Goal: Task Accomplishment & Management: Manage account settings

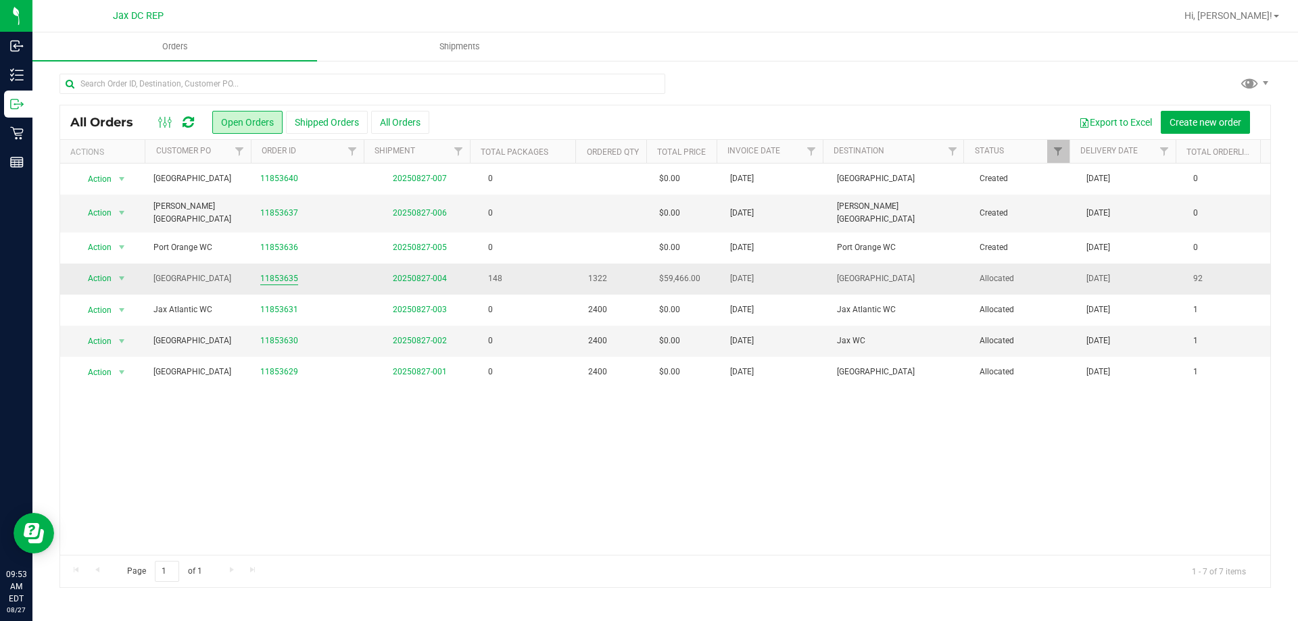
click at [278, 277] on link "11853635" at bounding box center [279, 278] width 38 height 13
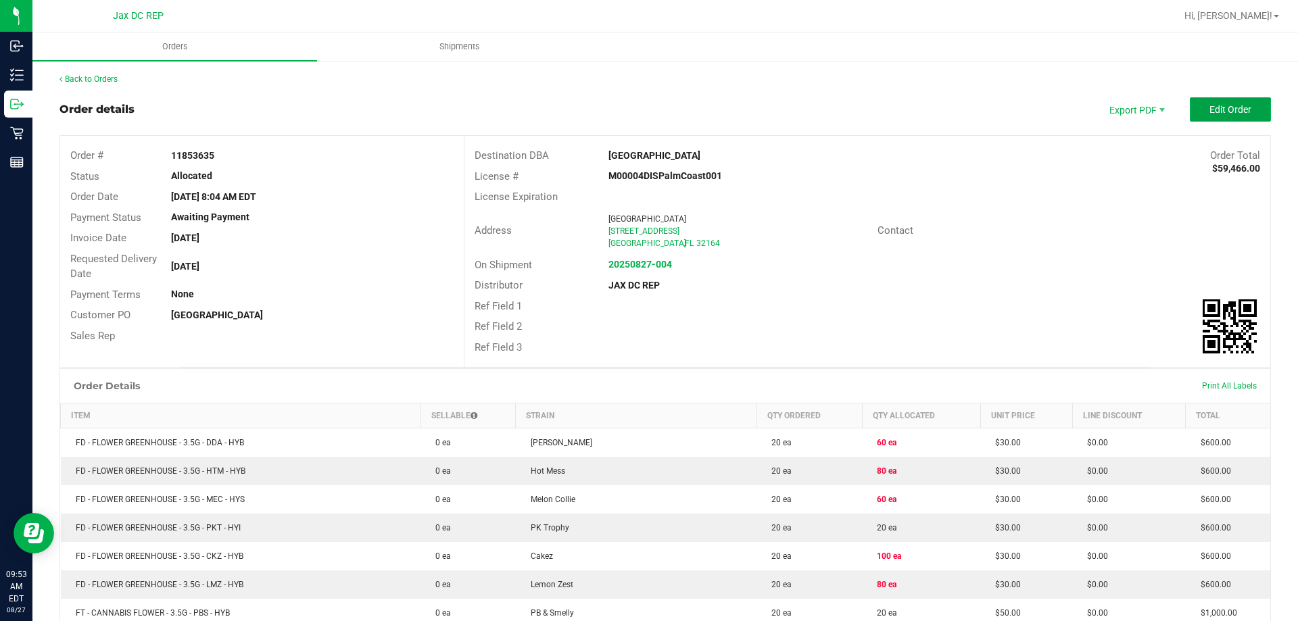
click at [1236, 101] on button "Edit Order" at bounding box center [1229, 109] width 81 height 24
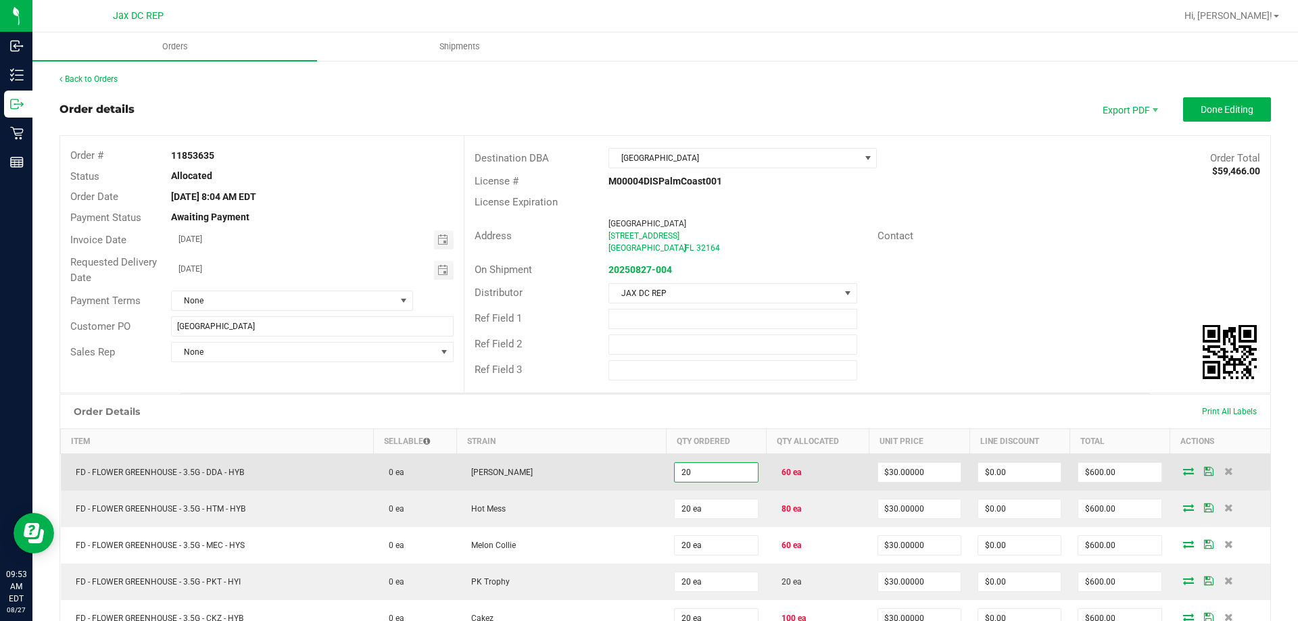
click at [737, 475] on input "20" at bounding box center [715, 472] width 82 height 19
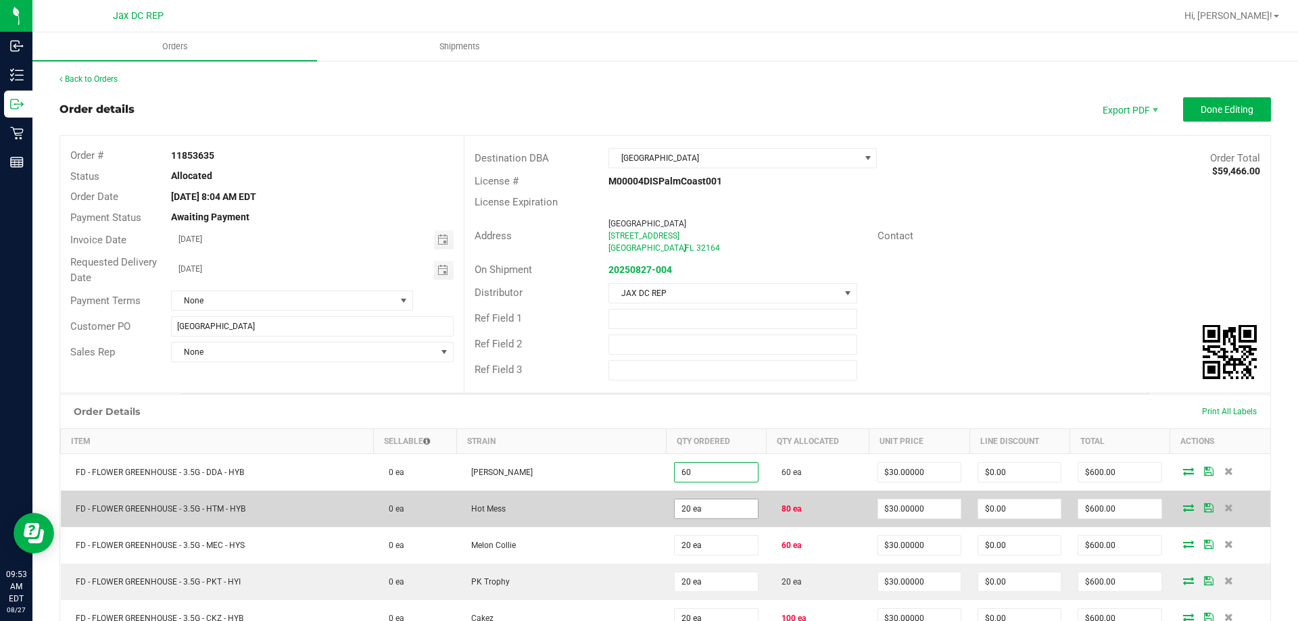
type input "60 ea"
type input "$1,800.00"
click at [729, 507] on input "20" at bounding box center [715, 508] width 82 height 19
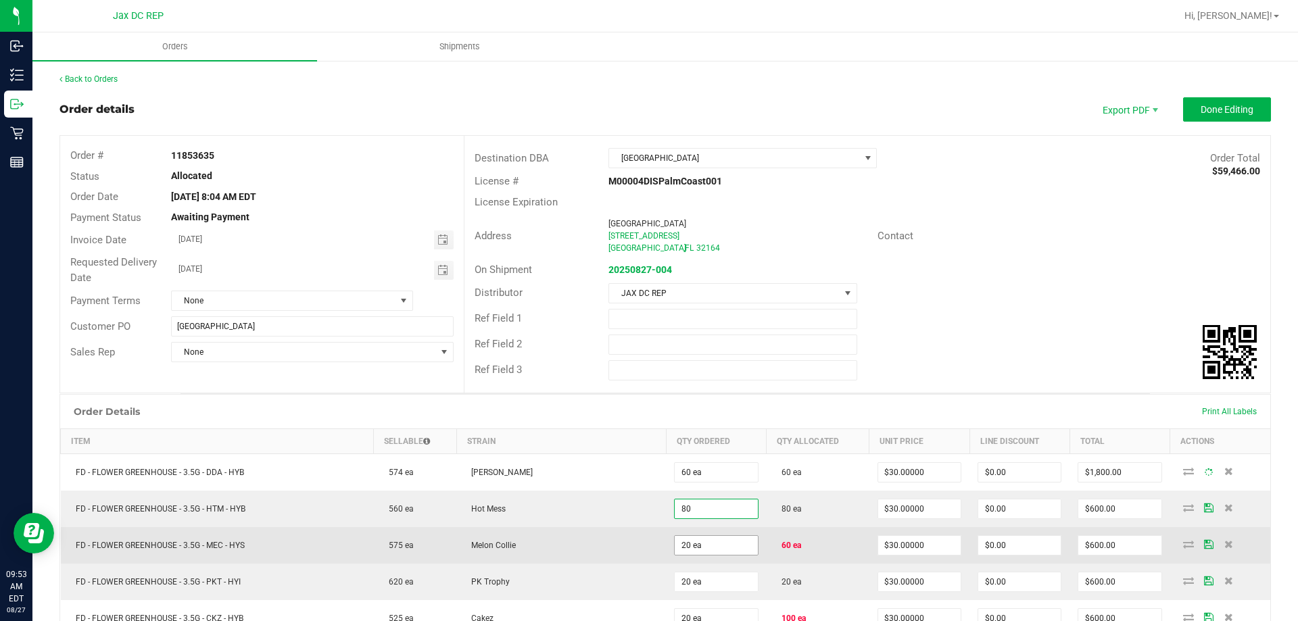
type input "80 ea"
type input "$2,400.00"
click at [719, 538] on input "20" at bounding box center [715, 545] width 82 height 19
type input "60 ea"
type input "$1,800.00"
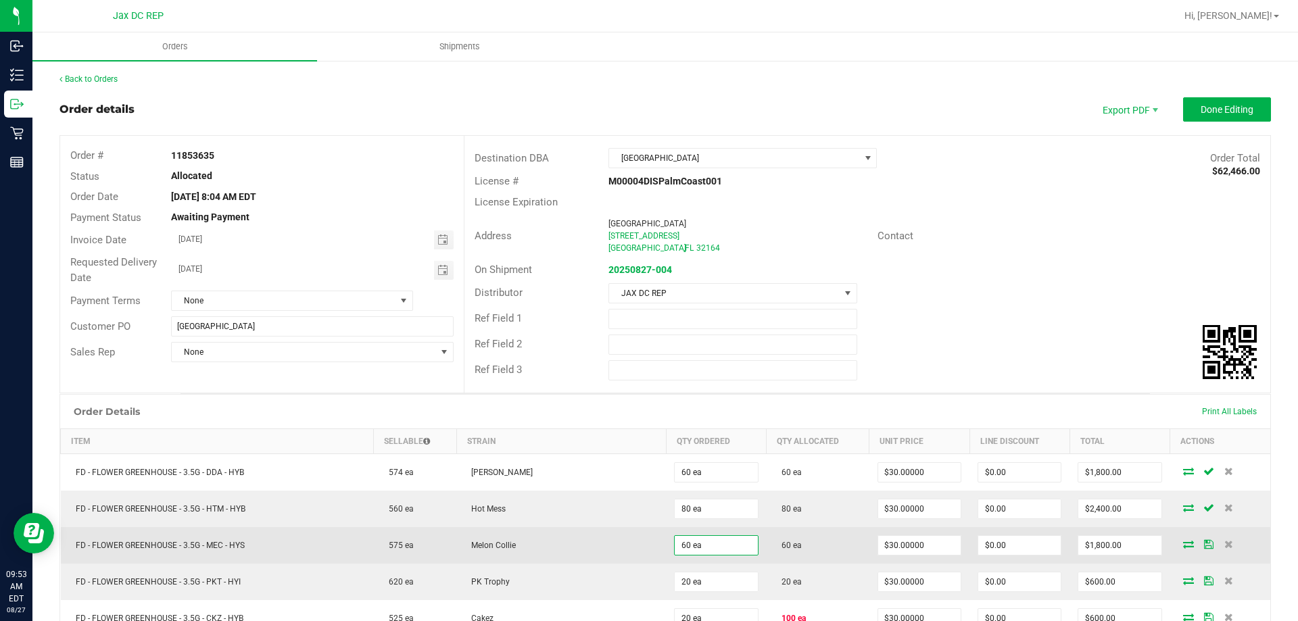
click at [666, 538] on td "60 ea" at bounding box center [716, 545] width 100 height 36
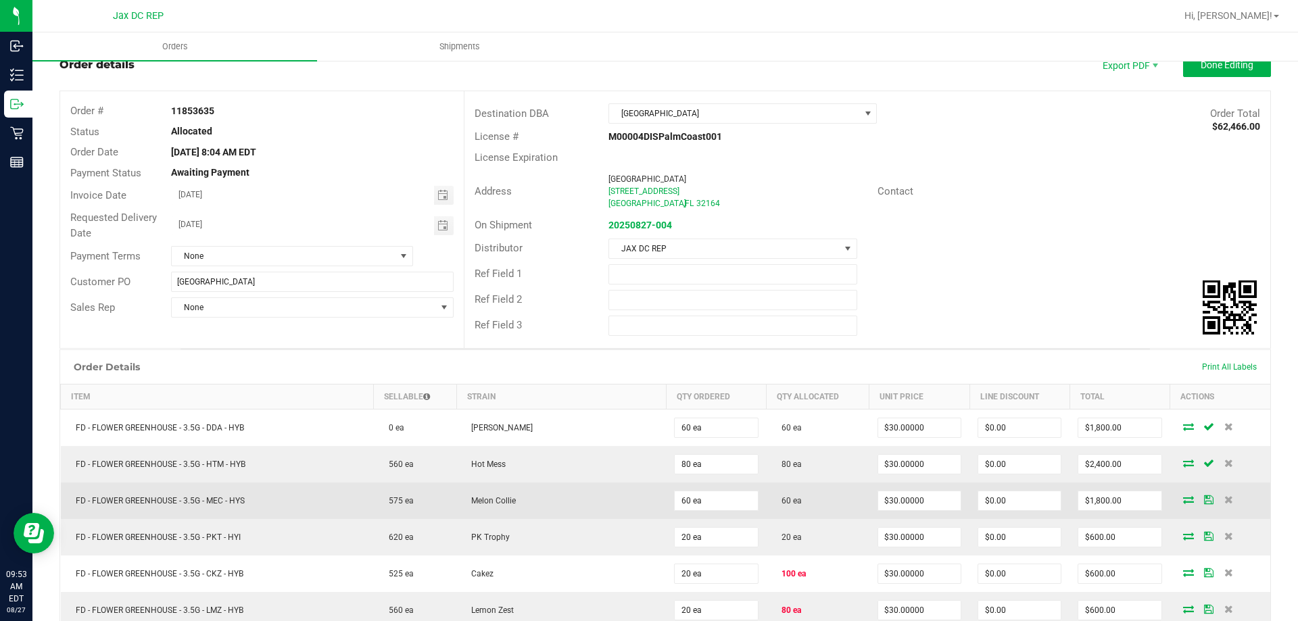
scroll to position [135, 0]
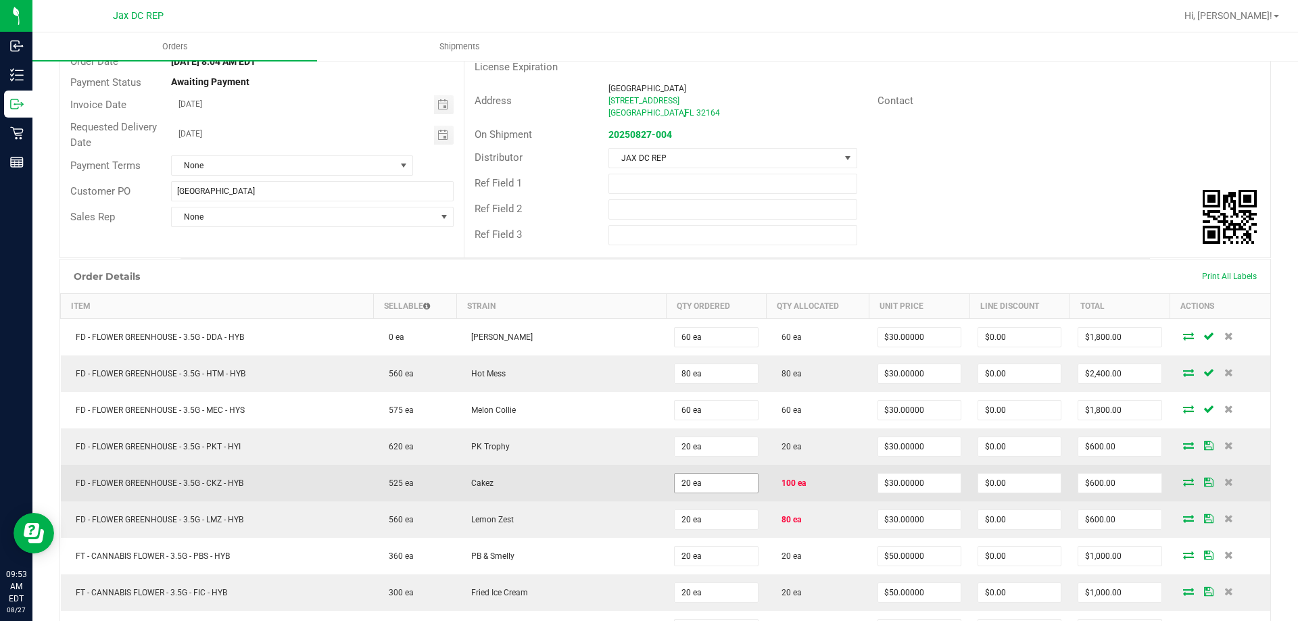
drag, startPoint x: 724, startPoint y: 474, endPoint x: 720, endPoint y: 481, distance: 8.5
click at [722, 347] on span "20 ea" at bounding box center [716, 337] width 84 height 20
click at [720, 483] on input "20" at bounding box center [715, 483] width 82 height 19
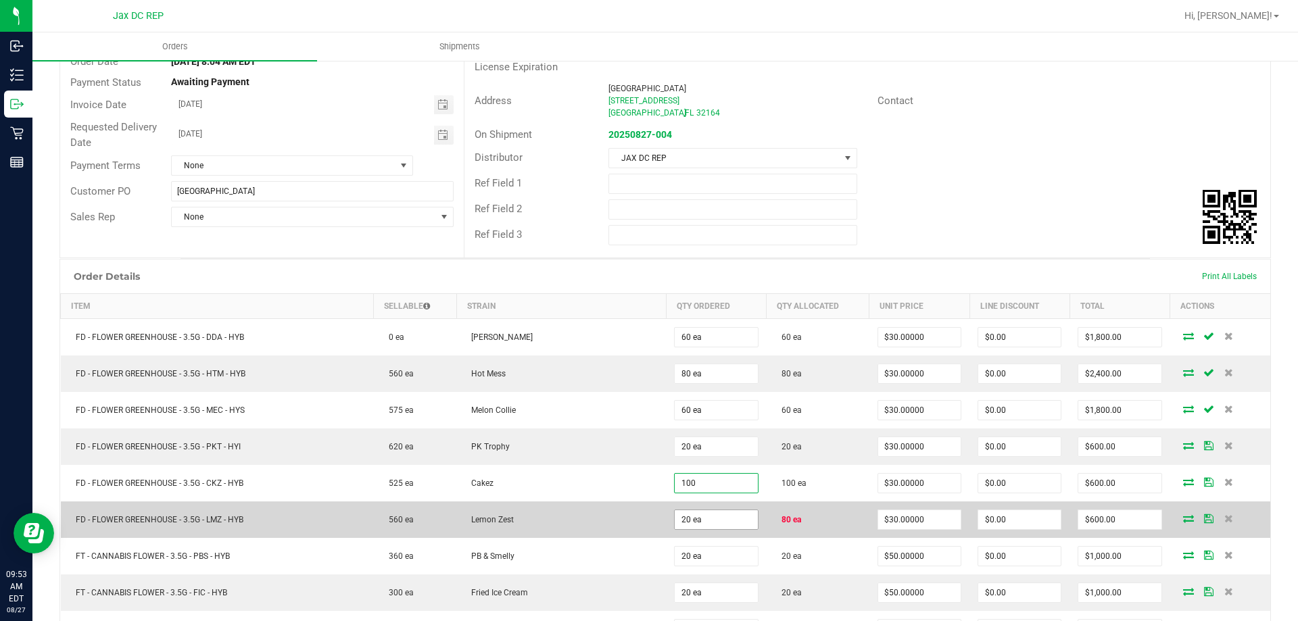
type input "100 ea"
type input "$3,000.00"
click at [677, 521] on input "20" at bounding box center [715, 519] width 82 height 19
click at [678, 522] on input "20" at bounding box center [715, 519] width 82 height 19
click at [708, 524] on input "80" at bounding box center [715, 519] width 82 height 19
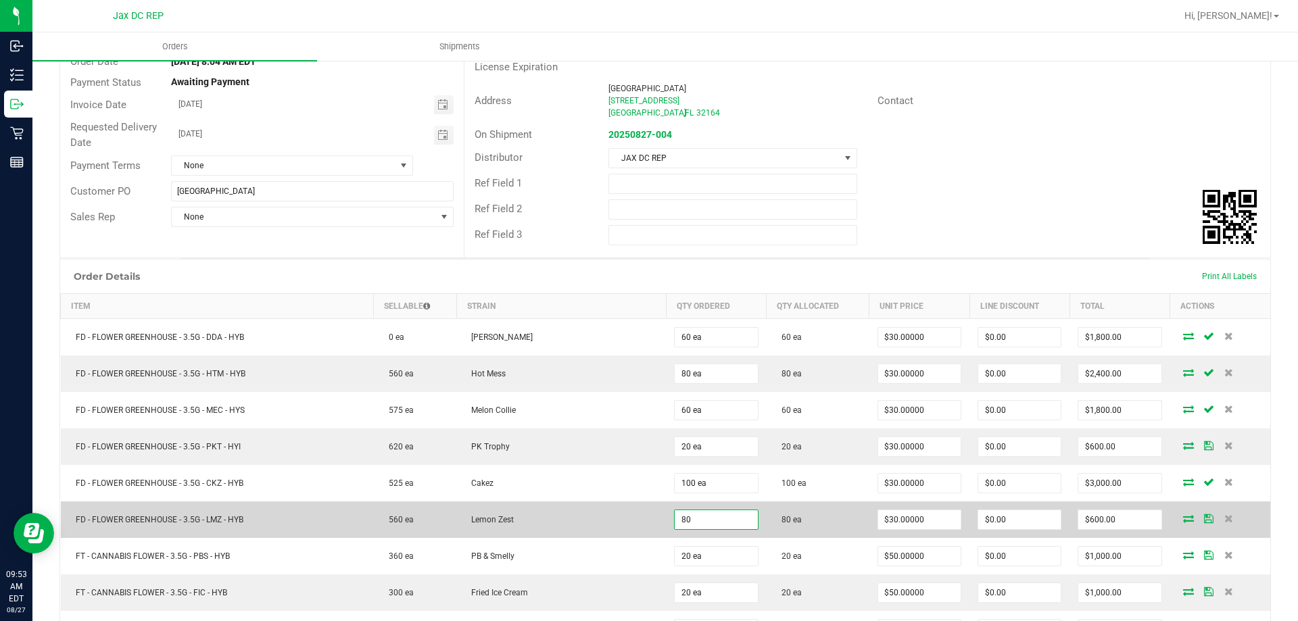
type input "80 ea"
type input "$2,400.00"
click at [577, 508] on td "Lemon Zest" at bounding box center [561, 519] width 210 height 36
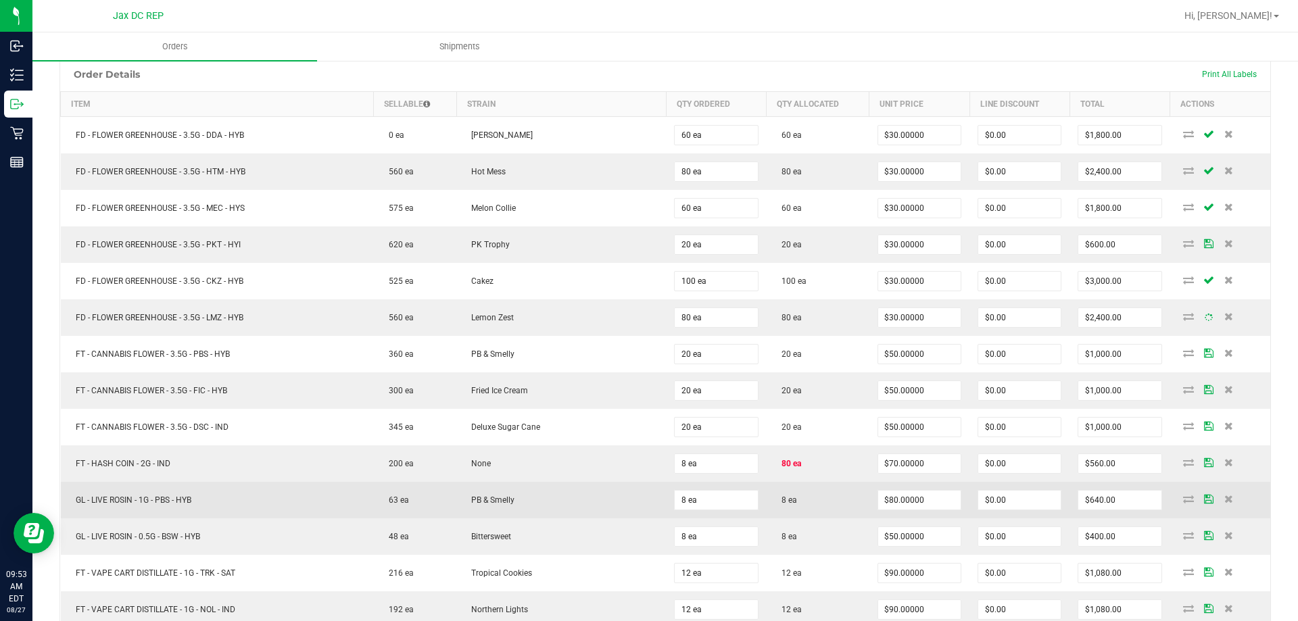
scroll to position [338, 0]
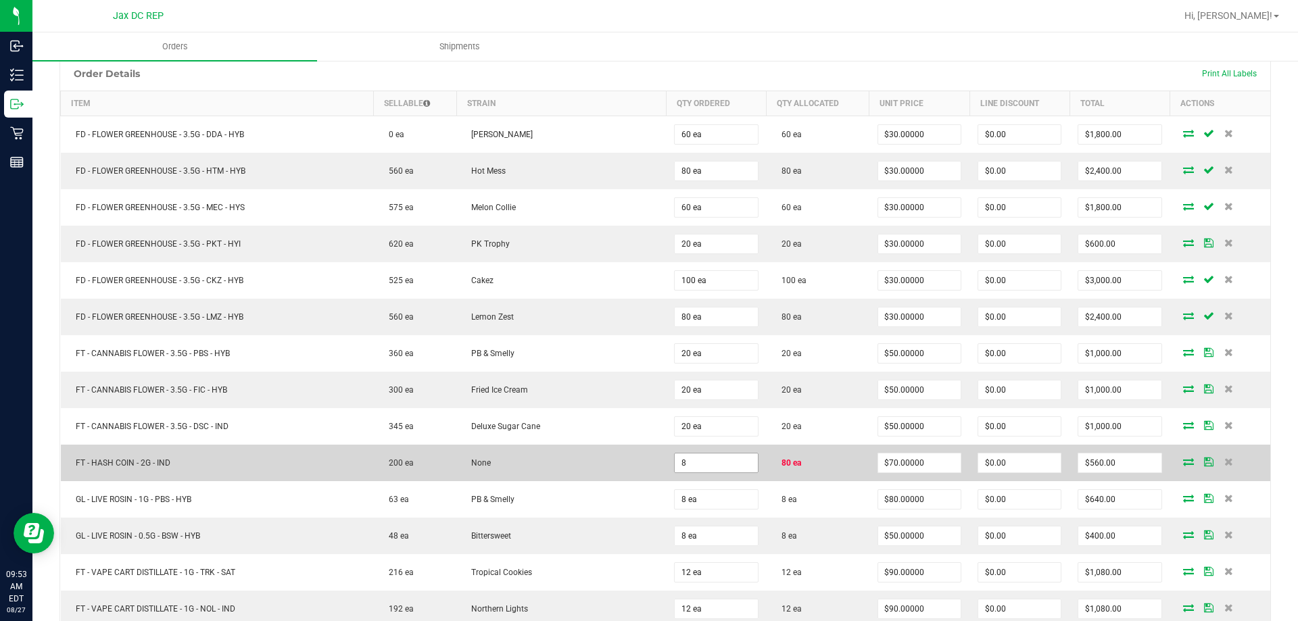
click at [714, 459] on input "8" at bounding box center [715, 462] width 82 height 19
type input "80 ea"
type input "$5,600.00"
click at [606, 464] on td "None" at bounding box center [561, 463] width 210 height 36
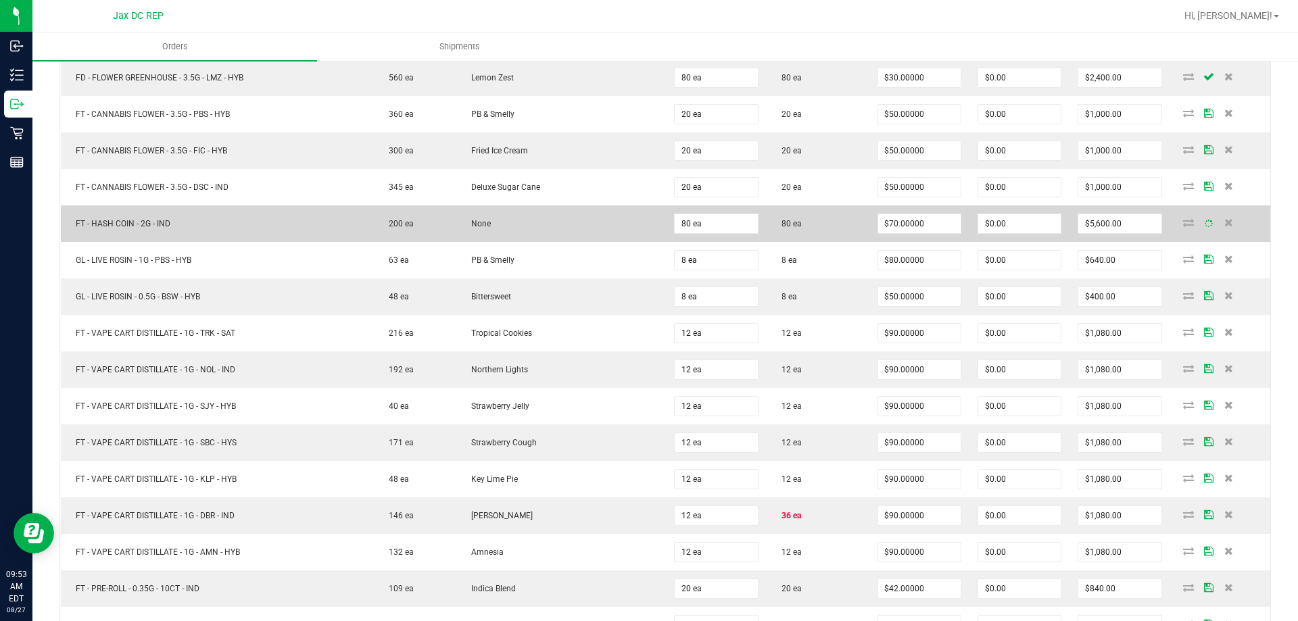
scroll to position [608, 0]
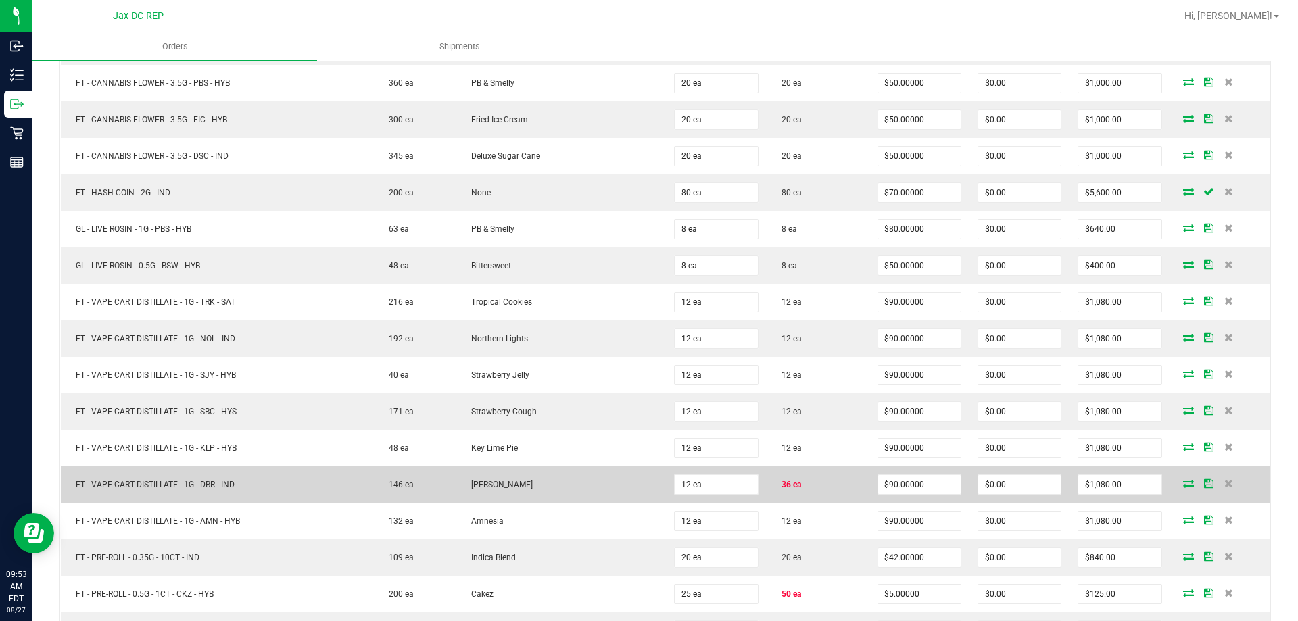
click at [704, 469] on td "12 ea" at bounding box center [716, 484] width 100 height 36
click at [703, 484] on input "12" at bounding box center [715, 484] width 82 height 19
type input "36 ea"
type input "$3,240.00"
click at [666, 479] on td "36 ea" at bounding box center [716, 484] width 100 height 36
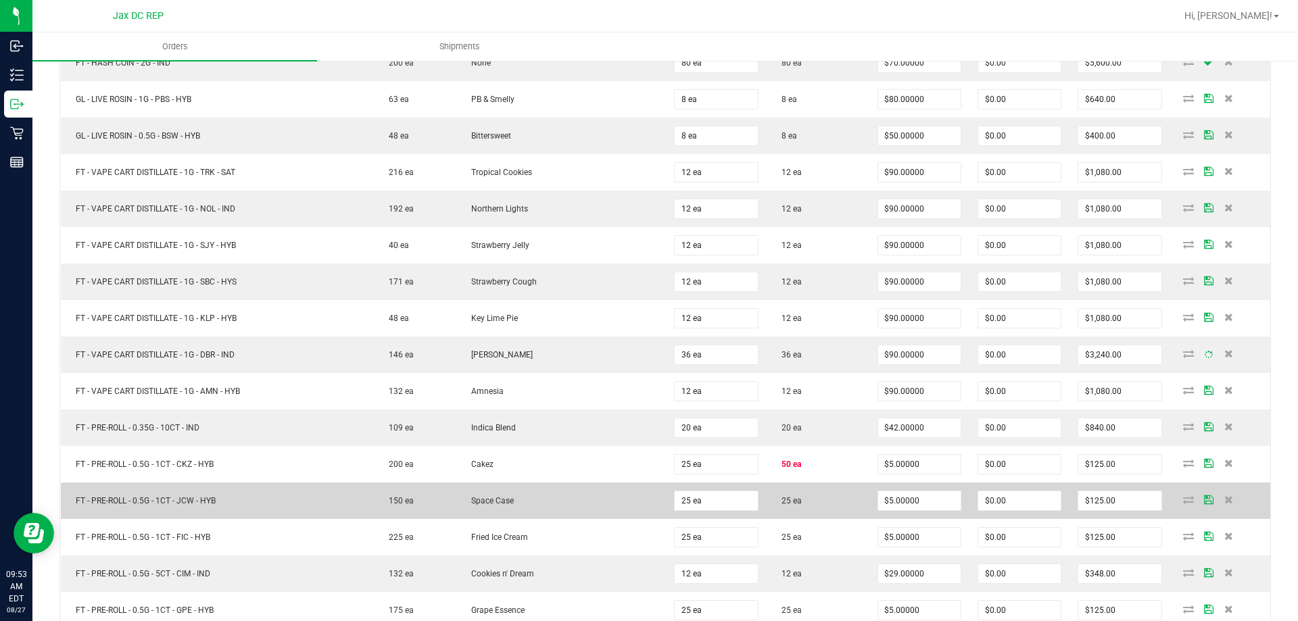
scroll to position [743, 0]
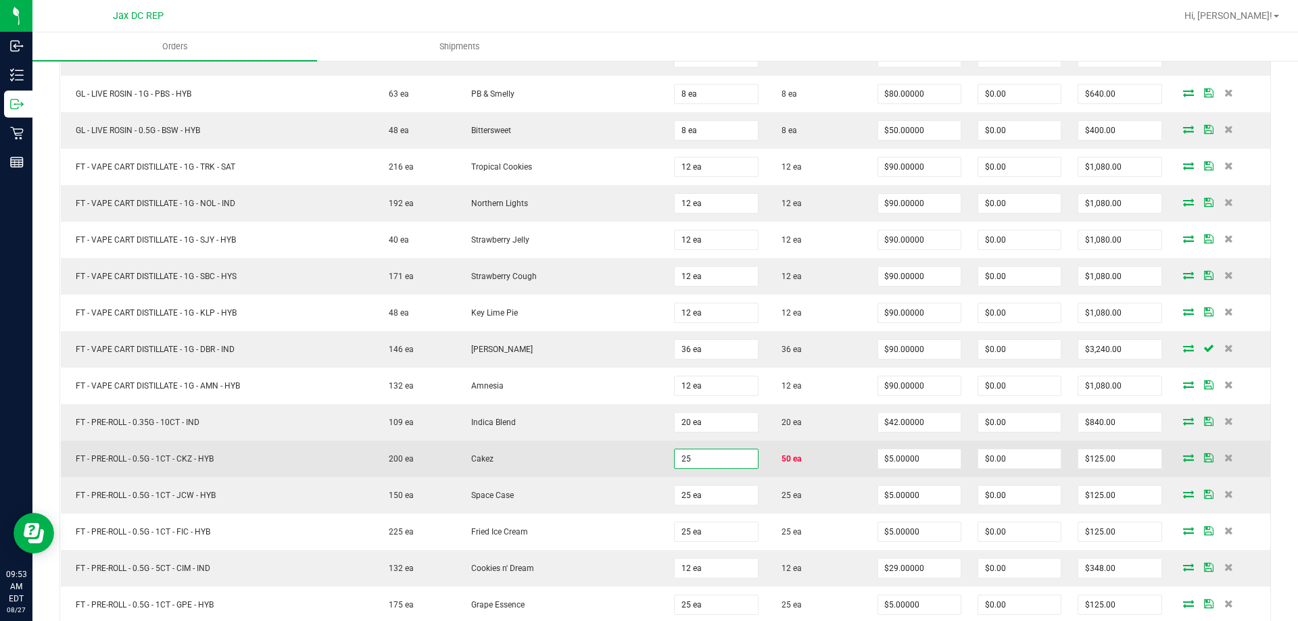
click at [718, 451] on input "25" at bounding box center [715, 458] width 82 height 19
type input "50 ea"
type input "$250.00"
click at [624, 454] on td "Cakez" at bounding box center [561, 459] width 210 height 36
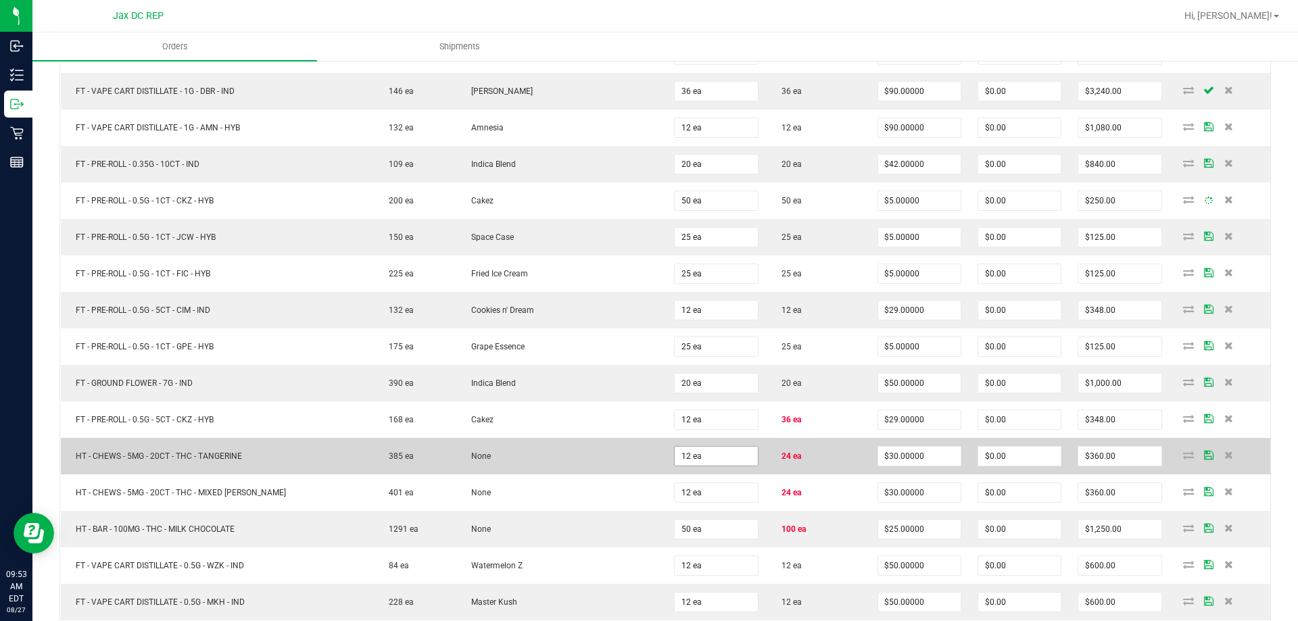
scroll to position [1014, 0]
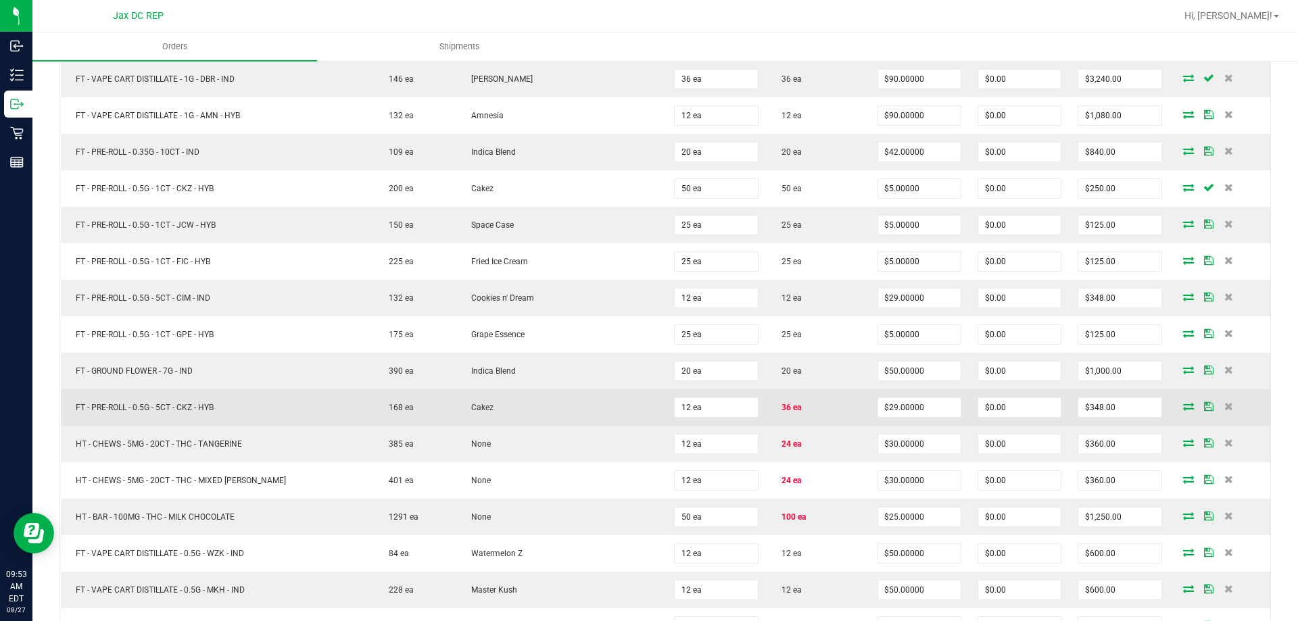
click at [723, 420] on td "12 ea" at bounding box center [716, 407] width 100 height 36
click at [720, 414] on input "12" at bounding box center [715, 407] width 82 height 19
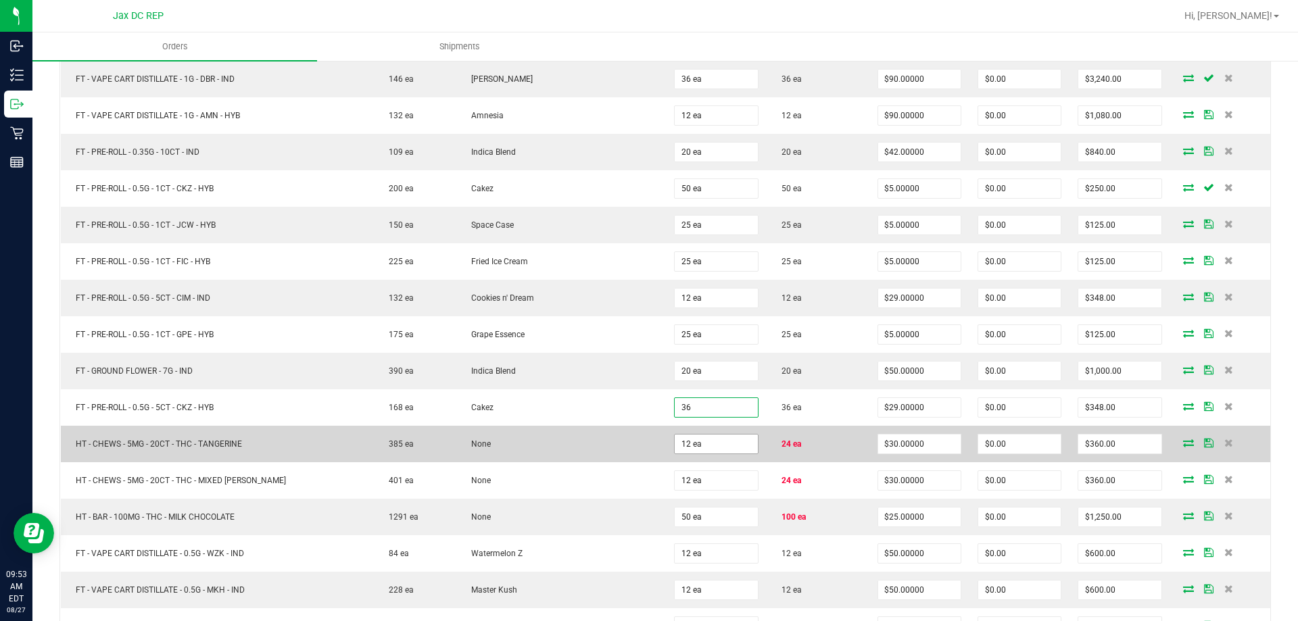
type input "36 ea"
type input "$1,044.00"
click at [709, 450] on input "12" at bounding box center [715, 444] width 82 height 19
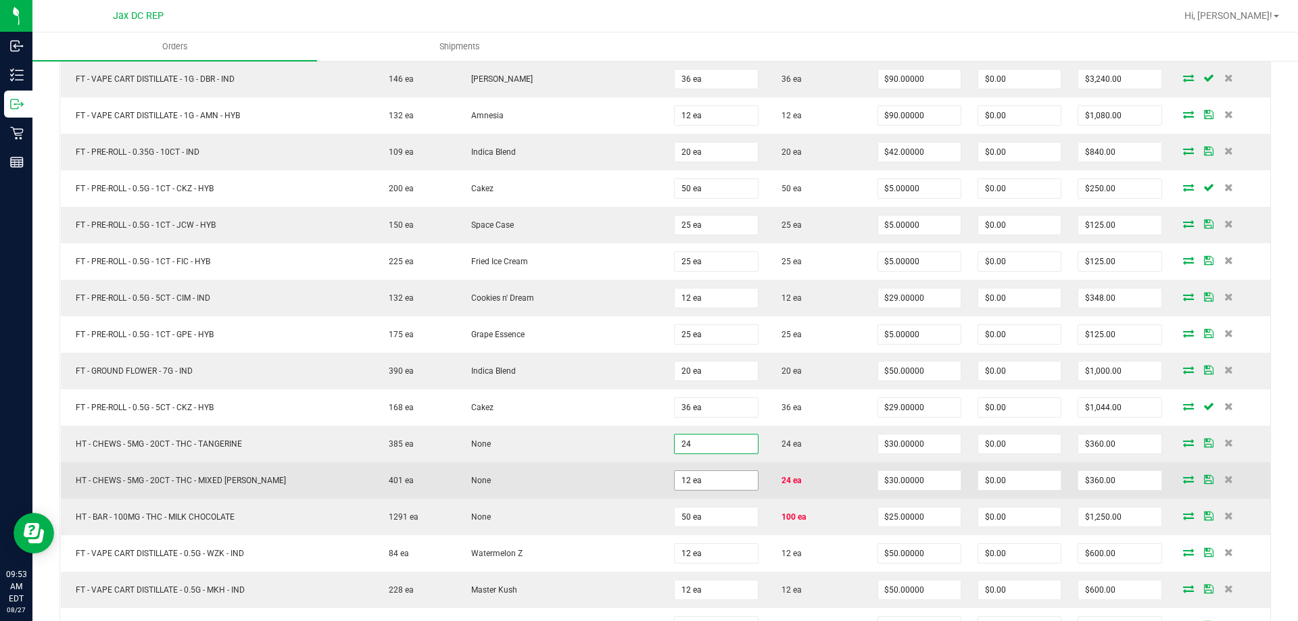
type input "24 ea"
type input "$720.00"
click at [676, 476] on input "12" at bounding box center [715, 480] width 82 height 19
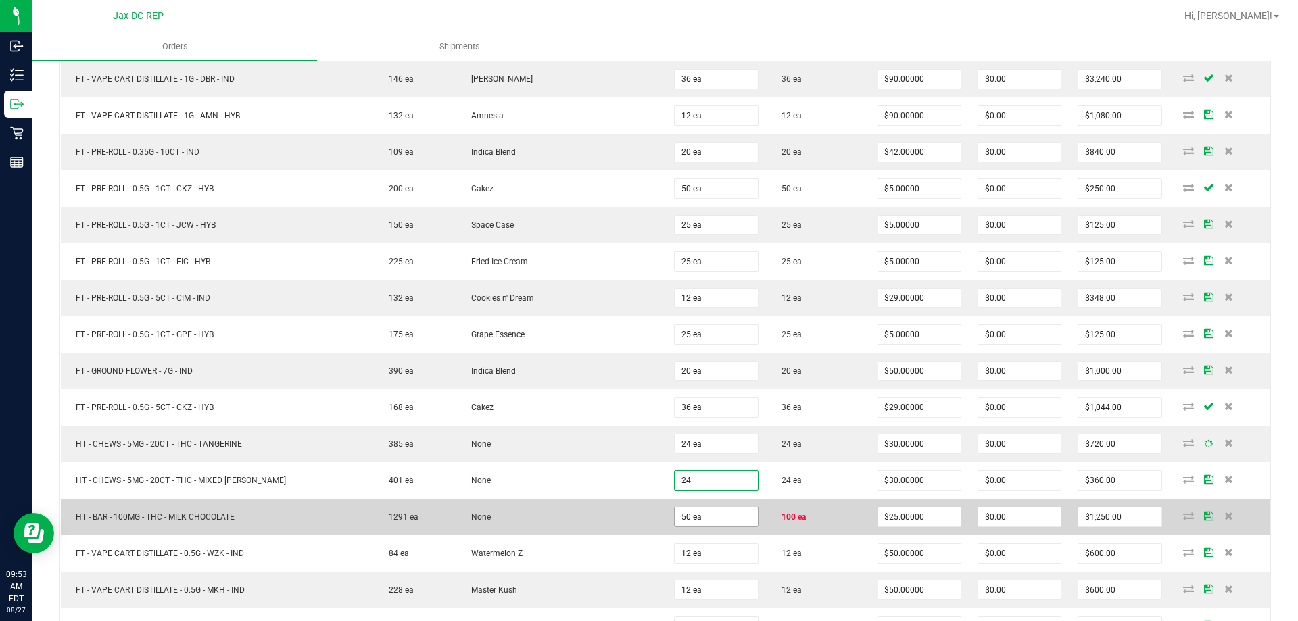
type input "24 ea"
type input "$720.00"
click at [710, 516] on input "50" at bounding box center [715, 517] width 82 height 19
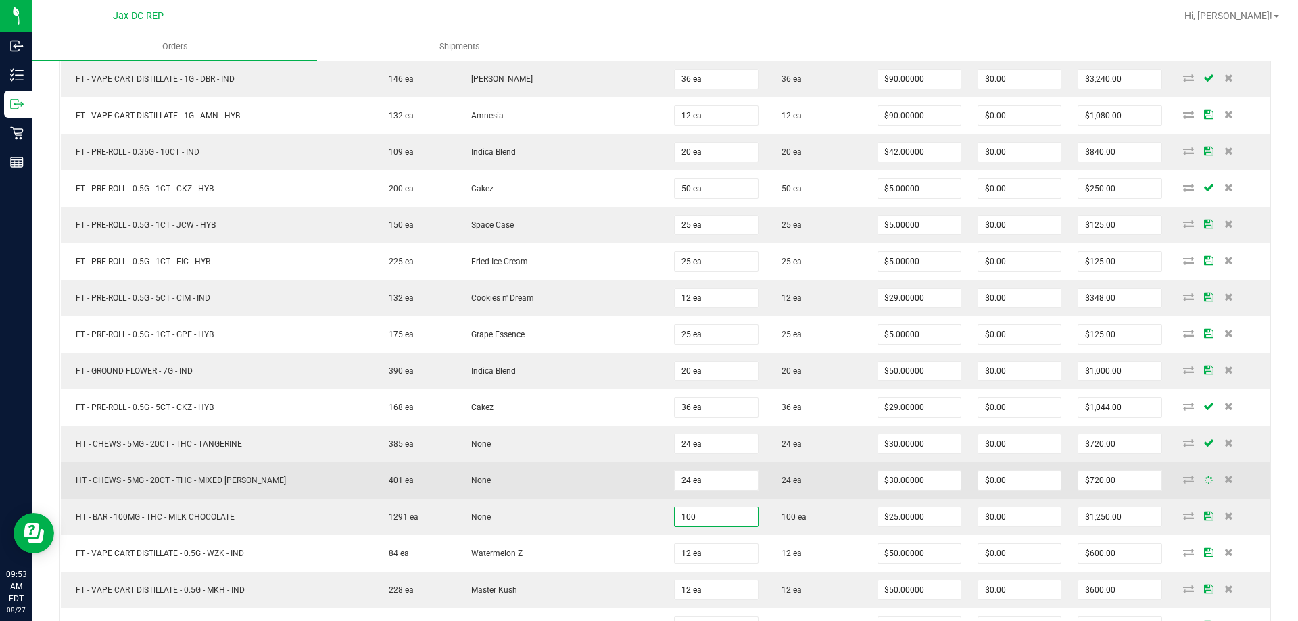
type input "100 ea"
type input "$2,500.00"
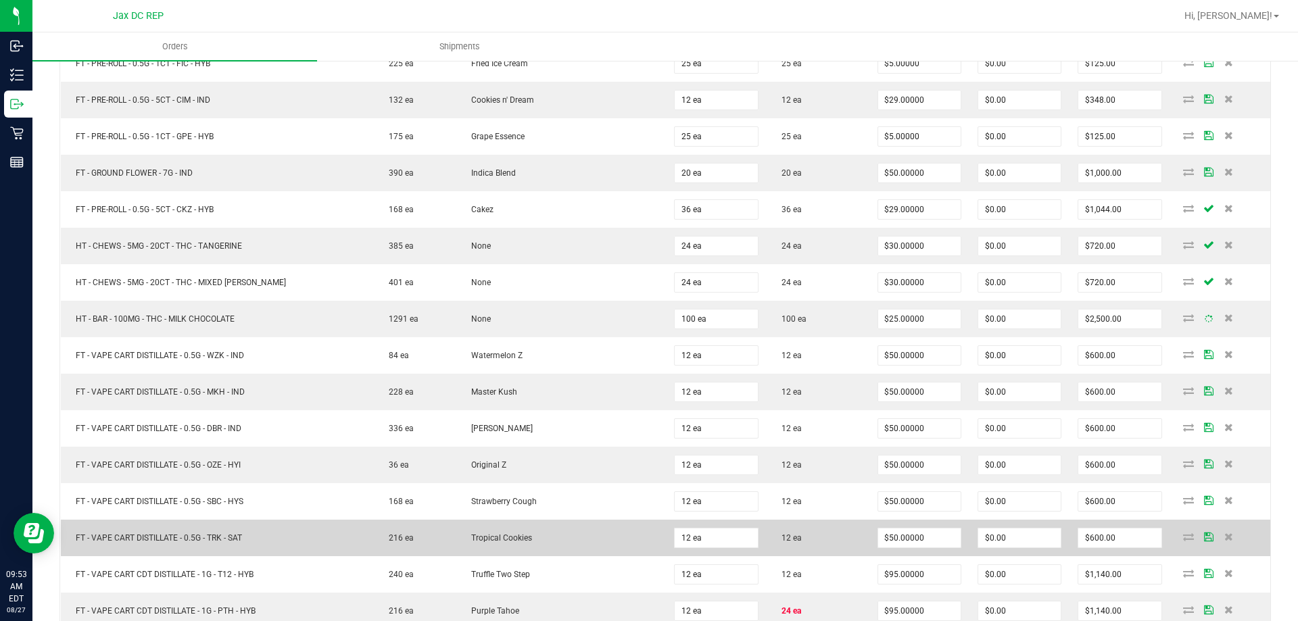
scroll to position [1284, 0]
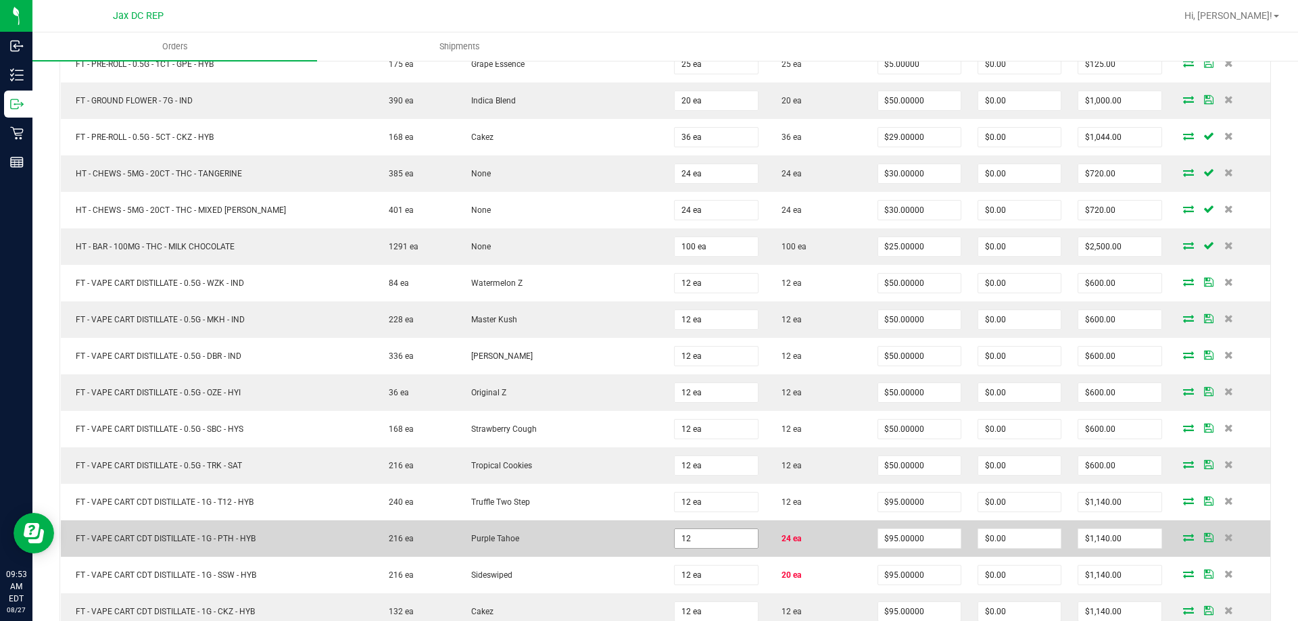
click at [724, 536] on input "12" at bounding box center [715, 538] width 82 height 19
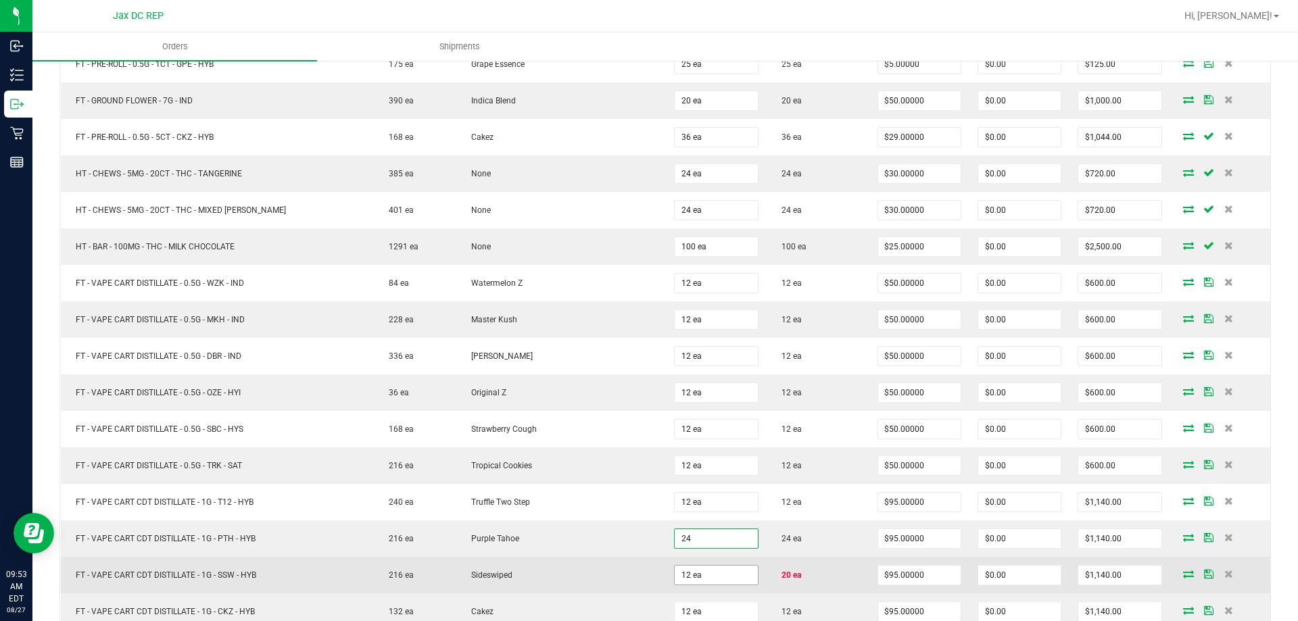
type input "24 ea"
type input "$2,280.00"
click at [698, 575] on input "12" at bounding box center [715, 575] width 82 height 19
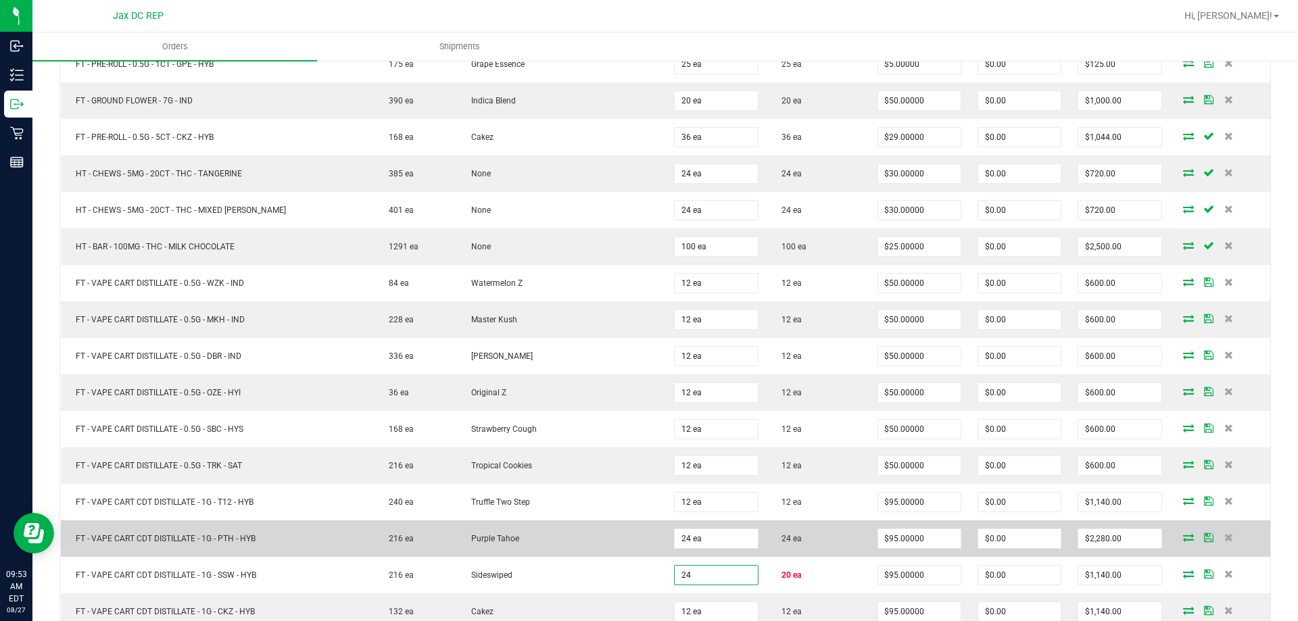
type input "24 ea"
type input "$2,280.00"
click at [622, 523] on td "Purple Tahoe" at bounding box center [561, 538] width 210 height 36
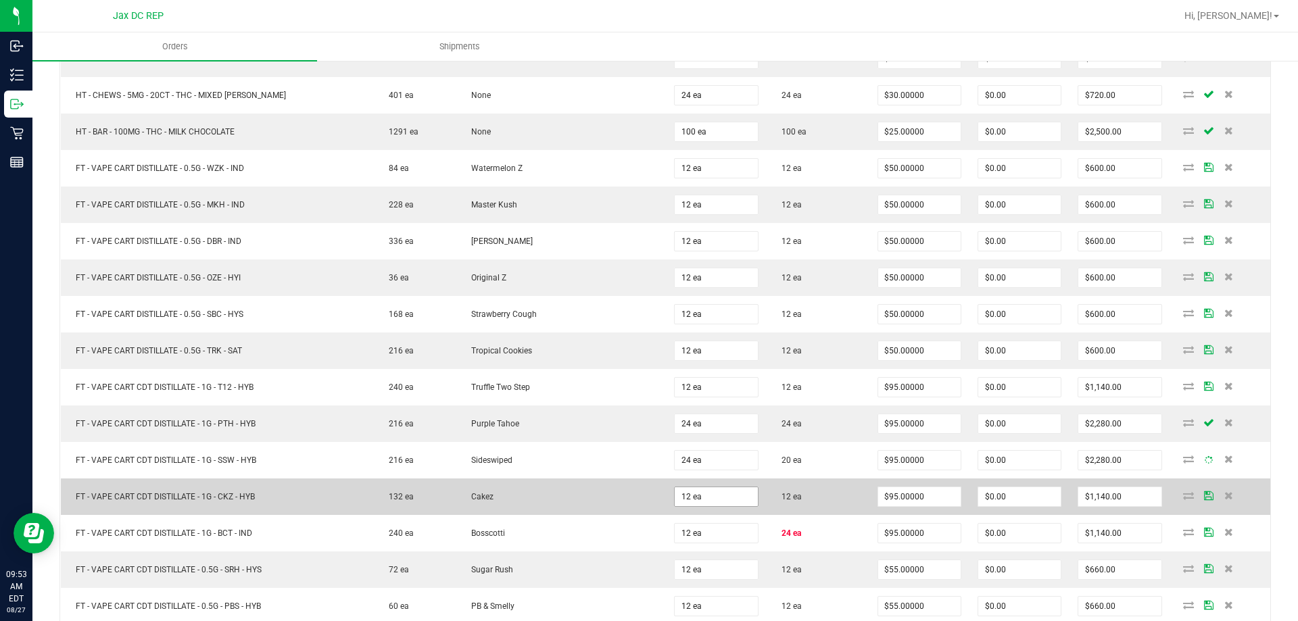
scroll to position [1487, 0]
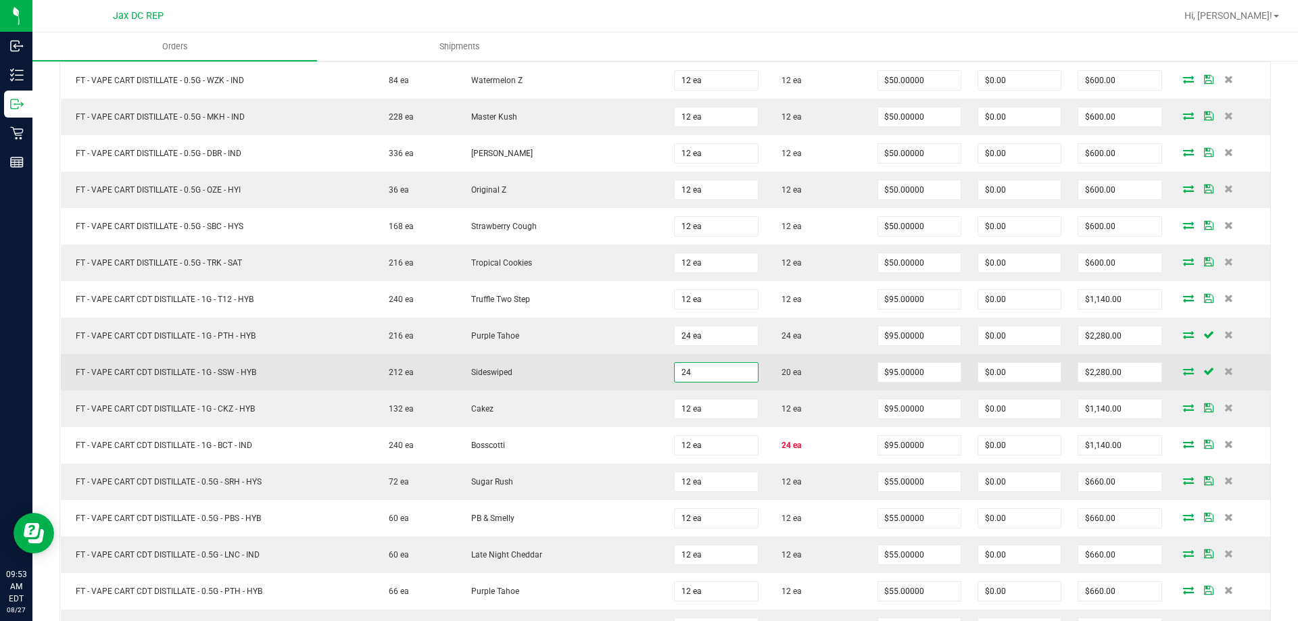
click at [731, 381] on input "24" at bounding box center [715, 372] width 82 height 19
type input "20 ea"
type input "$1,900.00"
click at [589, 365] on td "Sideswiped" at bounding box center [561, 372] width 210 height 36
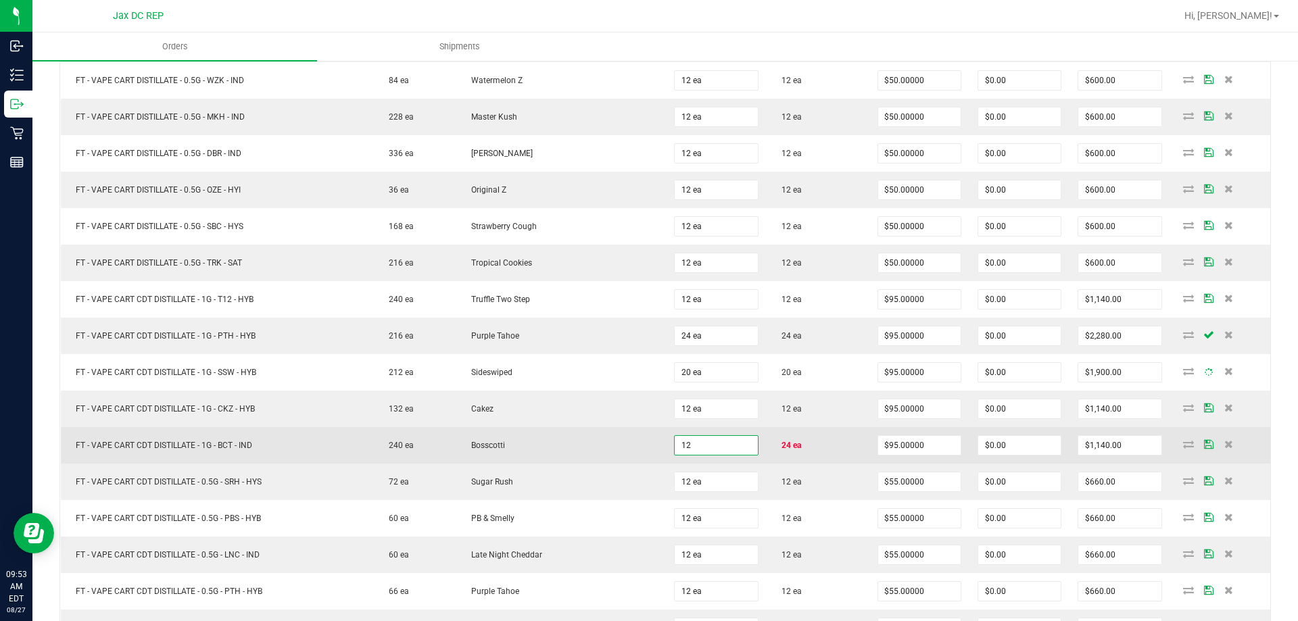
click at [702, 448] on input "12" at bounding box center [715, 445] width 82 height 19
type input "5"
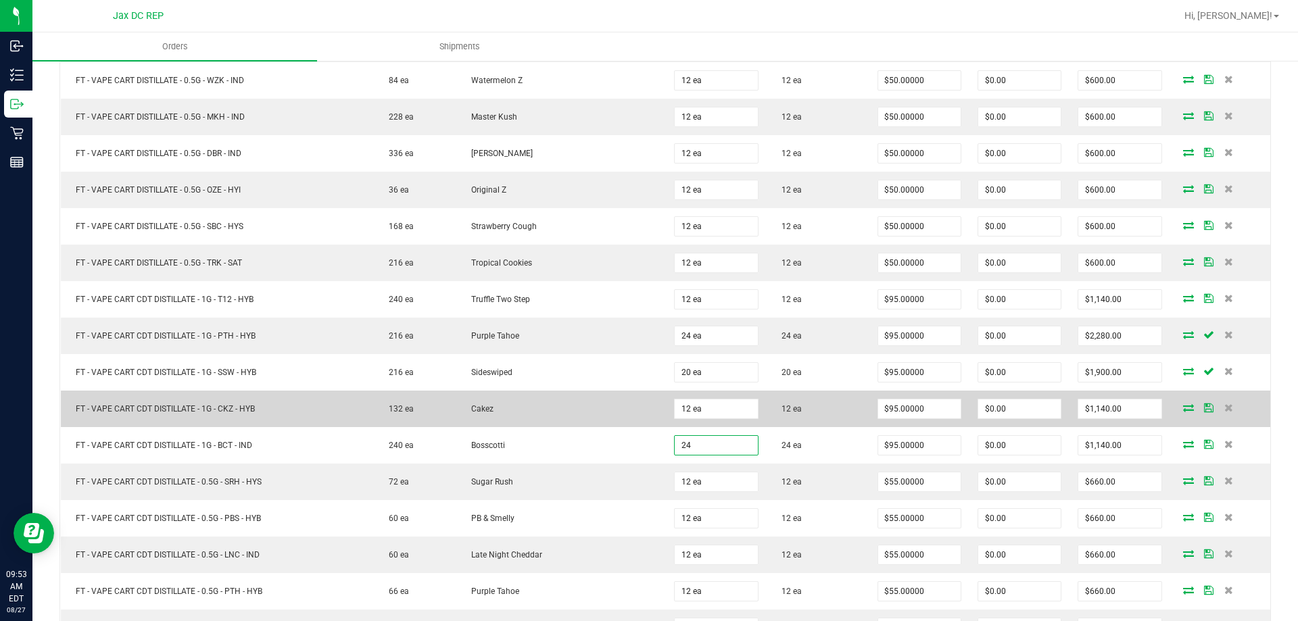
type input "24 ea"
type input "$2,280.00"
click at [594, 405] on td "Cakez" at bounding box center [561, 409] width 210 height 36
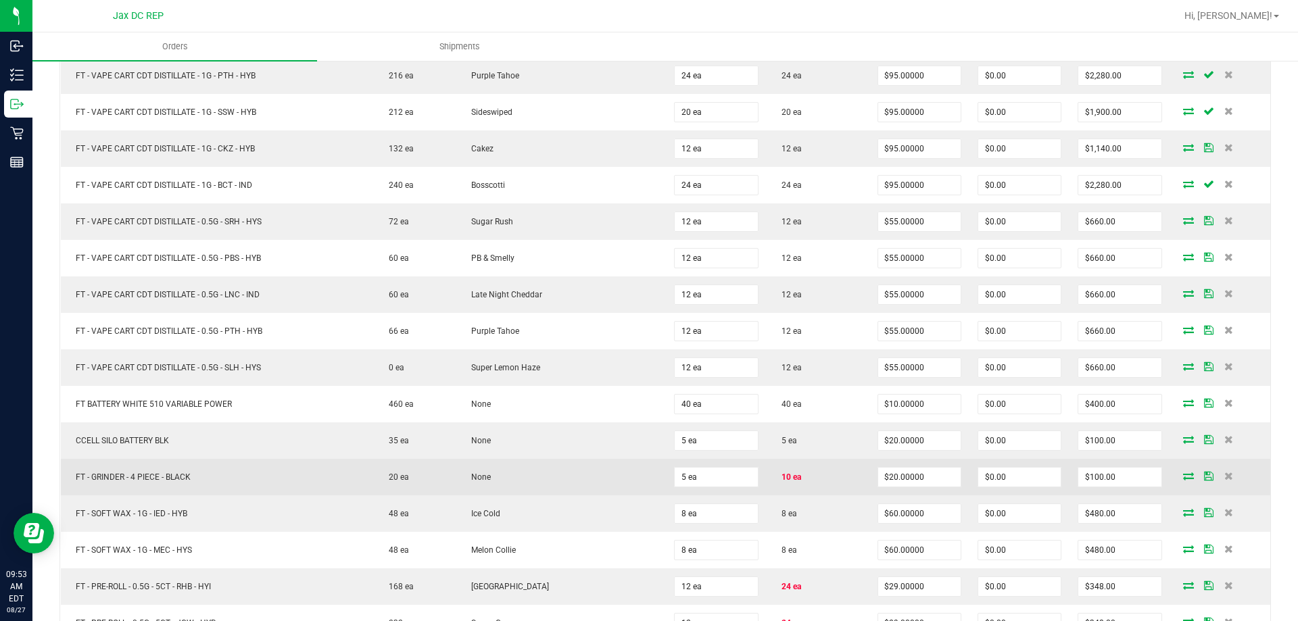
scroll to position [1757, 0]
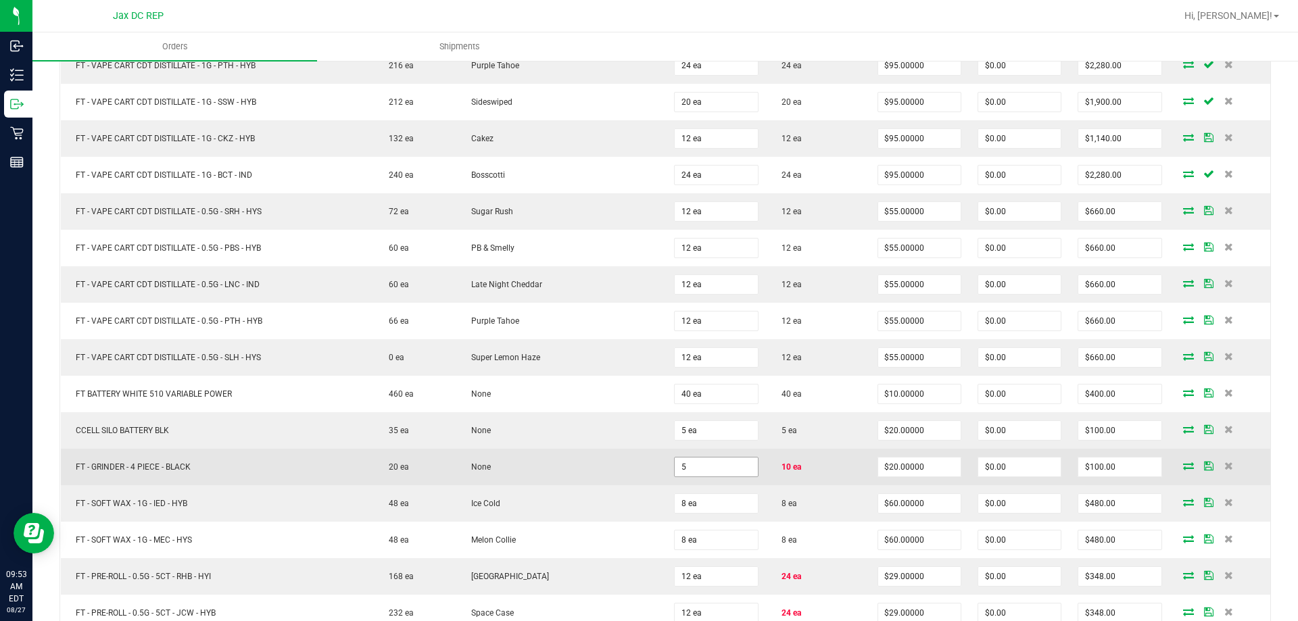
click at [696, 474] on input "5" at bounding box center [715, 467] width 82 height 19
type input "10 ea"
type input "$200.00"
click at [628, 479] on td "None" at bounding box center [561, 467] width 210 height 36
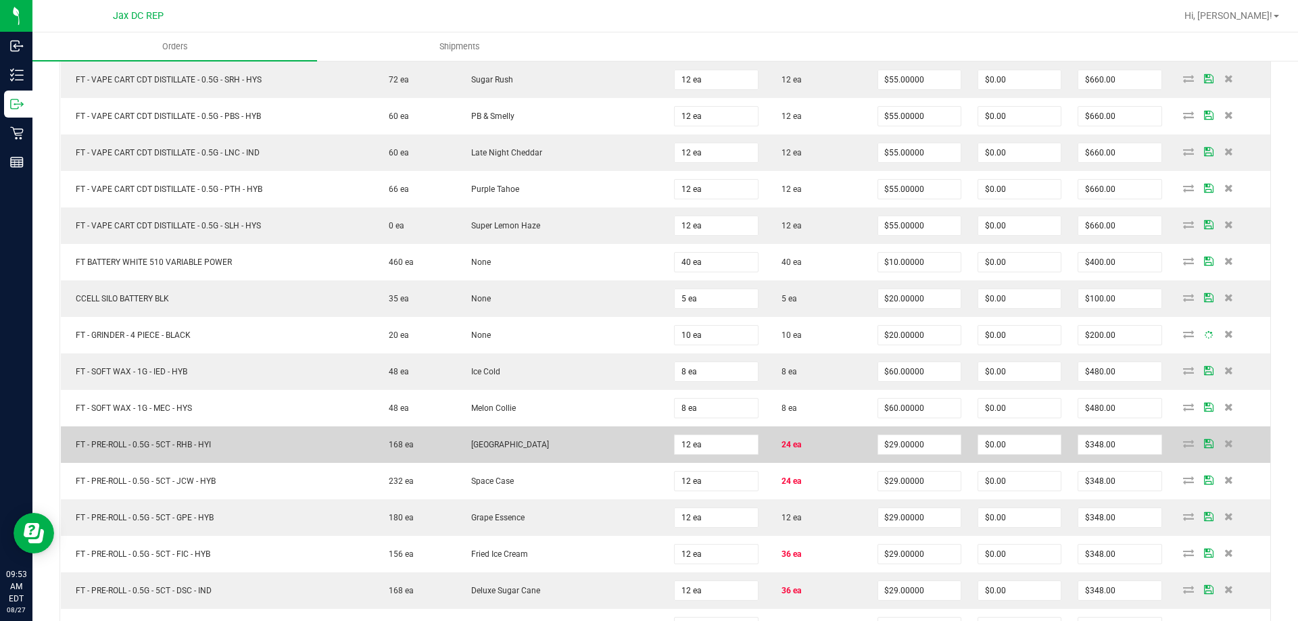
scroll to position [1892, 0]
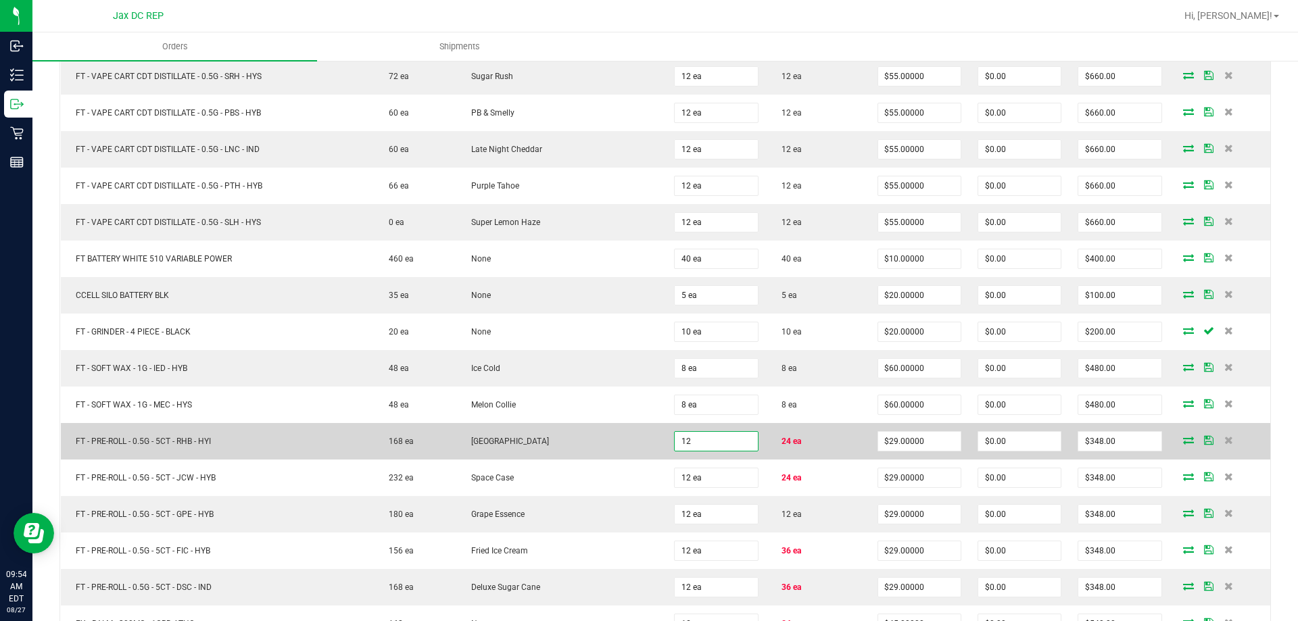
click at [701, 443] on input "12" at bounding box center [715, 441] width 82 height 19
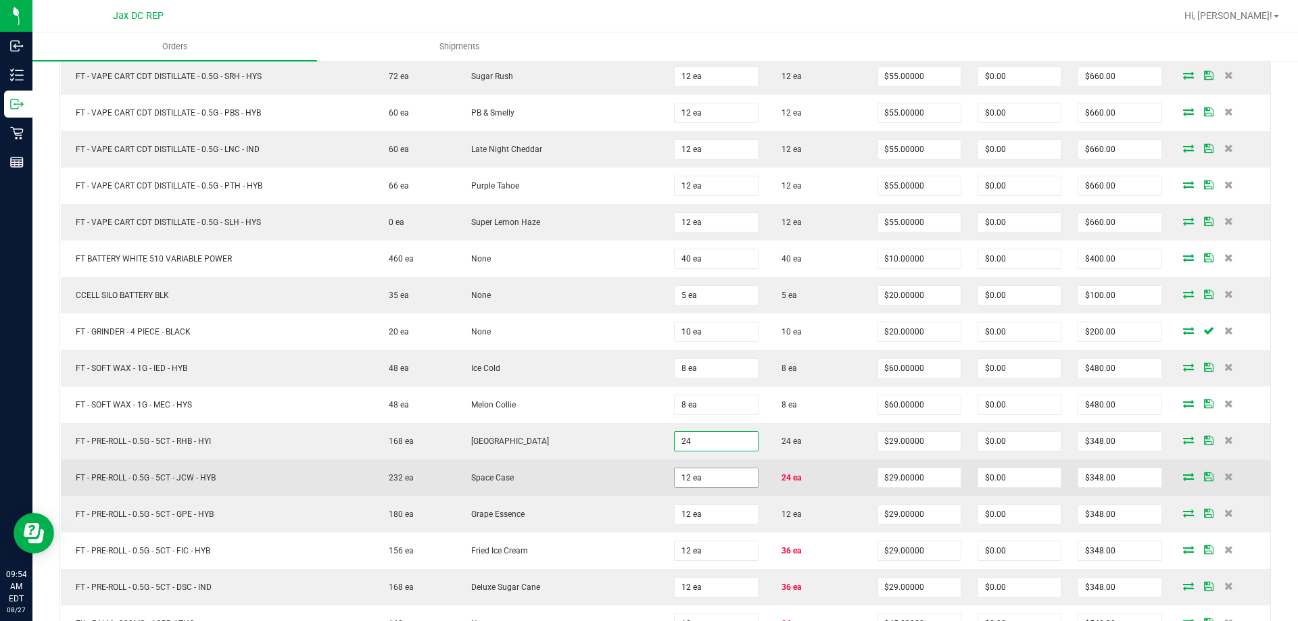
type input "24 ea"
type input "$696.00"
click at [697, 473] on input "12" at bounding box center [715, 477] width 82 height 19
type input "24 ea"
type input "$696.00"
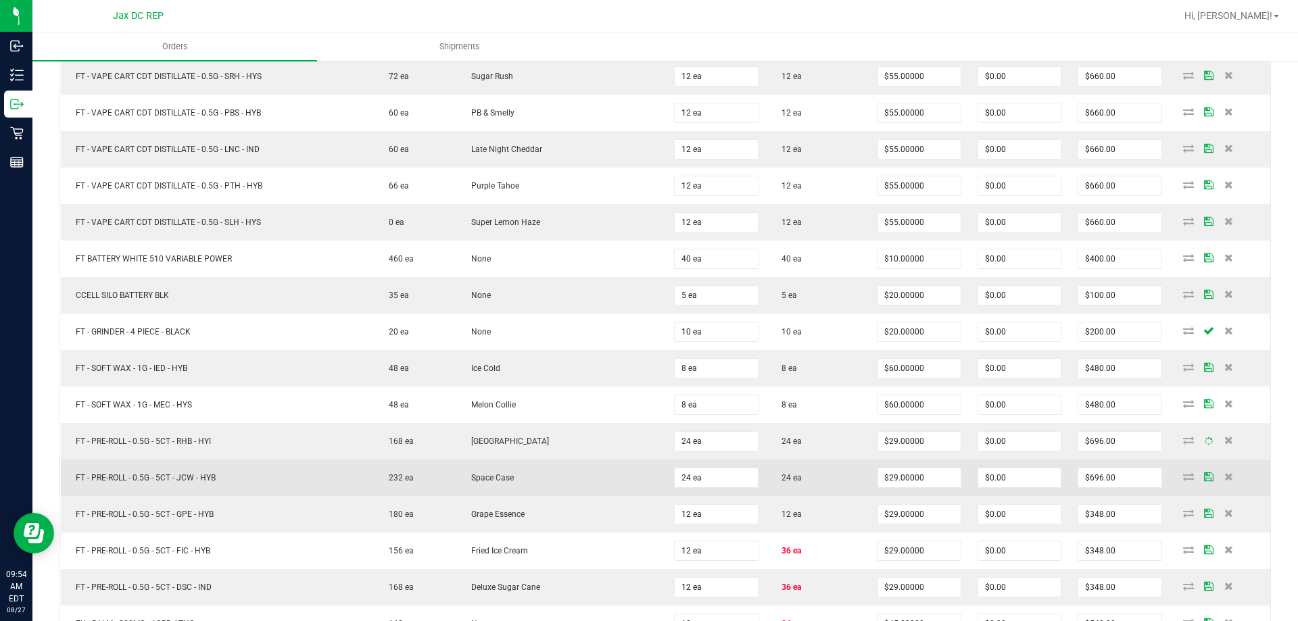
click at [607, 470] on td "Space Case" at bounding box center [561, 478] width 210 height 36
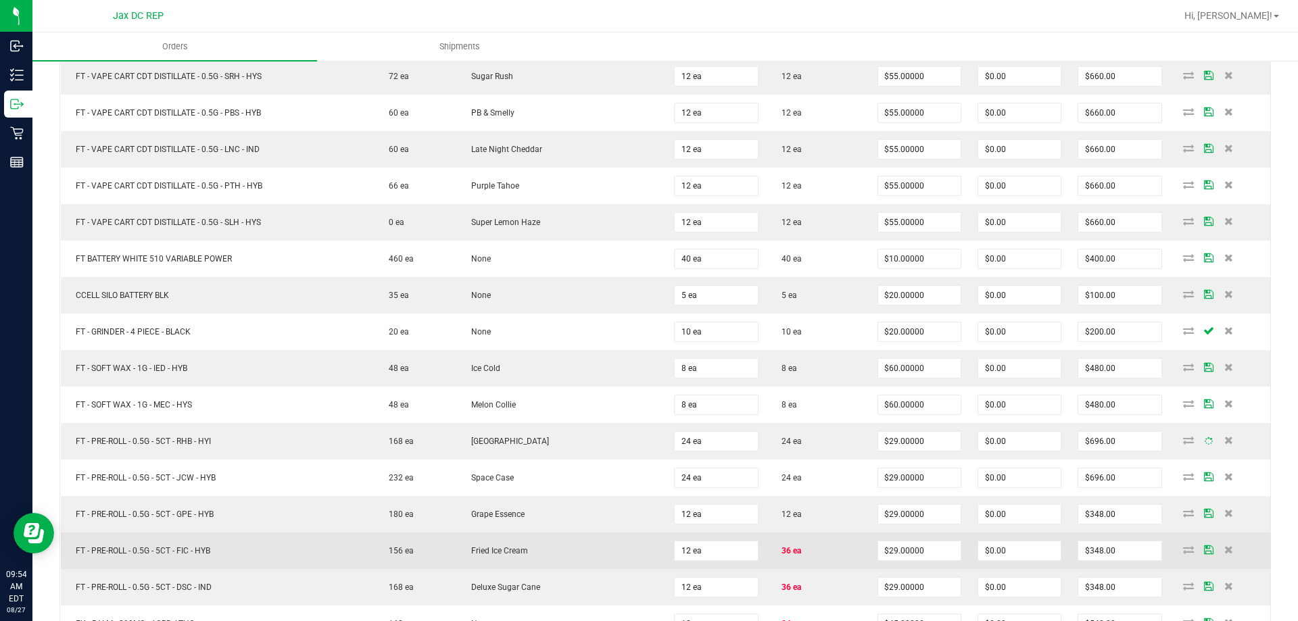
scroll to position [1960, 0]
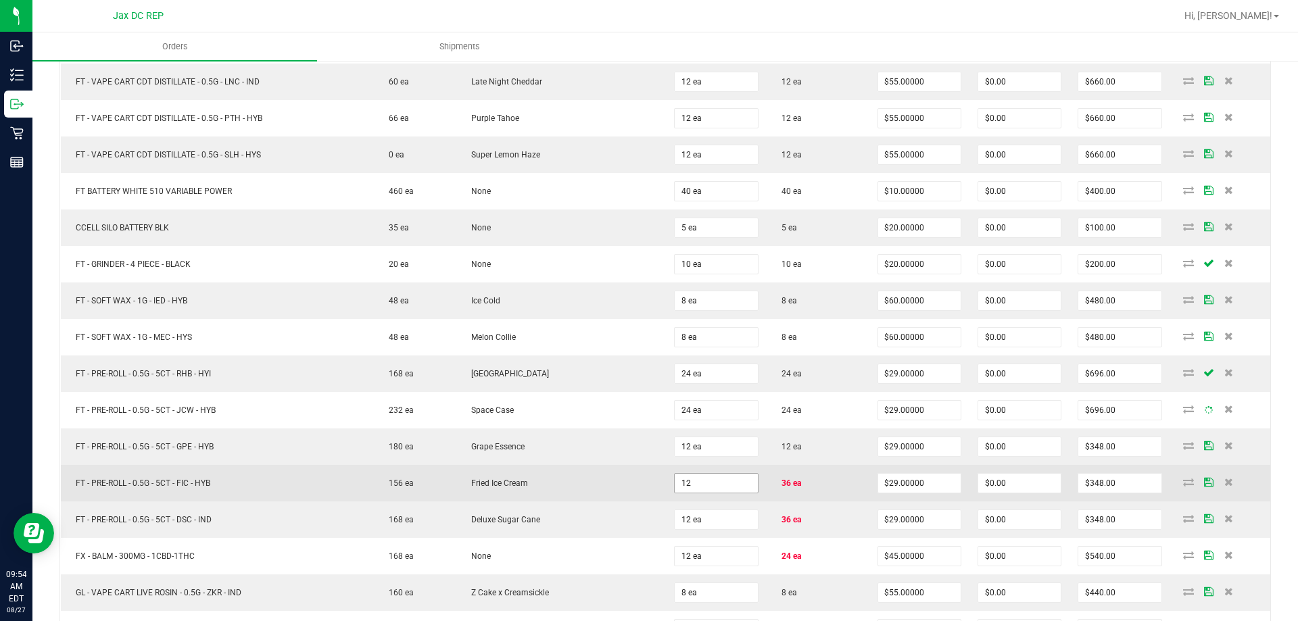
click at [693, 481] on input "12" at bounding box center [715, 483] width 82 height 19
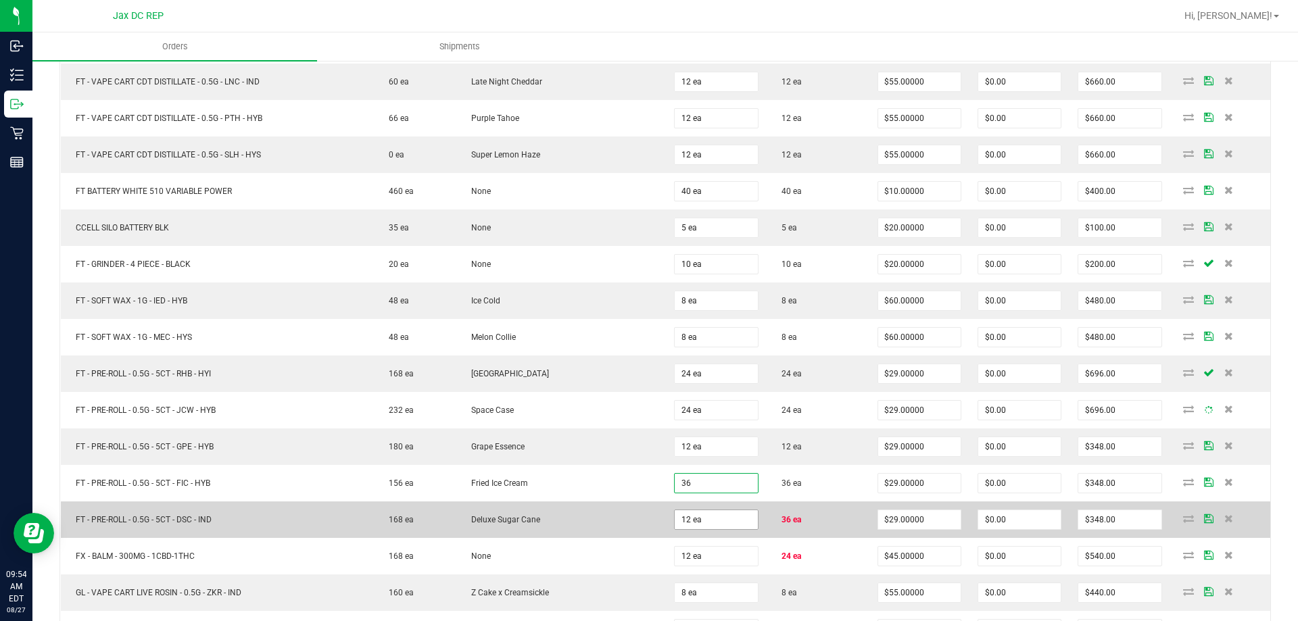
type input "36"
type input "12"
click at [717, 519] on input "12" at bounding box center [715, 519] width 82 height 19
type input "36 ea"
type input "$1,044.00"
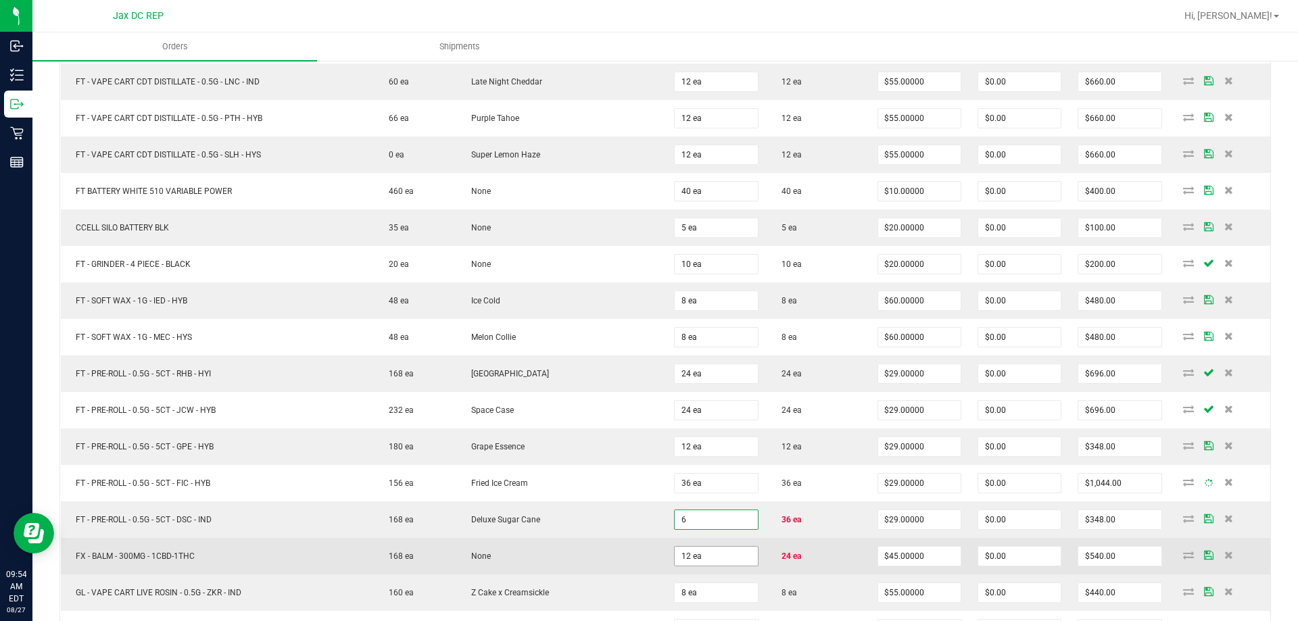
type input "6 ea"
type input "$174.00"
type input "12"
click at [723, 560] on input "12" at bounding box center [715, 556] width 82 height 19
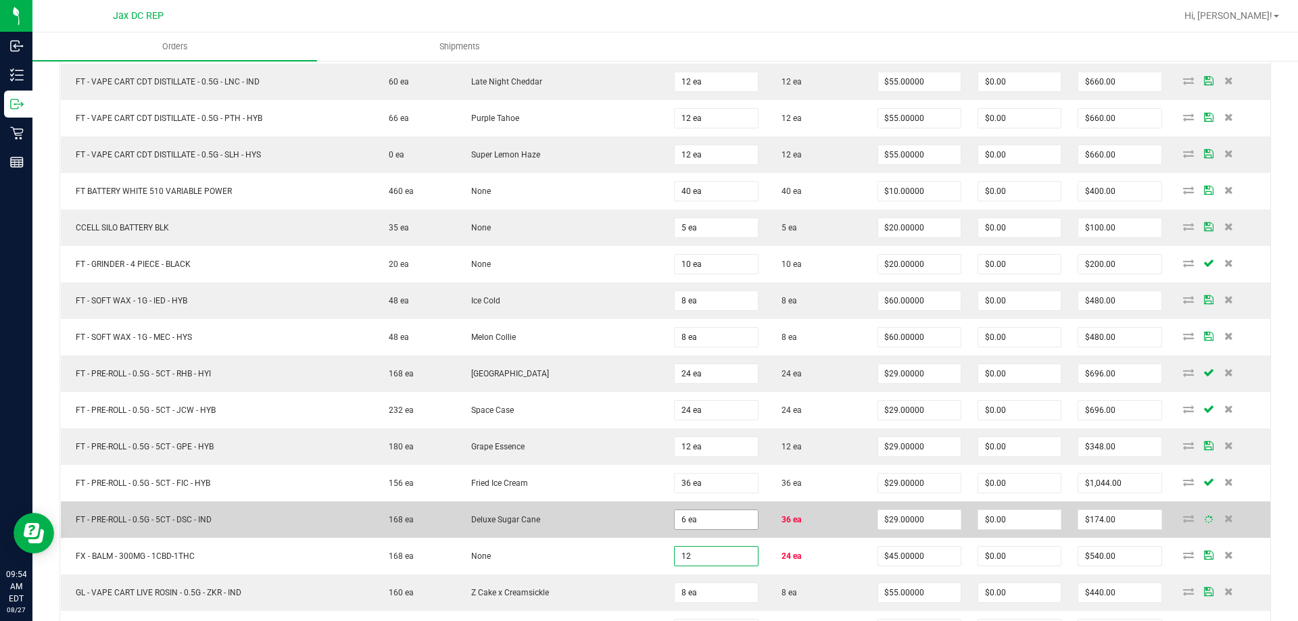
type input "6"
type input "12 ea"
click at [705, 518] on input "6" at bounding box center [715, 519] width 82 height 19
type input "3"
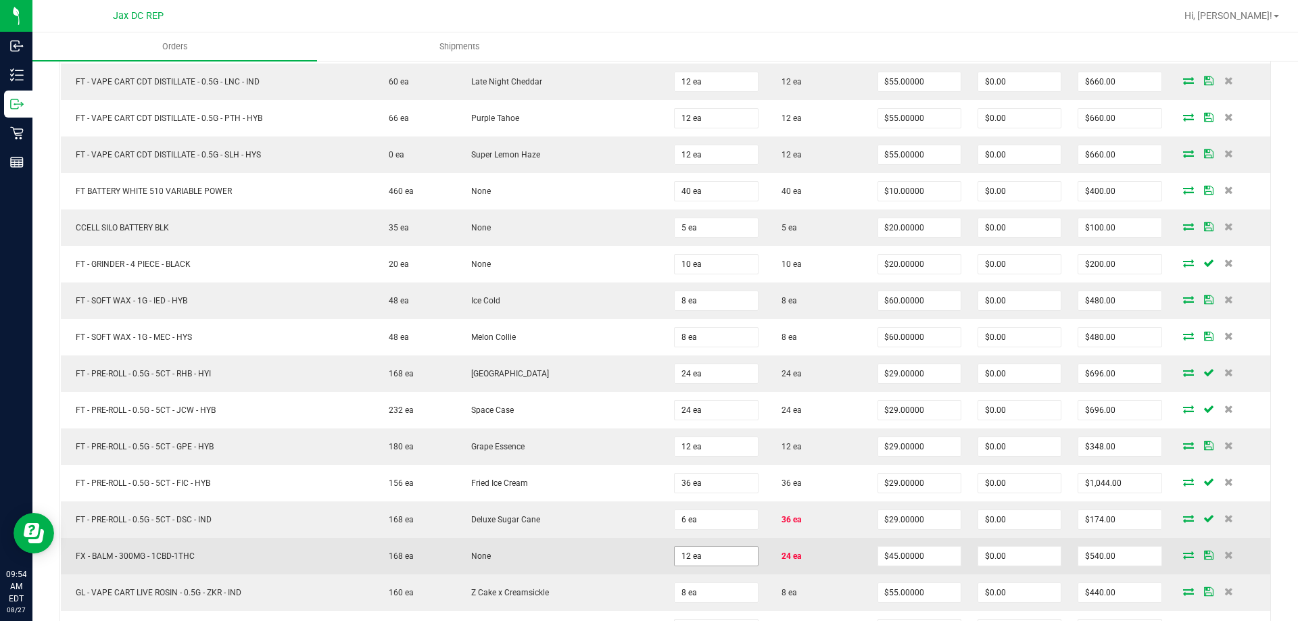
type input "12"
click at [704, 551] on input "12" at bounding box center [715, 556] width 82 height 19
click at [704, 553] on input "12" at bounding box center [715, 556] width 82 height 19
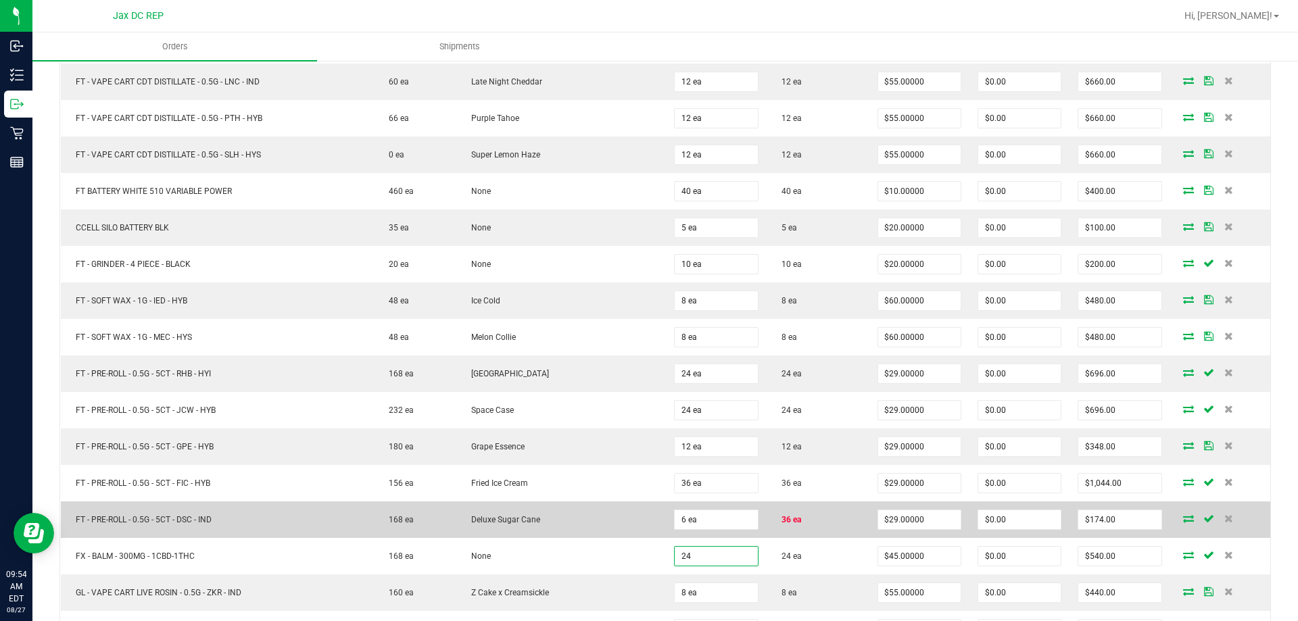
type input "24 ea"
type input "$1,080.00"
click at [666, 530] on td "6 ea" at bounding box center [716, 519] width 100 height 36
click at [699, 517] on input "6" at bounding box center [715, 519] width 82 height 19
type input "36 ea"
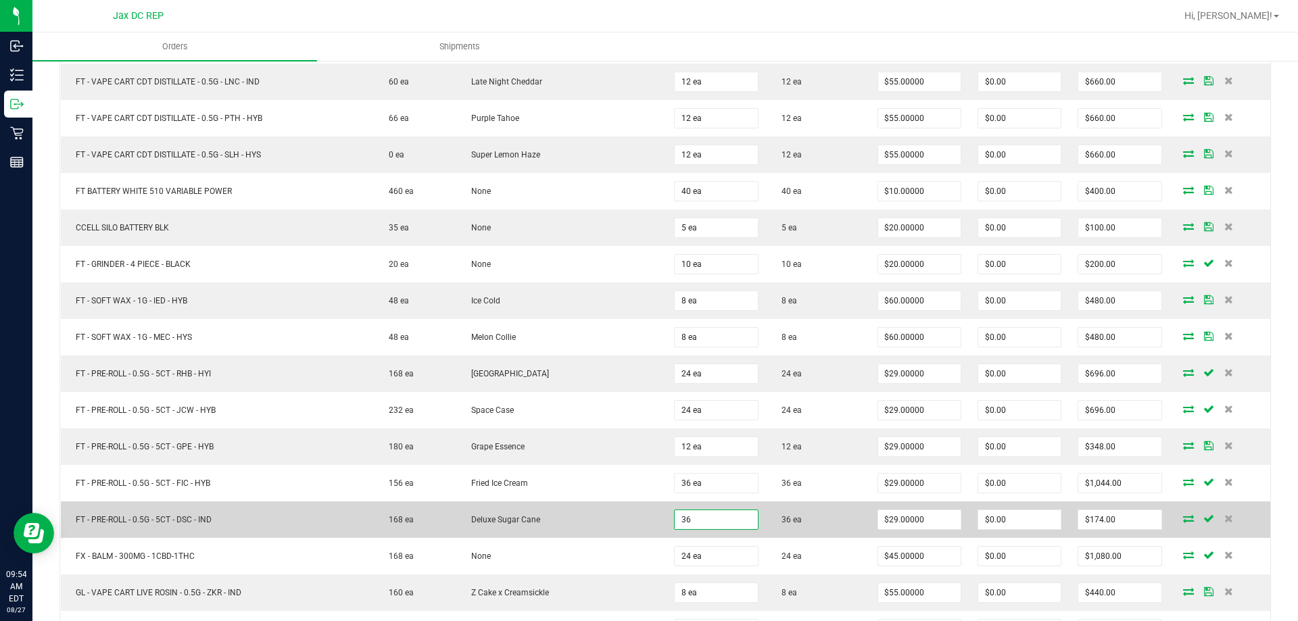
type input "$1,044.00"
click at [642, 515] on td "Deluxe Sugar Cane" at bounding box center [561, 519] width 210 height 36
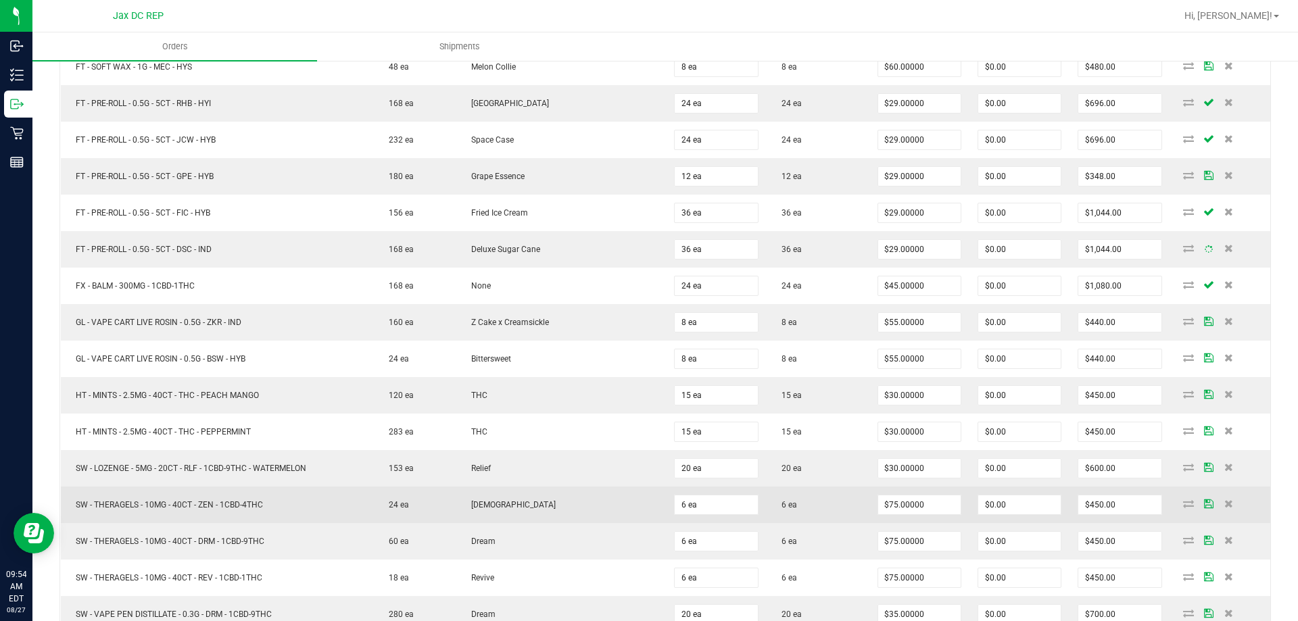
click at [644, 516] on td "[DEMOGRAPHIC_DATA]" at bounding box center [561, 505] width 210 height 36
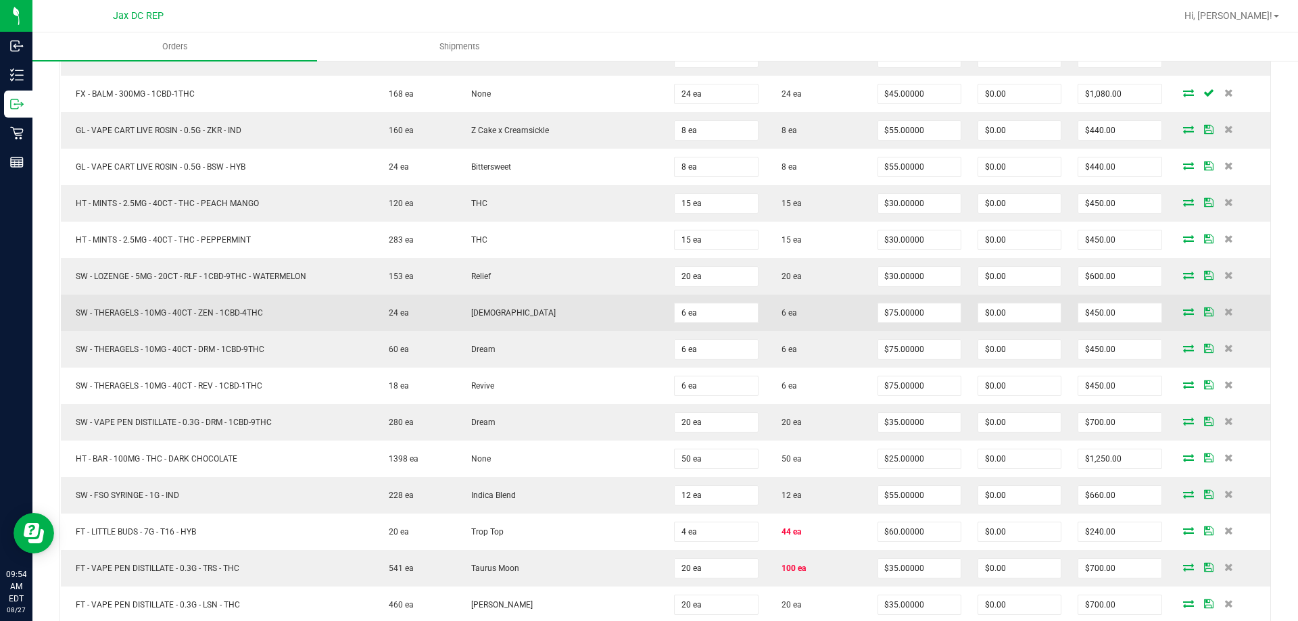
scroll to position [2433, 0]
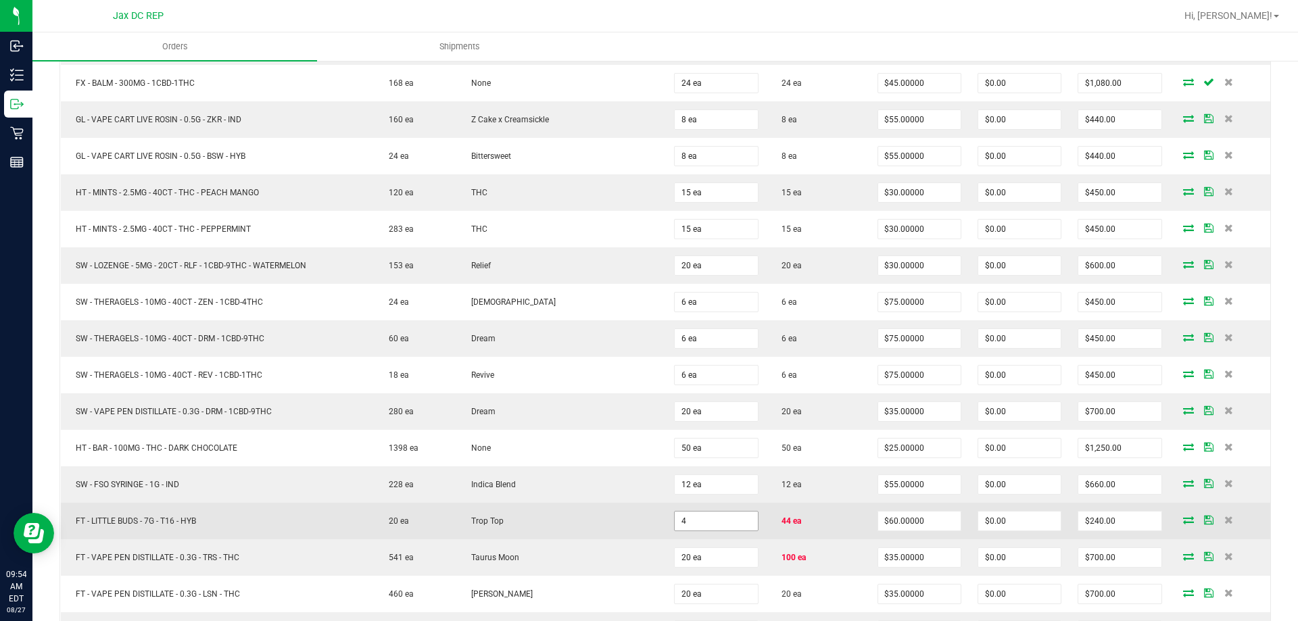
click at [733, 512] on input "4" at bounding box center [715, 521] width 82 height 19
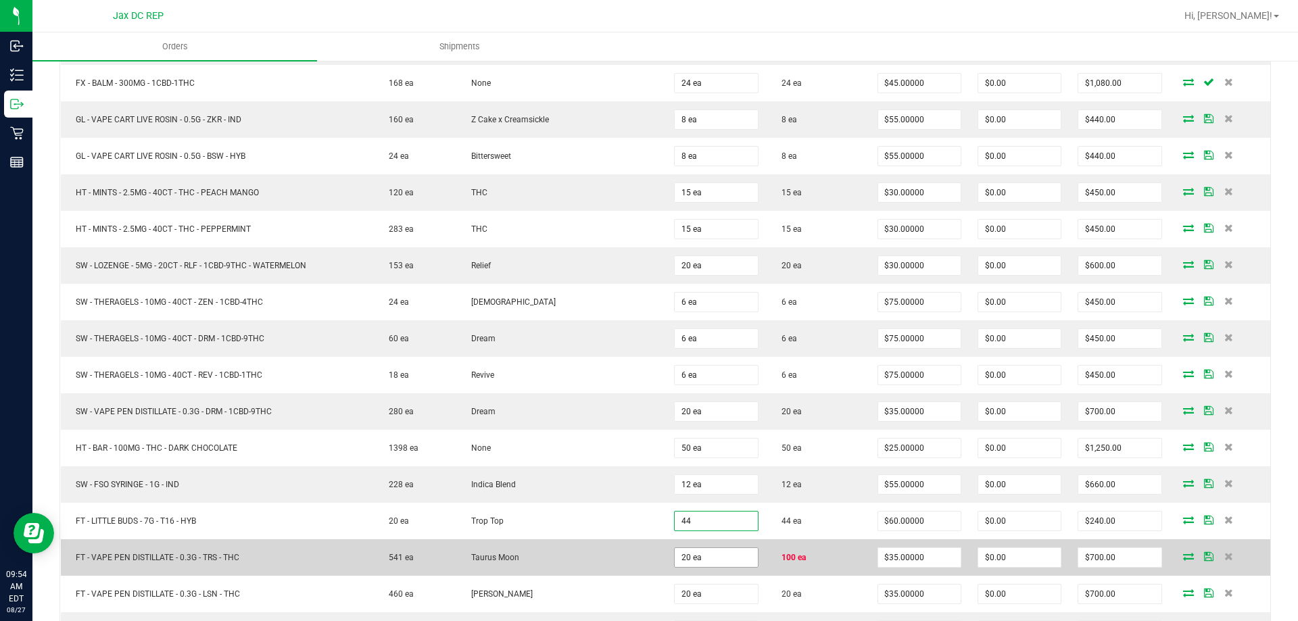
type input "44 ea"
type input "$2,640.00"
click at [722, 551] on input "20" at bounding box center [715, 557] width 82 height 19
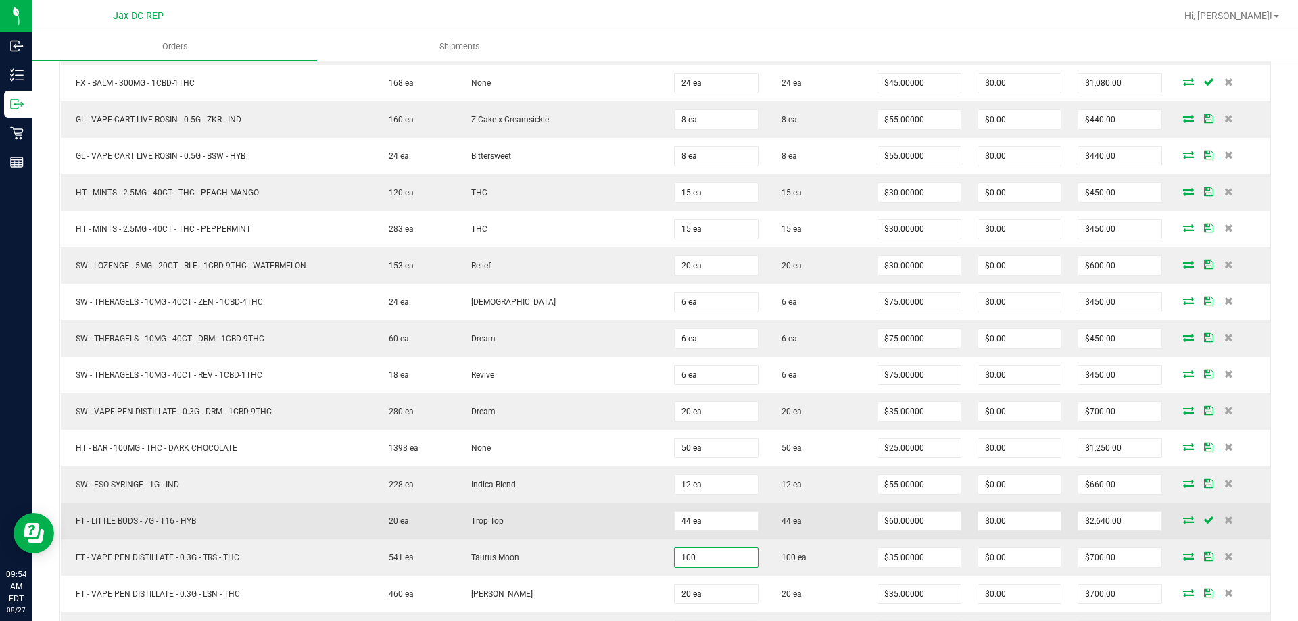
type input "100 ea"
type input "$3,500.00"
click at [651, 533] on td "Trop Top" at bounding box center [561, 521] width 210 height 36
click at [635, 511] on td "Trop Top" at bounding box center [561, 521] width 210 height 36
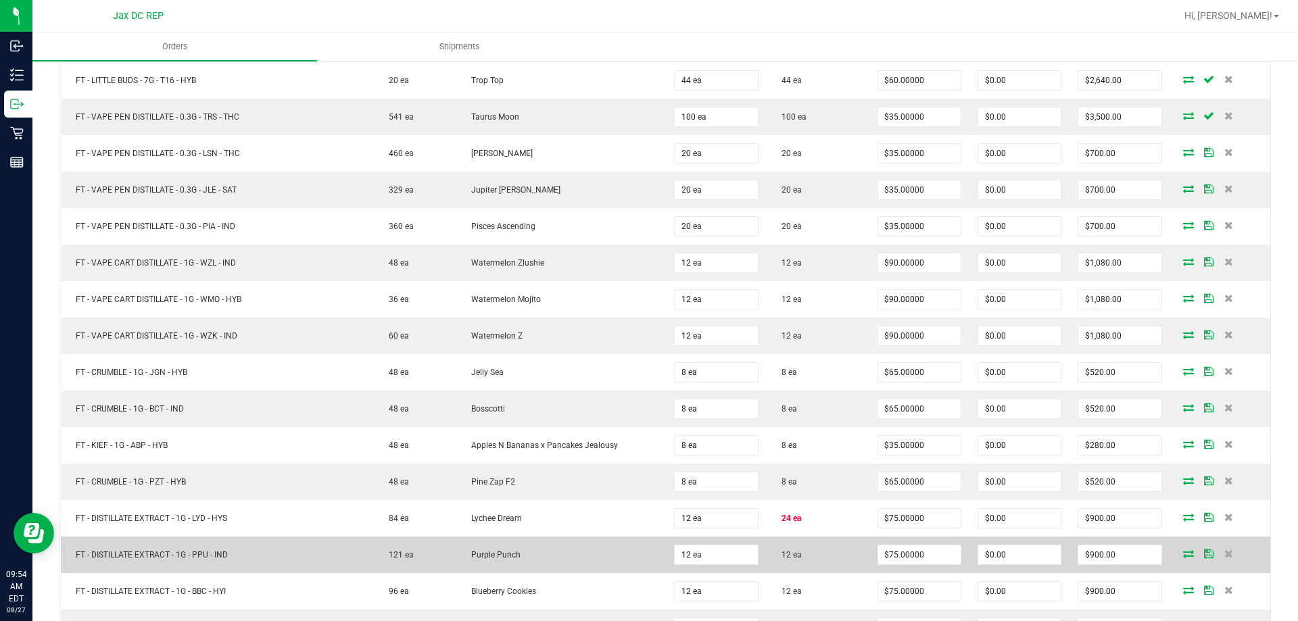
scroll to position [2906, 0]
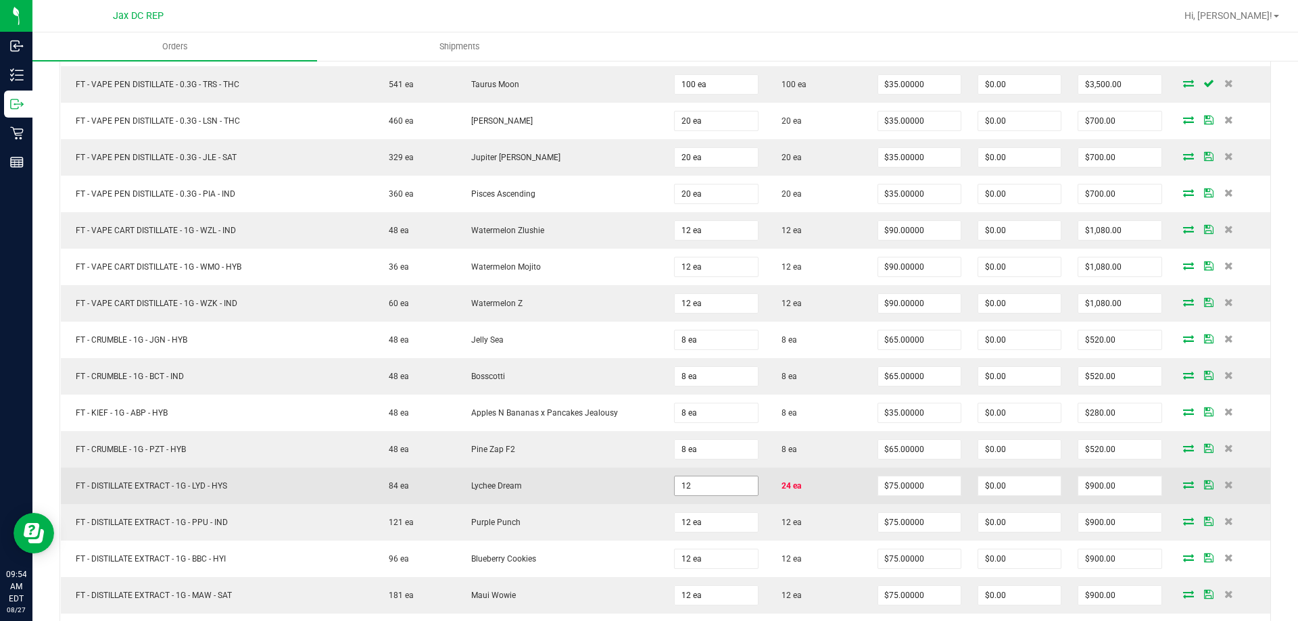
click at [693, 486] on input "12" at bounding box center [715, 485] width 82 height 19
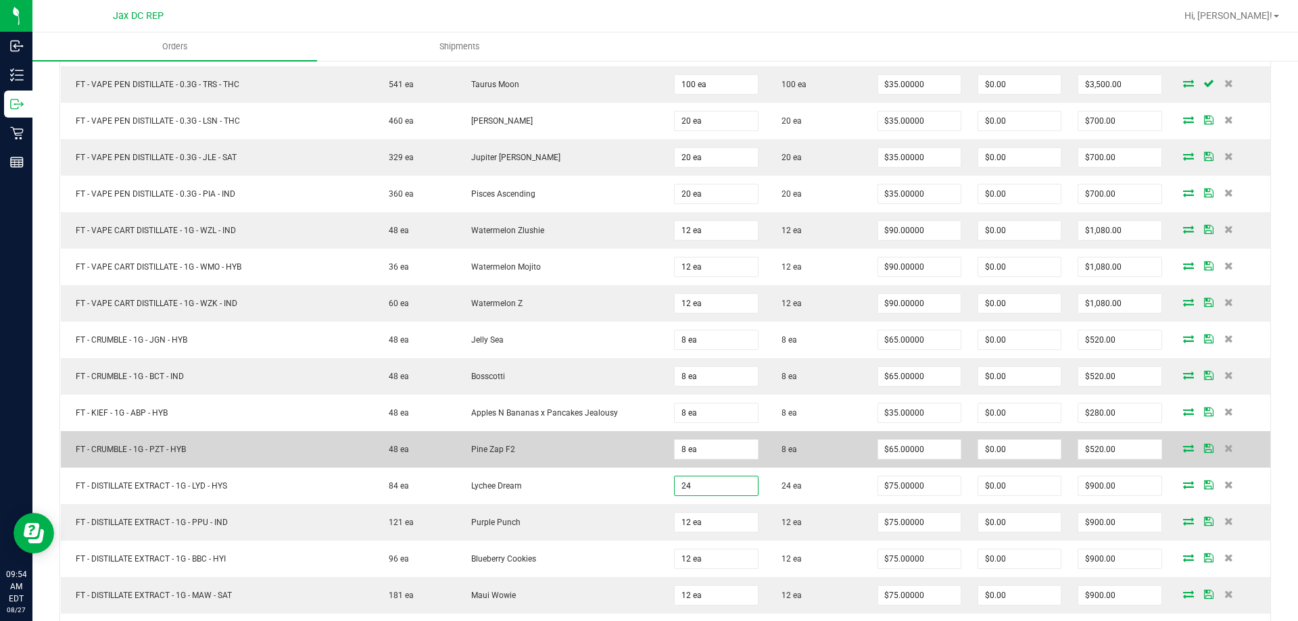
type input "24 ea"
type input "$1,800.00"
click at [626, 465] on td "Pine Zap F2" at bounding box center [561, 449] width 210 height 36
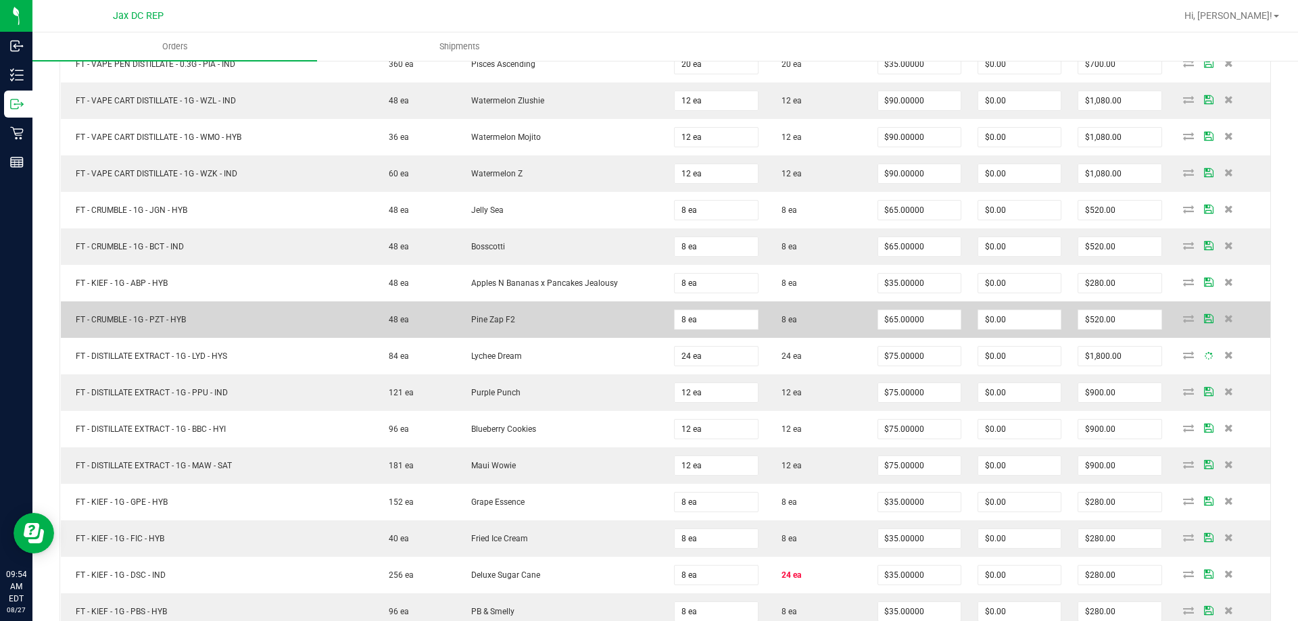
scroll to position [3109, 0]
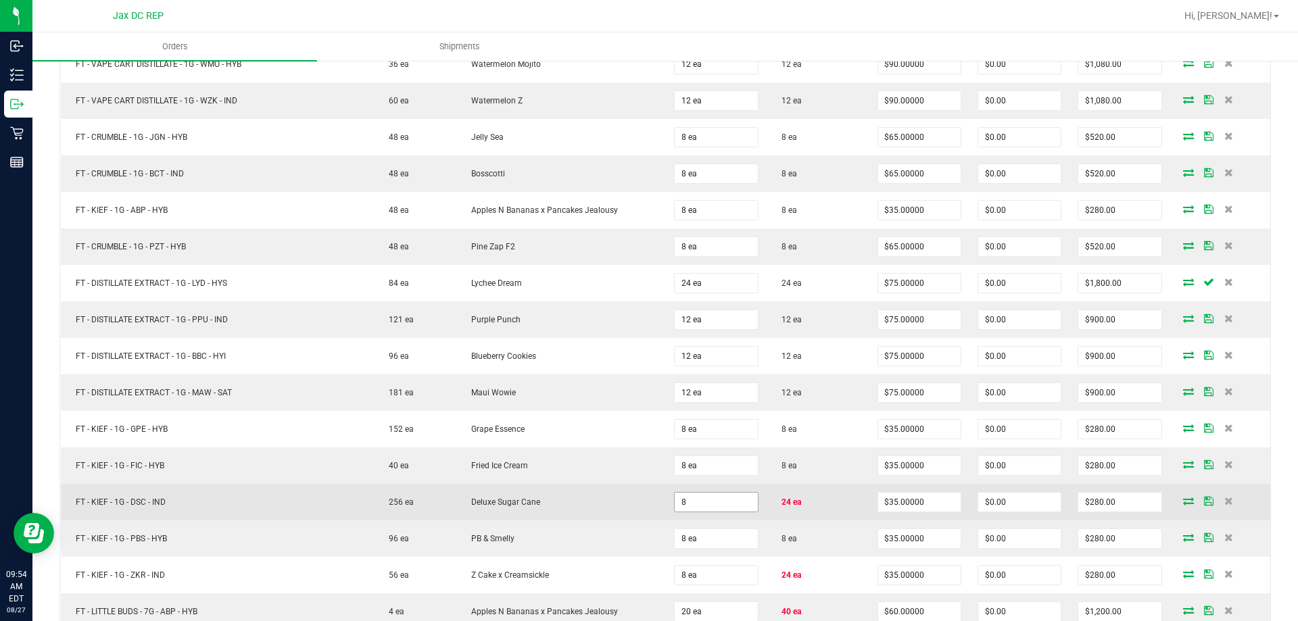
click at [738, 501] on input "8" at bounding box center [715, 502] width 82 height 19
type input "5"
type input "24 ea"
type input "$840.00"
click at [656, 496] on td "Deluxe Sugar Cane" at bounding box center [561, 502] width 210 height 36
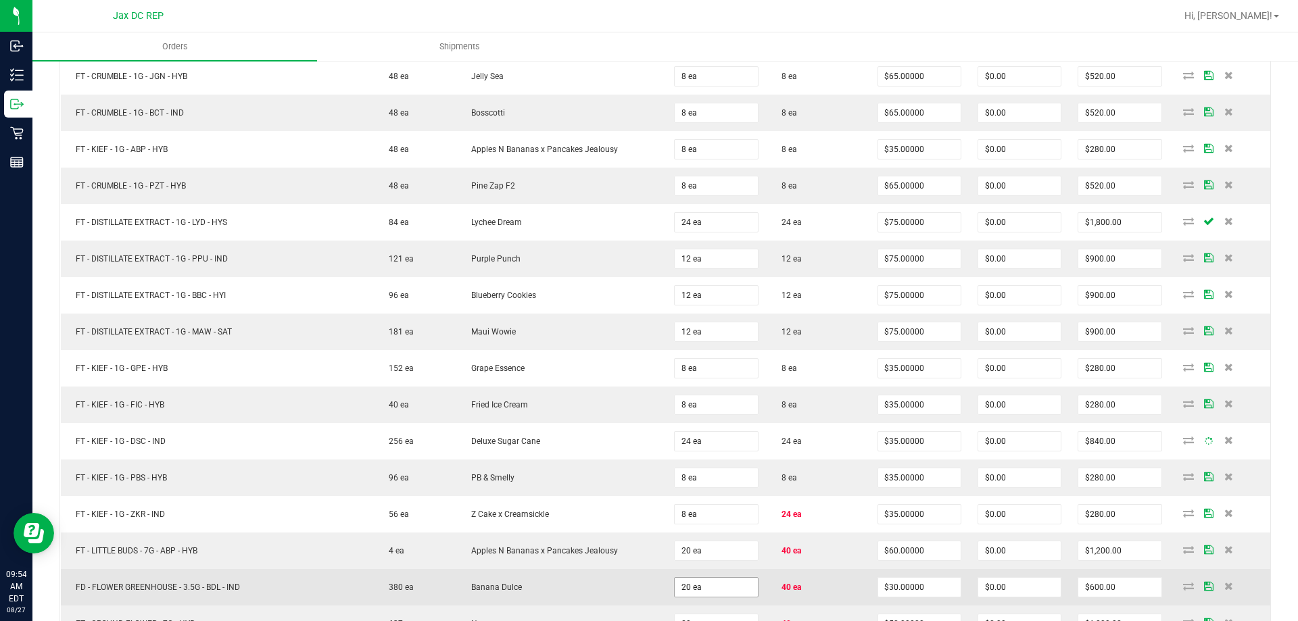
scroll to position [3244, 0]
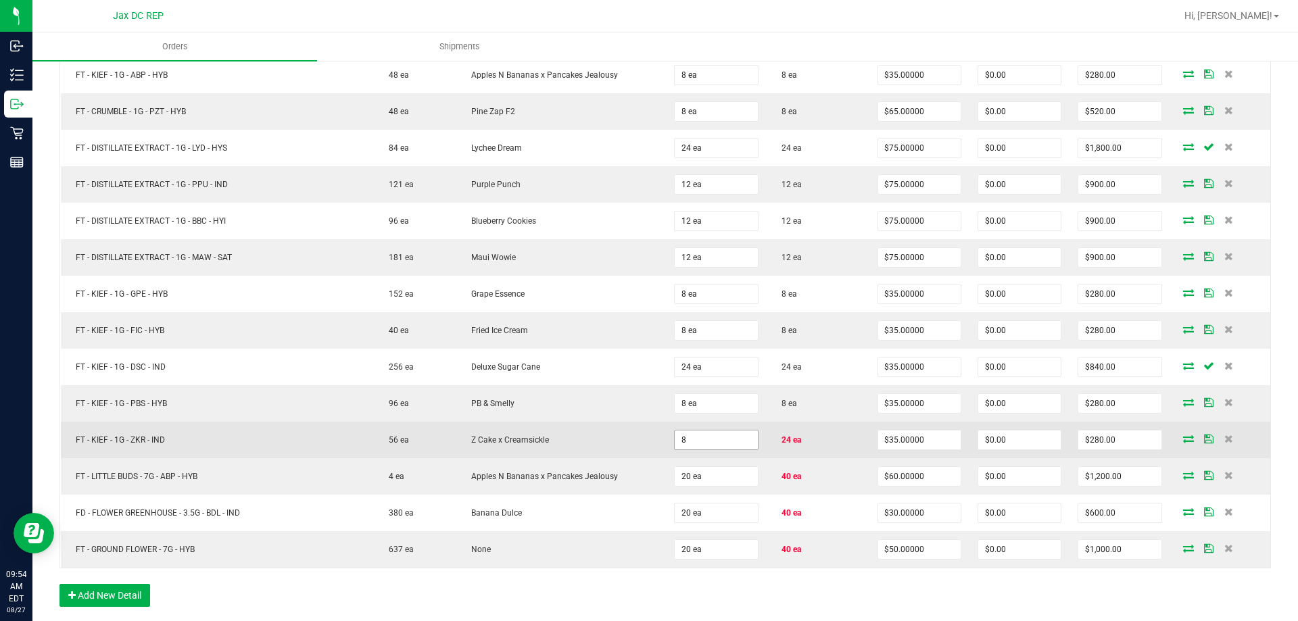
click at [707, 439] on input "8" at bounding box center [715, 439] width 82 height 19
type input "24 ea"
type input "$840.00"
drag, startPoint x: 629, startPoint y: 431, endPoint x: 639, endPoint y: 431, distance: 10.1
click at [630, 431] on td "Z Cake x Creamsickle" at bounding box center [561, 440] width 210 height 36
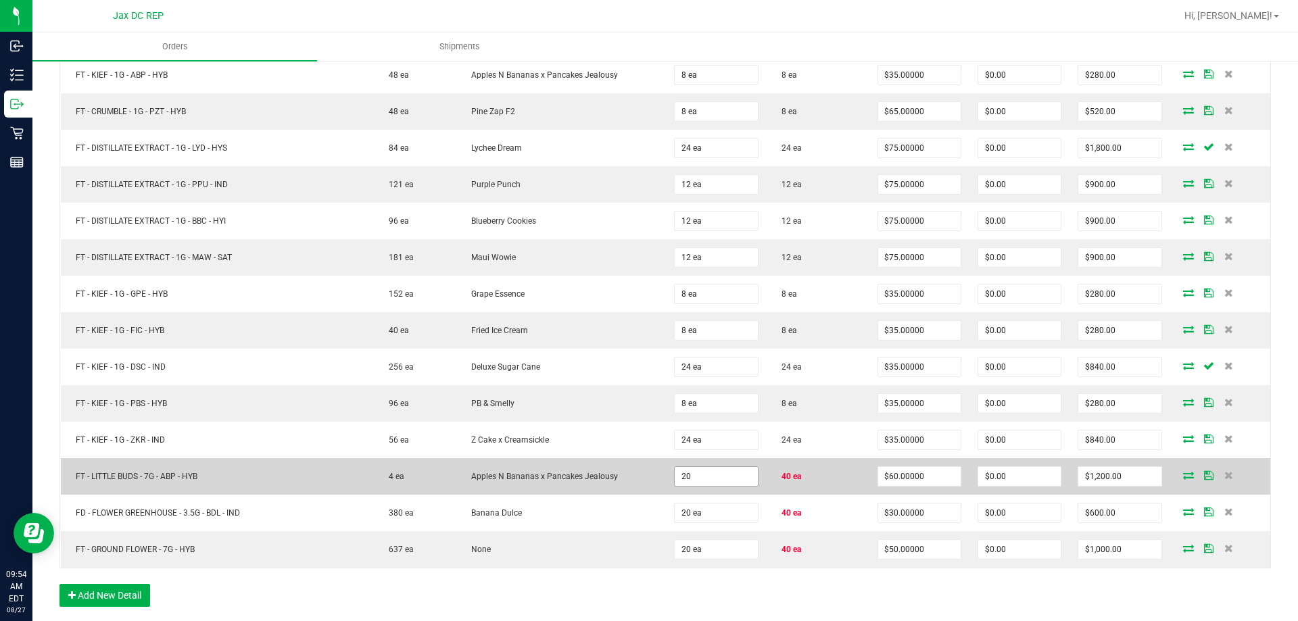
click at [688, 476] on input "20" at bounding box center [715, 476] width 82 height 19
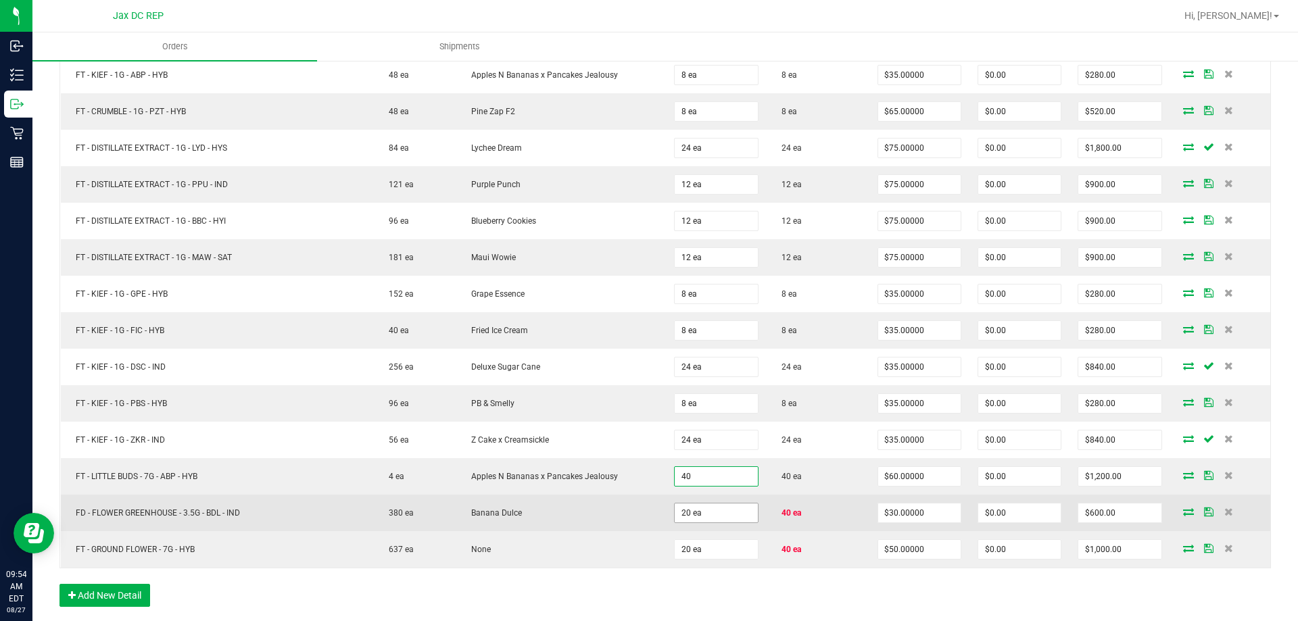
type input "40 ea"
type input "$2,400.00"
click at [691, 510] on input "20" at bounding box center [715, 512] width 82 height 19
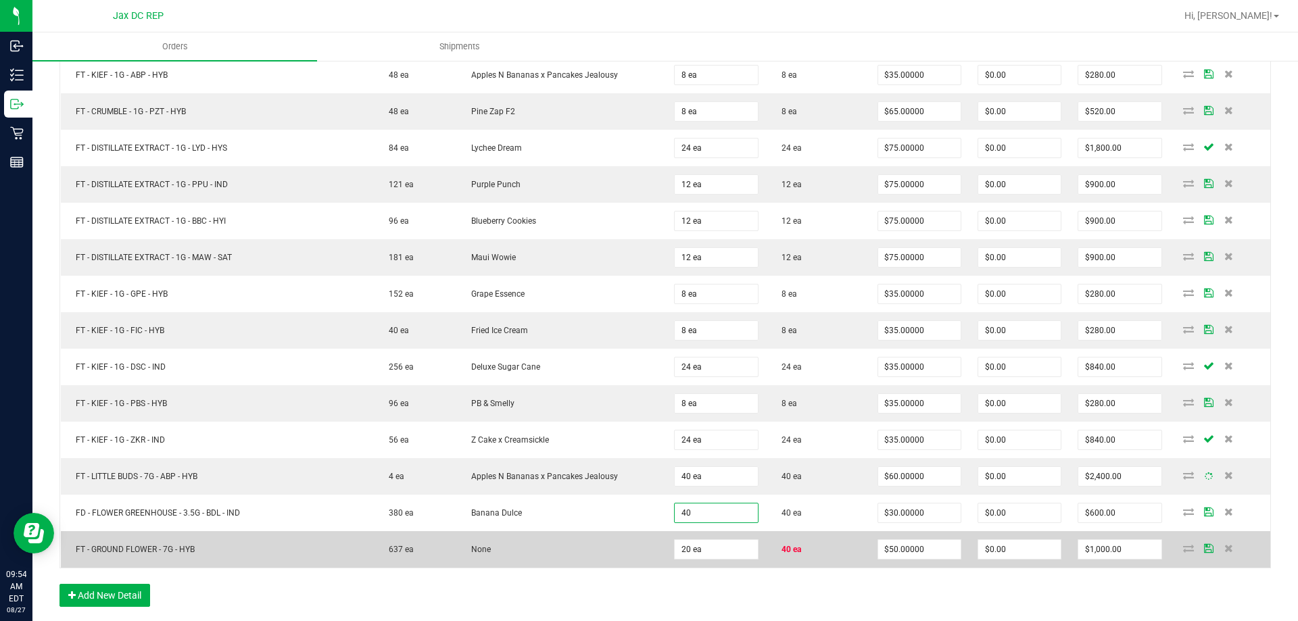
click at [707, 537] on td "20 ea" at bounding box center [716, 549] width 100 height 36
type input "40 ea"
type input "$1,200.00"
click at [706, 548] on input "20" at bounding box center [715, 549] width 82 height 19
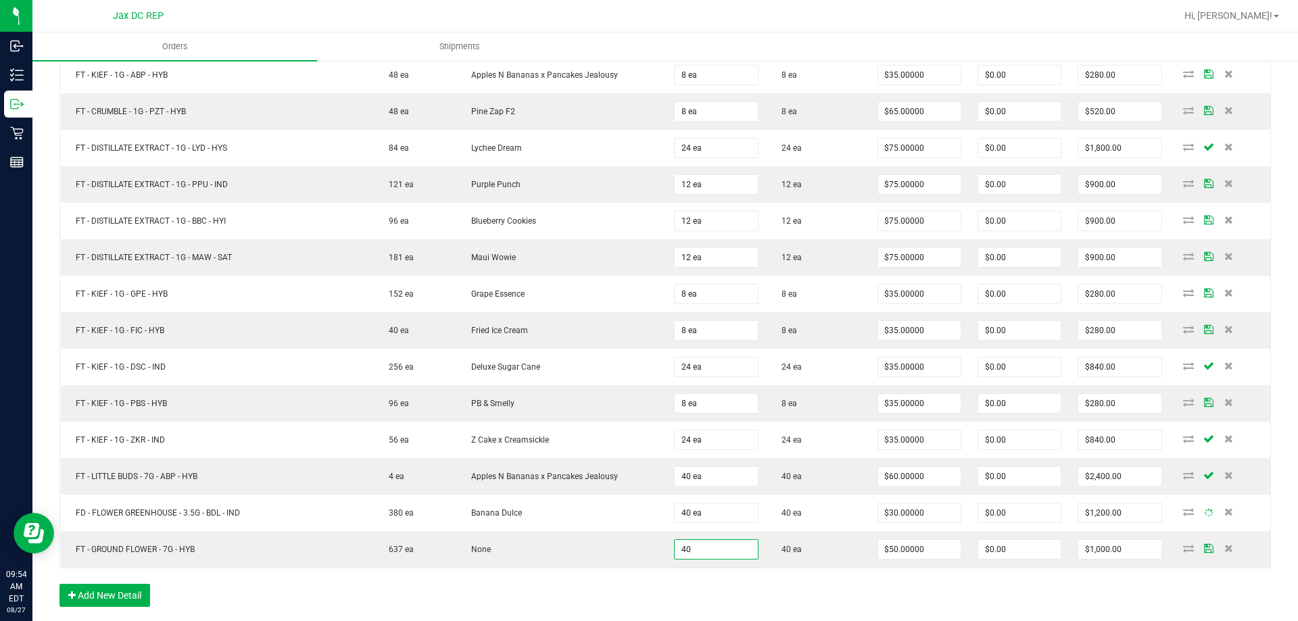
type input "40 ea"
type input "$2,000.00"
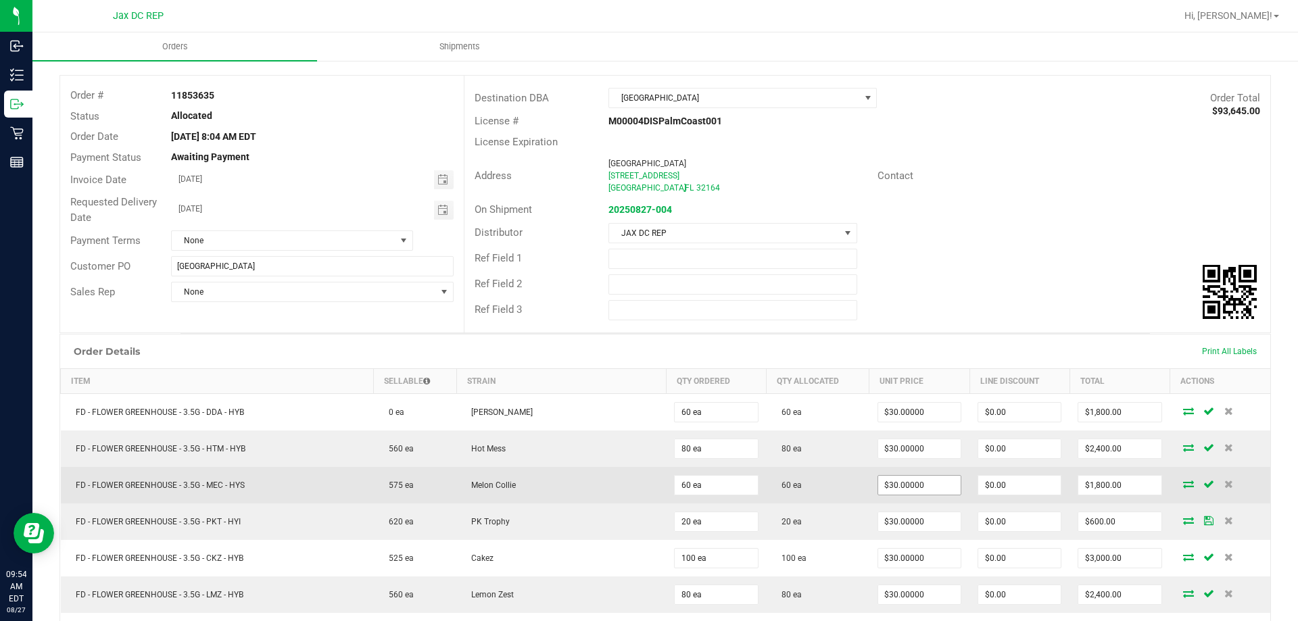
scroll to position [0, 0]
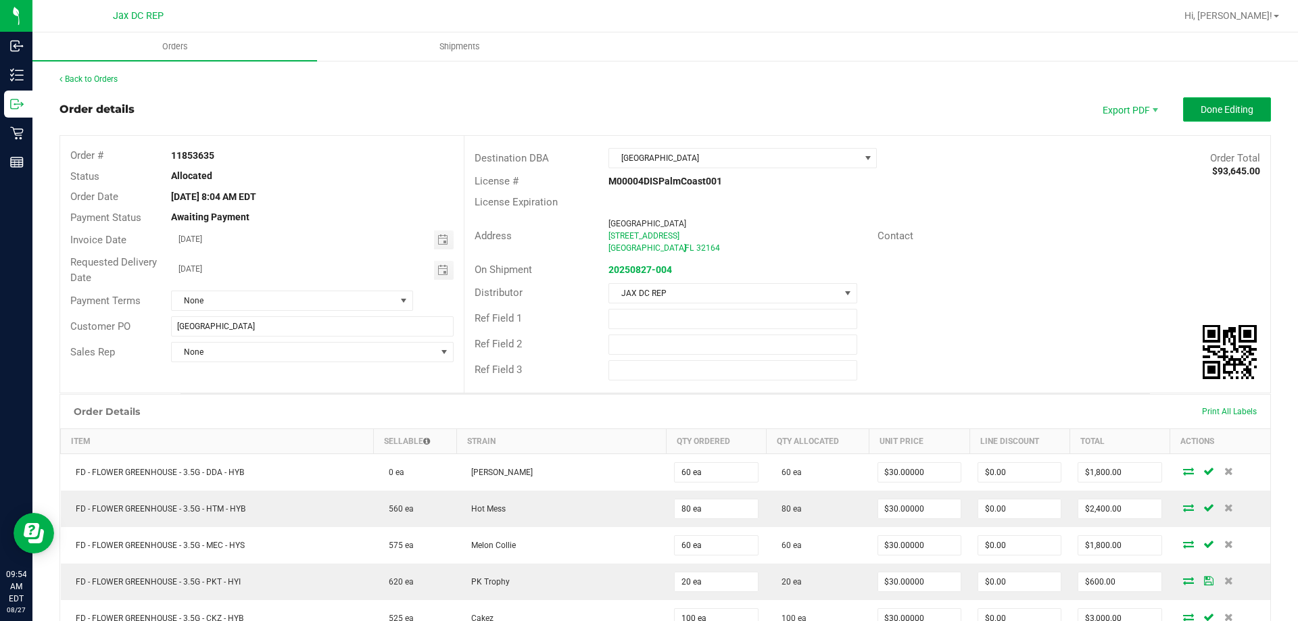
click at [1213, 114] on span "Done Editing" at bounding box center [1226, 109] width 53 height 11
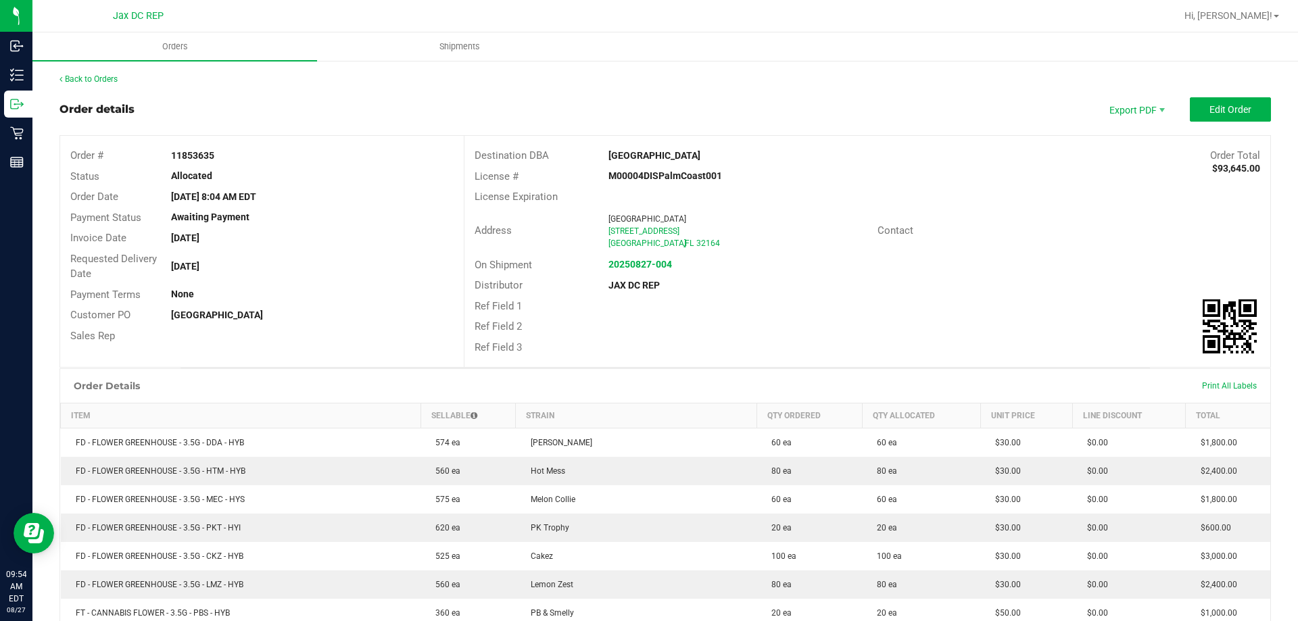
click at [176, 44] on span "Orders" at bounding box center [175, 47] width 62 height 12
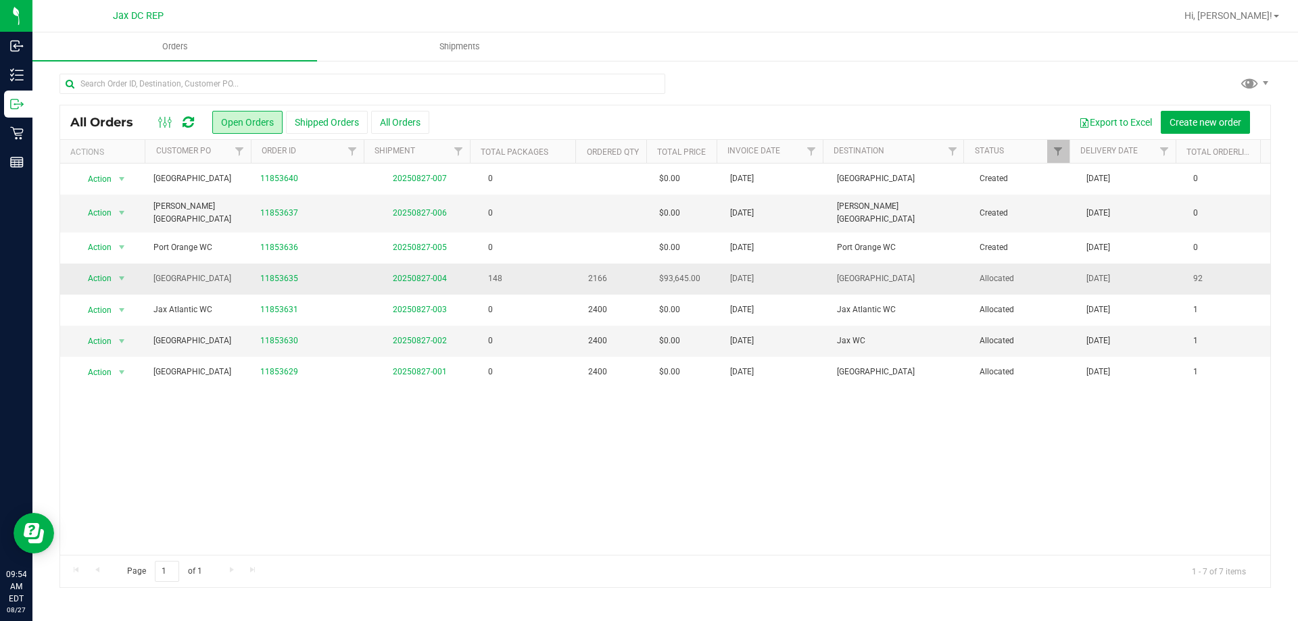
click at [418, 266] on td "20250827-004" at bounding box center [419, 279] width 107 height 31
click at [419, 274] on link "20250827-004" at bounding box center [420, 278] width 54 height 9
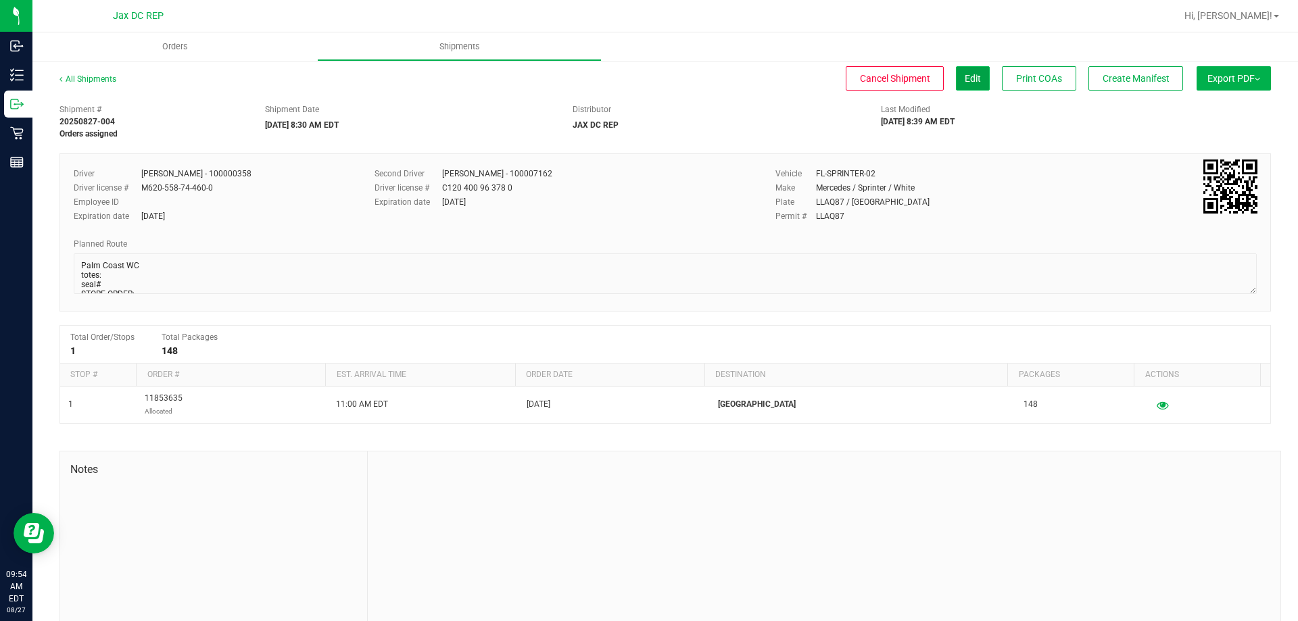
click at [973, 84] on button "Edit" at bounding box center [973, 78] width 34 height 24
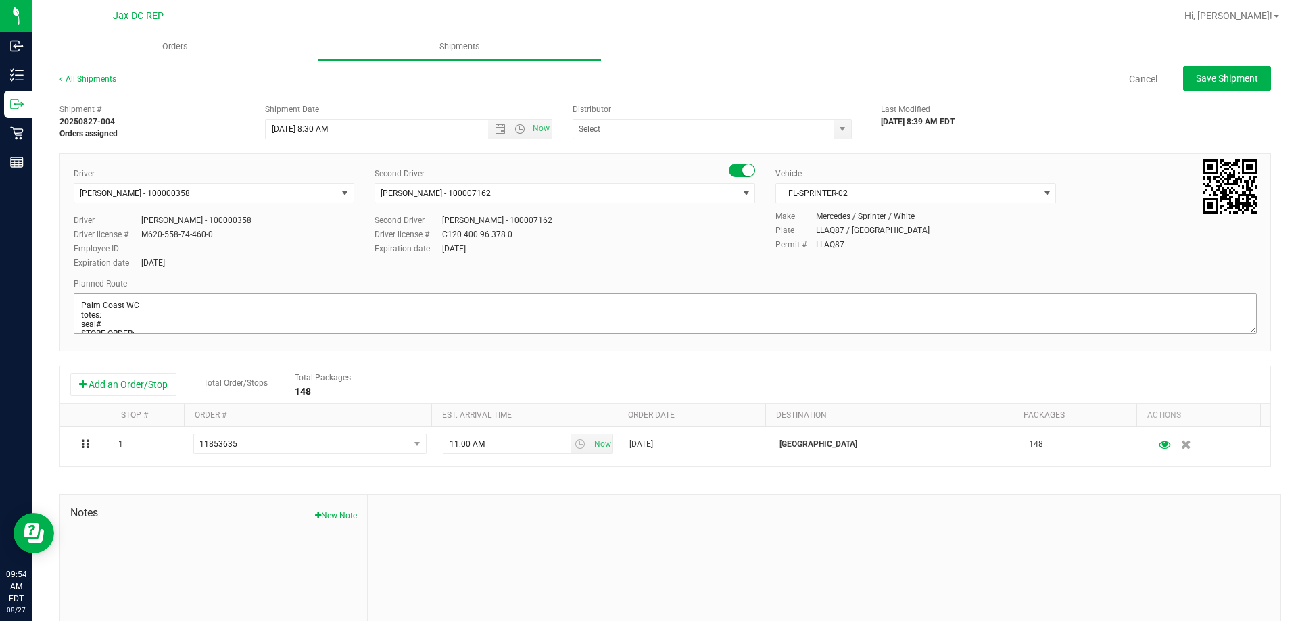
type input "JAX DC REP"
click at [107, 311] on textarea at bounding box center [665, 313] width 1183 height 41
click at [109, 321] on textarea at bounding box center [665, 313] width 1183 height 41
type textarea "Palm Coast WC totes: 5 seal# 021025-021019 //021038- 021040 STORE ORDER: 1) JAX…"
click at [1204, 71] on button "Save Shipment" at bounding box center [1227, 78] width 88 height 24
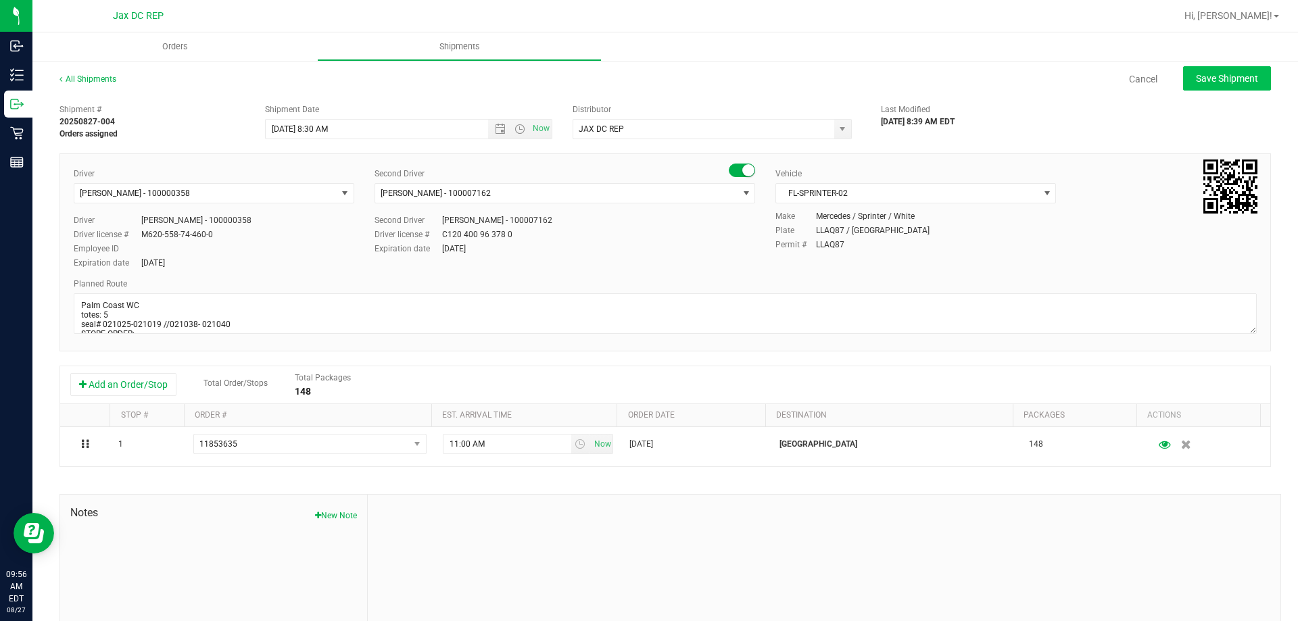
type input "[DATE] 12:30 PM"
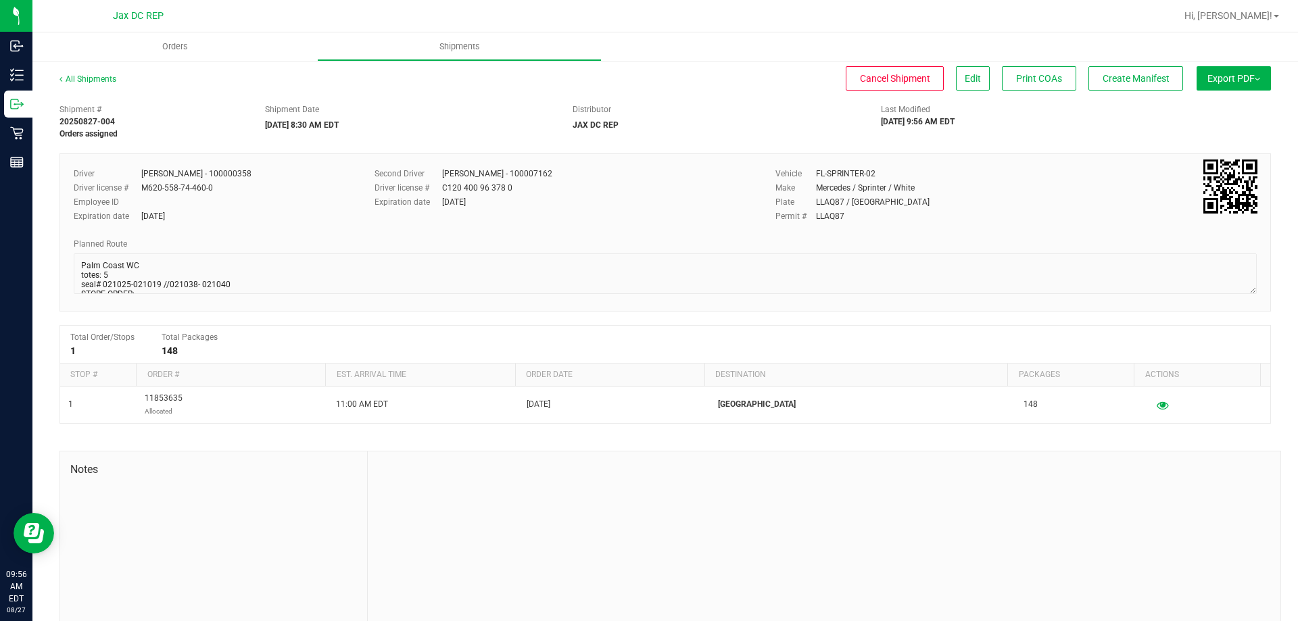
click at [1241, 74] on span "Export PDF" at bounding box center [1233, 78] width 53 height 11
click at [1189, 107] on span "Manifest by Package ID" at bounding box center [1213, 107] width 86 height 9
click at [162, 44] on span "Orders" at bounding box center [175, 47] width 62 height 12
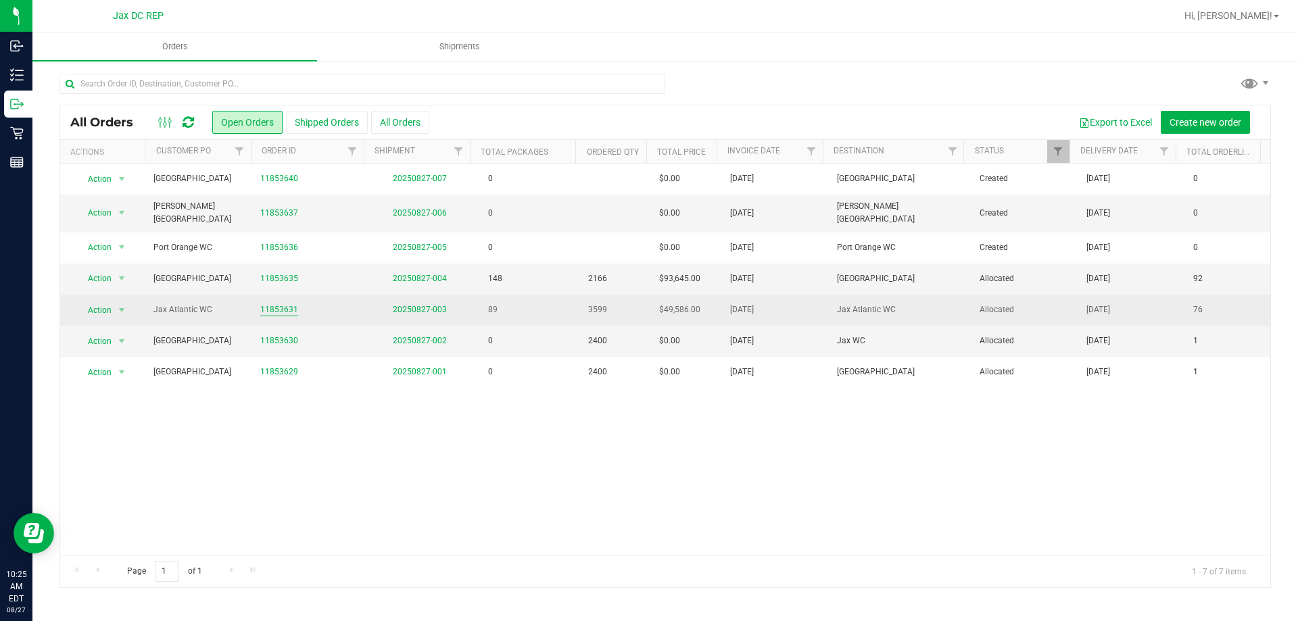
click at [273, 303] on link "11853631" at bounding box center [279, 309] width 38 height 13
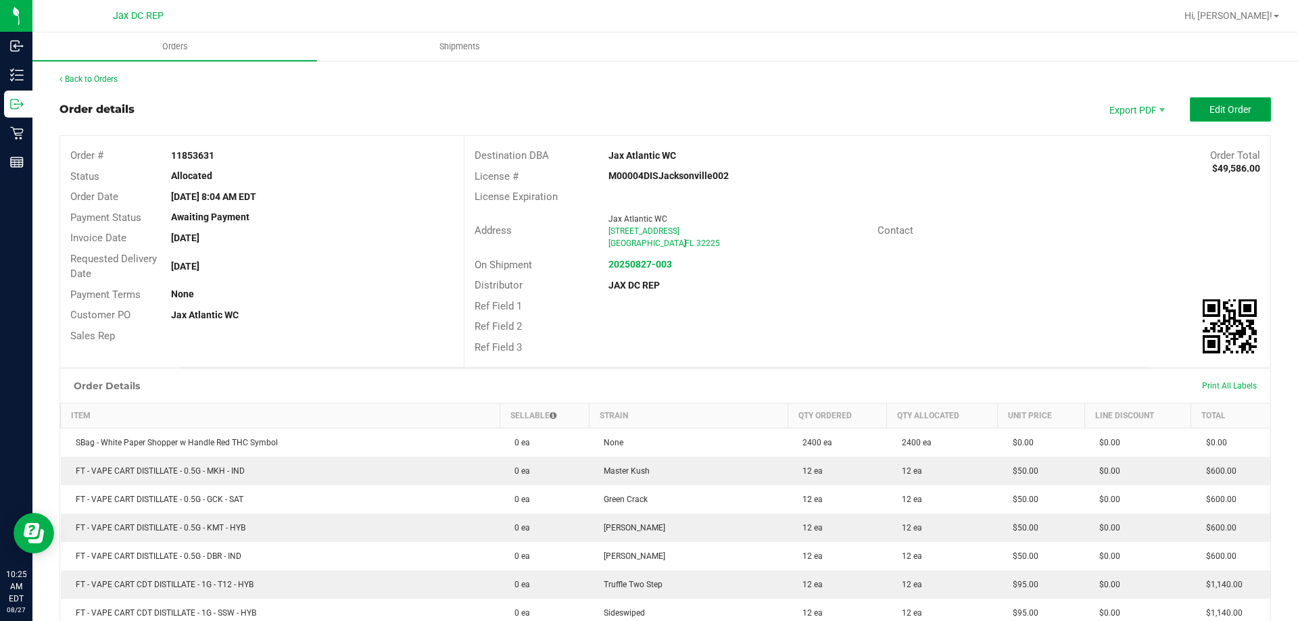
click at [1199, 118] on button "Edit Order" at bounding box center [1229, 109] width 81 height 24
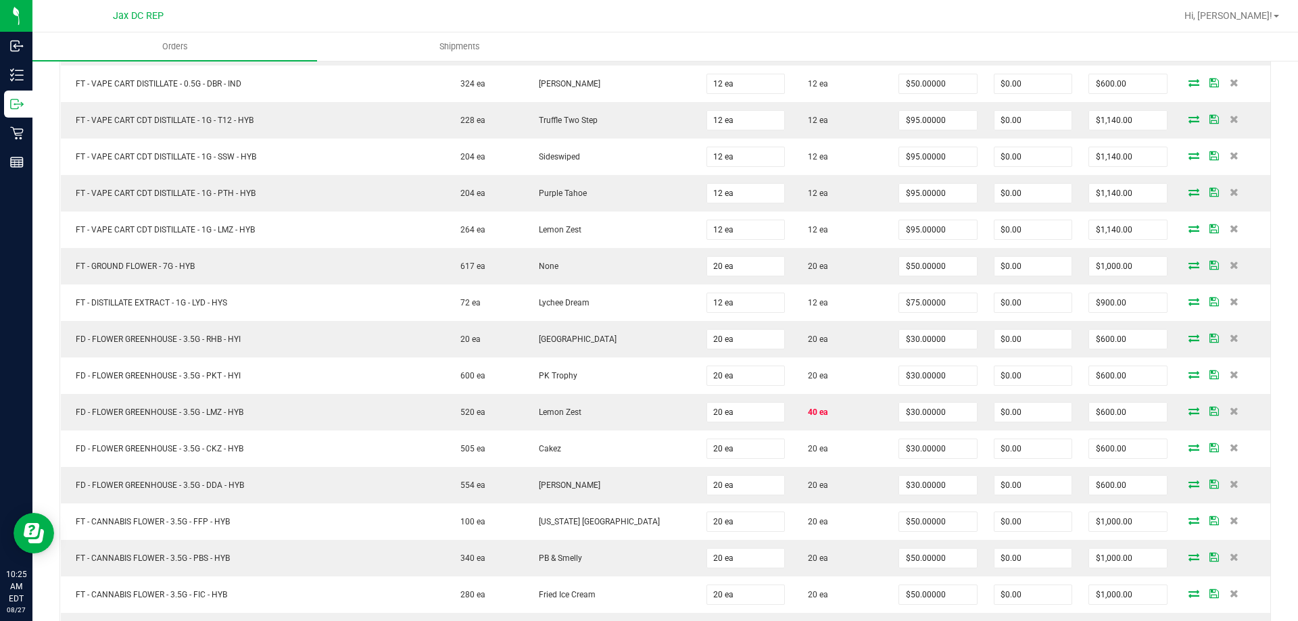
scroll to position [608, 0]
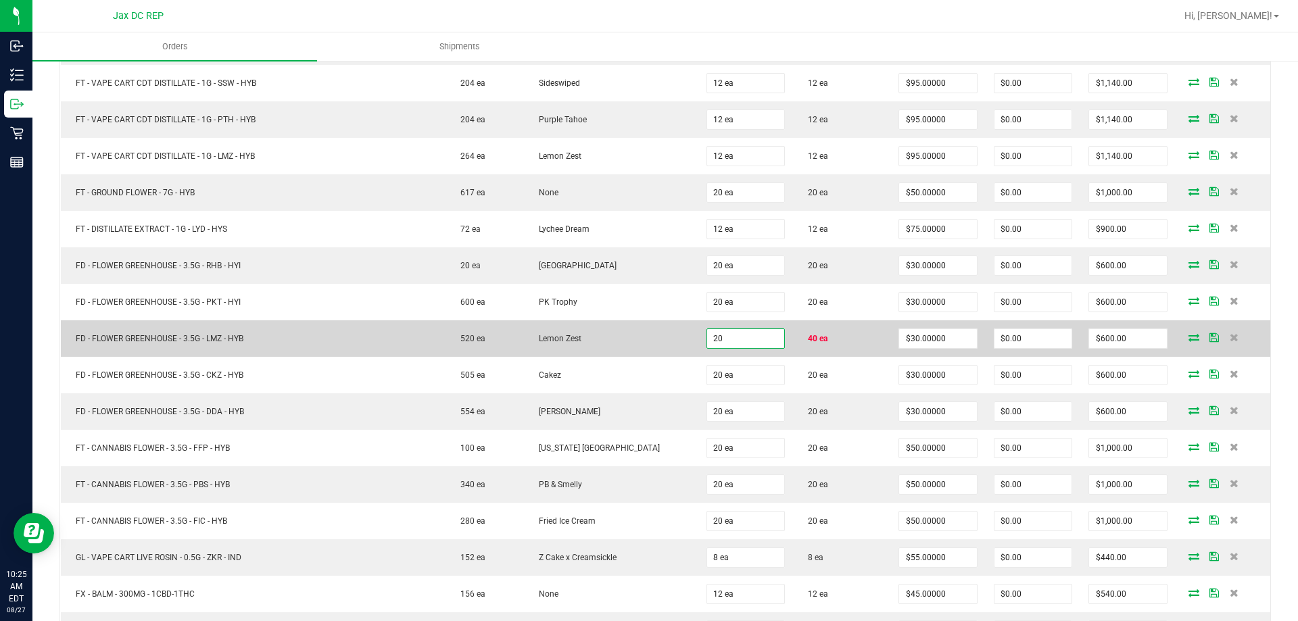
click at [739, 347] on input "20" at bounding box center [745, 338] width 77 height 19
type input "40 ea"
type input "$1,200.00"
click at [650, 347] on td "Lemon Zest" at bounding box center [611, 338] width 174 height 36
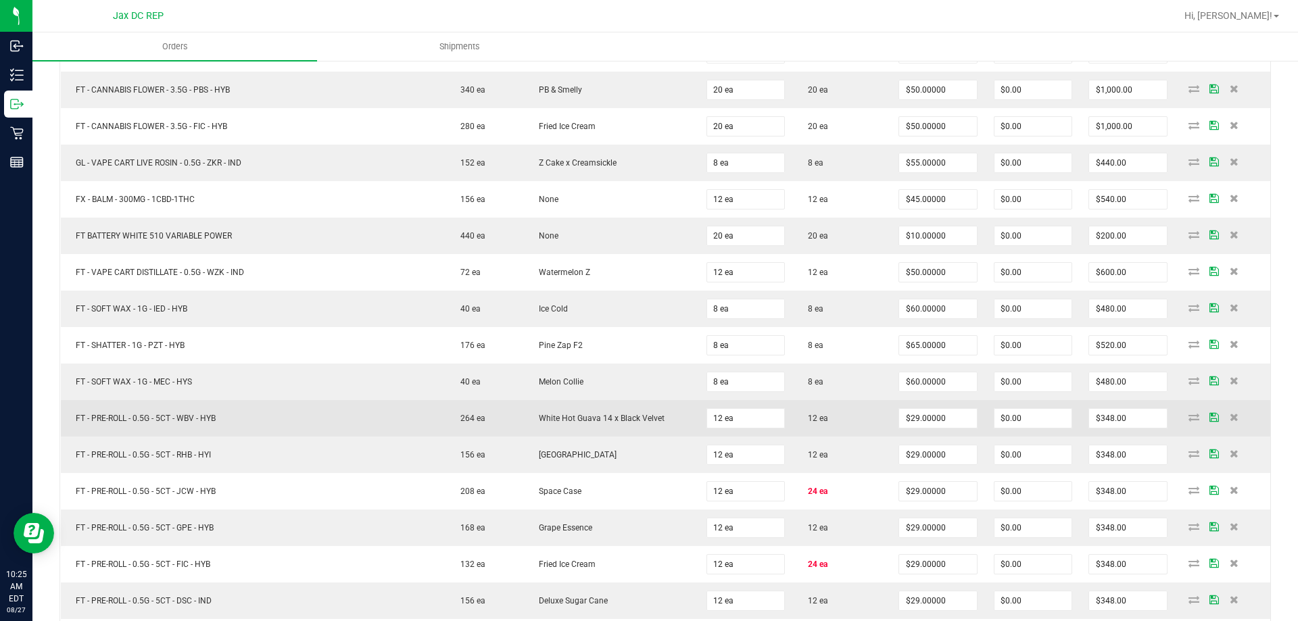
scroll to position [1081, 0]
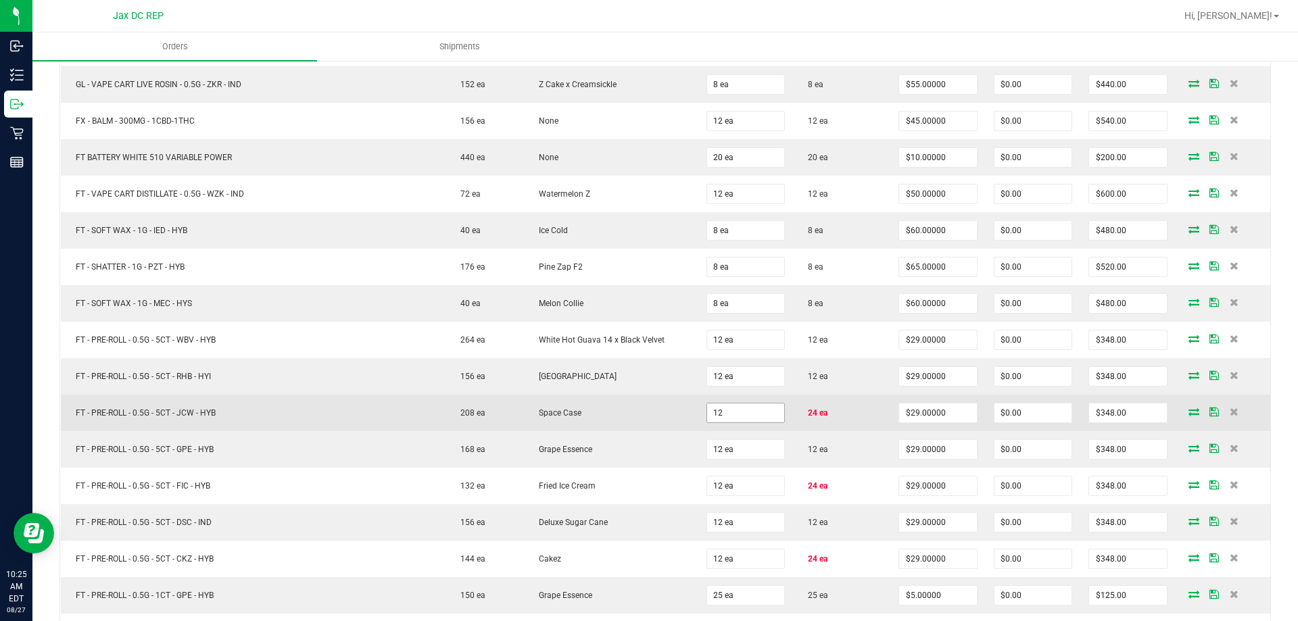
click at [726, 405] on input "12" at bounding box center [745, 412] width 77 height 19
type input "24 ea"
type input "$696.00"
click at [639, 405] on td "Space Case" at bounding box center [611, 413] width 174 height 36
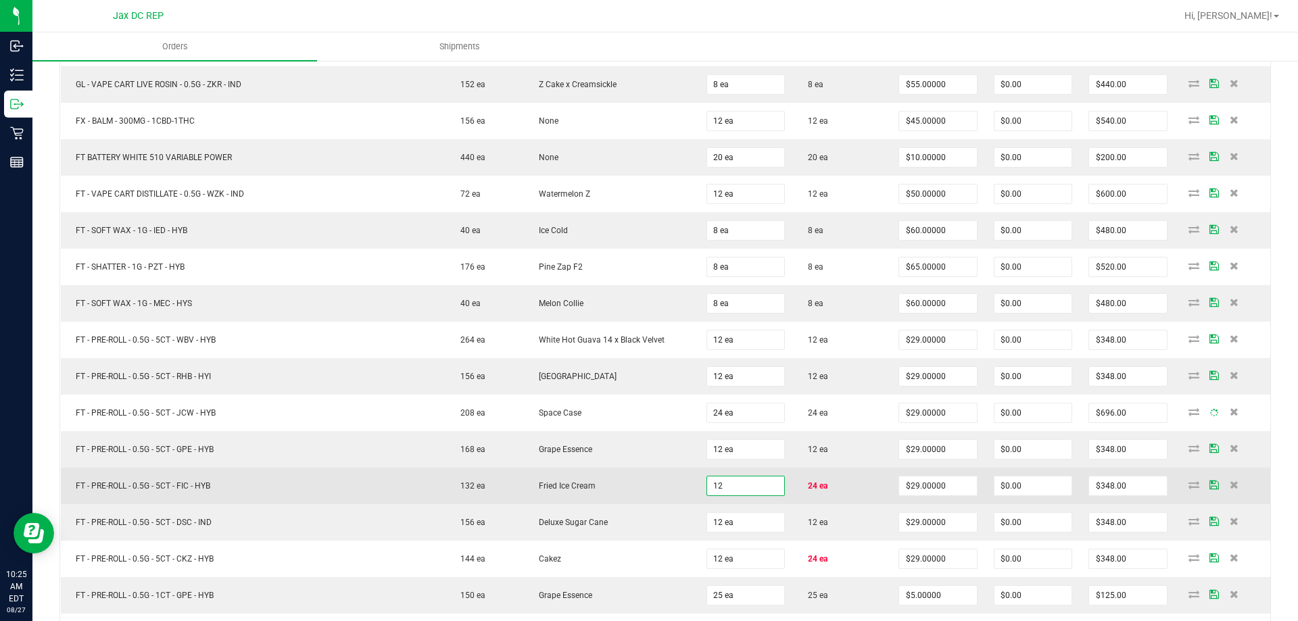
click at [716, 484] on input "12" at bounding box center [745, 485] width 77 height 19
type input "24 ea"
type input "$696.00"
click at [669, 475] on td "Fried Ice Cream" at bounding box center [611, 486] width 174 height 36
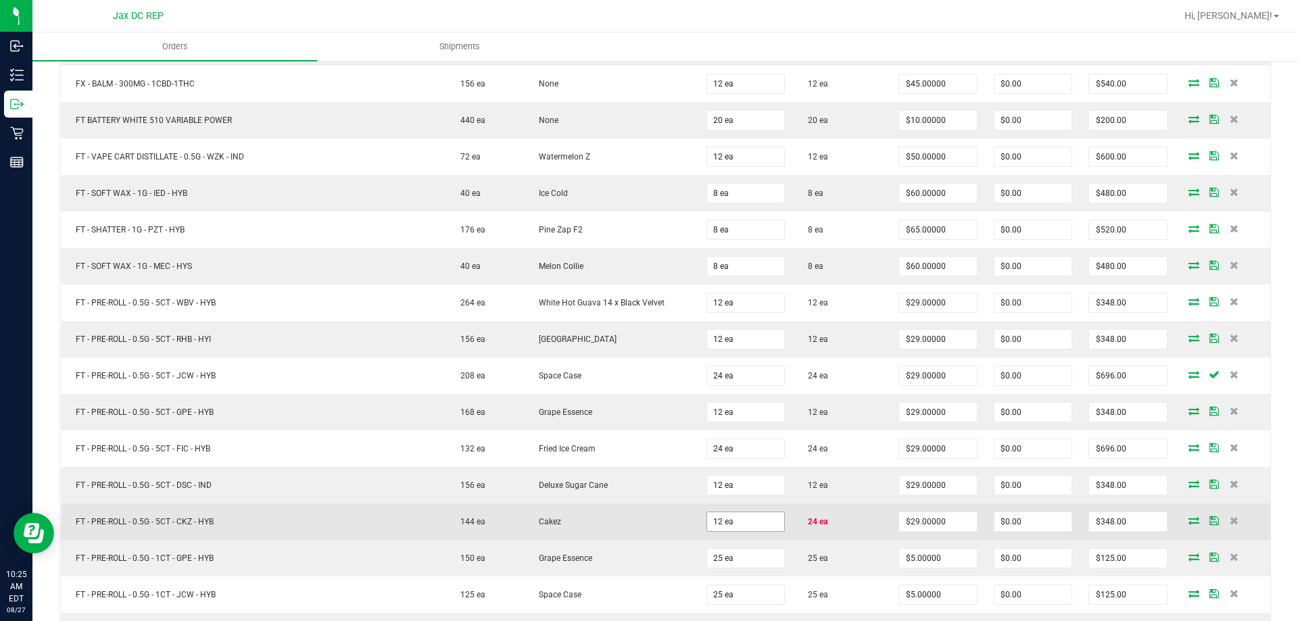
scroll to position [1149, 0]
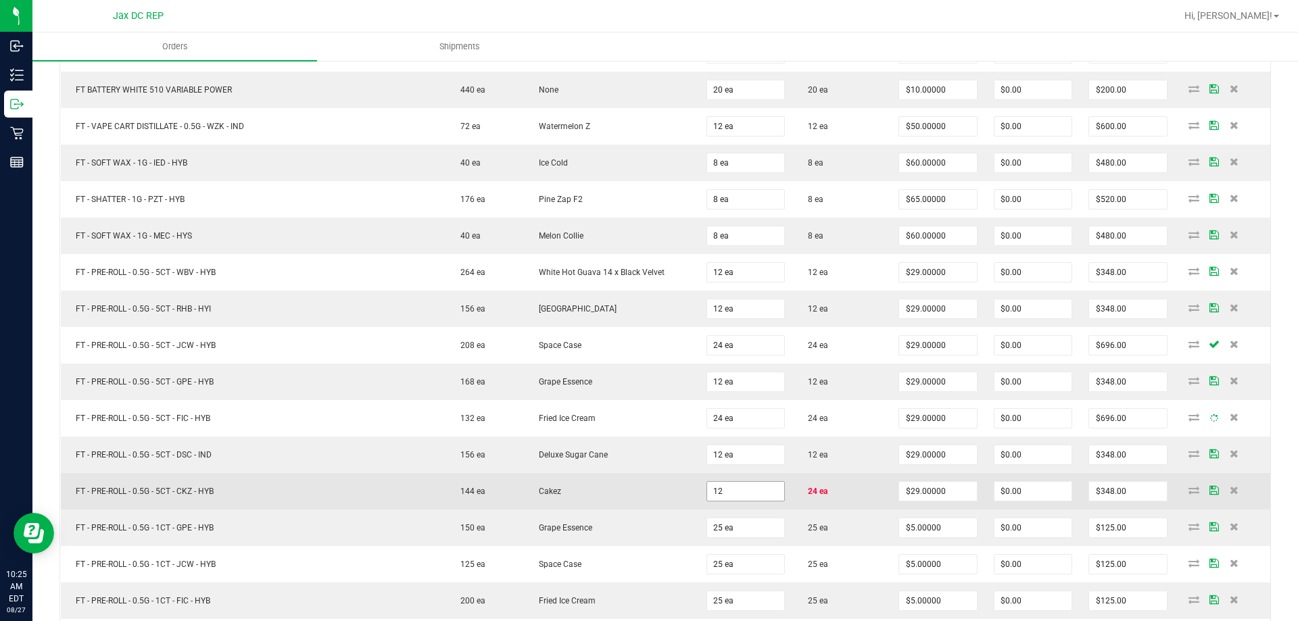
click at [724, 483] on input "12" at bounding box center [745, 491] width 77 height 19
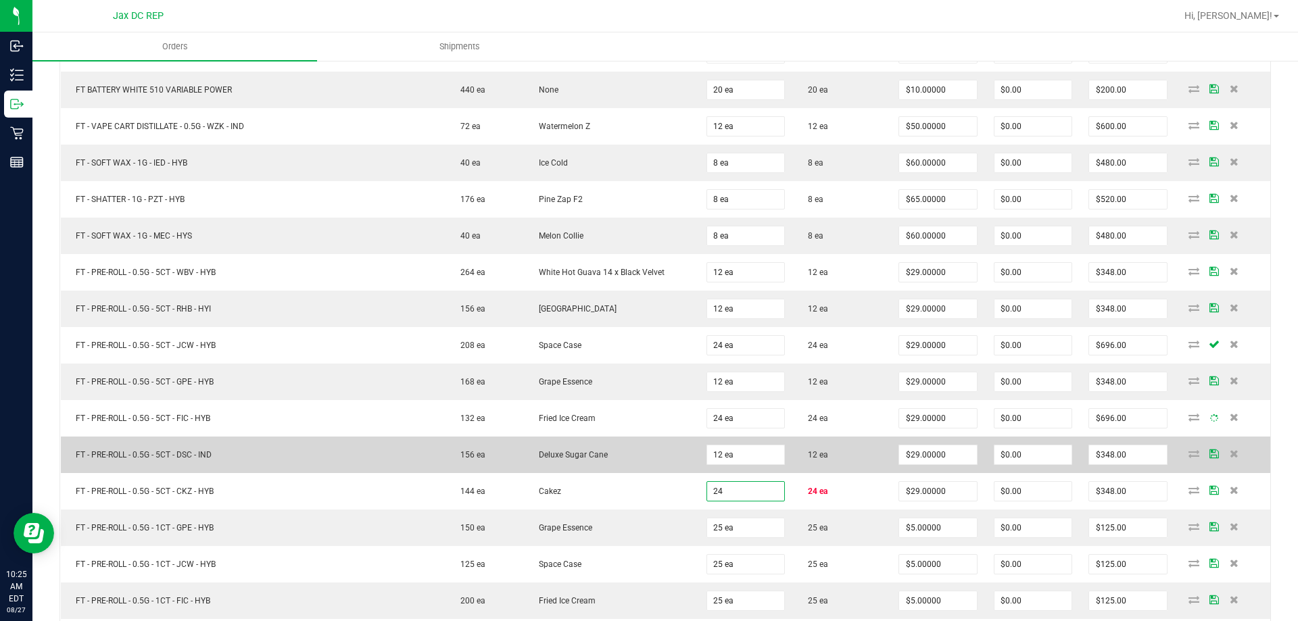
type input "24 ea"
type input "$696.00"
click at [593, 453] on span "Deluxe Sugar Cane" at bounding box center [570, 454] width 76 height 9
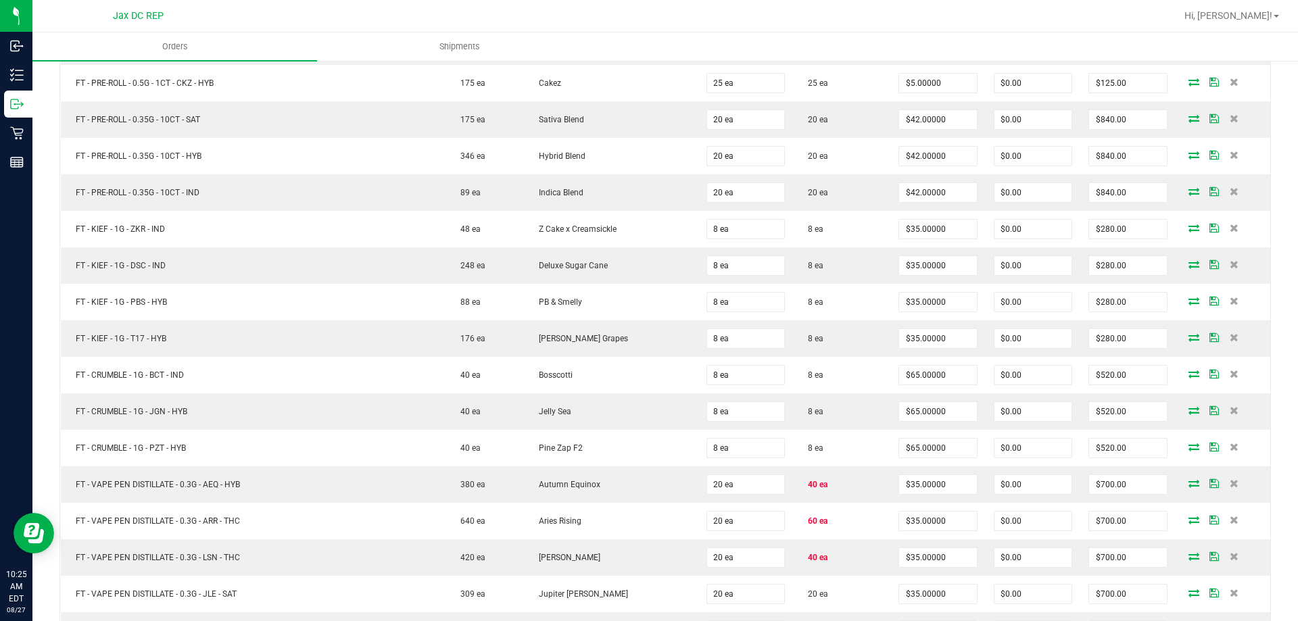
scroll to position [1757, 0]
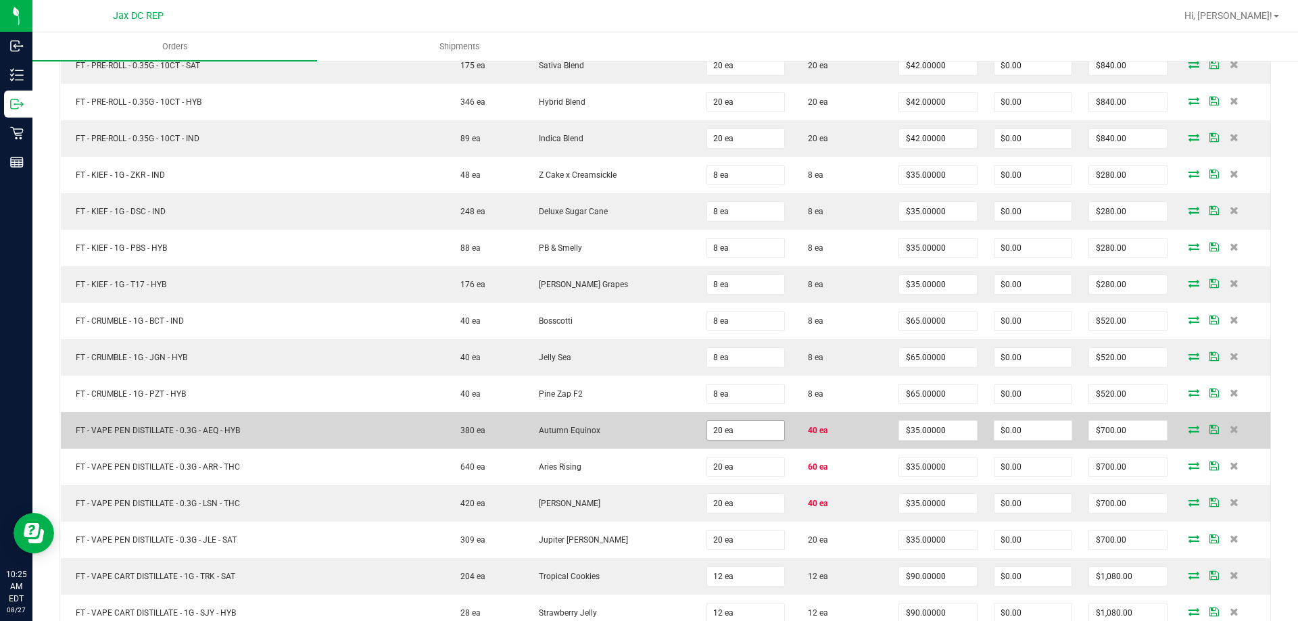
click at [771, 427] on input "20" at bounding box center [745, 430] width 77 height 19
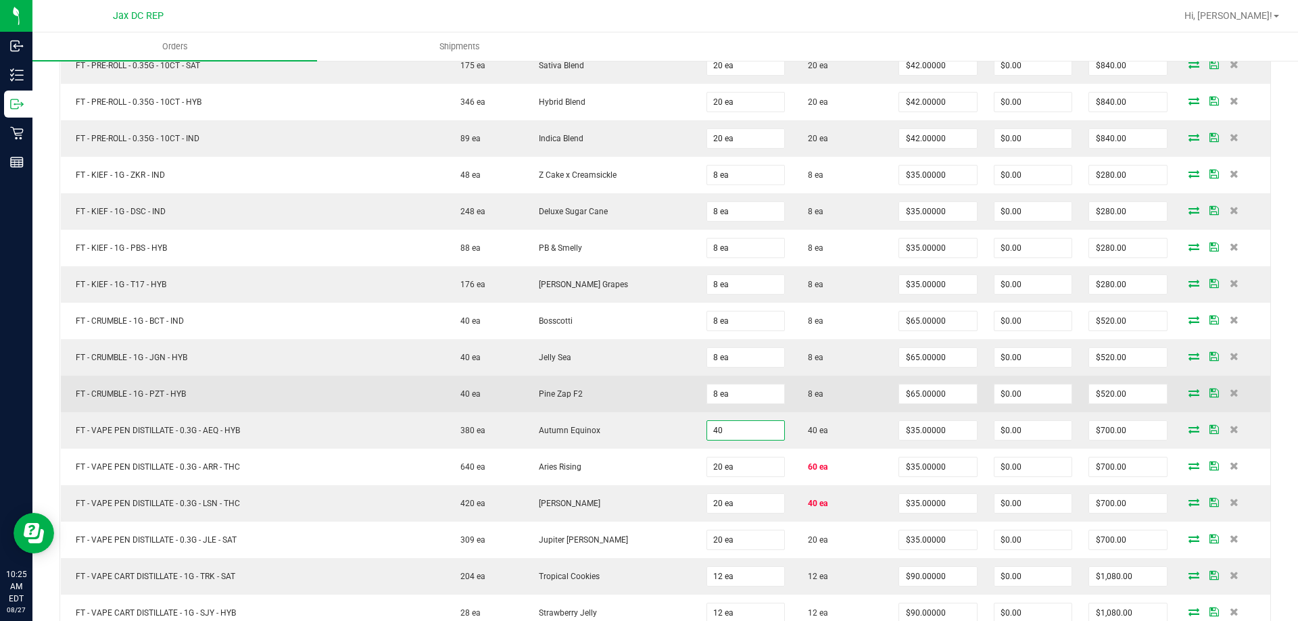
type input "40 ea"
type input "$1,400.00"
click at [570, 411] on td "Pine Zap F2" at bounding box center [611, 394] width 174 height 36
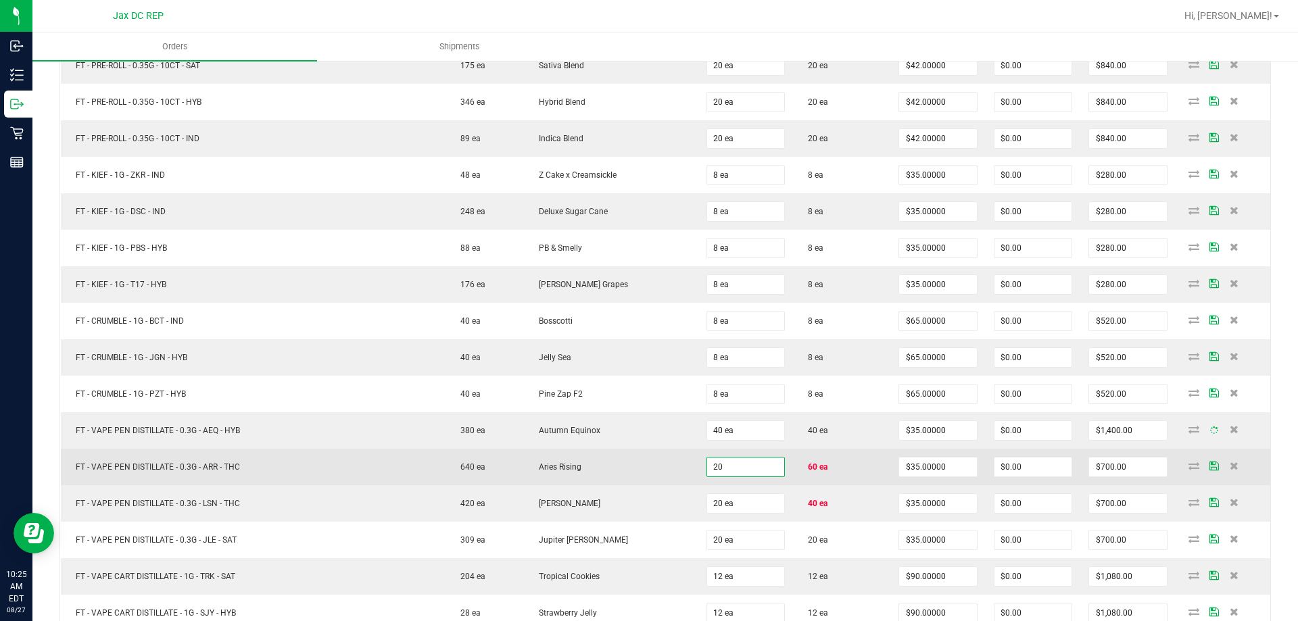
click at [767, 470] on input "20" at bounding box center [745, 467] width 77 height 19
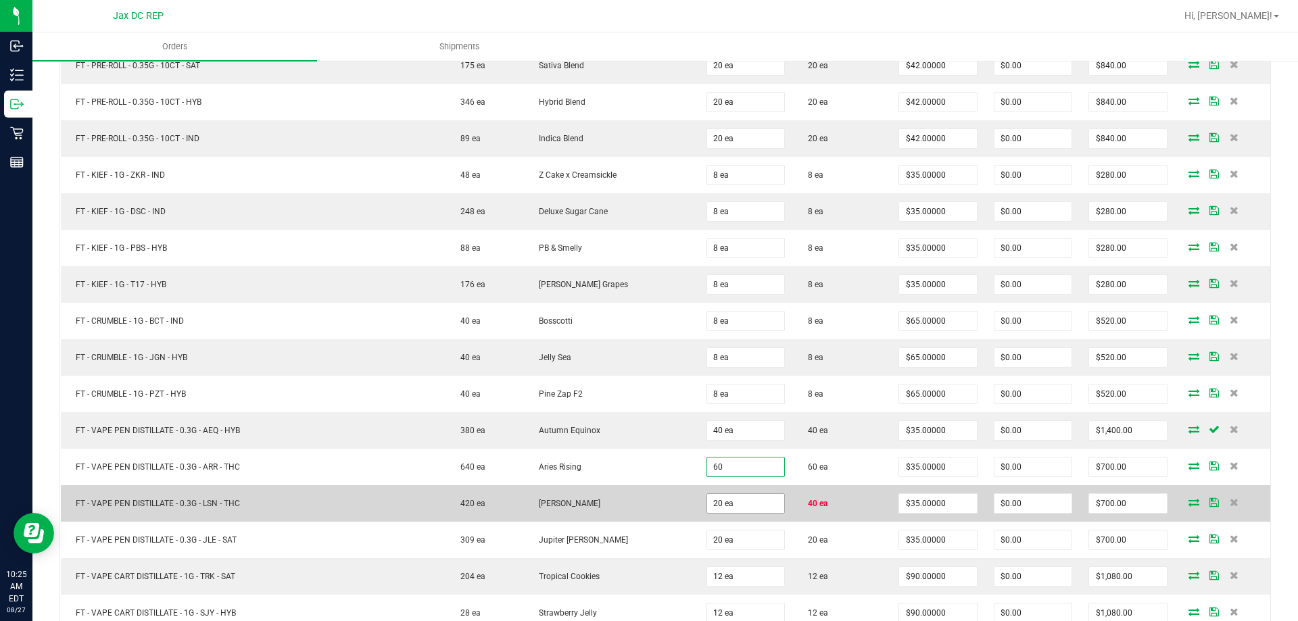
type input "60 ea"
type input "$2,100.00"
click at [757, 496] on input "20" at bounding box center [745, 503] width 77 height 19
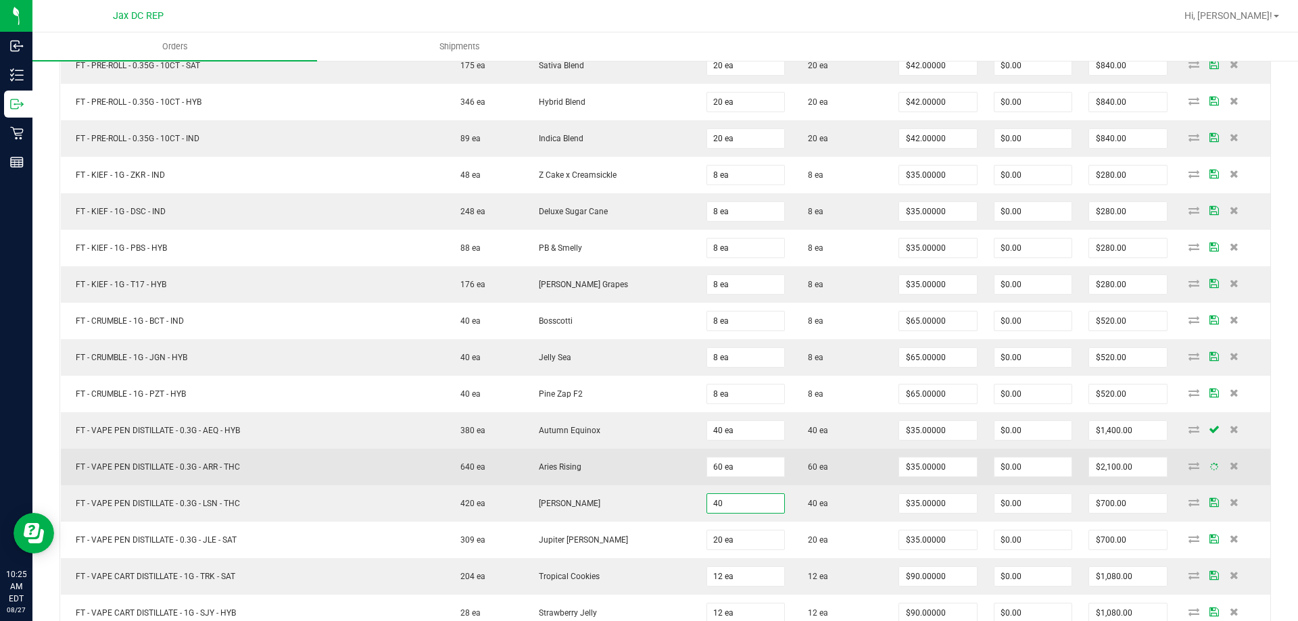
type input "40 ea"
type input "$1,400.00"
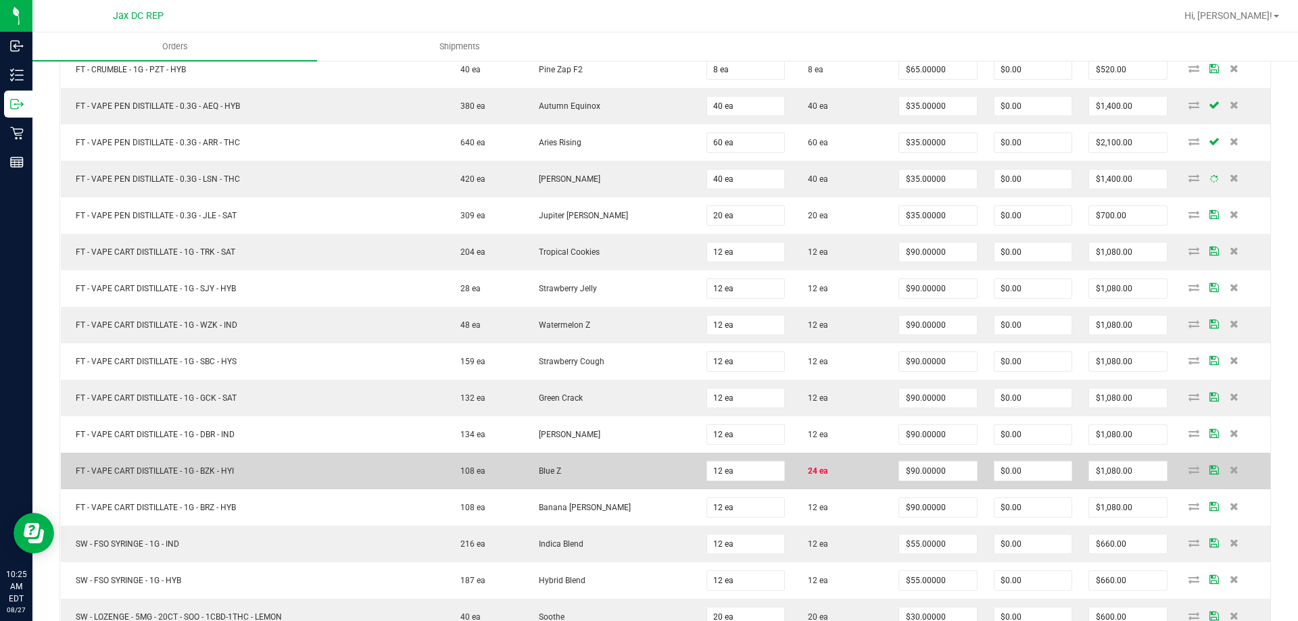
scroll to position [2095, 0]
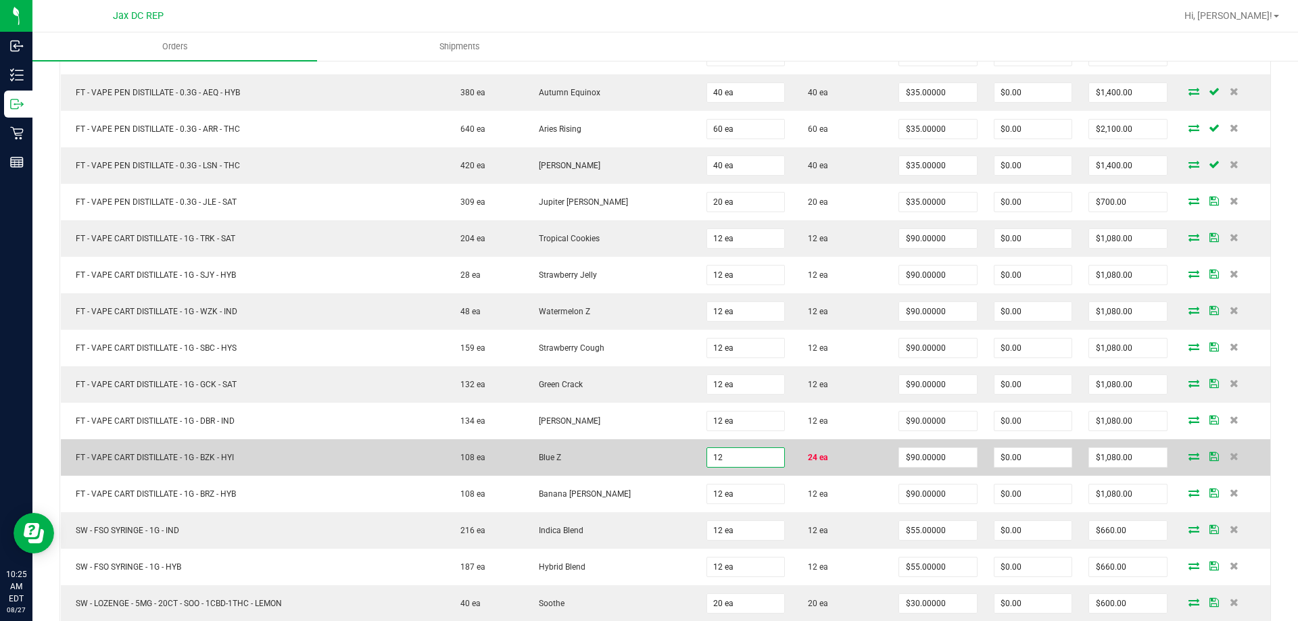
click at [707, 464] on input "12" at bounding box center [745, 457] width 77 height 19
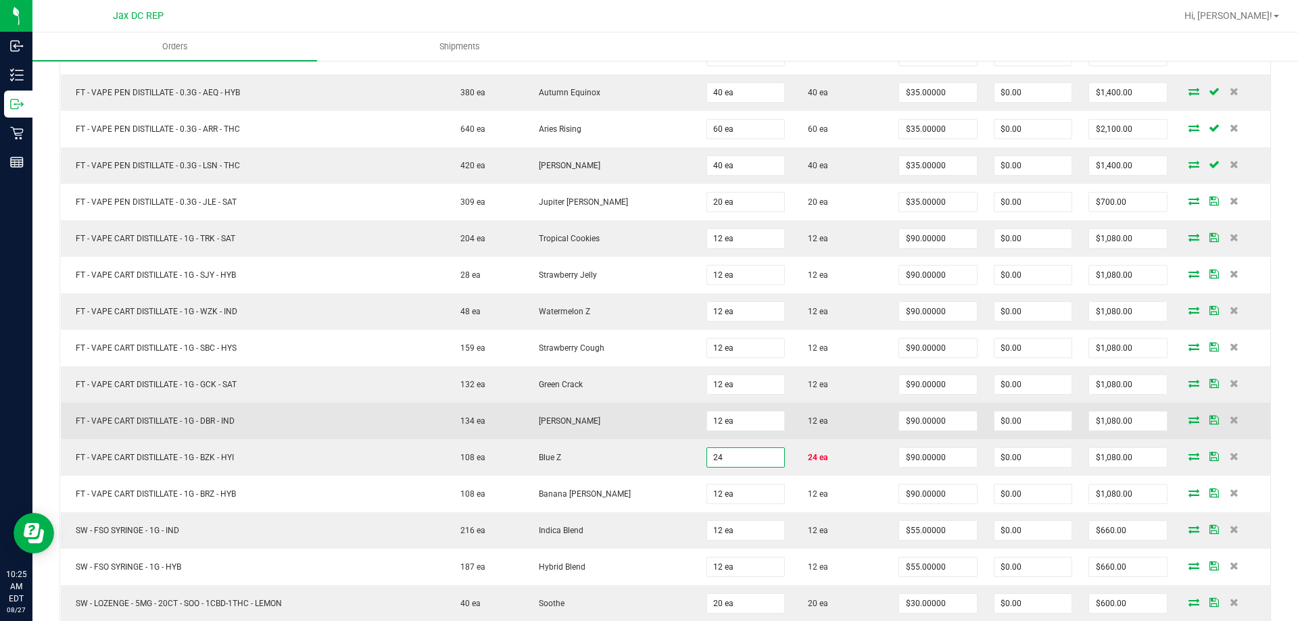
type input "24 ea"
type input "$2,160.00"
click at [664, 422] on td "[PERSON_NAME]" at bounding box center [611, 421] width 174 height 36
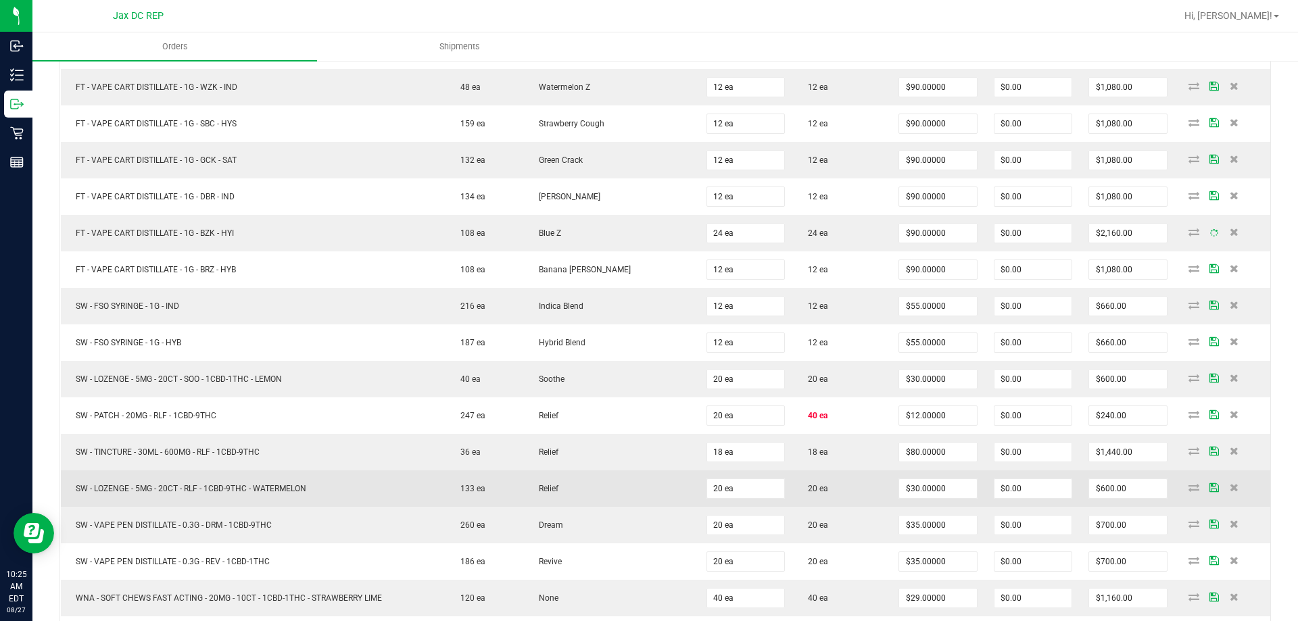
scroll to position [2365, 0]
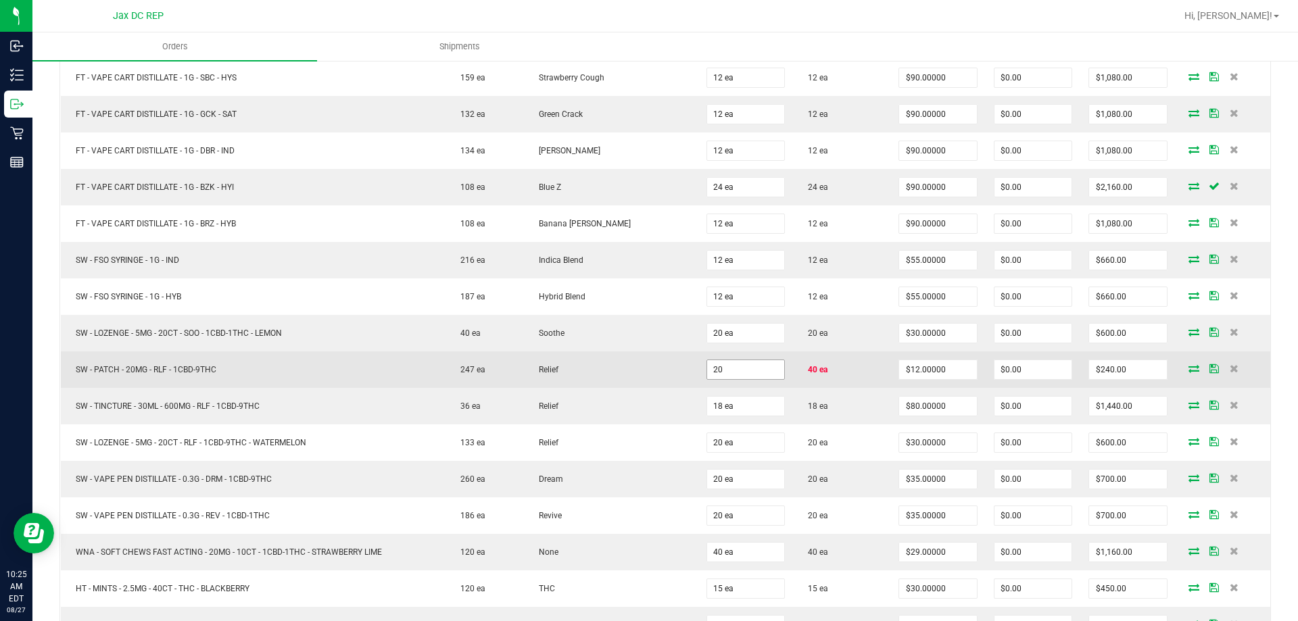
click at [733, 373] on input "20" at bounding box center [745, 369] width 77 height 19
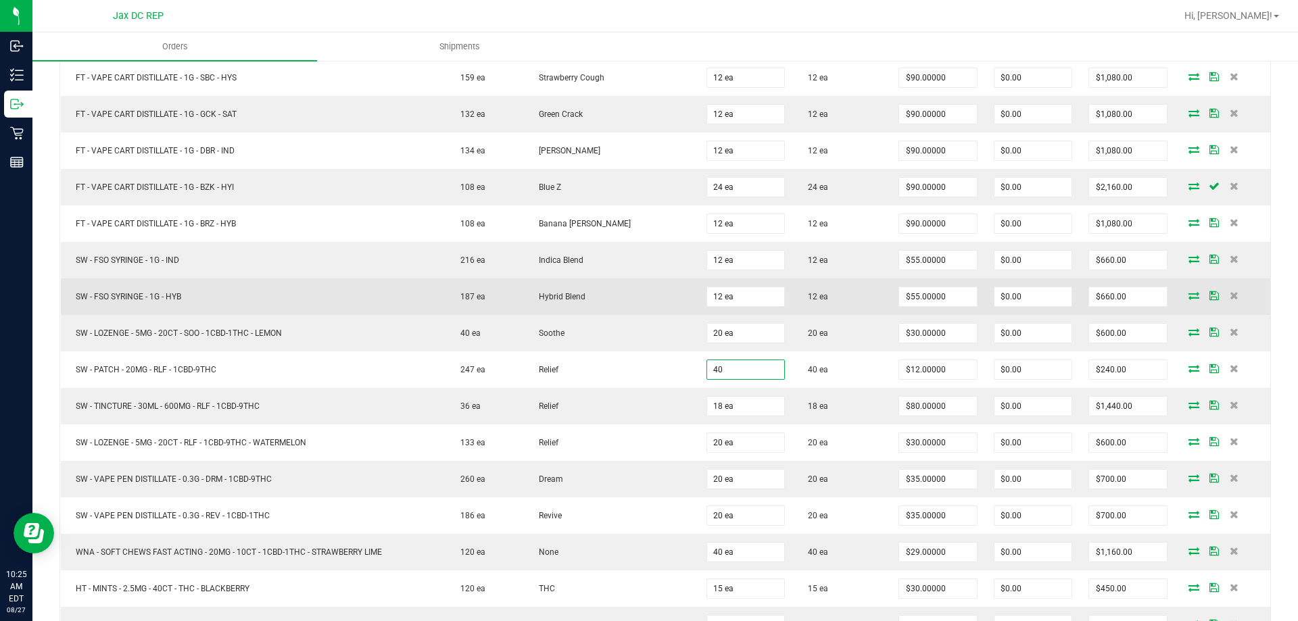
type input "40 ea"
type input "$480.00"
click at [656, 313] on td "Hybrid Blend" at bounding box center [611, 296] width 174 height 36
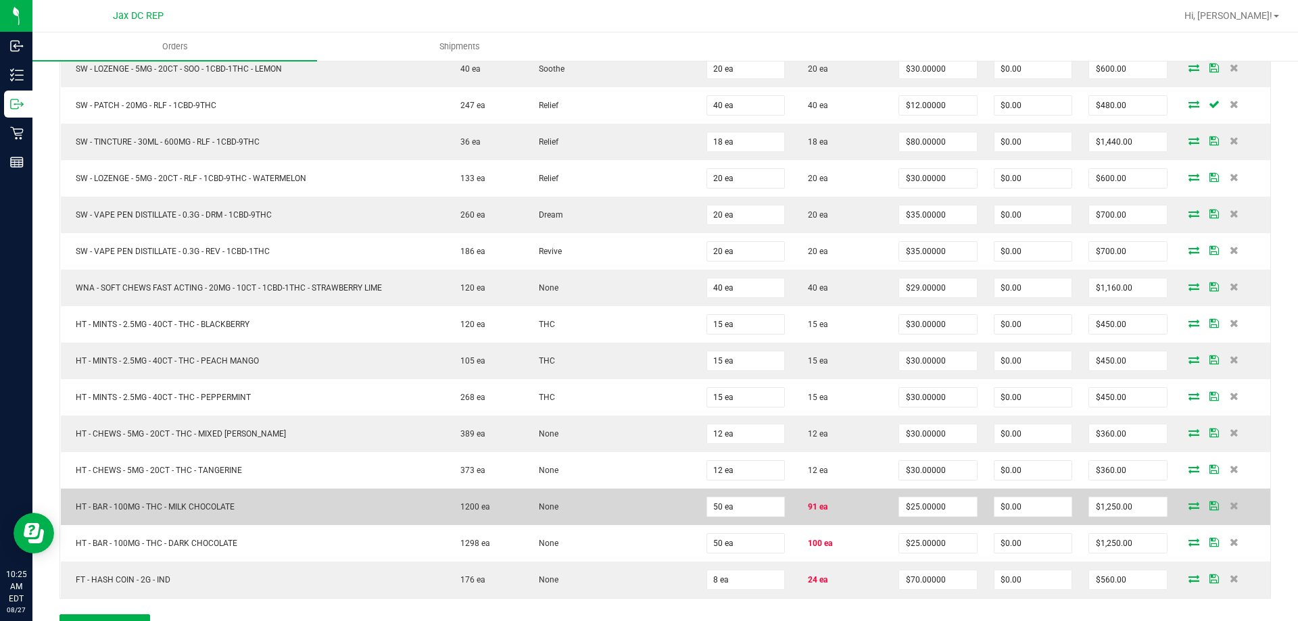
scroll to position [2703, 0]
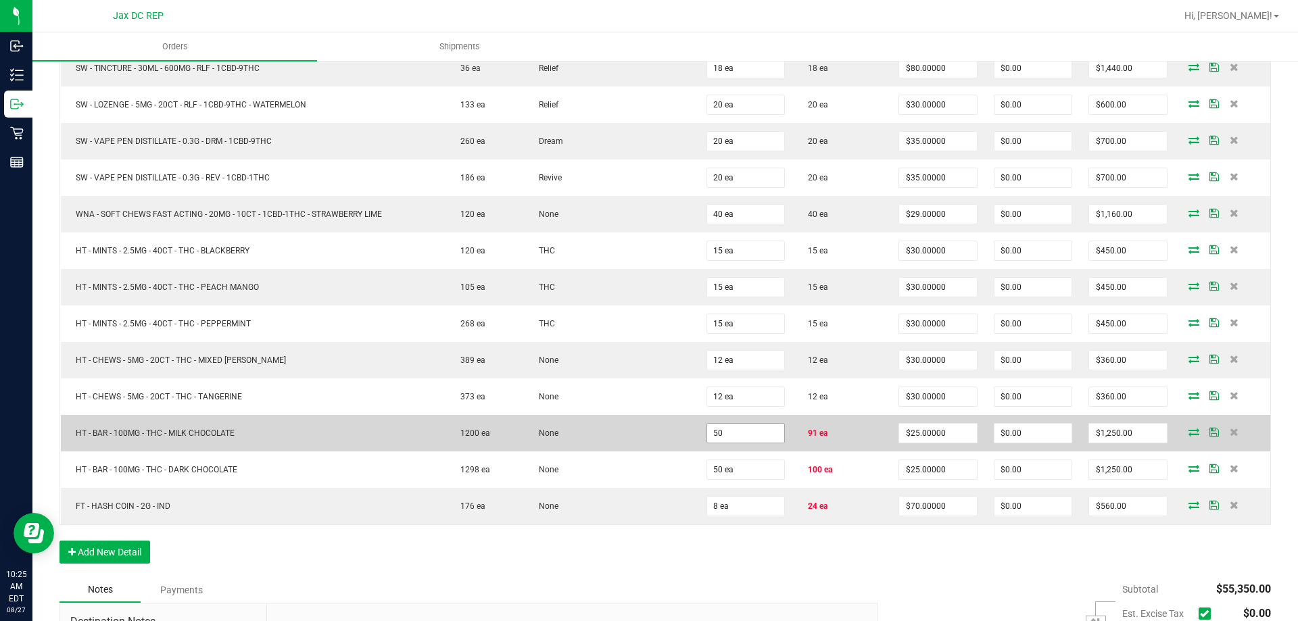
click at [712, 438] on input "50" at bounding box center [745, 433] width 77 height 19
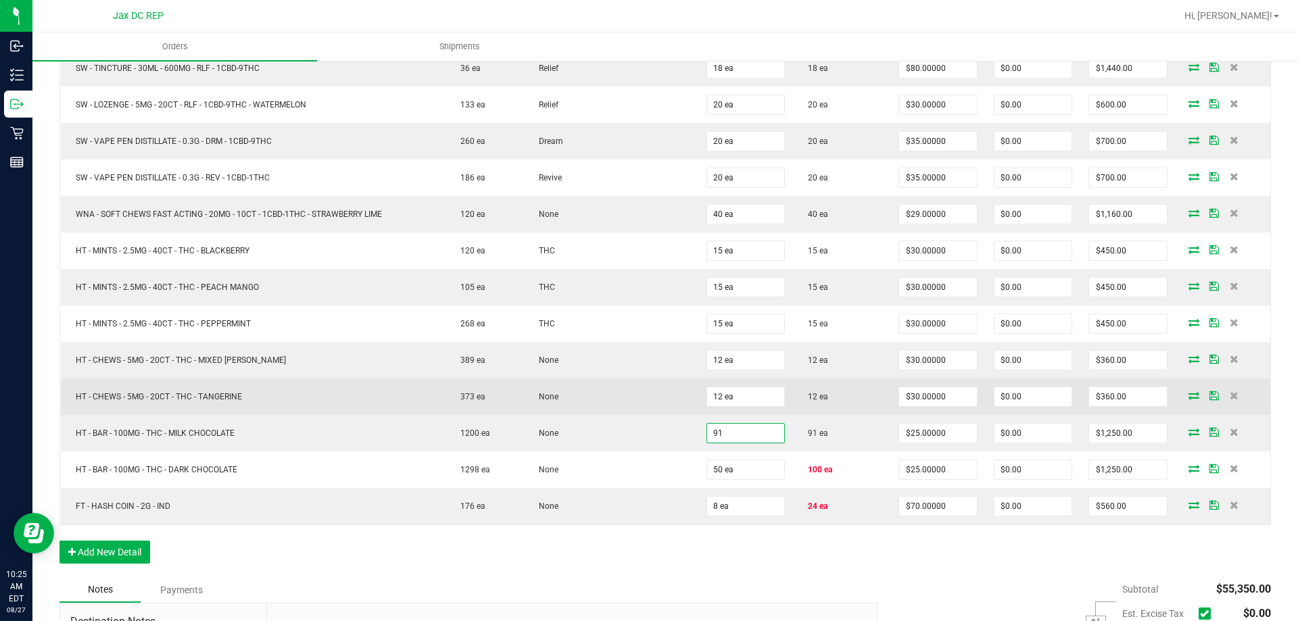
type input "91 ea"
type input "$2,275.00"
click at [672, 398] on td "None" at bounding box center [611, 396] width 174 height 36
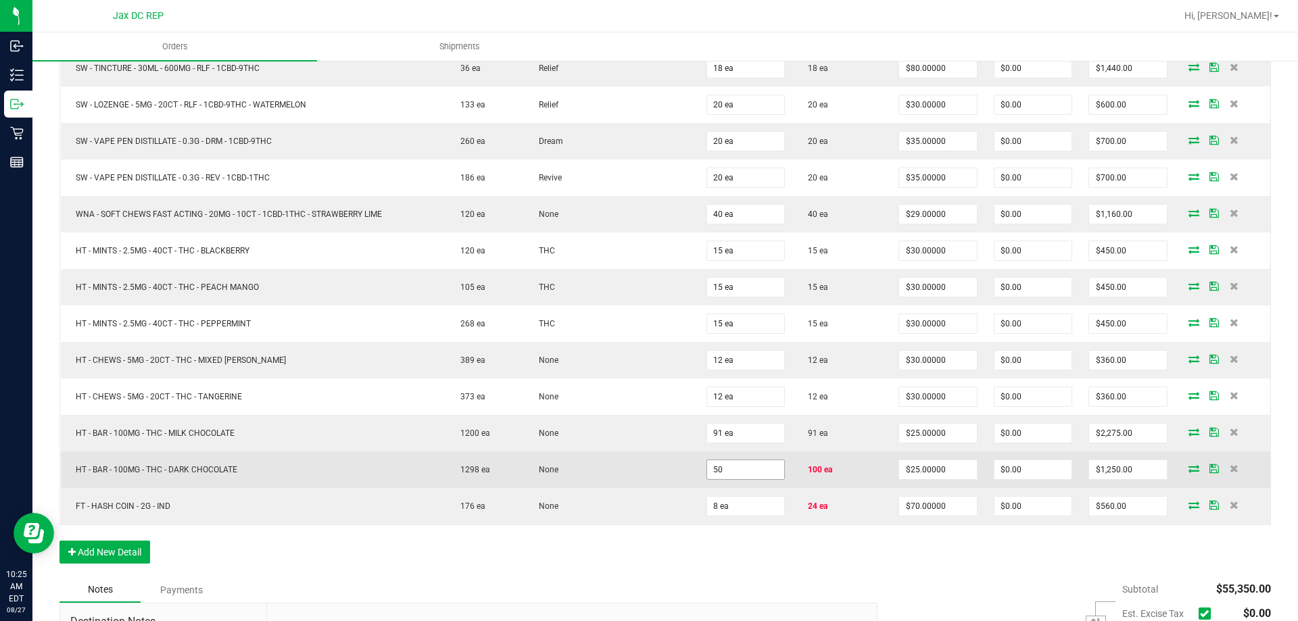
click at [719, 472] on input "50" at bounding box center [745, 469] width 77 height 19
type input "4"
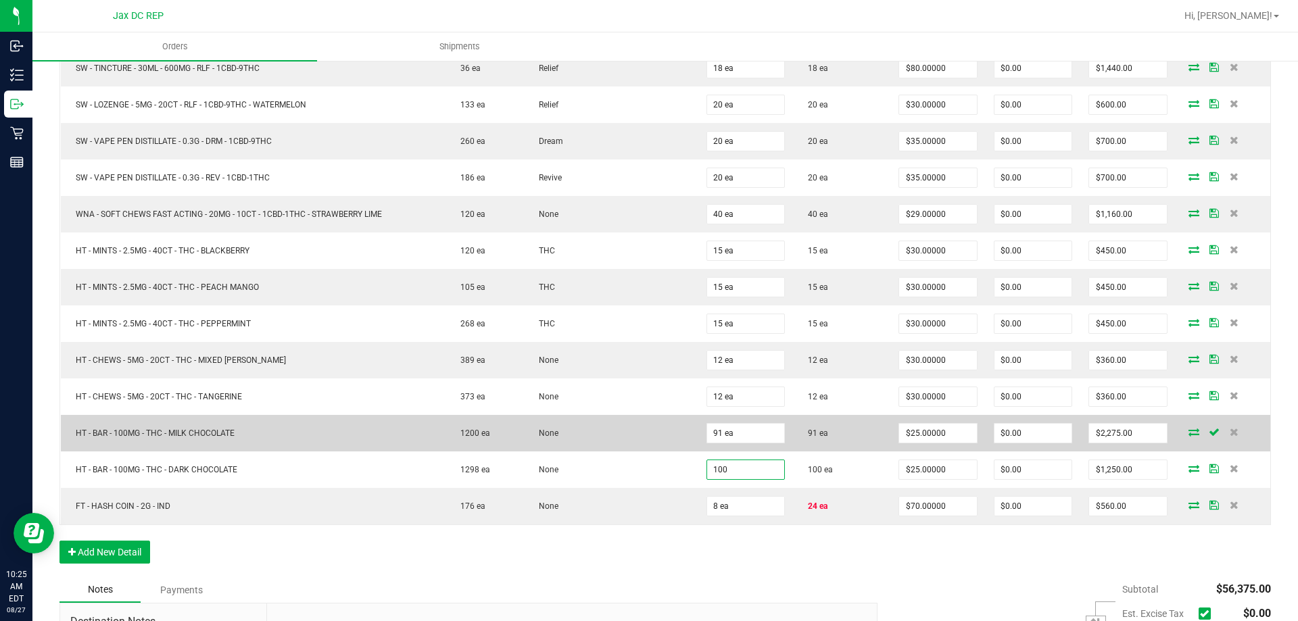
type input "100 ea"
type input "$2,500.00"
click at [668, 449] on td "None" at bounding box center [611, 433] width 174 height 36
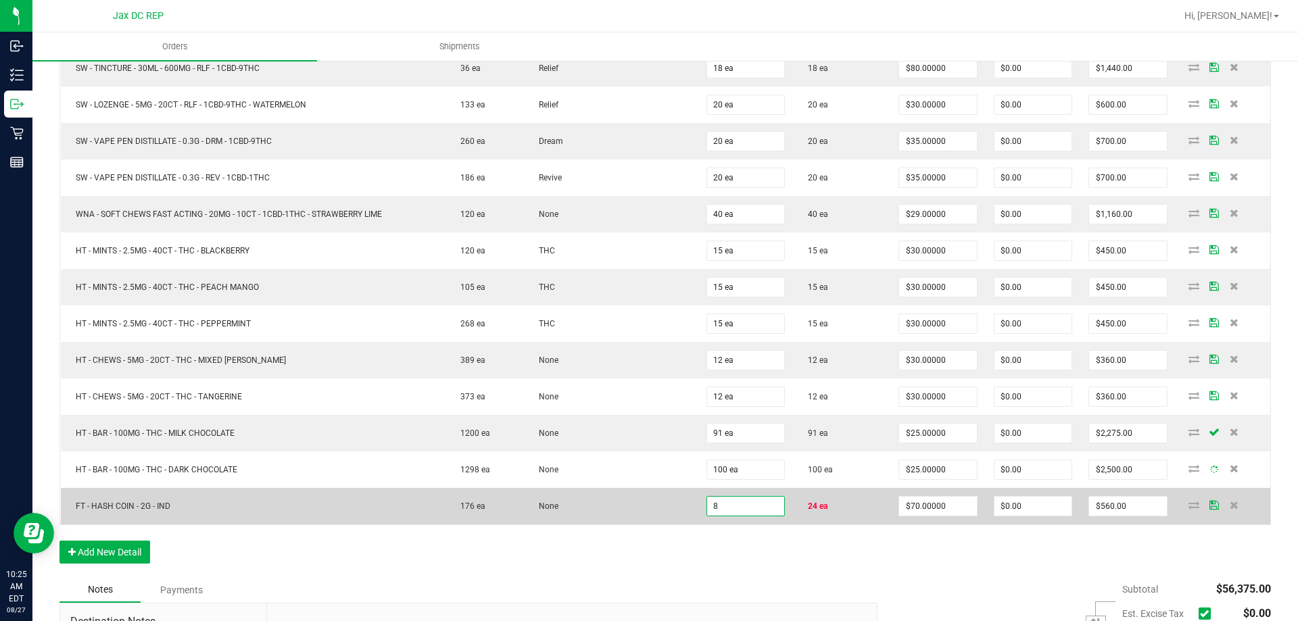
click at [717, 508] on input "8" at bounding box center [745, 506] width 77 height 19
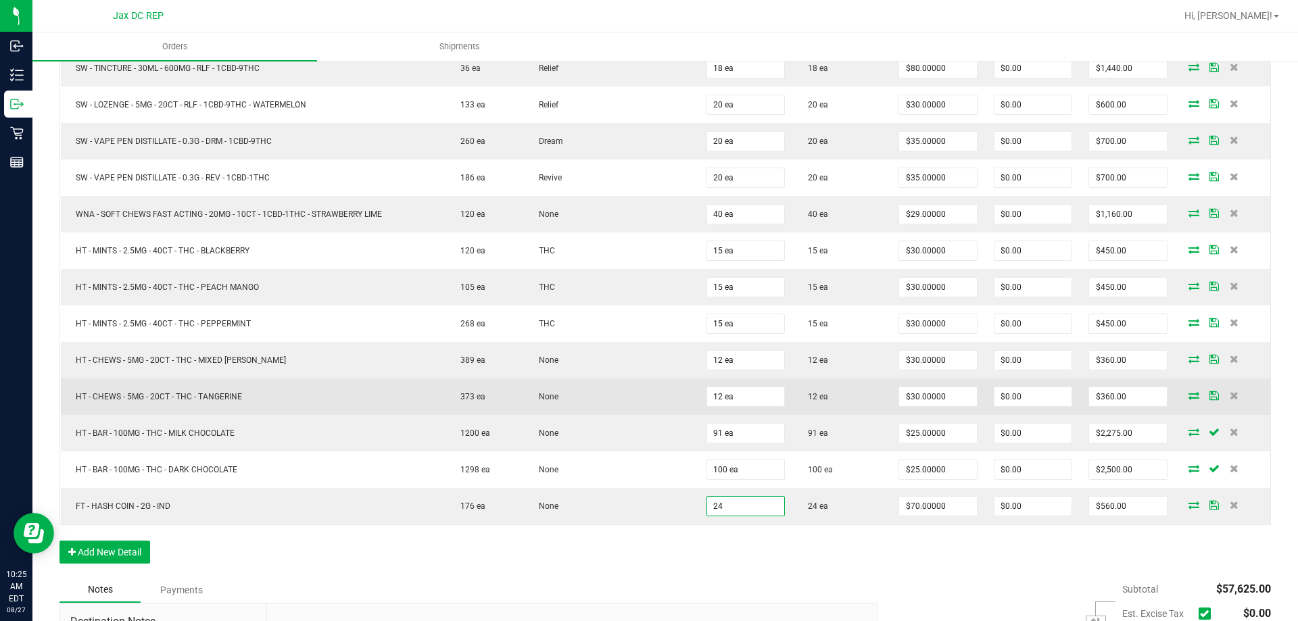
type input "24 ea"
type input "$1,680.00"
click at [639, 401] on td "None" at bounding box center [611, 396] width 174 height 36
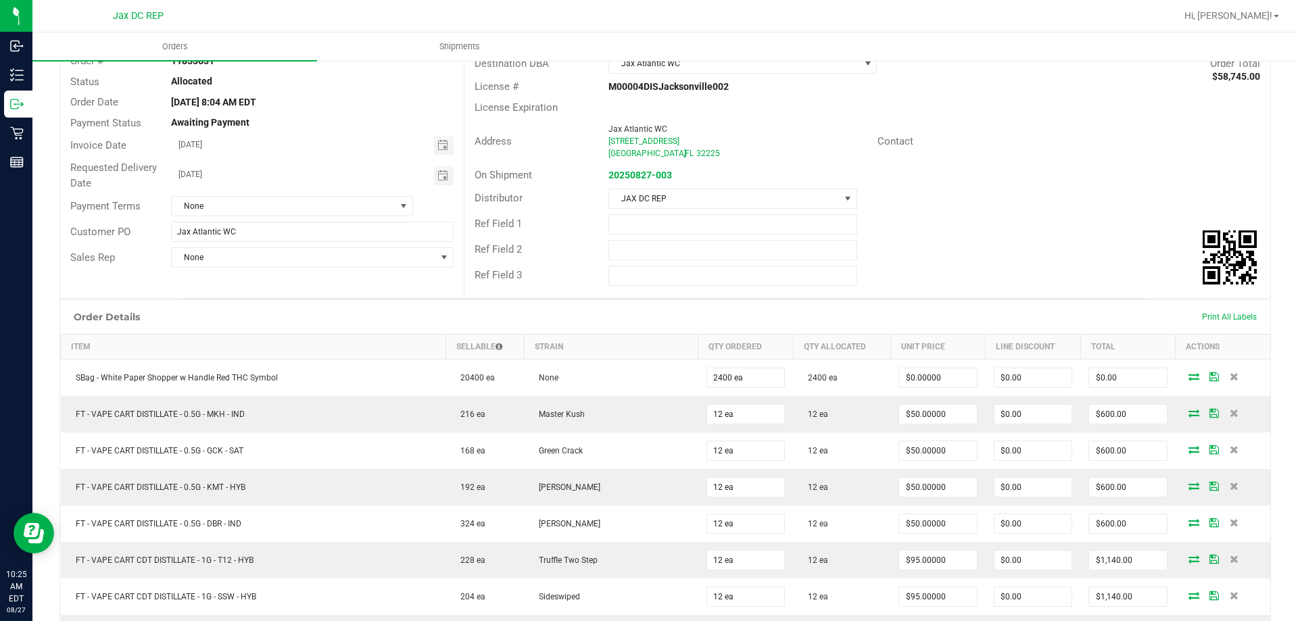
scroll to position [0, 0]
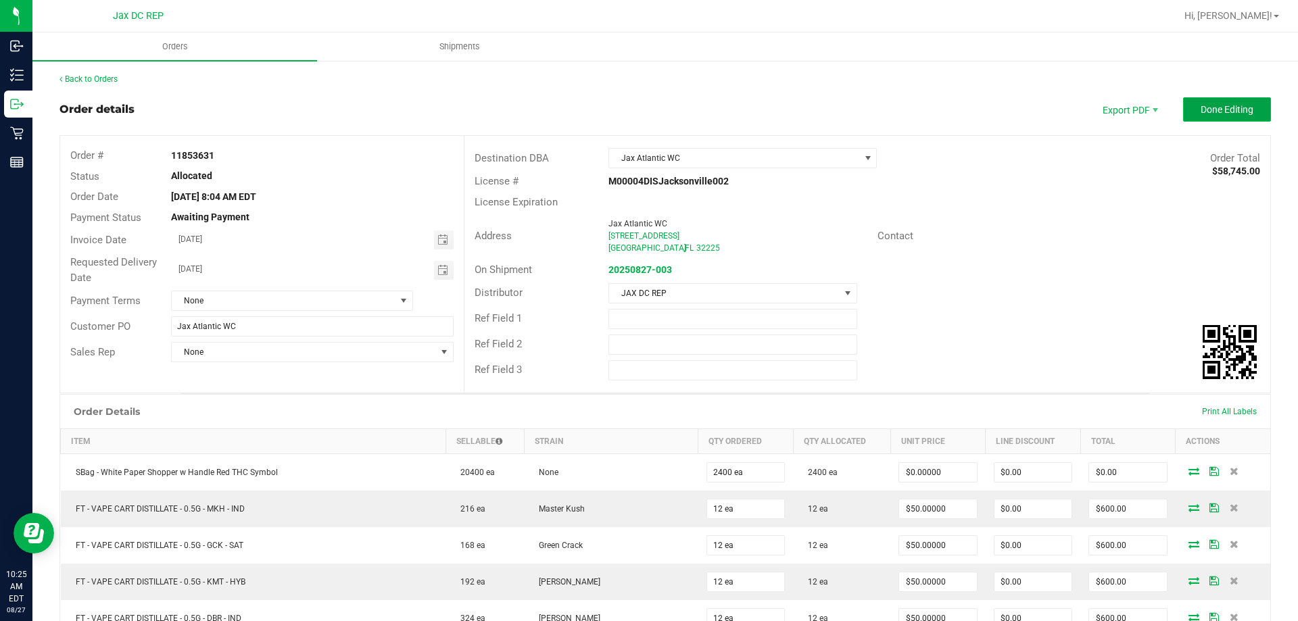
click at [1225, 109] on span "Done Editing" at bounding box center [1226, 109] width 53 height 11
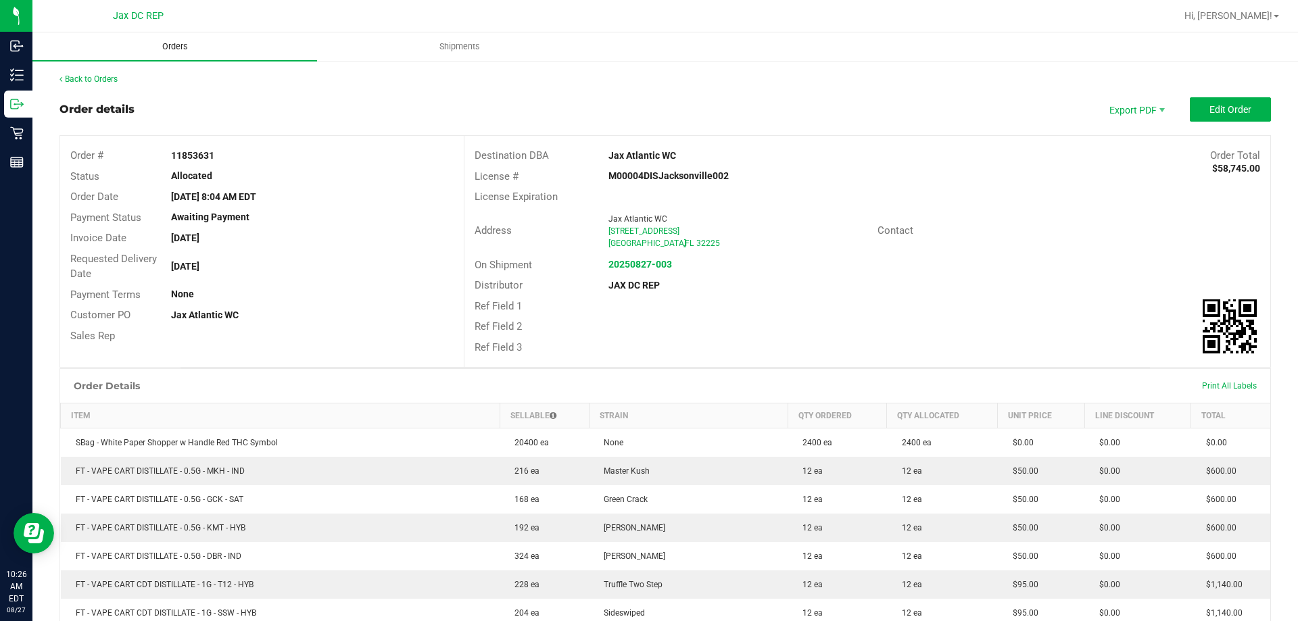
click at [179, 43] on span "Orders" at bounding box center [175, 47] width 62 height 12
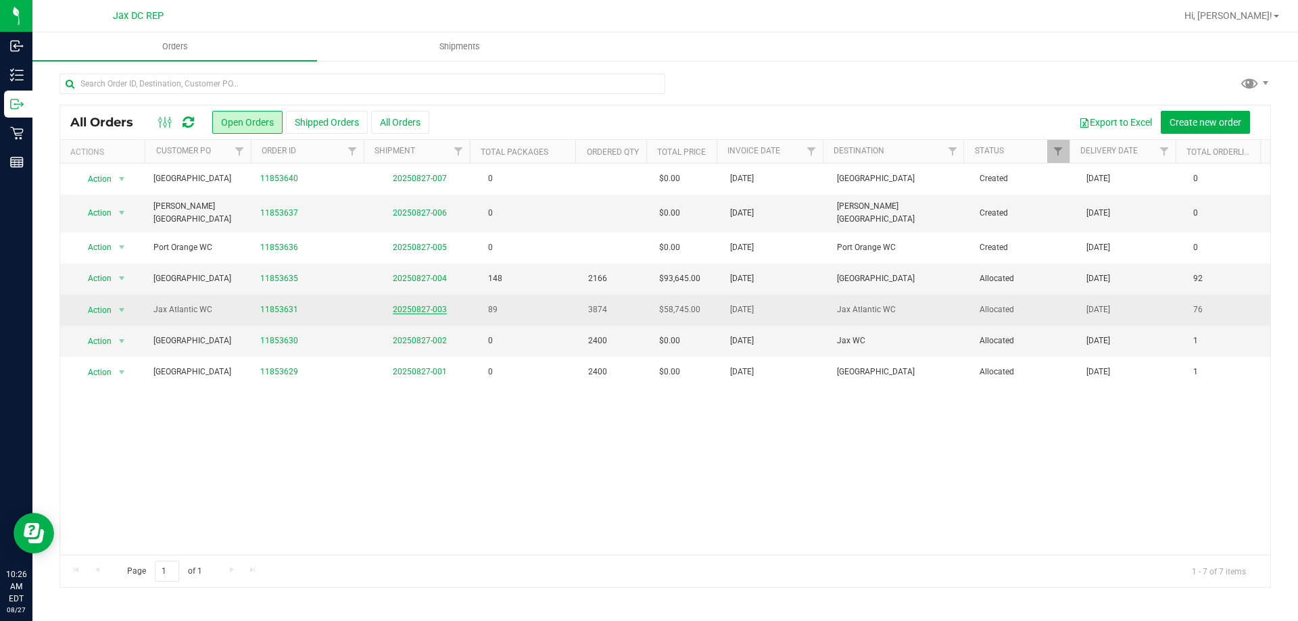
click at [425, 305] on link "20250827-003" at bounding box center [420, 309] width 54 height 9
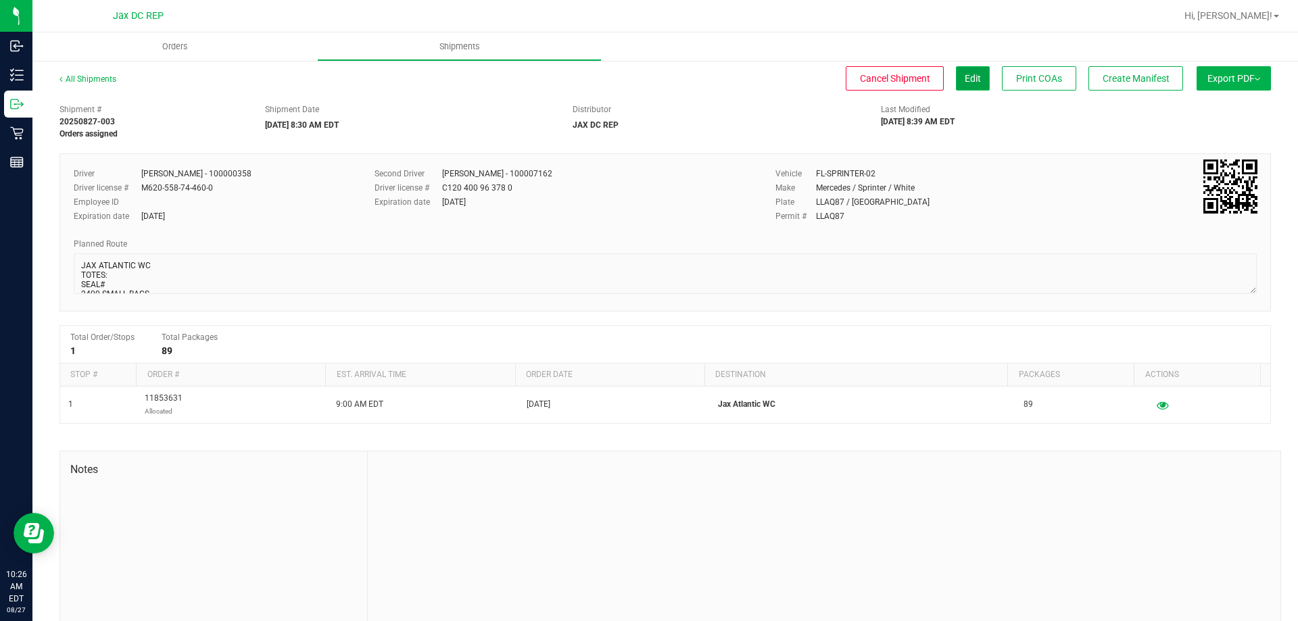
click at [964, 74] on span "Edit" at bounding box center [972, 78] width 16 height 11
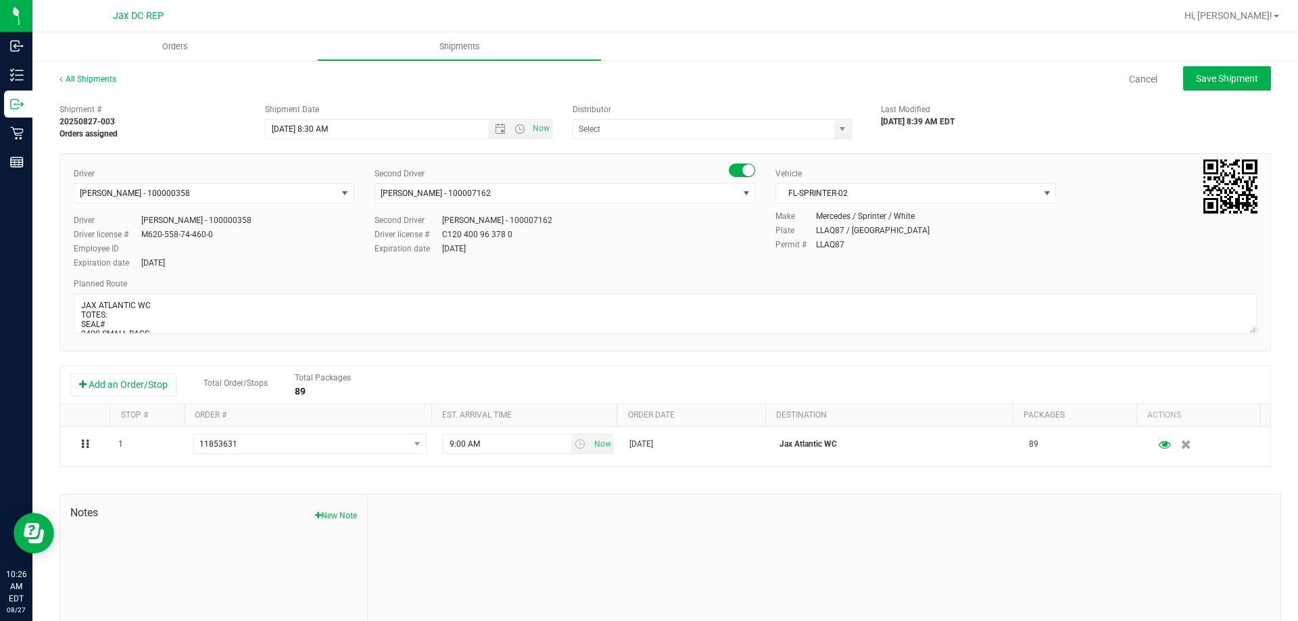
type input "JAX DC REP"
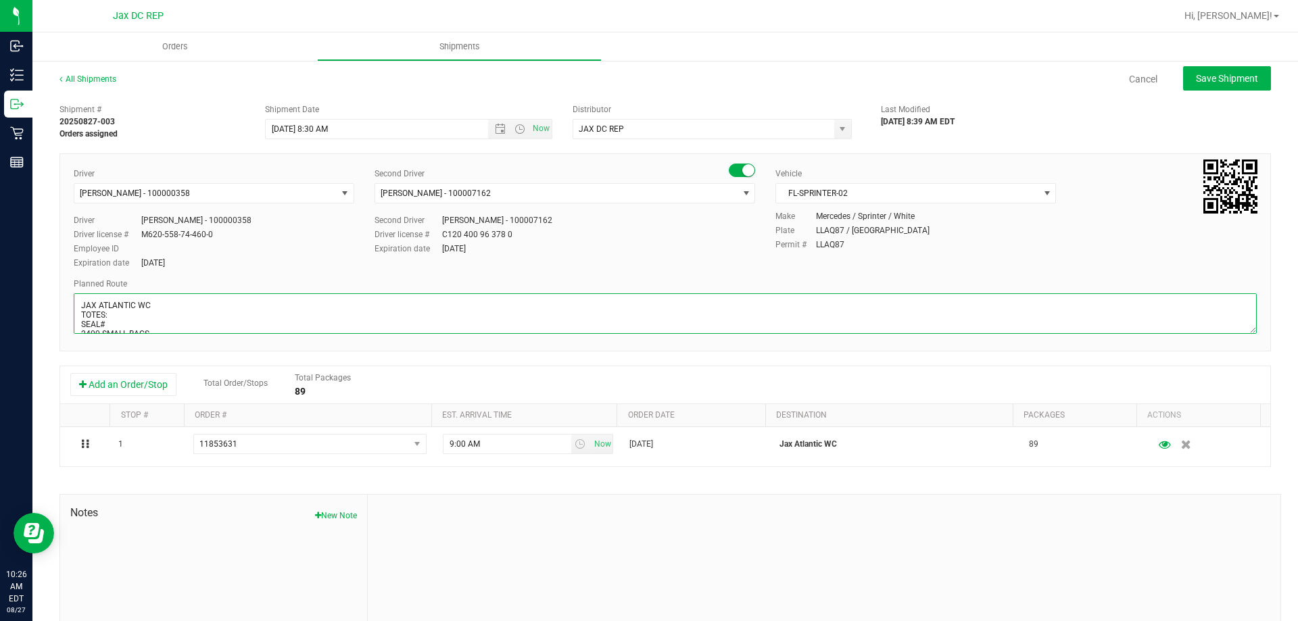
click at [117, 317] on textarea at bounding box center [665, 313] width 1183 height 41
click at [118, 321] on textarea at bounding box center [665, 313] width 1183 height 41
type textarea "JAX ATLANTIC WC TOTES: 5 SEAL# 021037-021028 2400 SMALL BAGS STORE ORDER: 1) JA…"
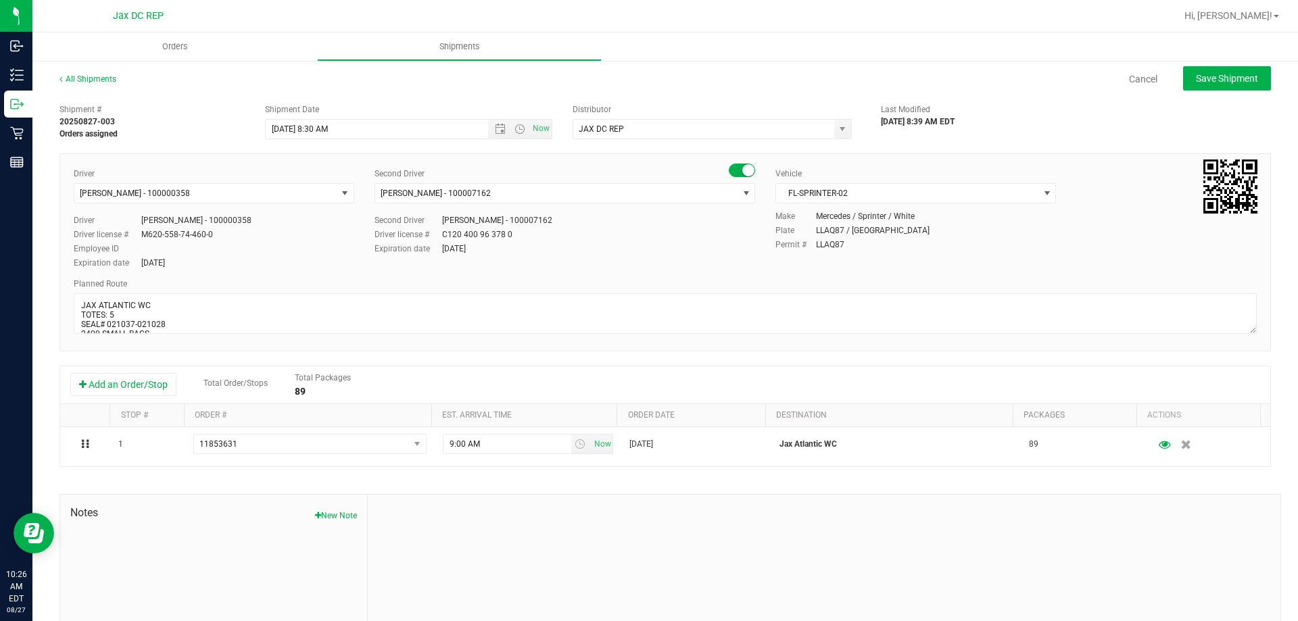
click at [297, 273] on div "Driver Matthew Morris - 100000358 Select Driver Ian Albritton - 100006559 LOGAN…" at bounding box center [664, 252] width 1211 height 198
click at [1212, 71] on button "Save Shipment" at bounding box center [1227, 78] width 88 height 24
type input "[DATE] 12:30 PM"
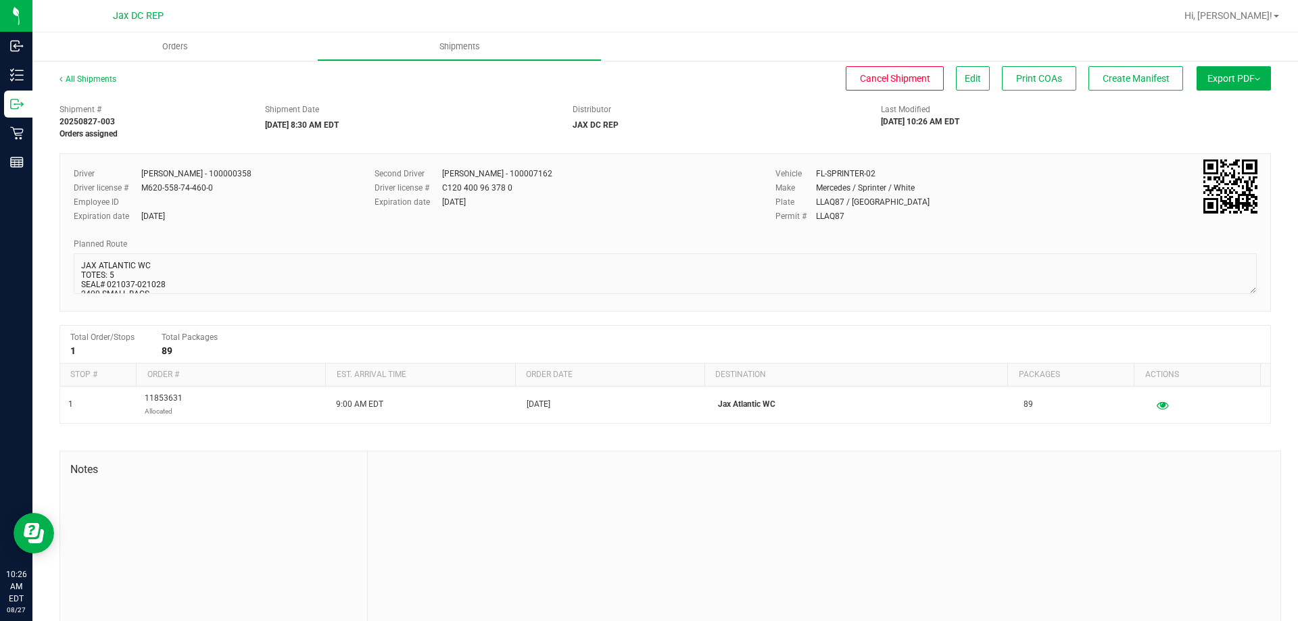
click at [1208, 72] on button "Export PDF" at bounding box center [1233, 78] width 74 height 24
click at [1206, 101] on li "Manifest by Package ID" at bounding box center [1229, 108] width 137 height 20
click at [191, 46] on span "Orders" at bounding box center [175, 47] width 62 height 12
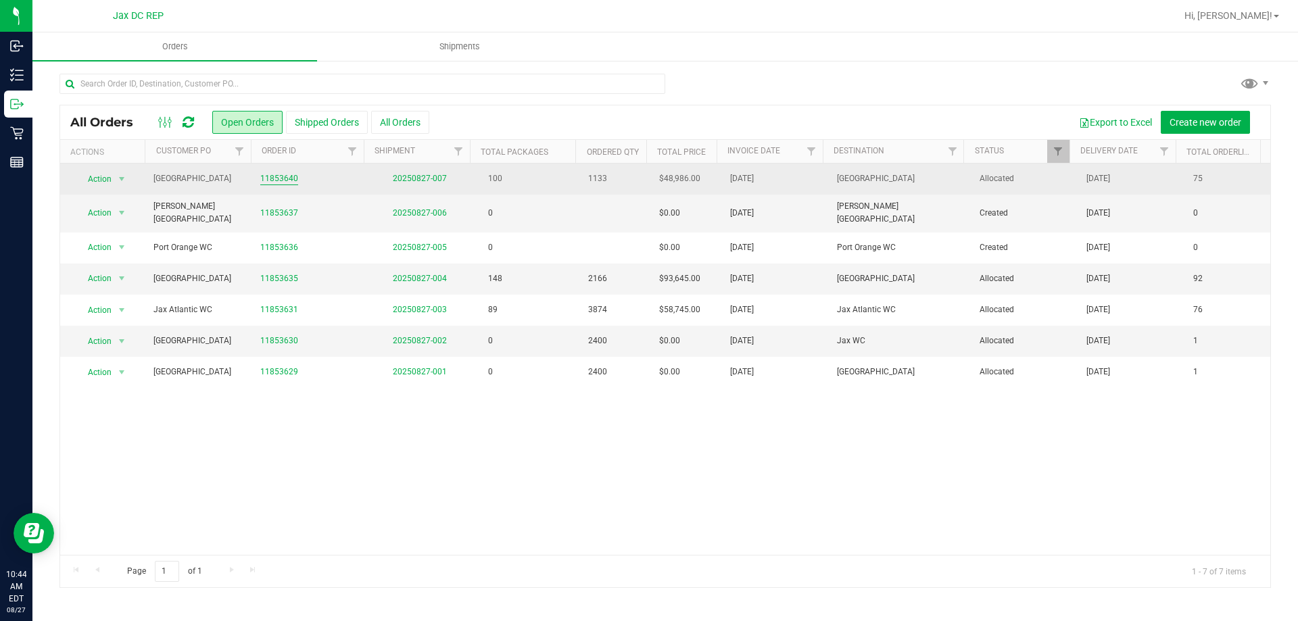
click at [266, 177] on link "11853640" at bounding box center [279, 178] width 38 height 13
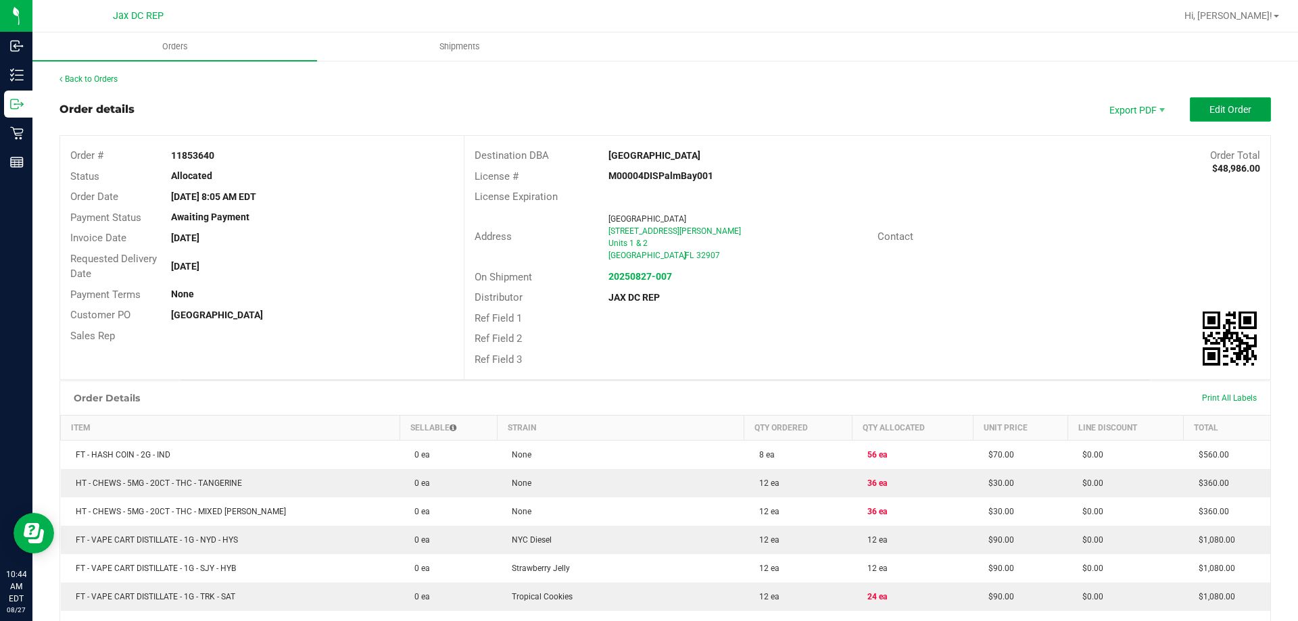
click at [1209, 107] on span "Edit Order" at bounding box center [1230, 109] width 42 height 11
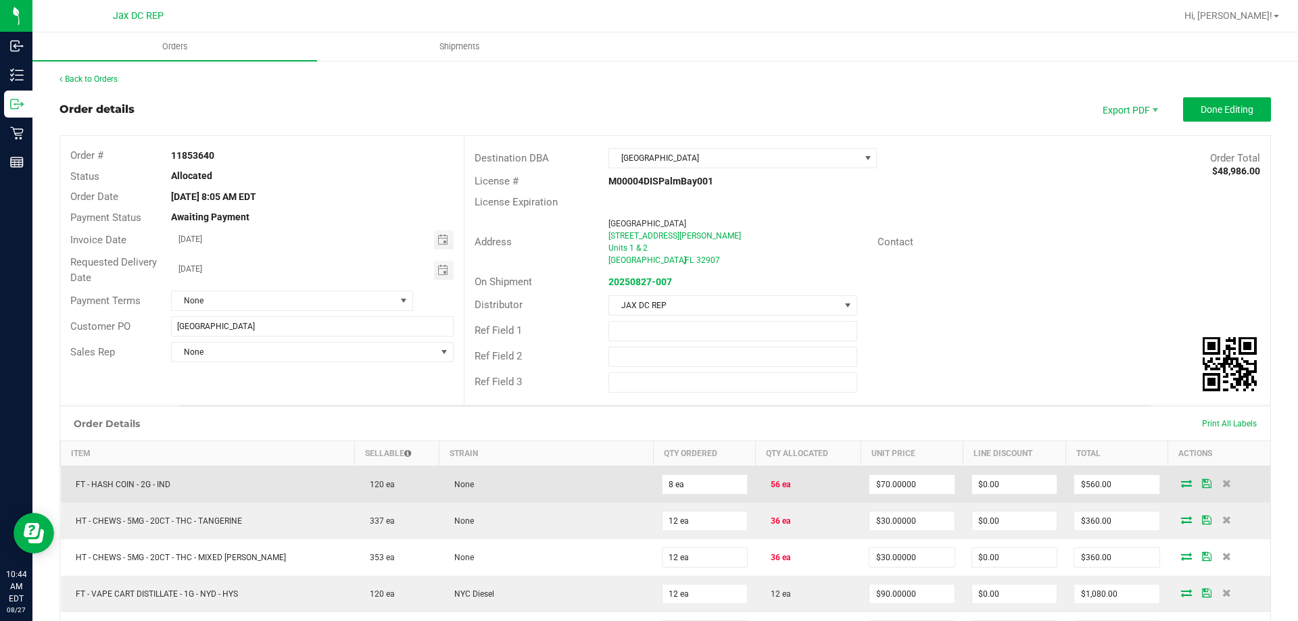
click at [693, 495] on td "8 ea" at bounding box center [705, 484] width 102 height 37
click at [694, 480] on input "8" at bounding box center [704, 484] width 84 height 19
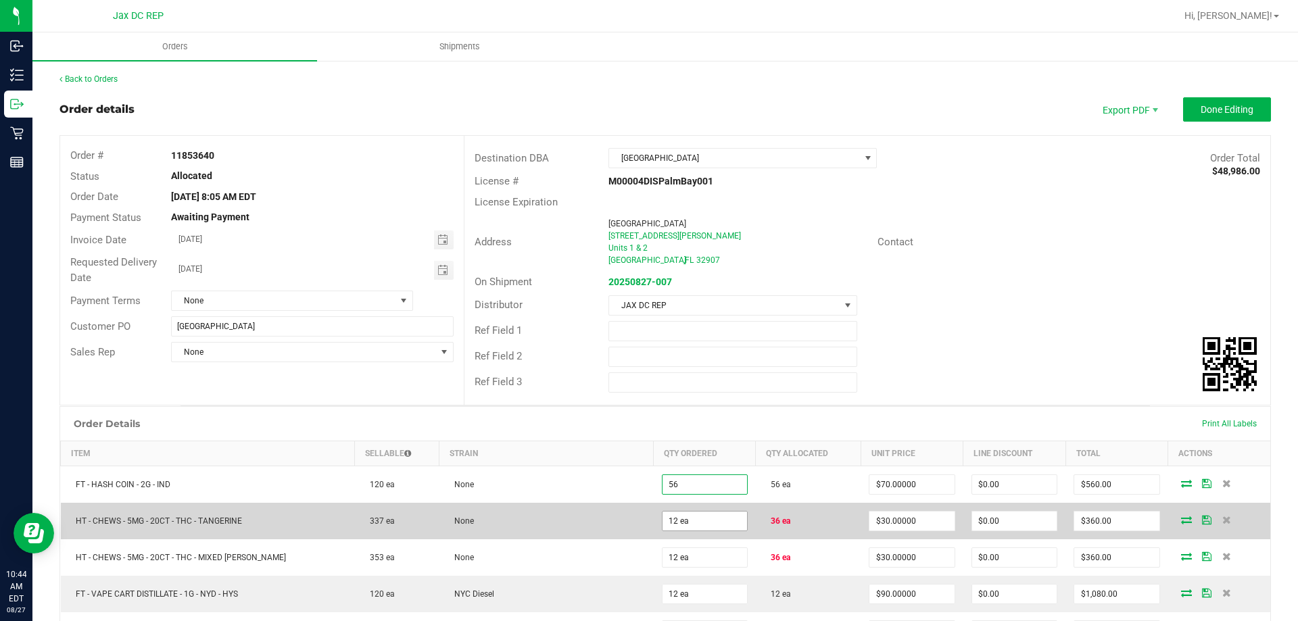
type input "56 ea"
type input "$3,920.00"
click at [702, 528] on input "12" at bounding box center [704, 521] width 84 height 19
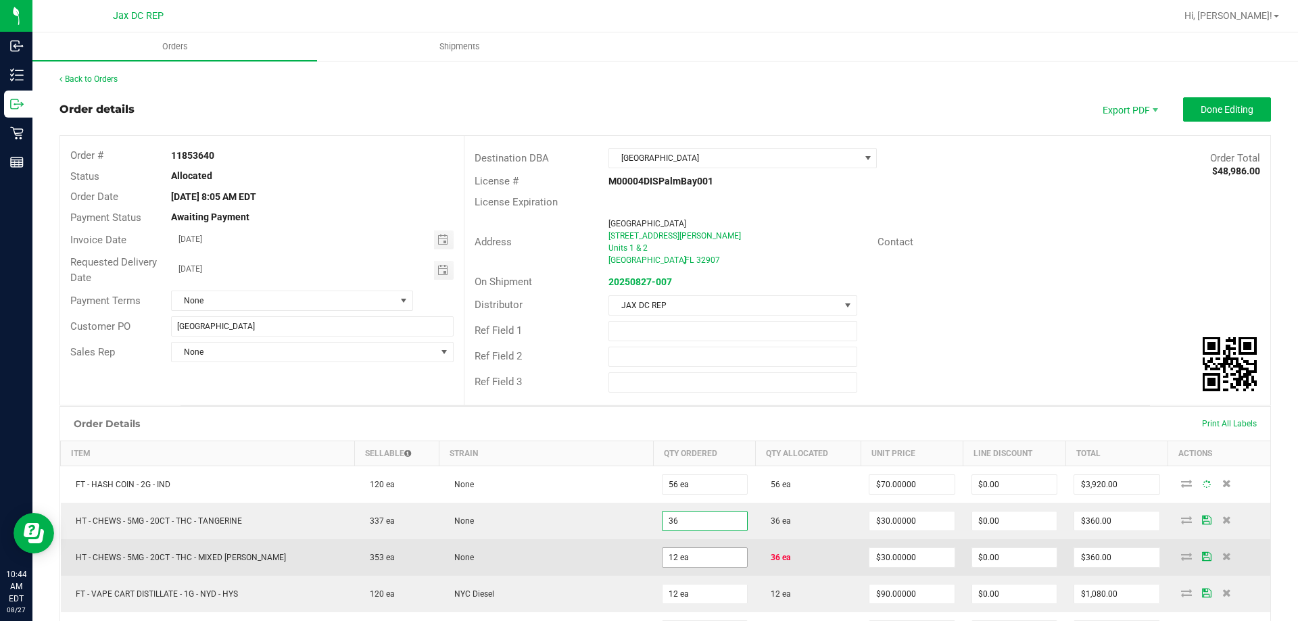
type input "36 ea"
type input "$1,080.00"
click at [705, 556] on input "12" at bounding box center [704, 557] width 84 height 19
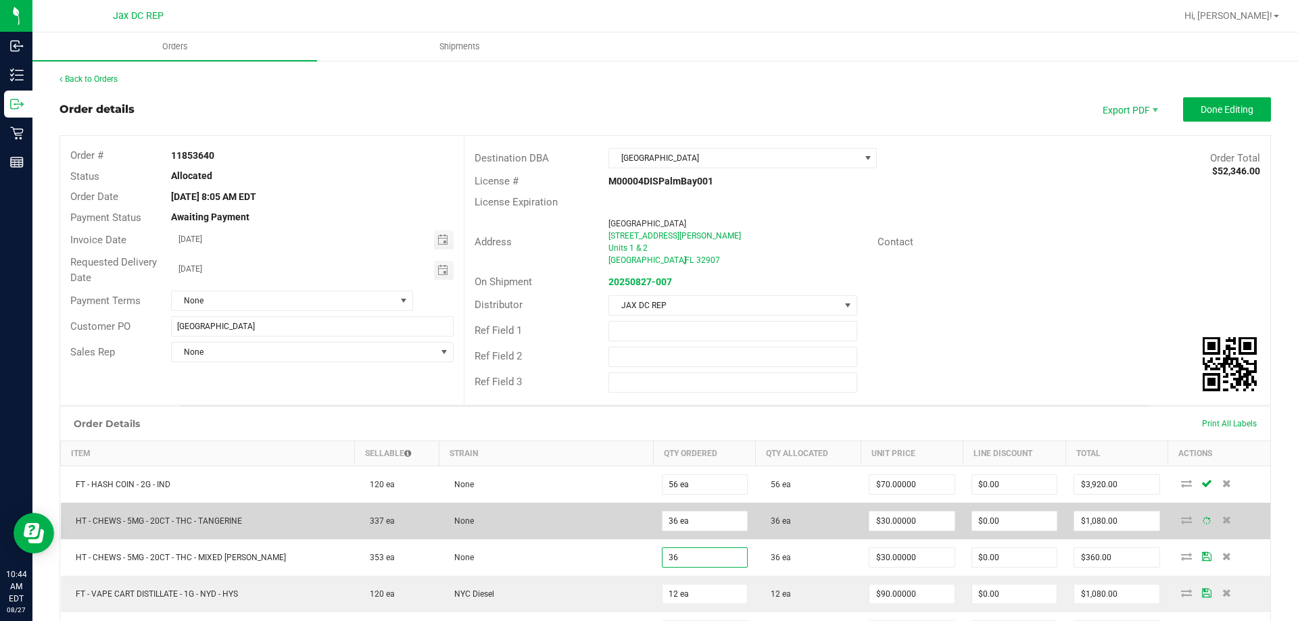
type input "36 ea"
type input "$1,080.00"
click at [654, 530] on td "36 ea" at bounding box center [705, 521] width 102 height 36
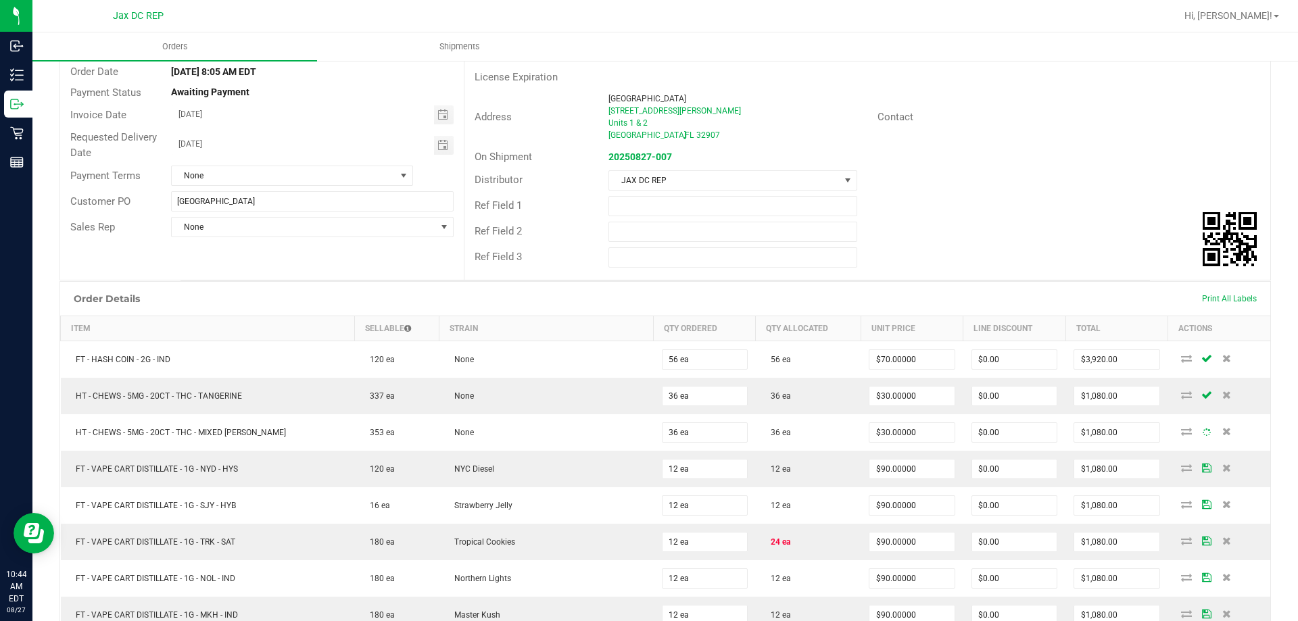
scroll to position [135, 0]
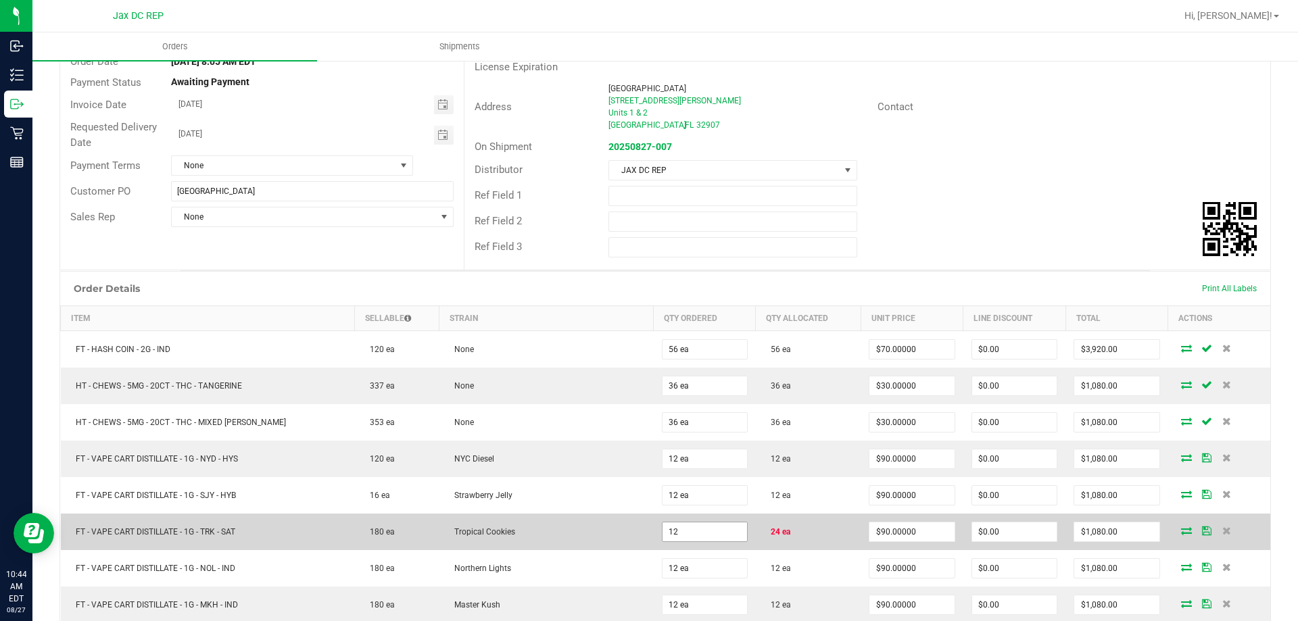
click at [709, 528] on input "12" at bounding box center [704, 531] width 84 height 19
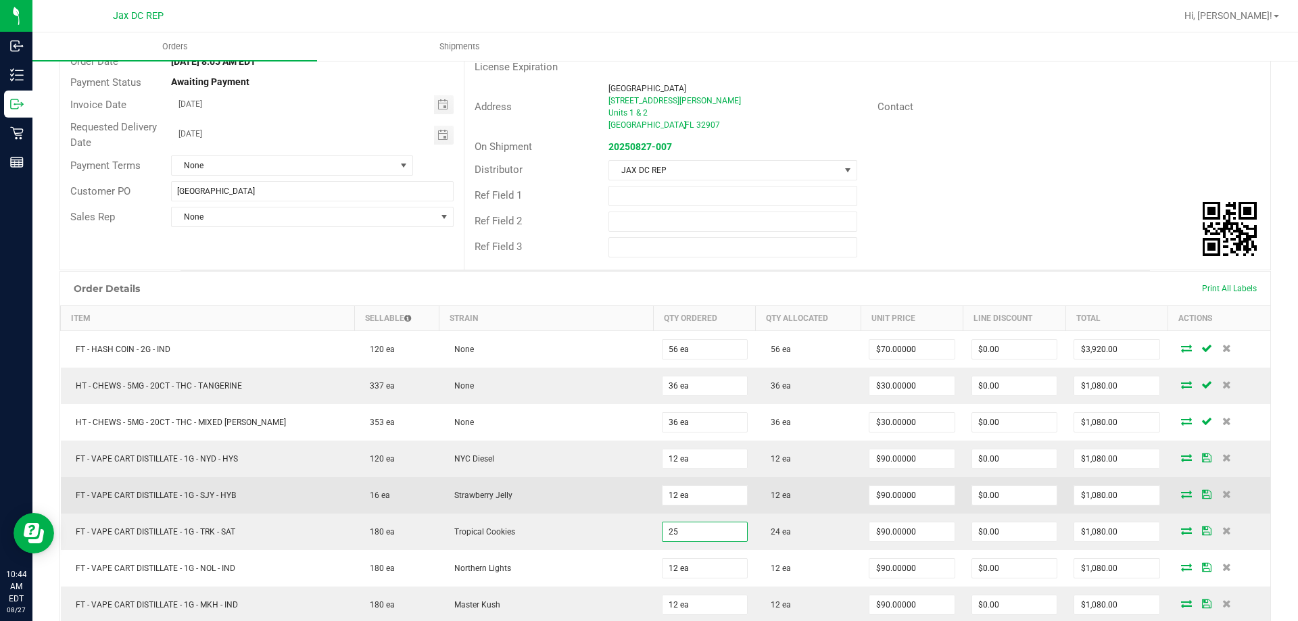
type input "25 ea"
type input "$2,250.00"
click at [612, 503] on td "Strawberry Jelly" at bounding box center [546, 495] width 214 height 36
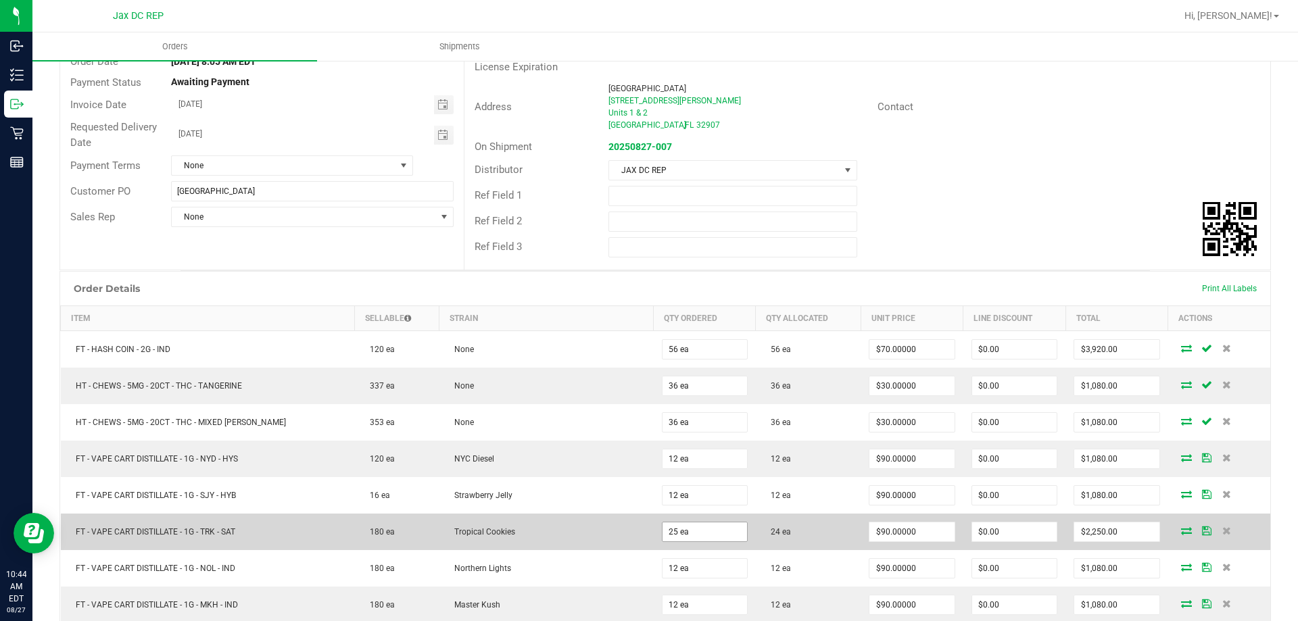
type input "25"
click at [675, 533] on input "25" at bounding box center [704, 531] width 84 height 19
click at [672, 533] on input "25" at bounding box center [704, 531] width 84 height 19
type input "24 ea"
type input "$2,160.00"
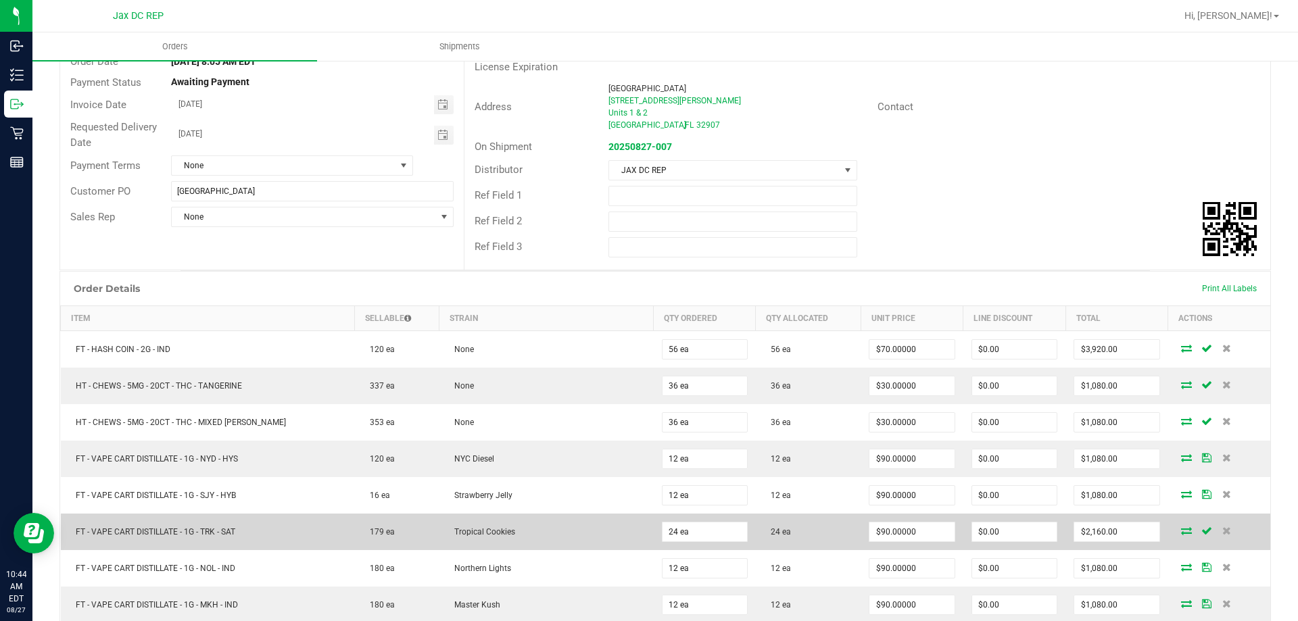
click at [631, 519] on td "Tropical Cookies" at bounding box center [546, 532] width 214 height 36
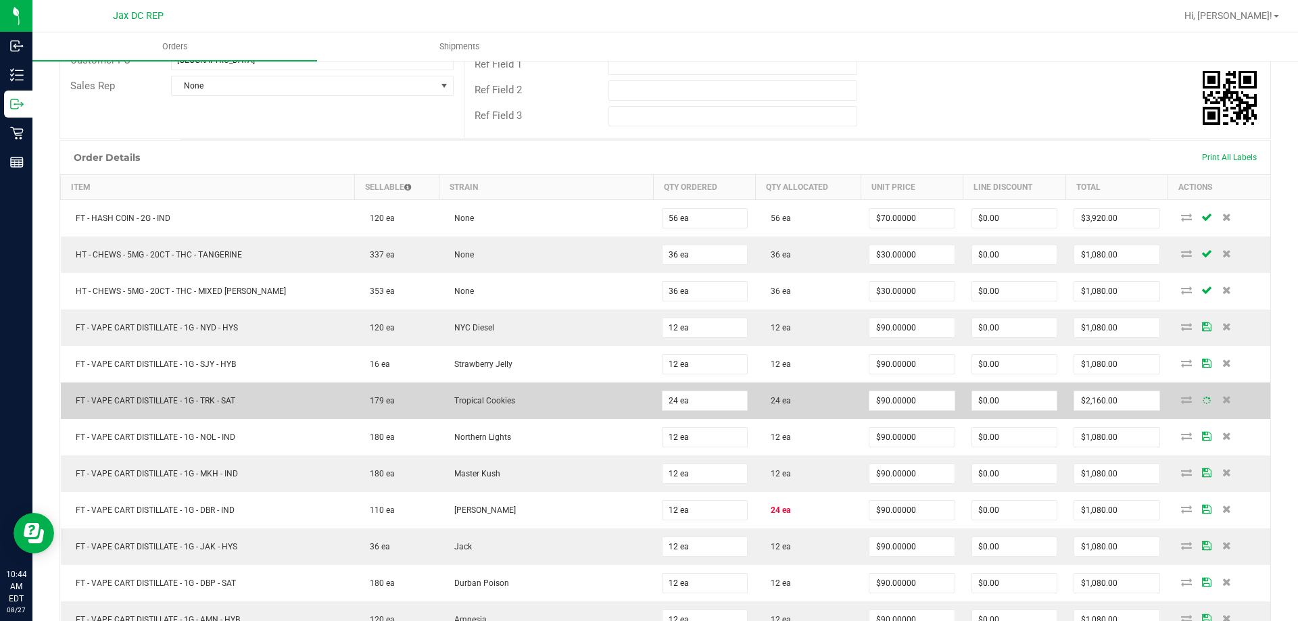
scroll to position [270, 0]
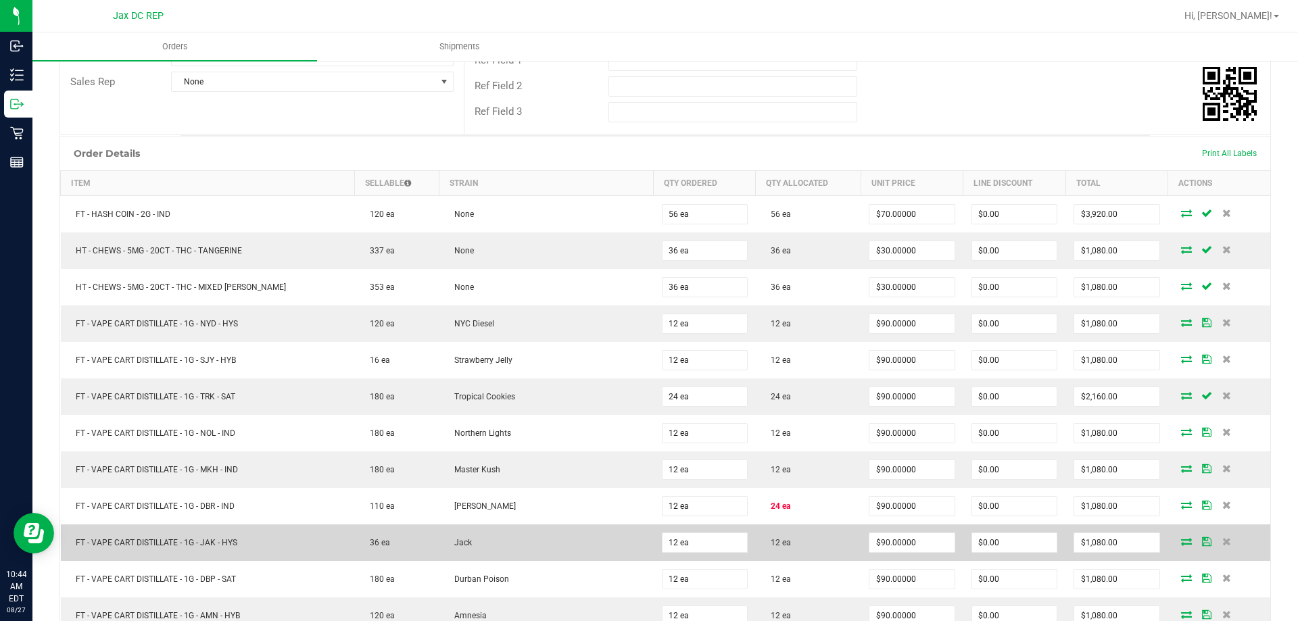
click at [670, 524] on td "12 ea" at bounding box center [705, 542] width 102 height 36
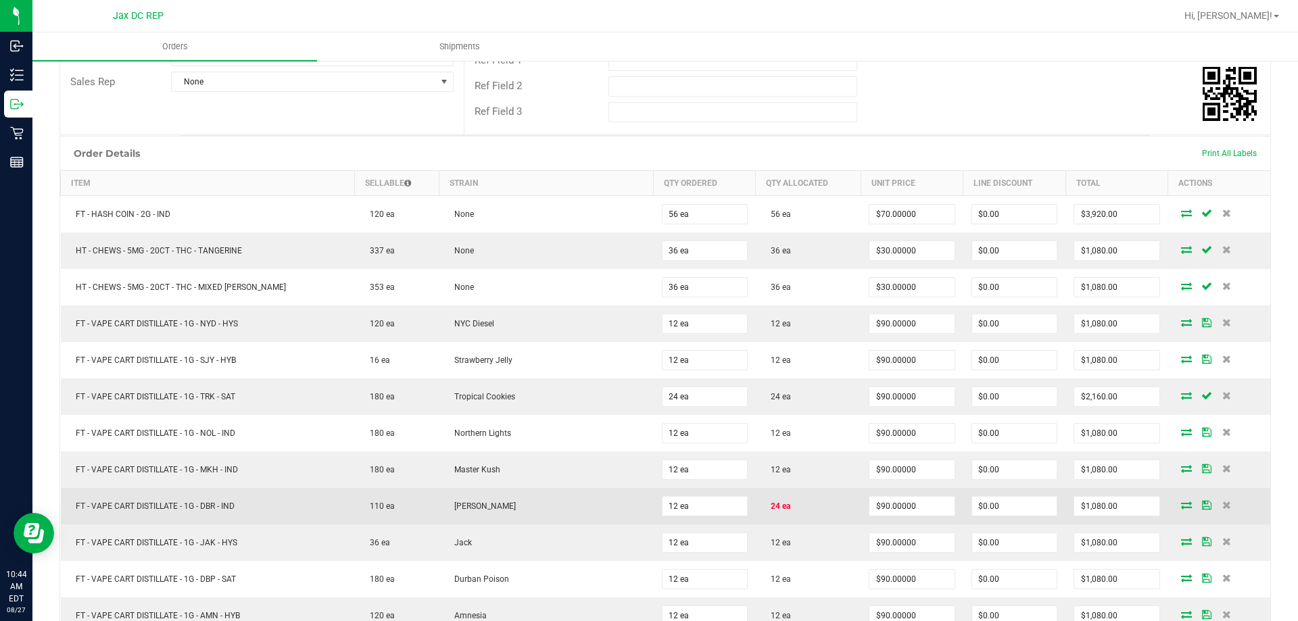
click at [673, 521] on td "12 ea" at bounding box center [705, 506] width 102 height 36
click at [681, 506] on input "12" at bounding box center [704, 506] width 84 height 19
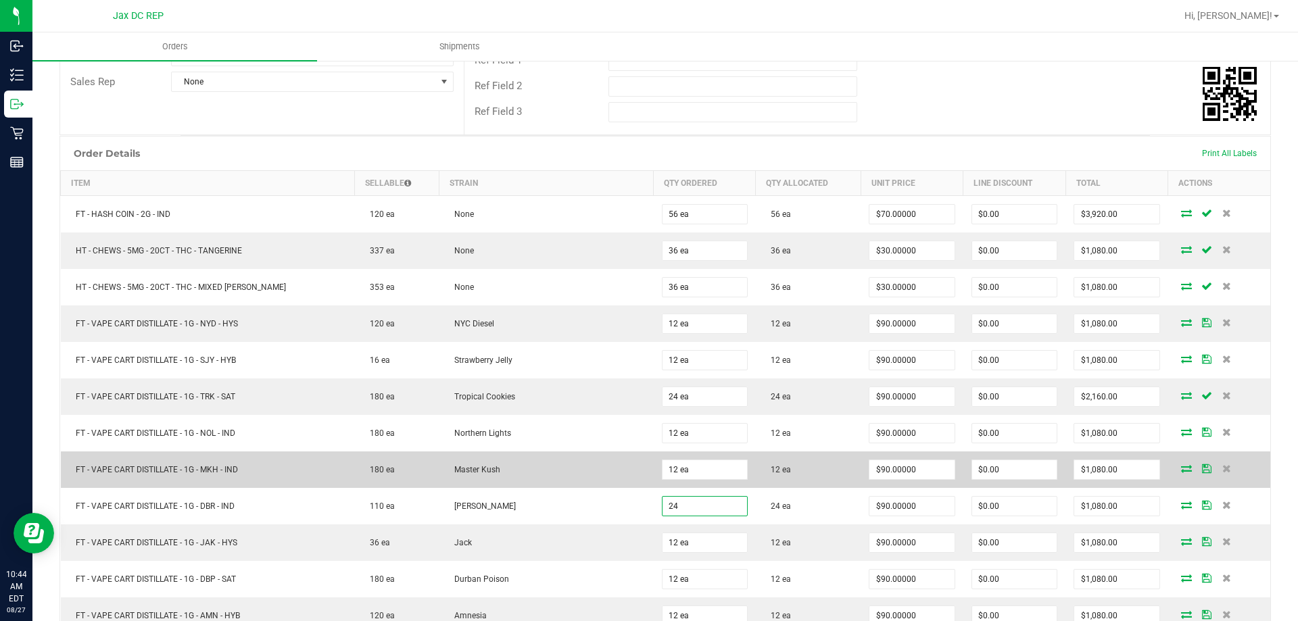
type input "24 ea"
type input "$2,160.00"
click at [598, 467] on td "Master Kush" at bounding box center [546, 469] width 214 height 36
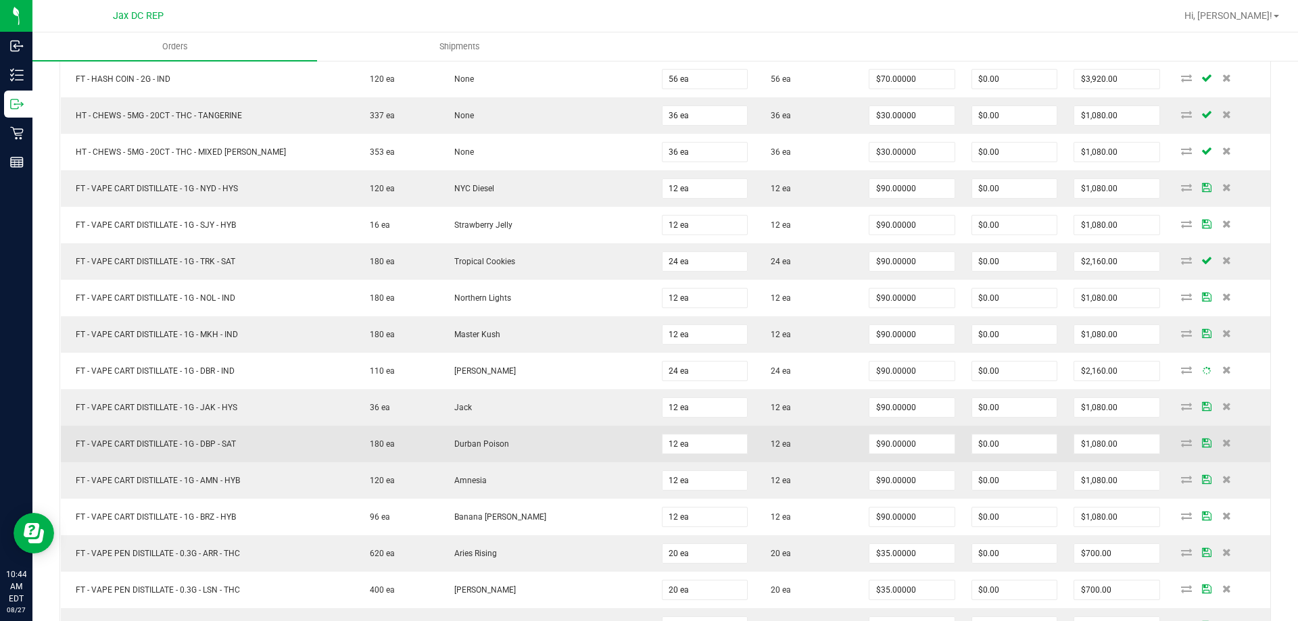
click at [635, 455] on td "Durban Poison" at bounding box center [546, 444] width 214 height 36
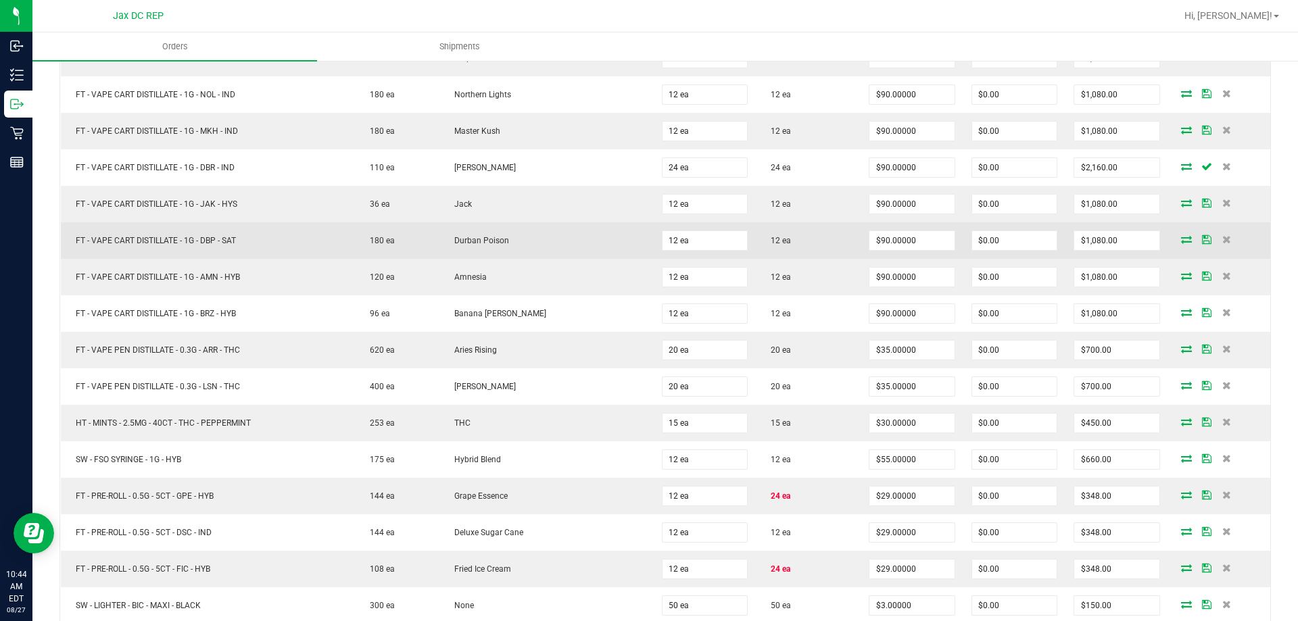
scroll to position [743, 0]
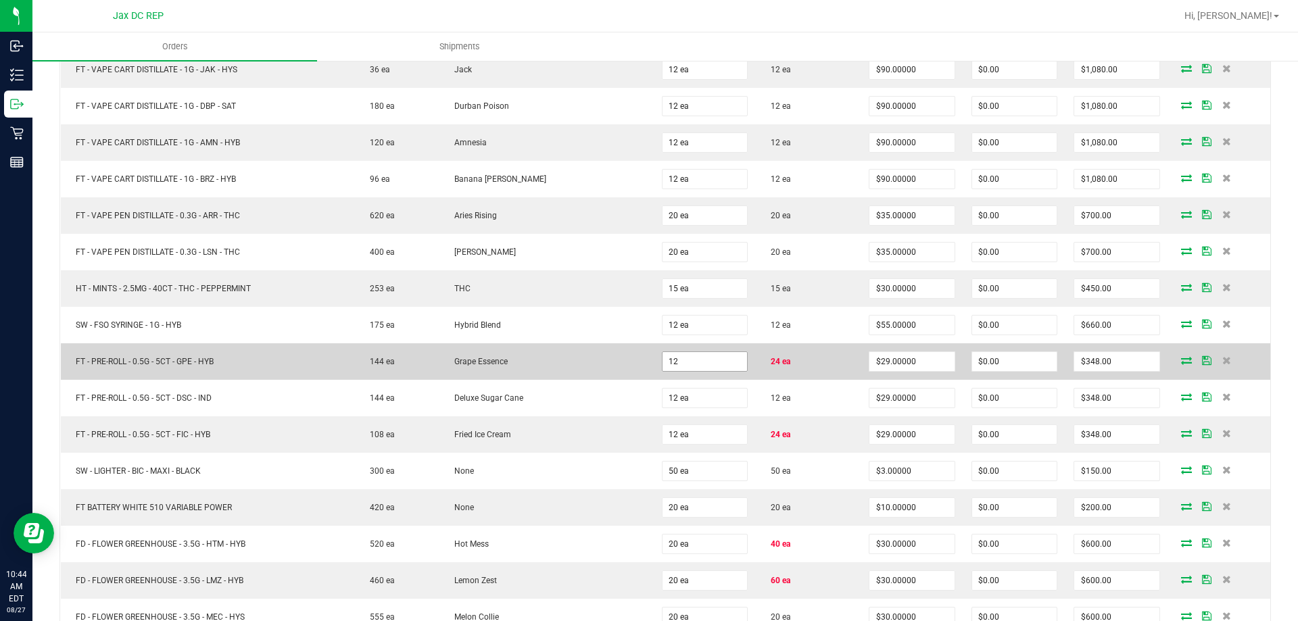
click at [714, 353] on input "12" at bounding box center [704, 361] width 84 height 19
type input "24 ea"
type input "$696.00"
click at [597, 347] on td "Grape Essence" at bounding box center [546, 361] width 214 height 36
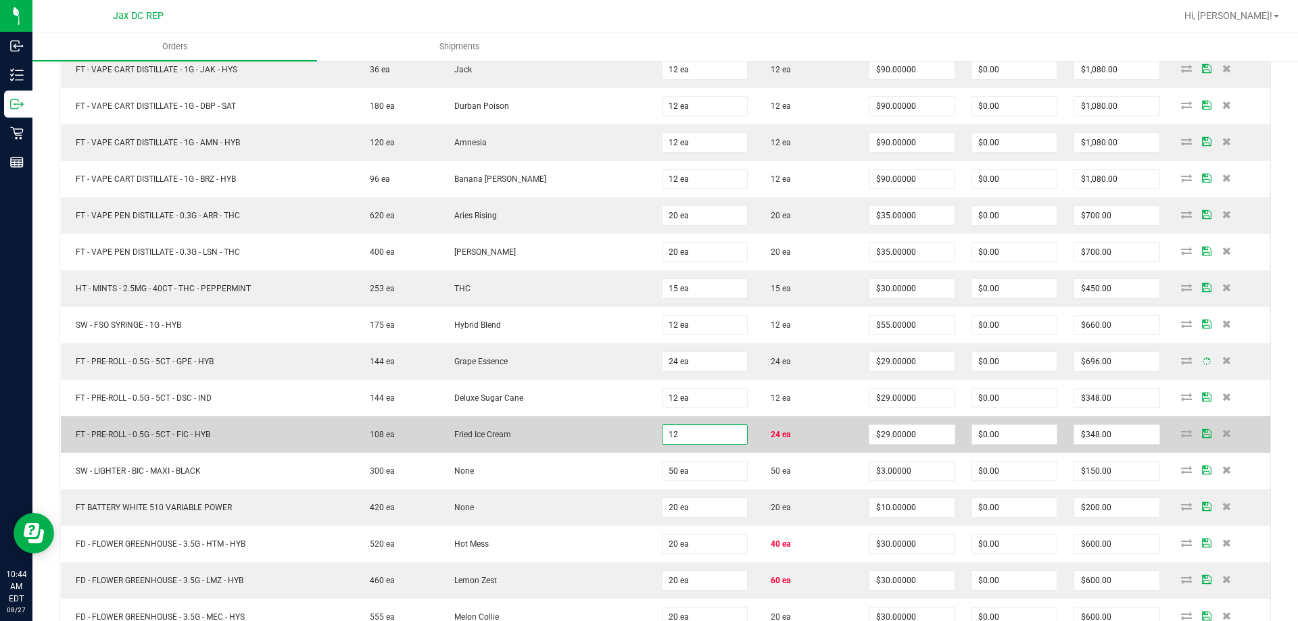
click at [695, 440] on input "12" at bounding box center [704, 434] width 84 height 19
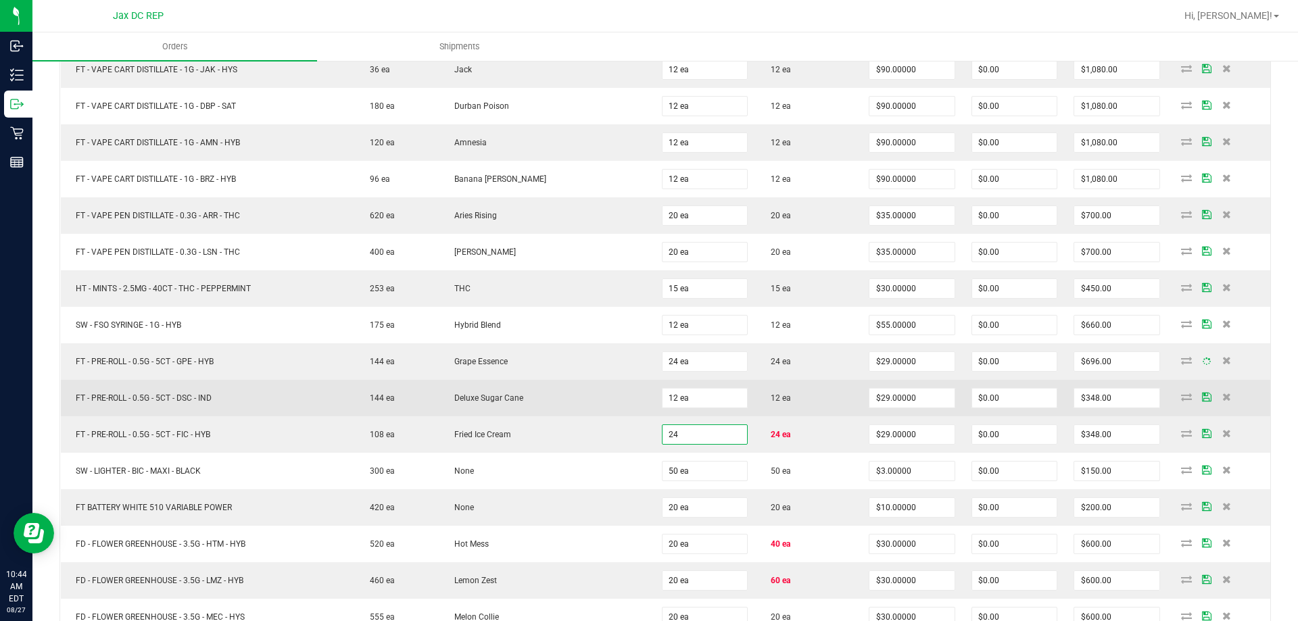
type input "24 ea"
type input "$696.00"
click at [614, 410] on td "Deluxe Sugar Cane" at bounding box center [546, 398] width 214 height 36
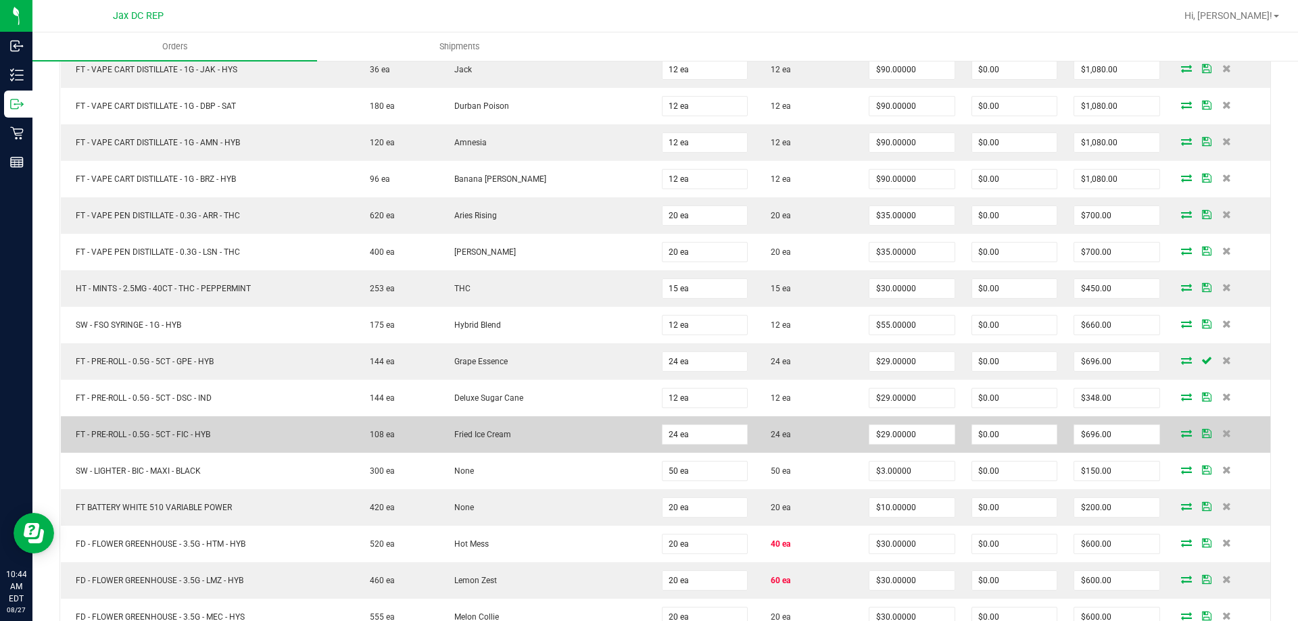
scroll to position [879, 0]
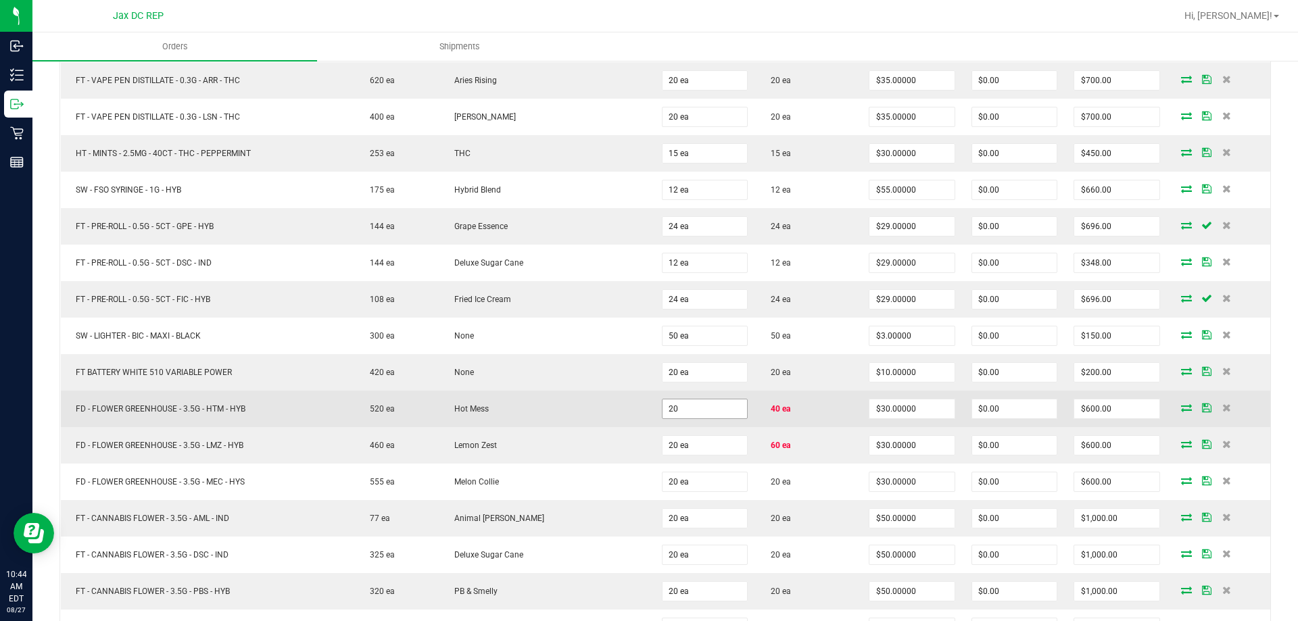
click at [705, 407] on input "20" at bounding box center [704, 408] width 84 height 19
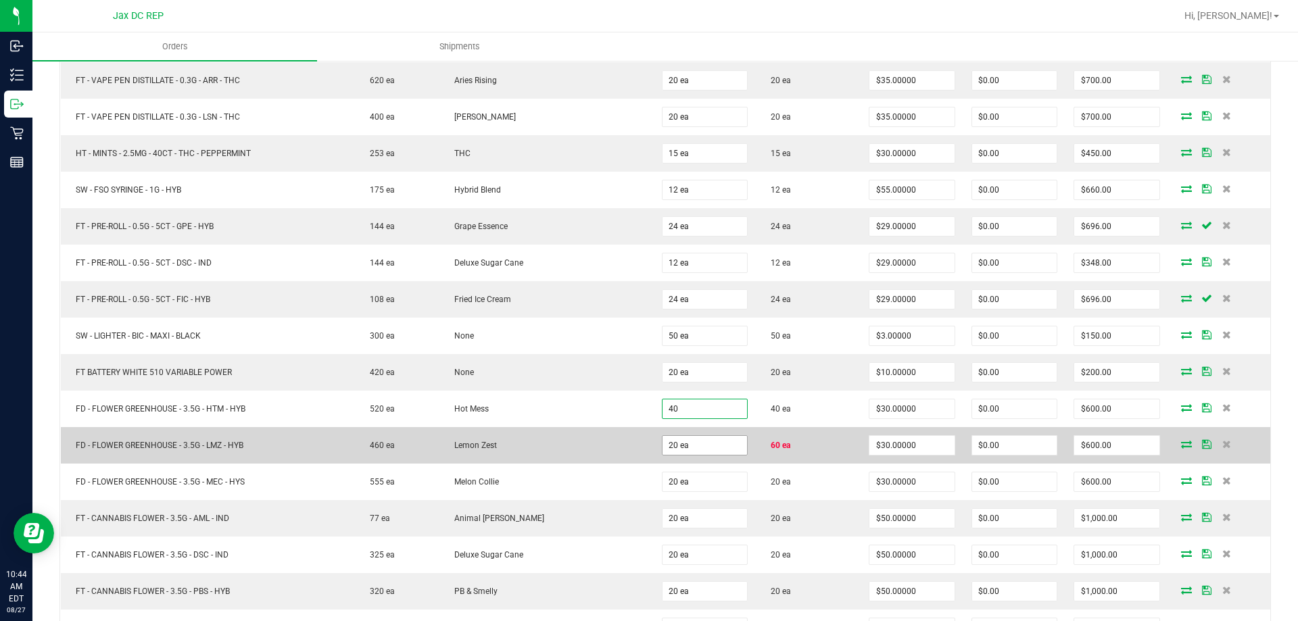
type input "40 ea"
type input "$1,200.00"
click at [687, 453] on input "20" at bounding box center [704, 445] width 84 height 19
type input "60 ea"
type input "$1,800.00"
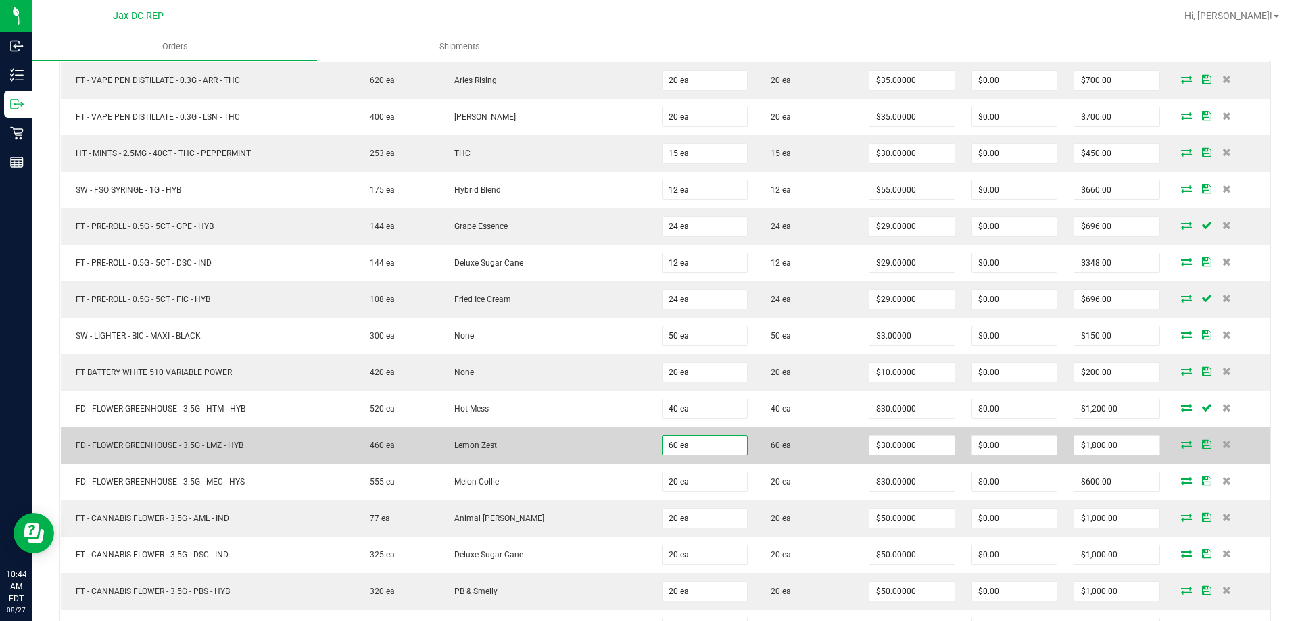
click at [605, 439] on td "Lemon Zest" at bounding box center [546, 445] width 214 height 36
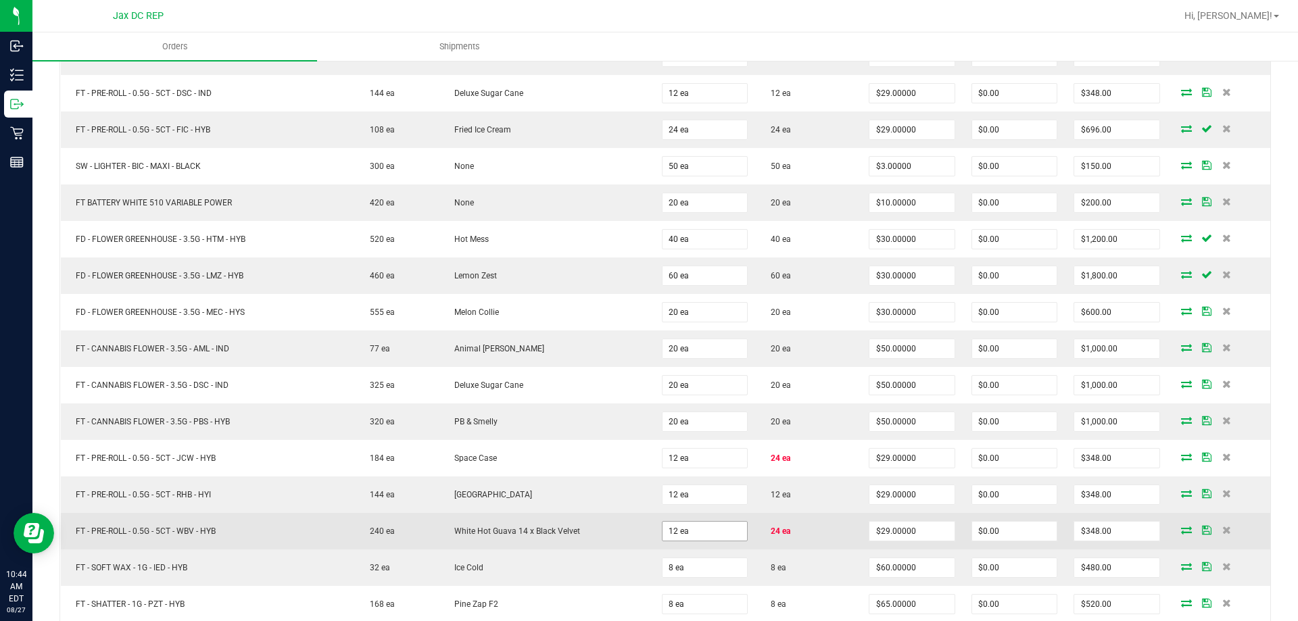
scroll to position [1081, 0]
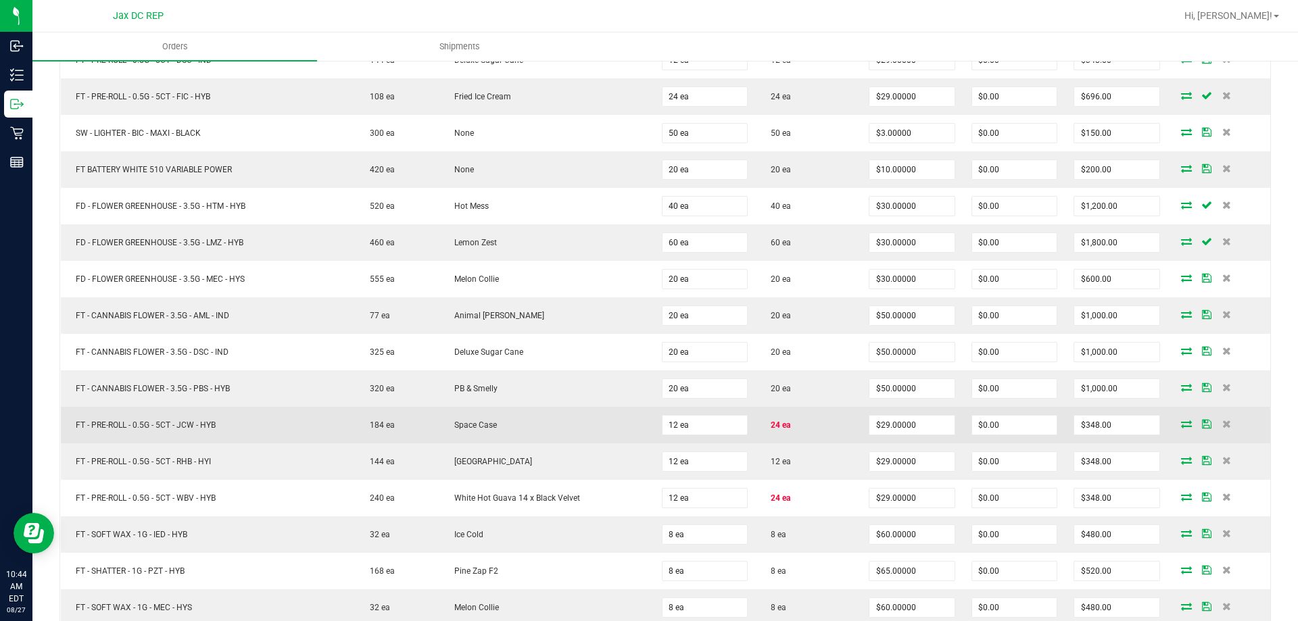
click at [709, 439] on td "12 ea" at bounding box center [705, 425] width 102 height 36
click at [708, 431] on input "12" at bounding box center [704, 425] width 84 height 19
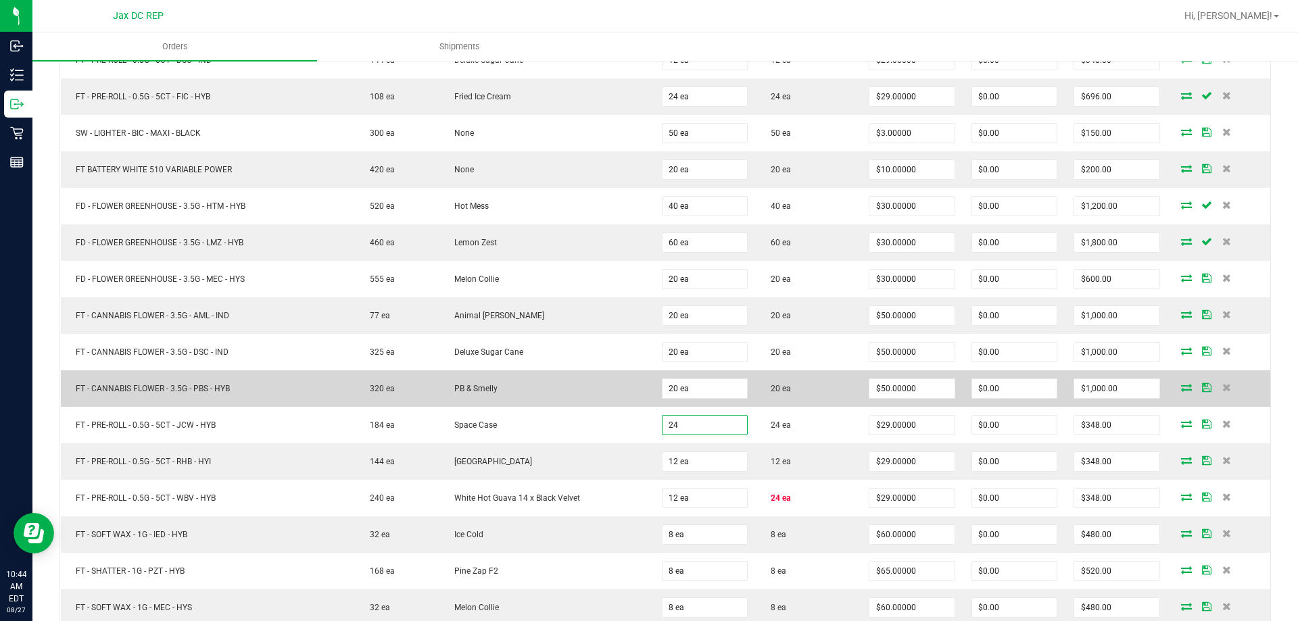
type input "24 ea"
type input "$696.00"
click at [555, 376] on td "PB & Smelly" at bounding box center [546, 388] width 214 height 36
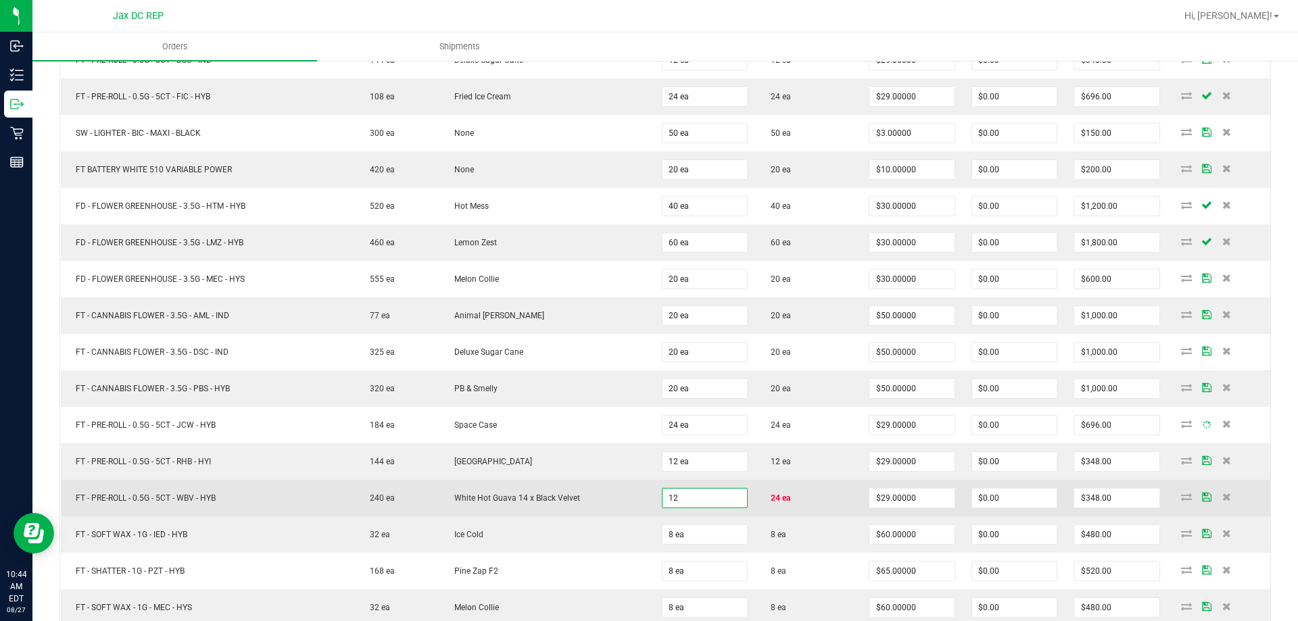
click at [670, 495] on input "12" at bounding box center [704, 498] width 84 height 19
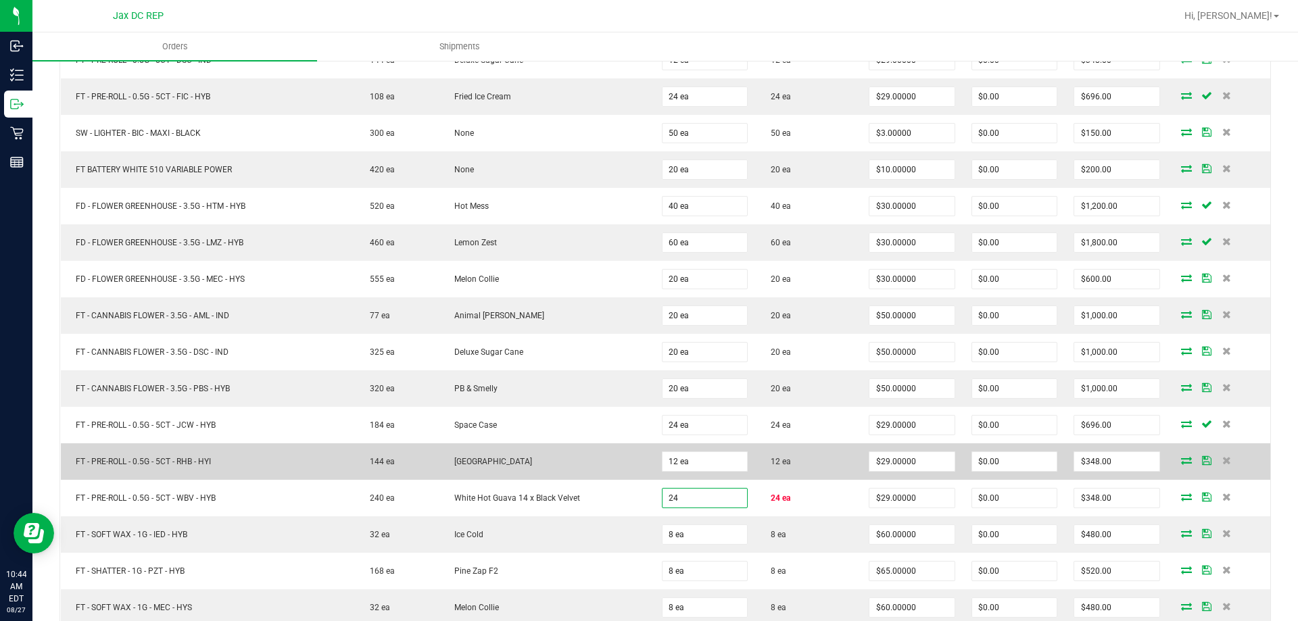
type input "24 ea"
type input "$696.00"
click at [626, 466] on td "[GEOGRAPHIC_DATA]" at bounding box center [546, 461] width 214 height 36
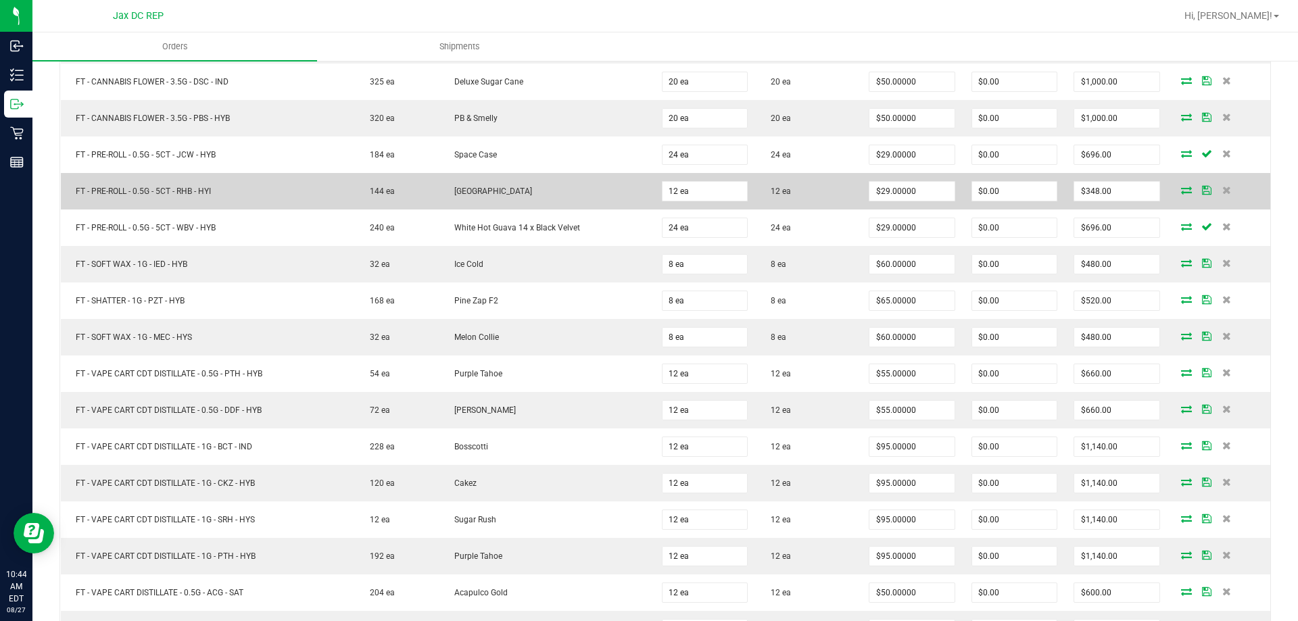
click at [631, 466] on td "Cakez" at bounding box center [546, 483] width 214 height 36
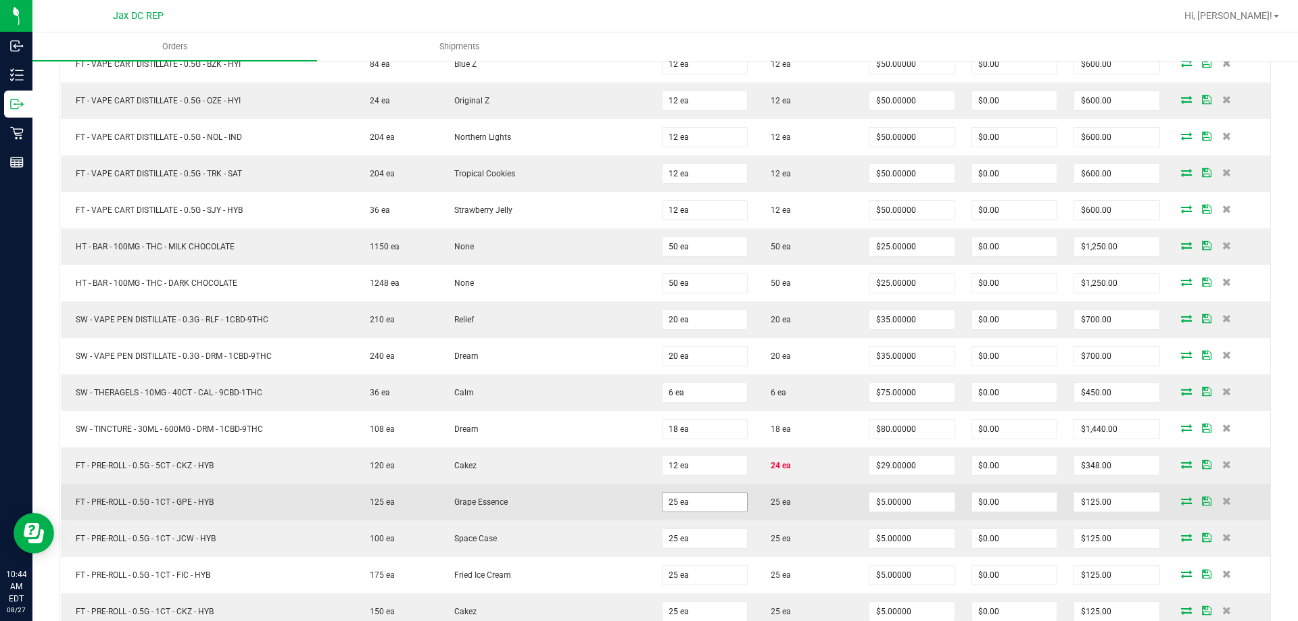
scroll to position [2027, 0]
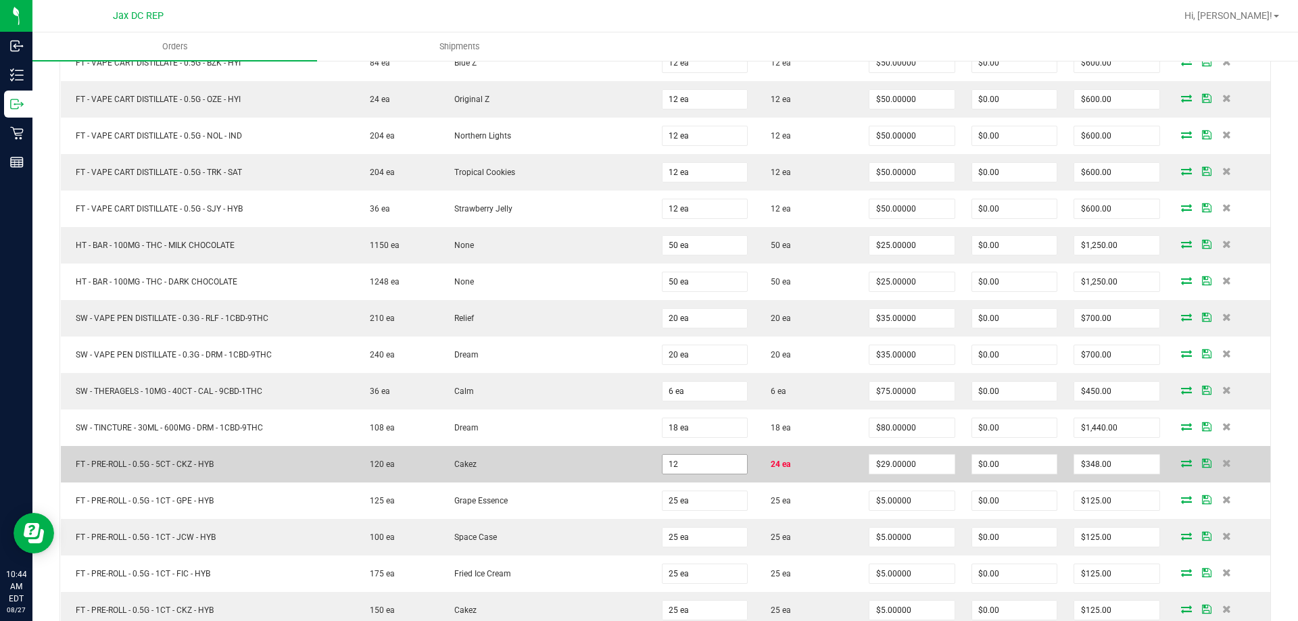
click at [697, 460] on input "12" at bounding box center [704, 464] width 84 height 19
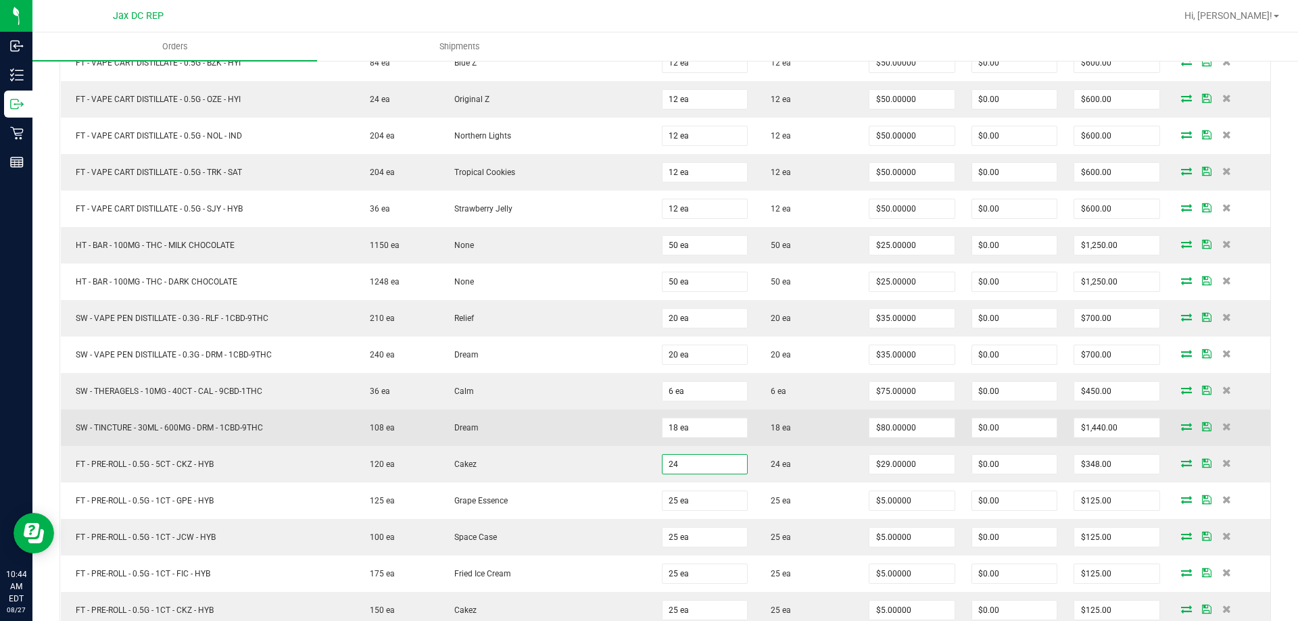
type input "24 ea"
type input "$696.00"
click at [587, 421] on td "Dream" at bounding box center [546, 428] width 214 height 36
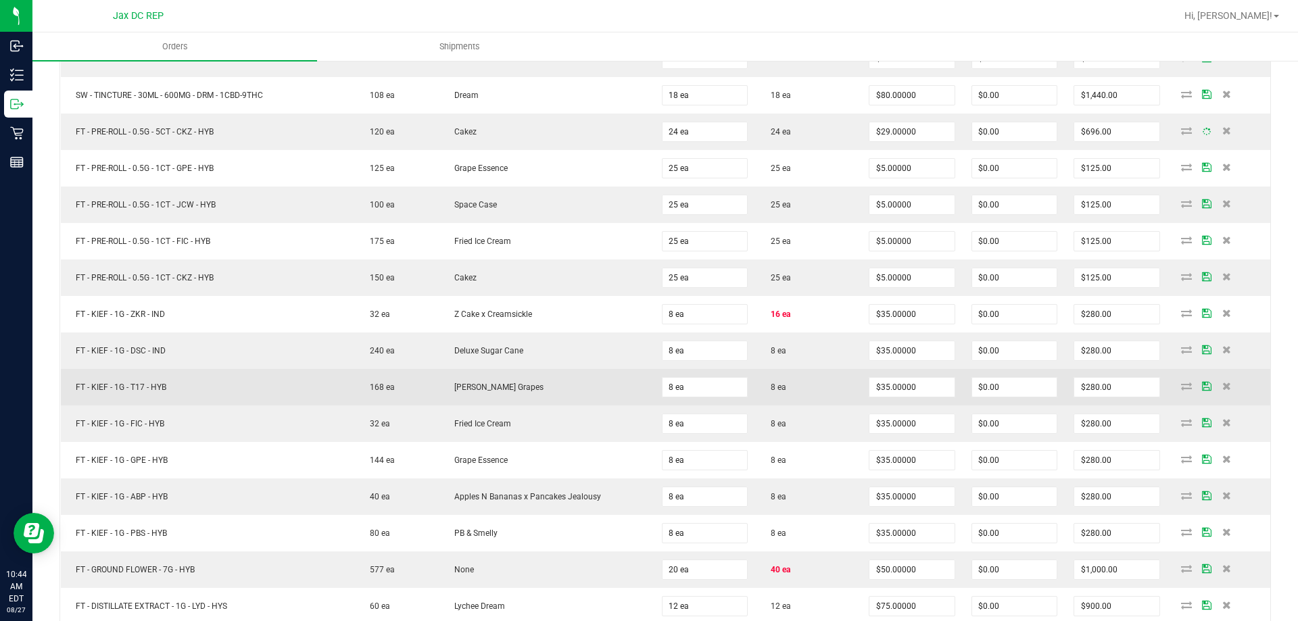
scroll to position [2365, 0]
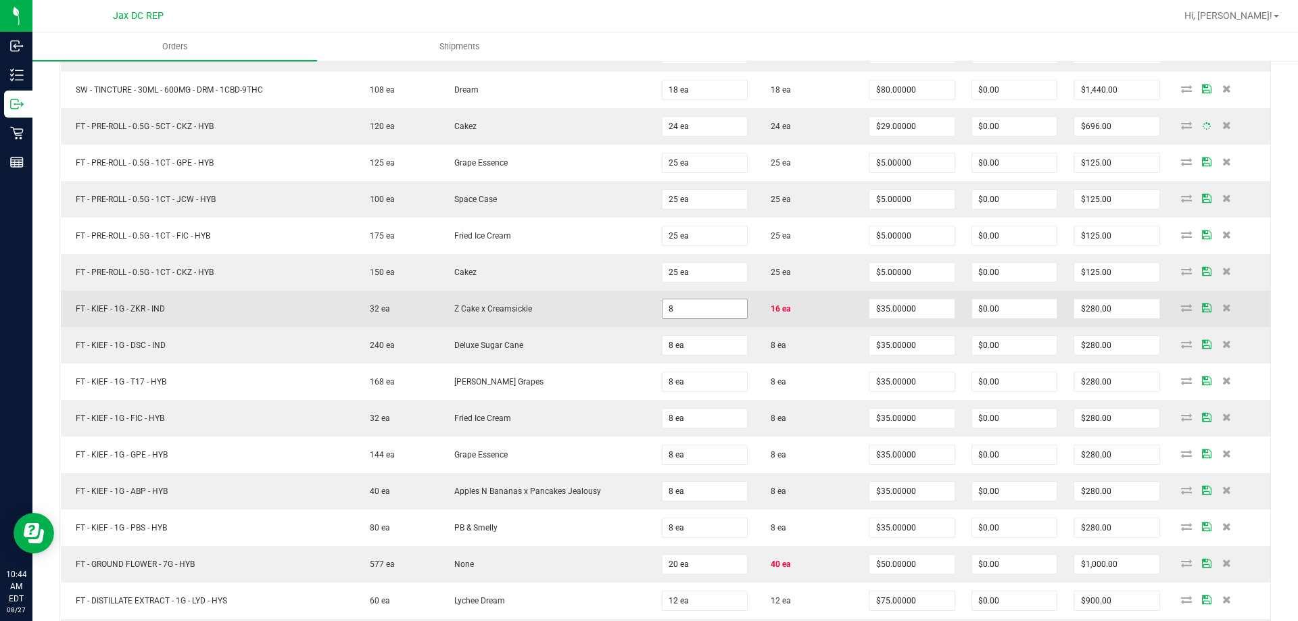
click at [685, 314] on input "8" at bounding box center [704, 308] width 84 height 19
type input "16 ea"
type input "$560.00"
click at [616, 317] on td "Z Cake x Creamsickle" at bounding box center [546, 309] width 214 height 36
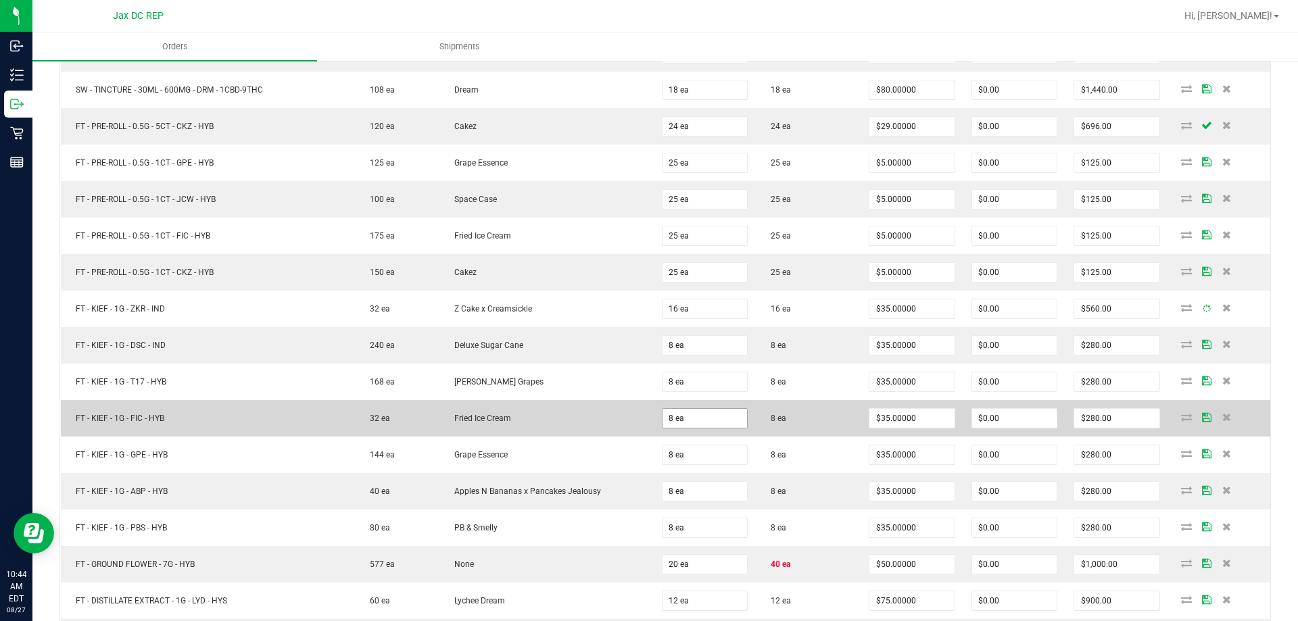
scroll to position [2433, 0]
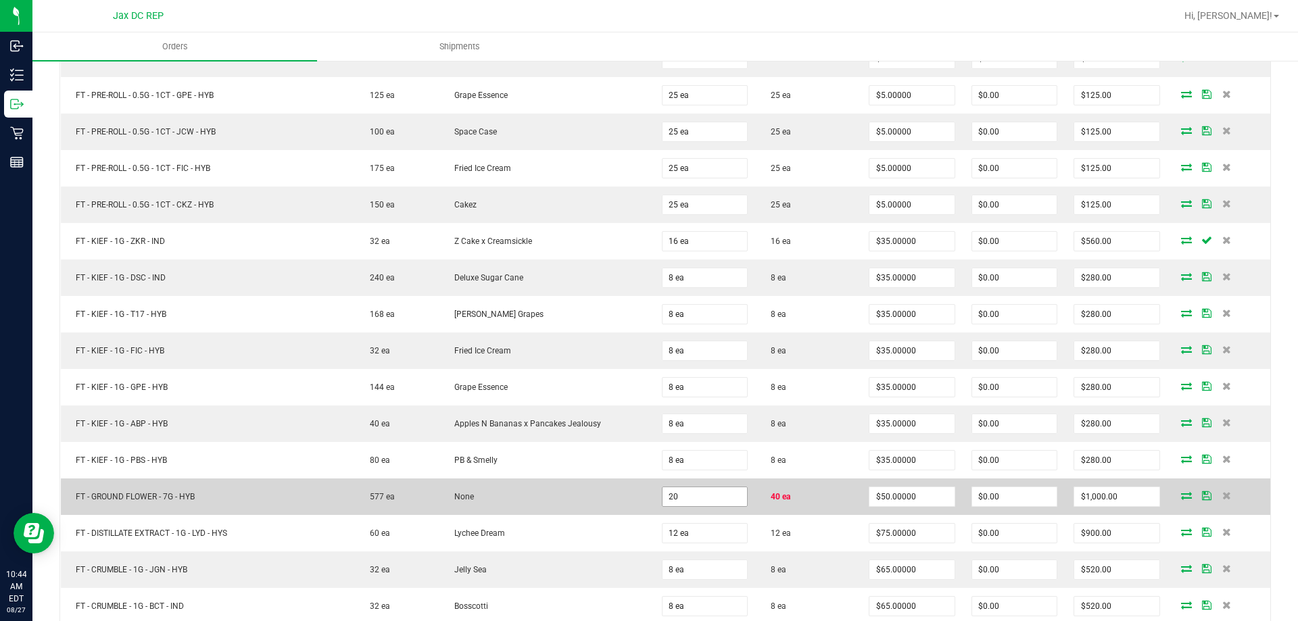
click at [667, 488] on input "20" at bounding box center [704, 496] width 84 height 19
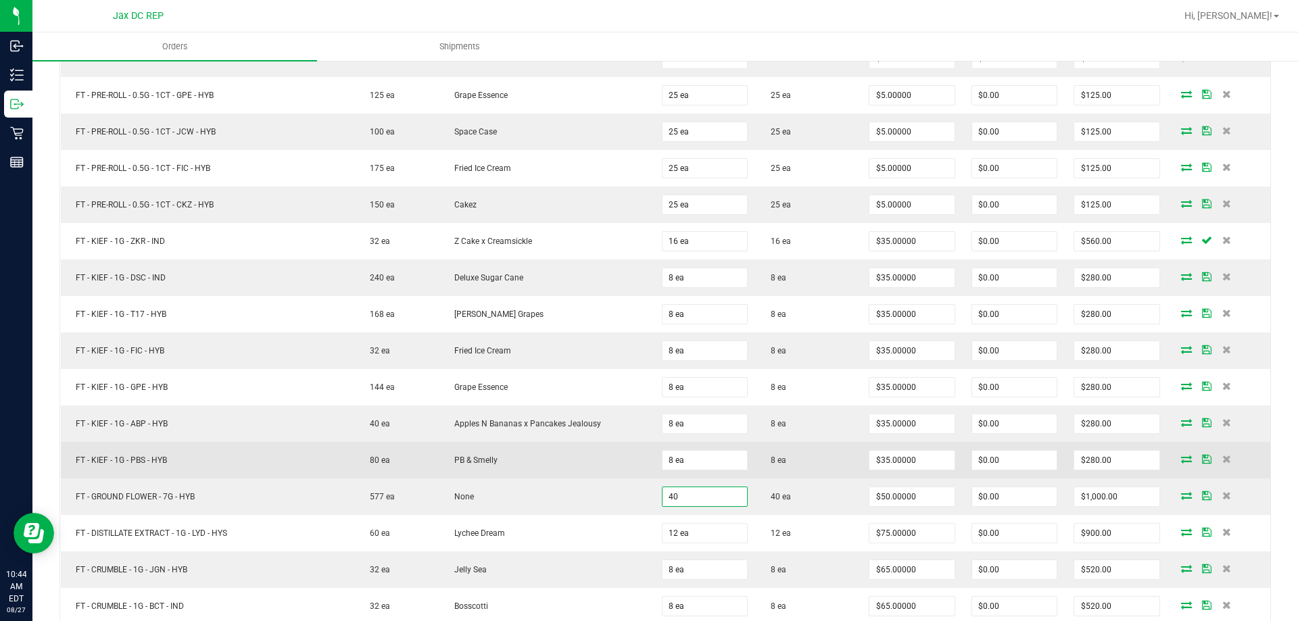
type input "40 ea"
type input "$2,000.00"
click at [617, 475] on td "PB & Smelly" at bounding box center [546, 460] width 214 height 36
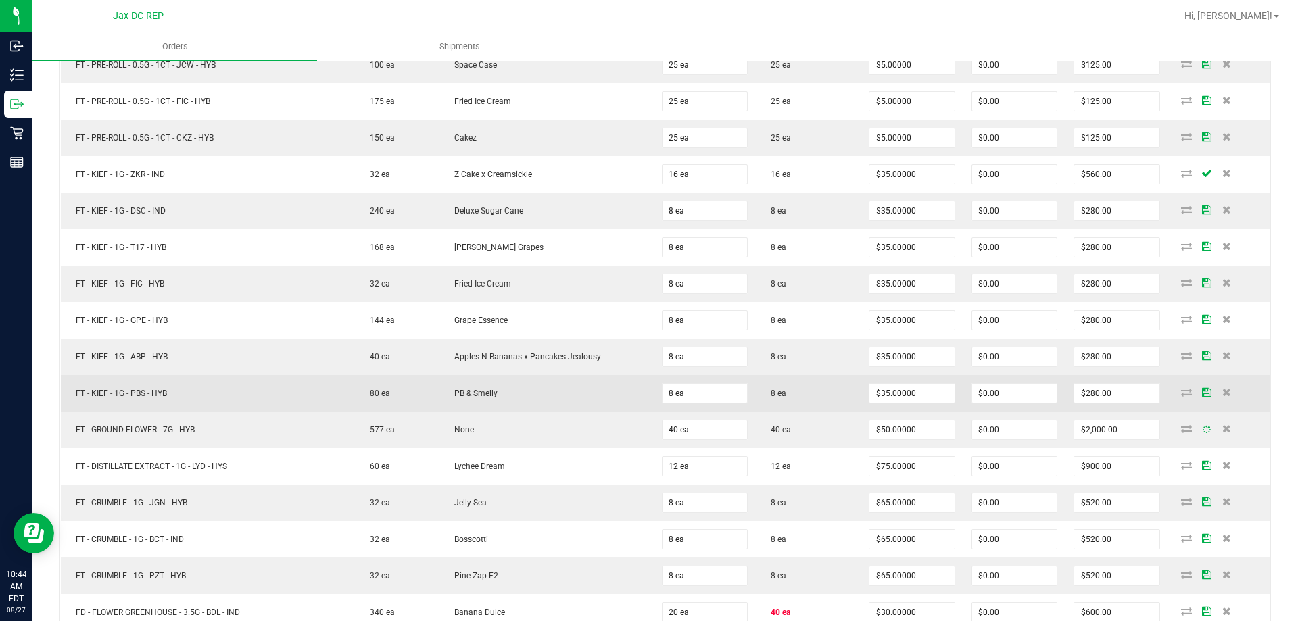
scroll to position [2636, 0]
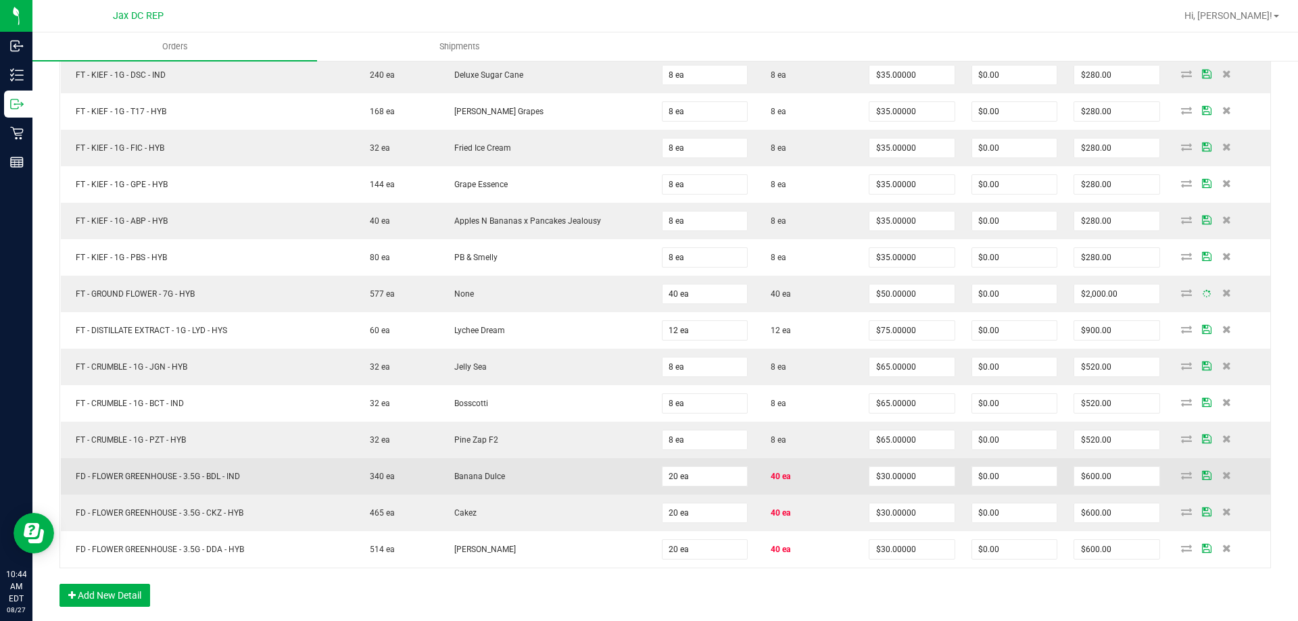
click at [674, 463] on td "20 ea" at bounding box center [705, 476] width 102 height 36
click at [682, 480] on input "20" at bounding box center [704, 476] width 84 height 19
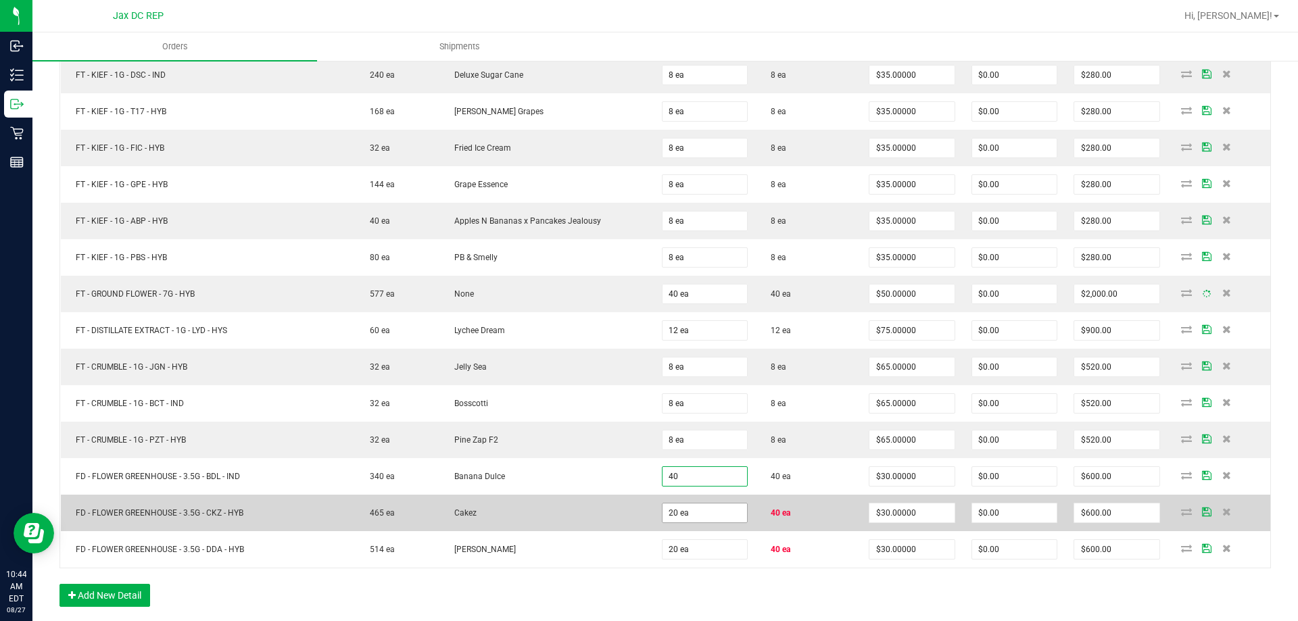
type input "40 ea"
type input "$1,200.00"
click at [669, 517] on input "20" at bounding box center [704, 512] width 84 height 19
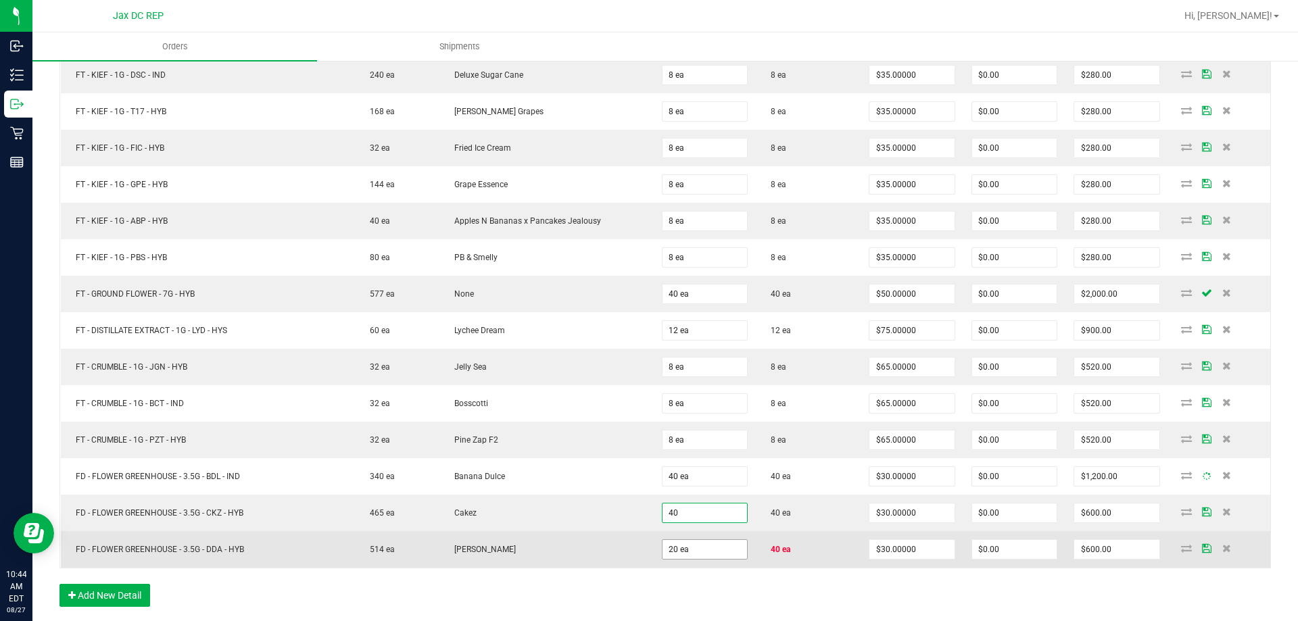
type input "40 ea"
type input "$1,200.00"
click at [685, 549] on input "20" at bounding box center [704, 549] width 84 height 19
type input "40 ea"
type input "$1,200.00"
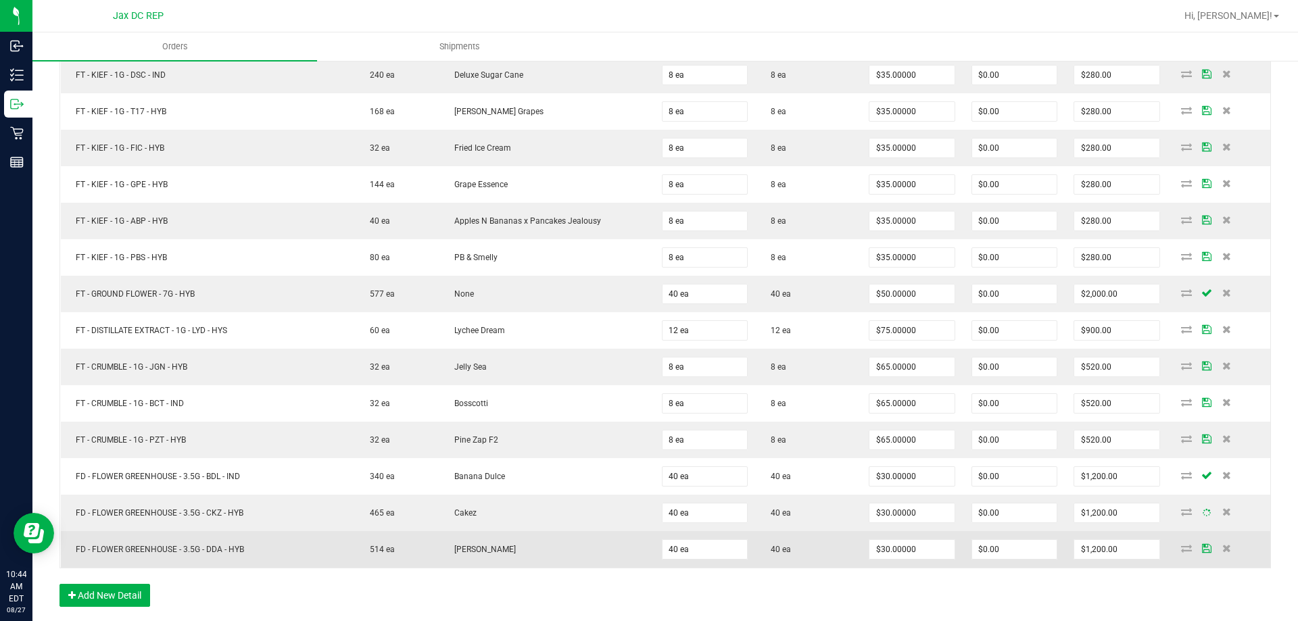
click at [654, 531] on td "40 ea" at bounding box center [705, 549] width 102 height 36
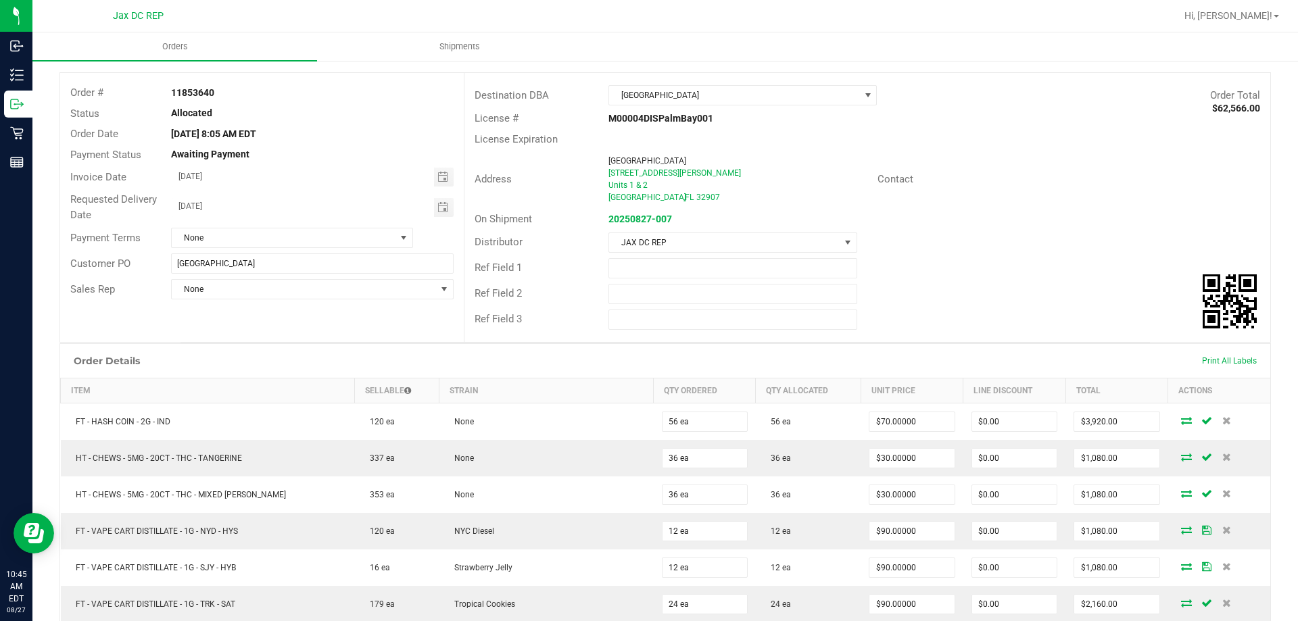
scroll to position [0, 0]
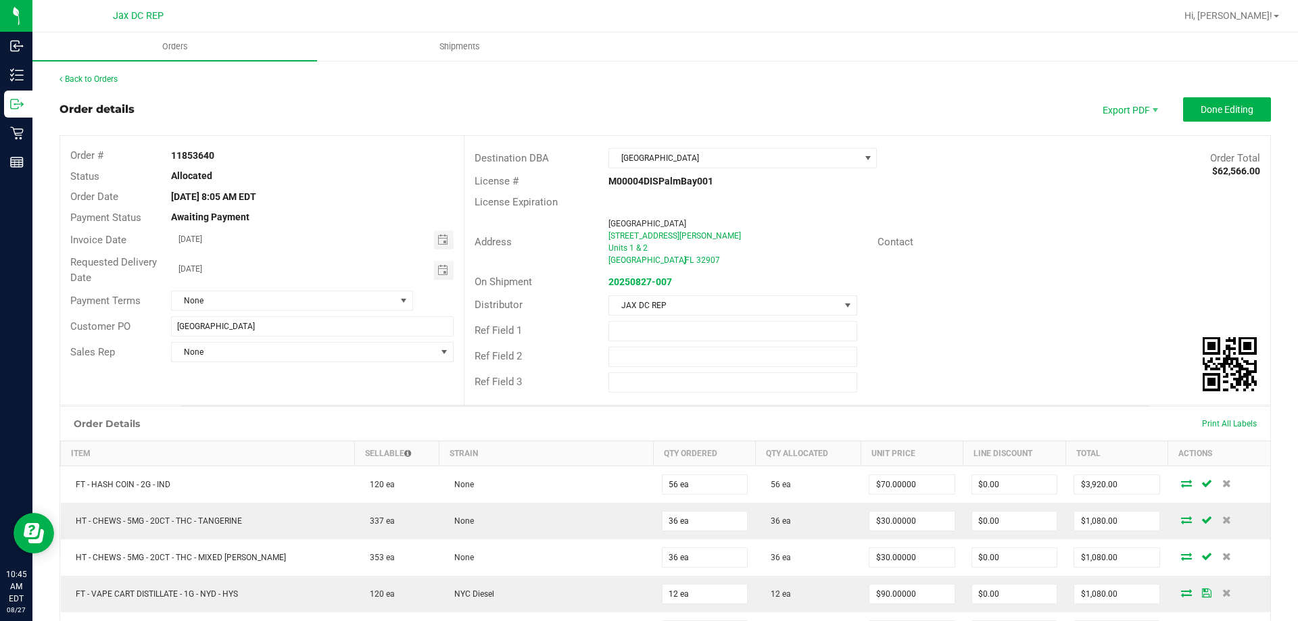
click at [1214, 98] on button "Done Editing" at bounding box center [1227, 109] width 88 height 24
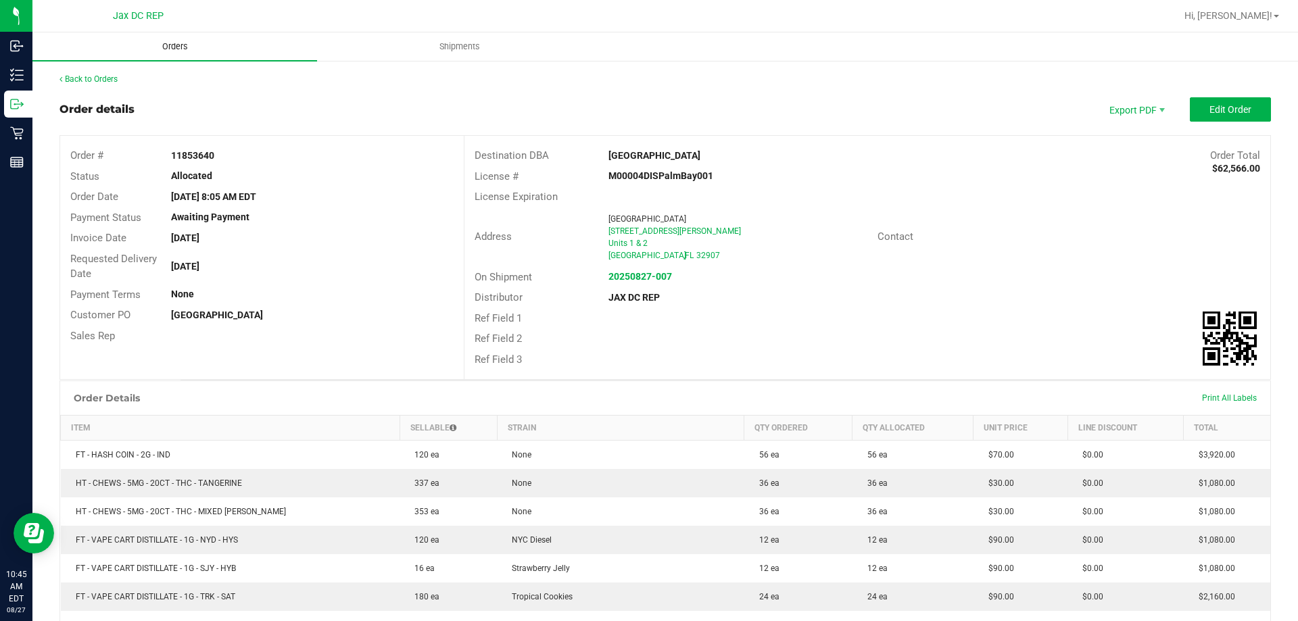
click at [175, 52] on span "Orders" at bounding box center [175, 47] width 62 height 12
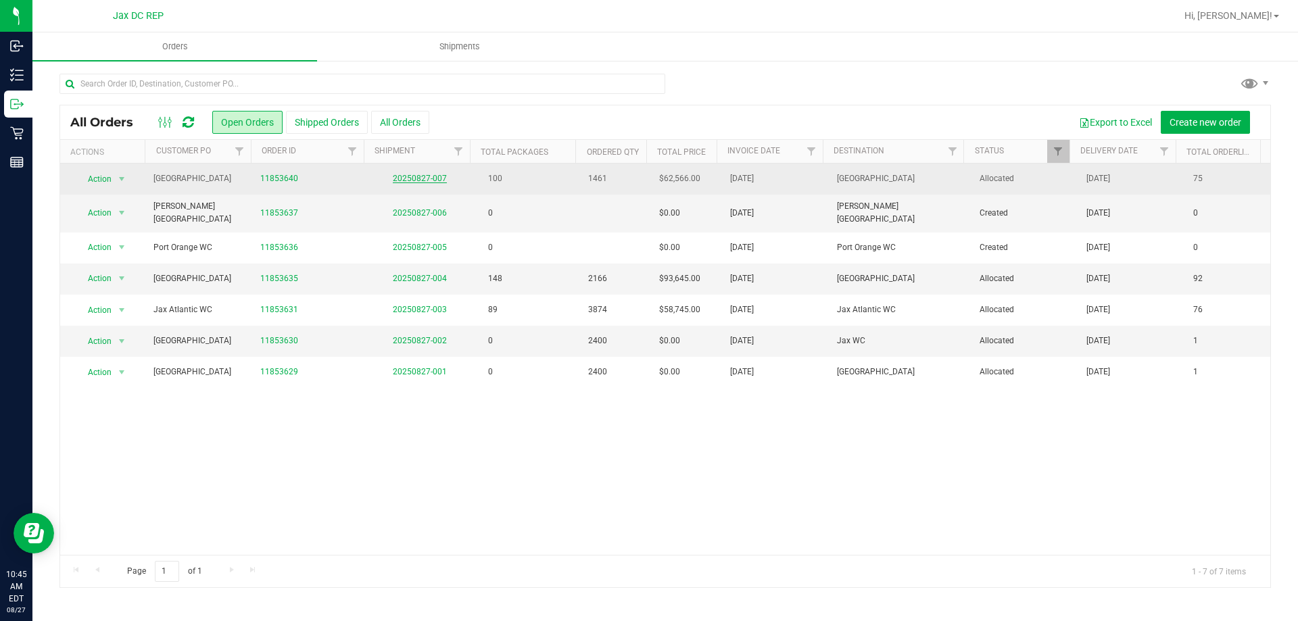
click at [438, 180] on link "20250827-007" at bounding box center [420, 178] width 54 height 9
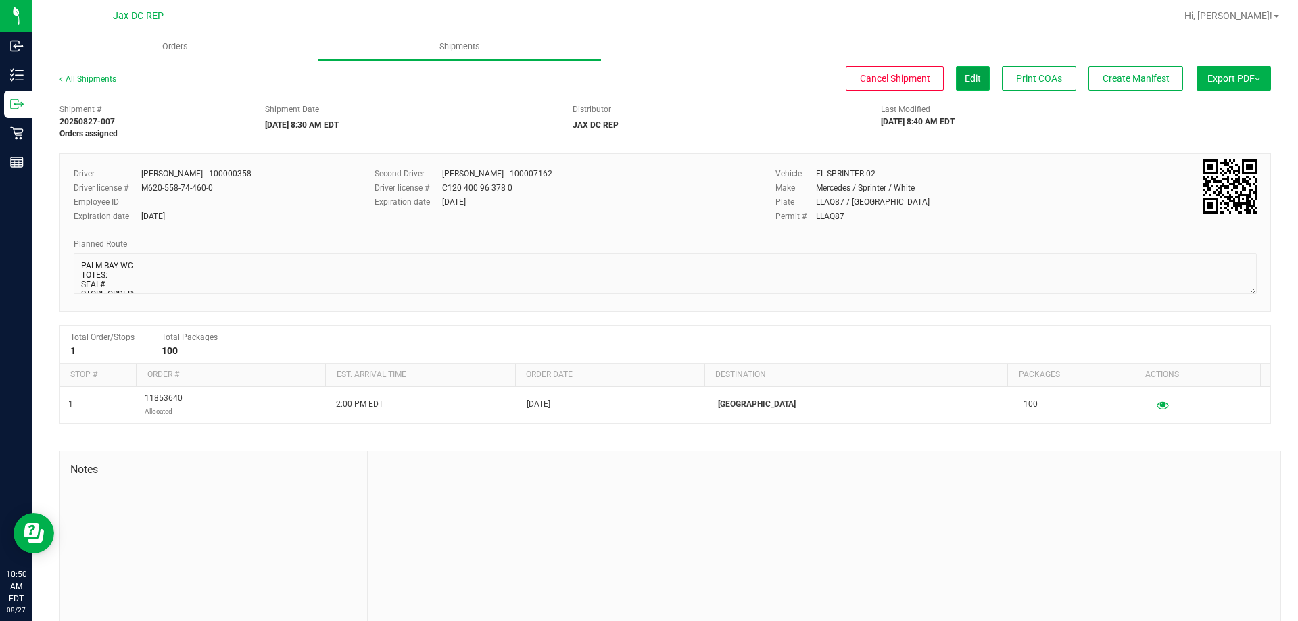
click at [962, 68] on button "Edit" at bounding box center [973, 78] width 34 height 24
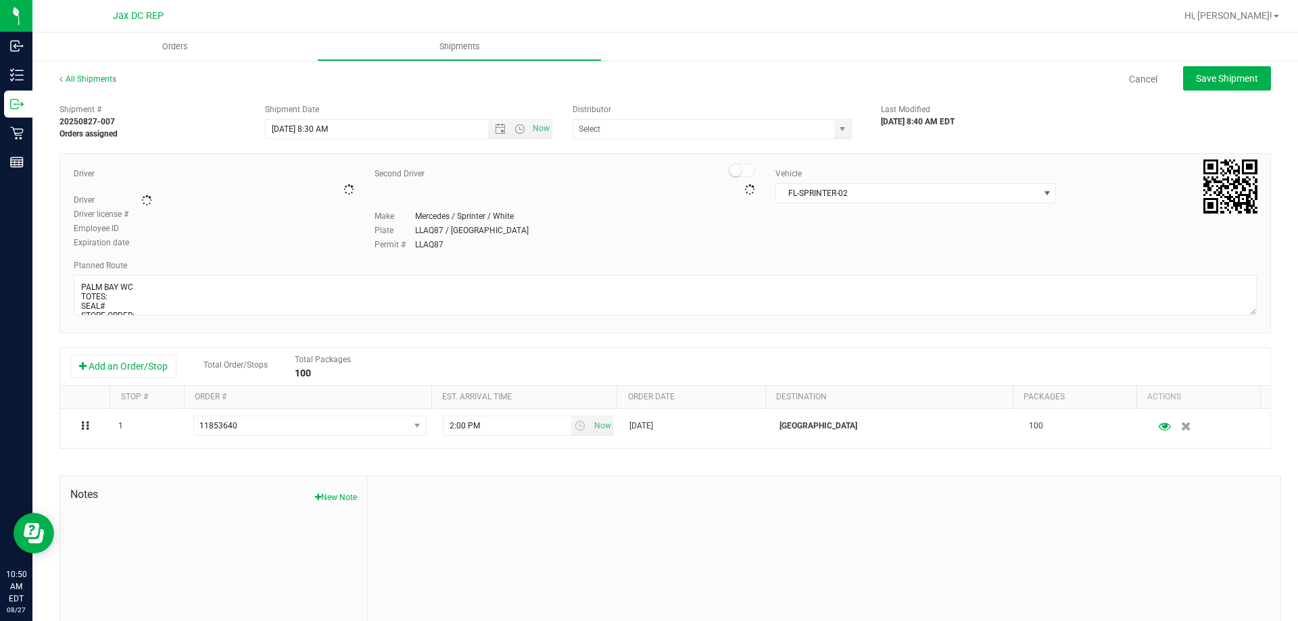
type input "JAX DC REP"
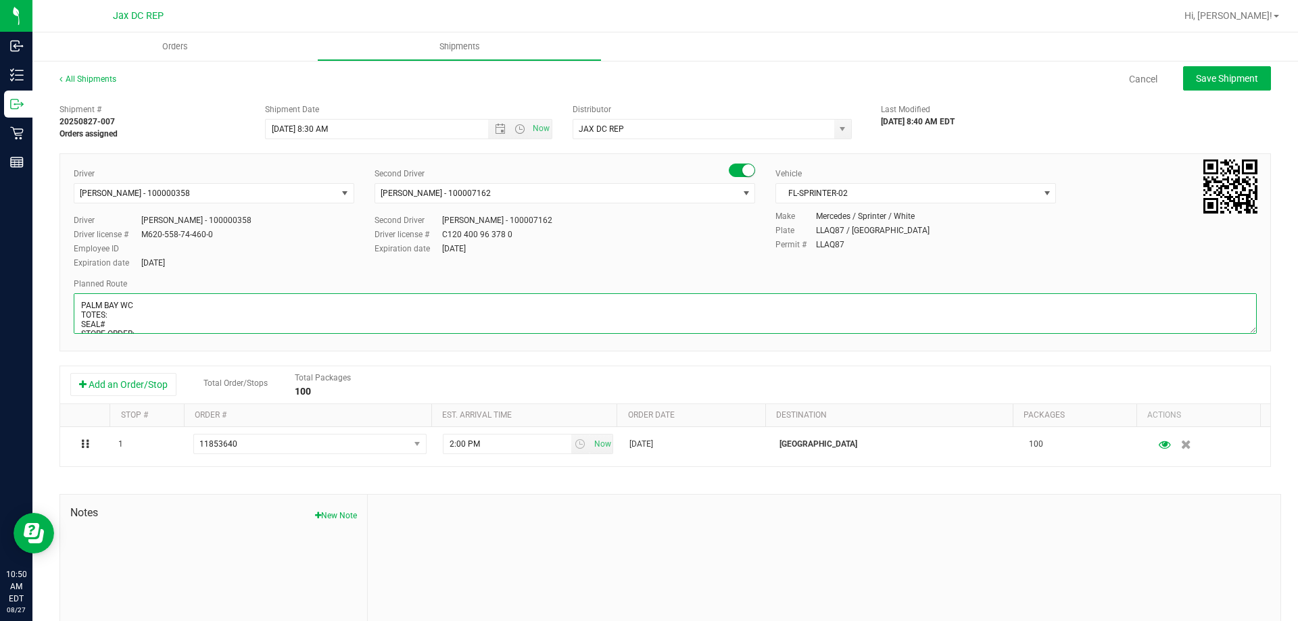
click at [107, 316] on textarea at bounding box center [665, 313] width 1183 height 41
click at [163, 324] on textarea at bounding box center [665, 313] width 1183 height 41
type textarea "PALM BAY WC TOTES: 6 SEAL# 021041-021050 // 021026-021027 STORE ORDER: 1) JAX A…"
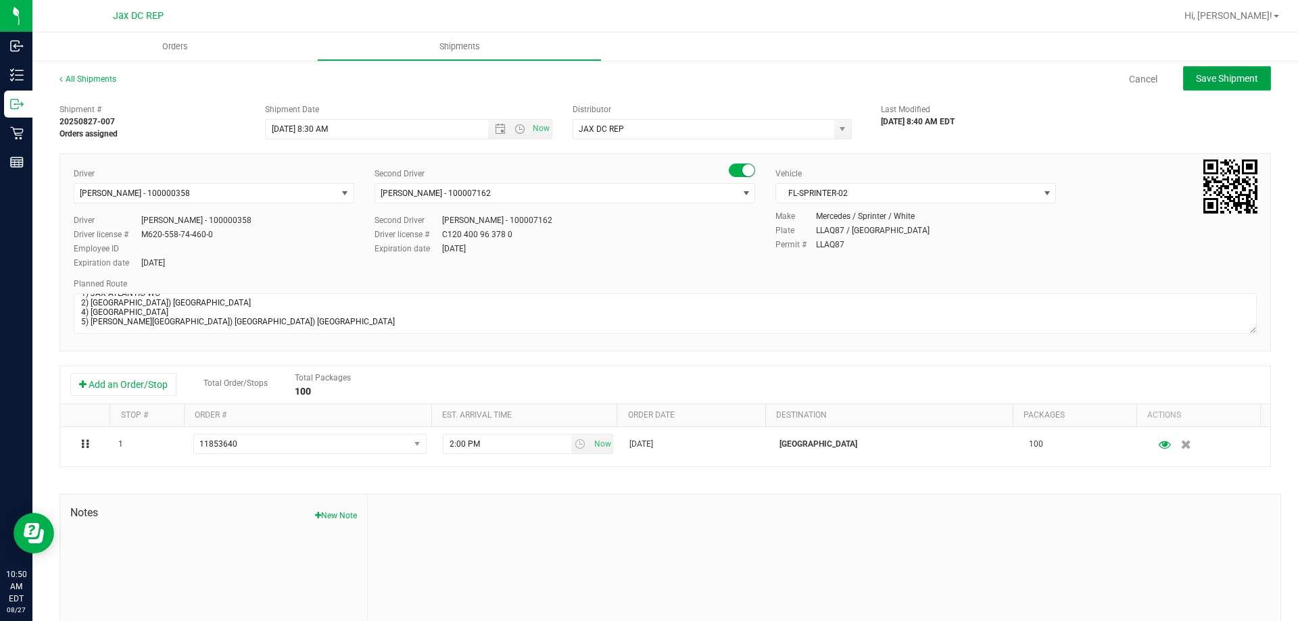
click at [1227, 73] on span "Save Shipment" at bounding box center [1227, 78] width 62 height 11
type input "[DATE] 12:30 PM"
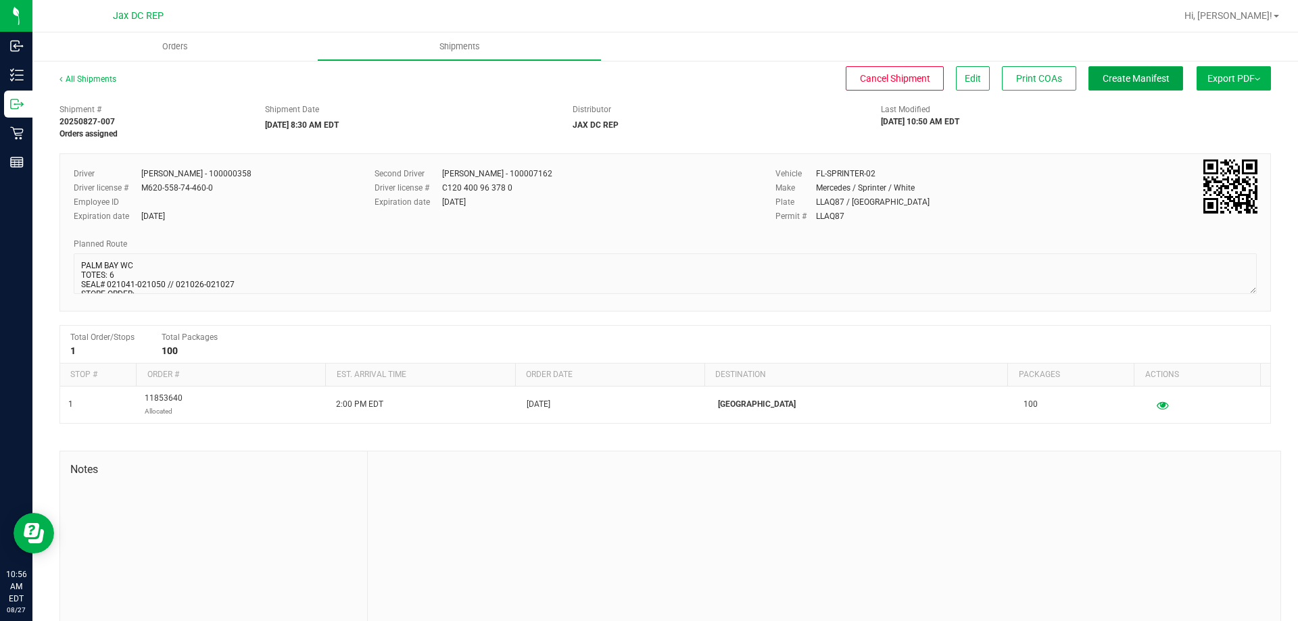
drag, startPoint x: 1152, startPoint y: 80, endPoint x: 1249, endPoint y: 140, distance: 113.5
click at [1249, 140] on div "All Shipments Cancel Shipment Edit Print COAs Create Manifest Export PDF Manife…" at bounding box center [664, 353] width 1211 height 560
click at [1233, 71] on button "Export PDF" at bounding box center [1233, 78] width 74 height 24
click at [1220, 115] on li "Manifest by Package ID" at bounding box center [1229, 108] width 137 height 20
click at [165, 56] on uib-tab-heading "Orders" at bounding box center [174, 46] width 285 height 28
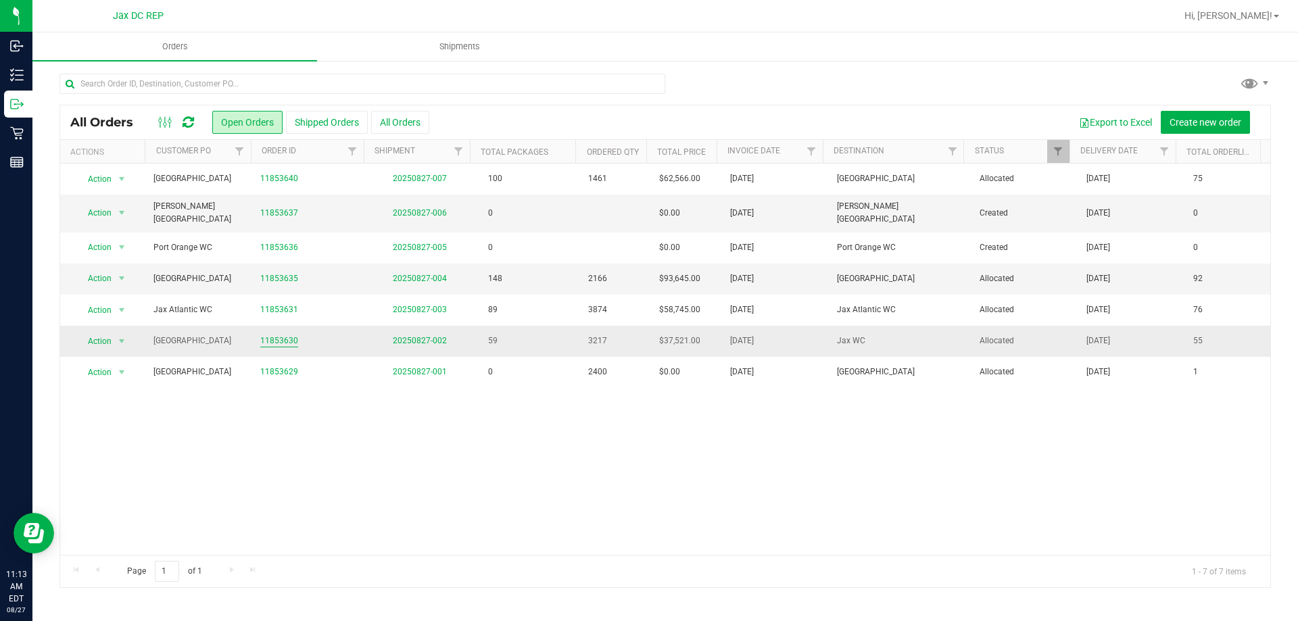
click at [289, 335] on link "11853630" at bounding box center [279, 341] width 38 height 13
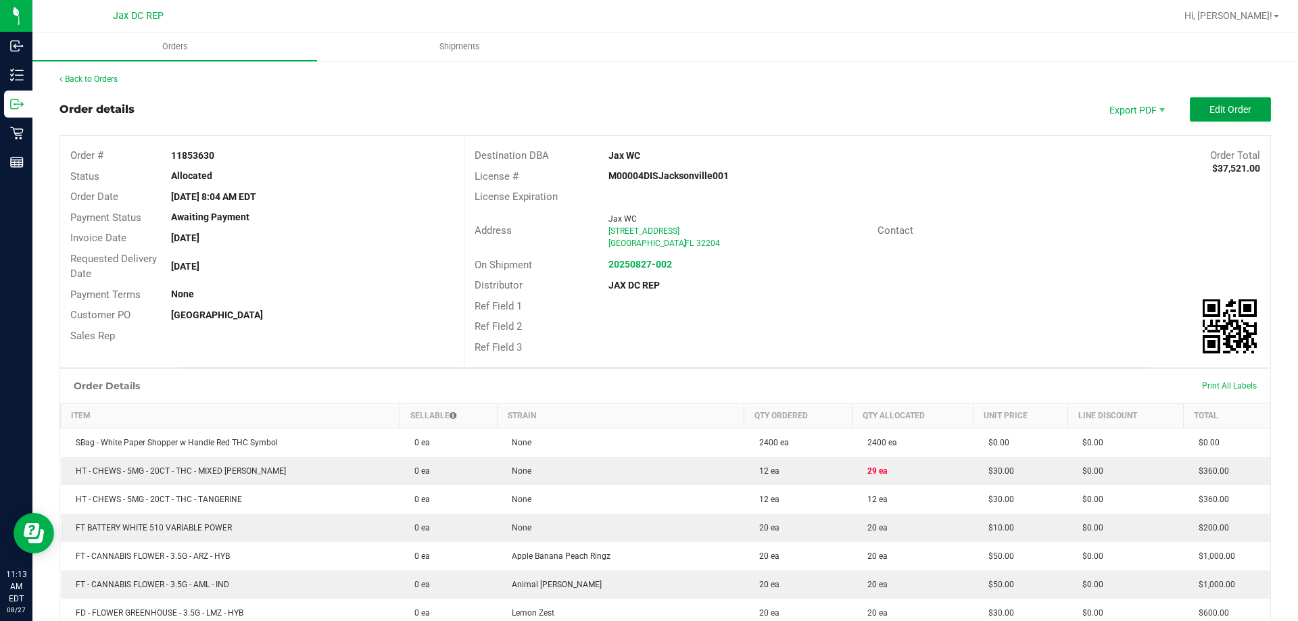
click at [1220, 116] on button "Edit Order" at bounding box center [1229, 109] width 81 height 24
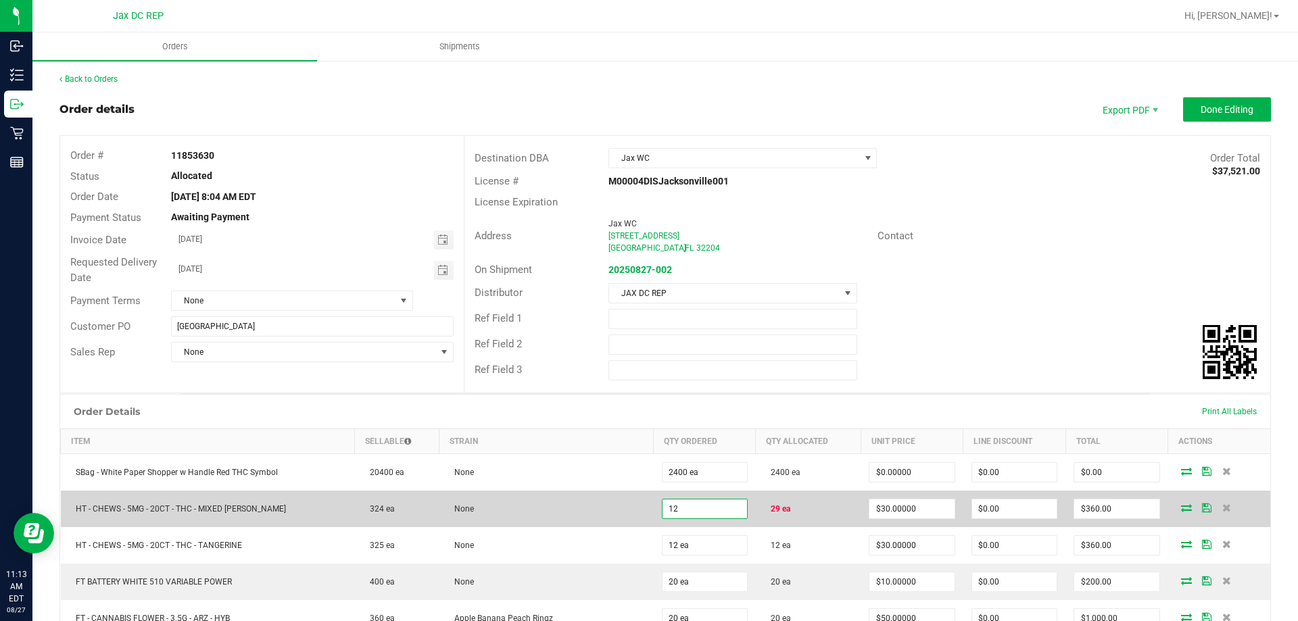
click at [708, 510] on input "12" at bounding box center [704, 508] width 84 height 19
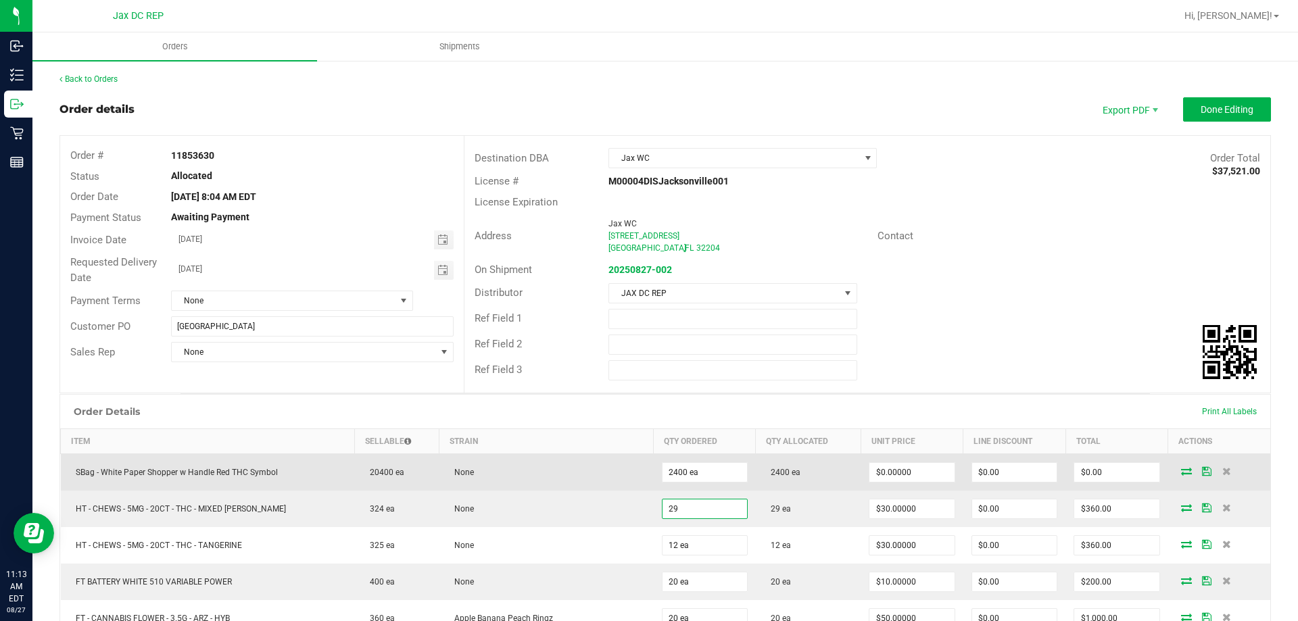
type input "29 ea"
type input "$870.00"
click at [606, 468] on td "None" at bounding box center [546, 471] width 214 height 37
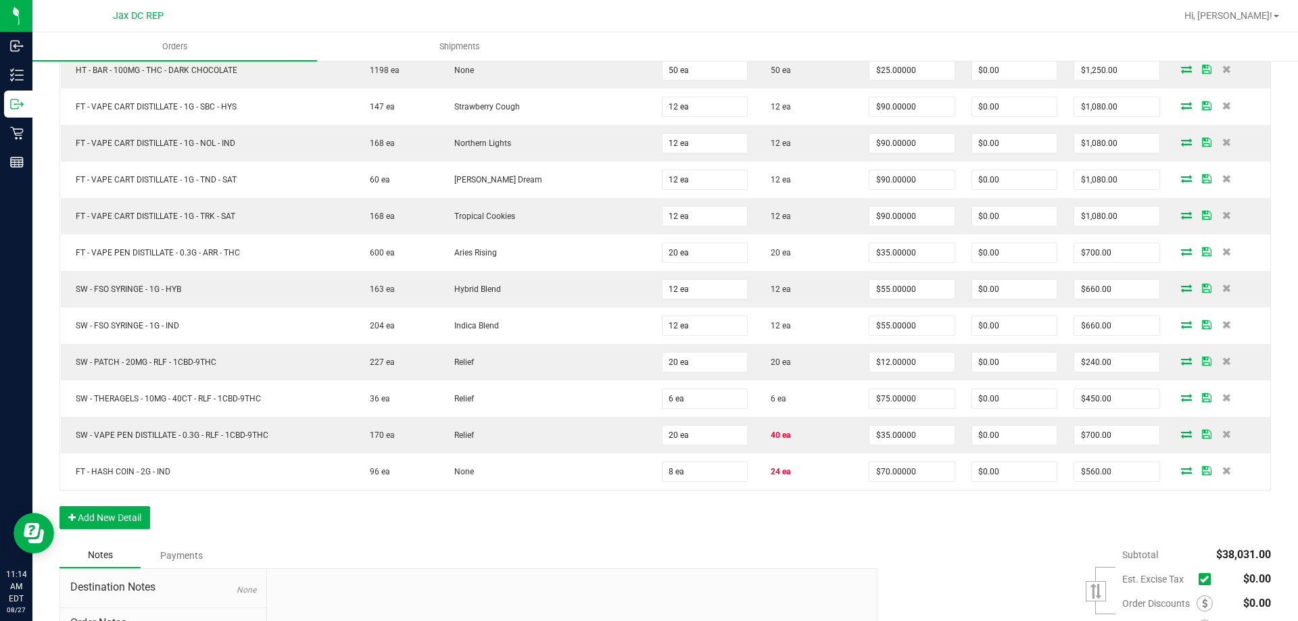
scroll to position [2095, 0]
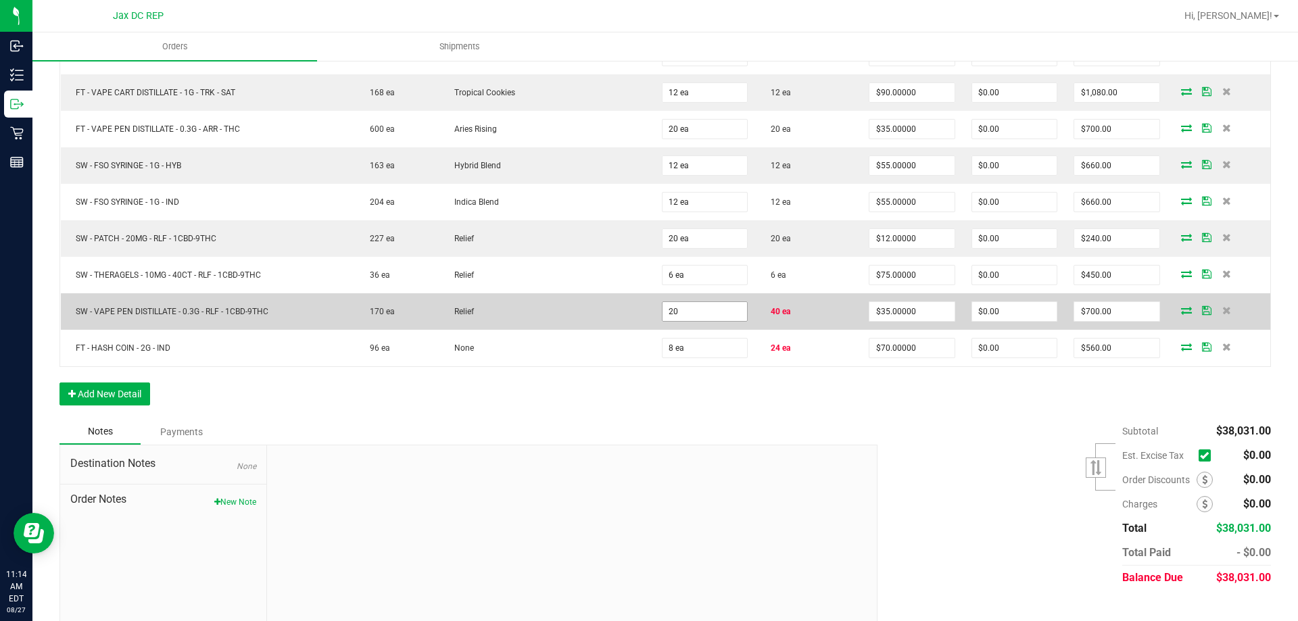
click at [701, 320] on input "20" at bounding box center [704, 311] width 84 height 19
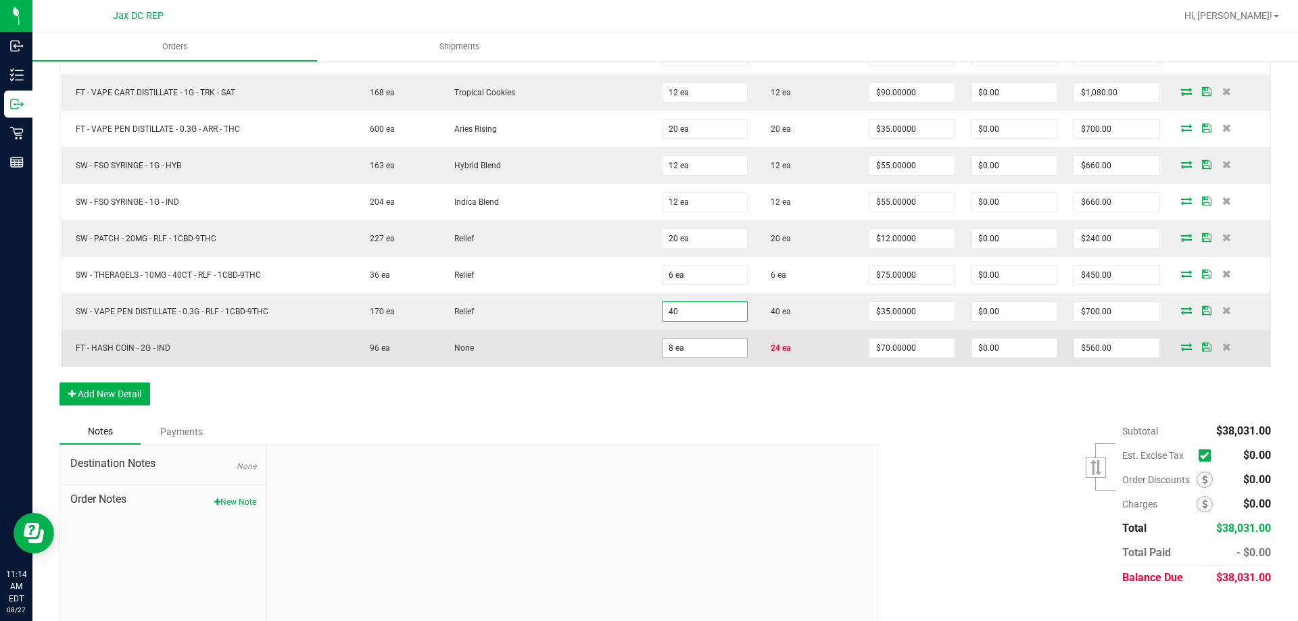
type input "40 ea"
type input "$1,400.00"
click at [689, 354] on input "8" at bounding box center [704, 348] width 84 height 19
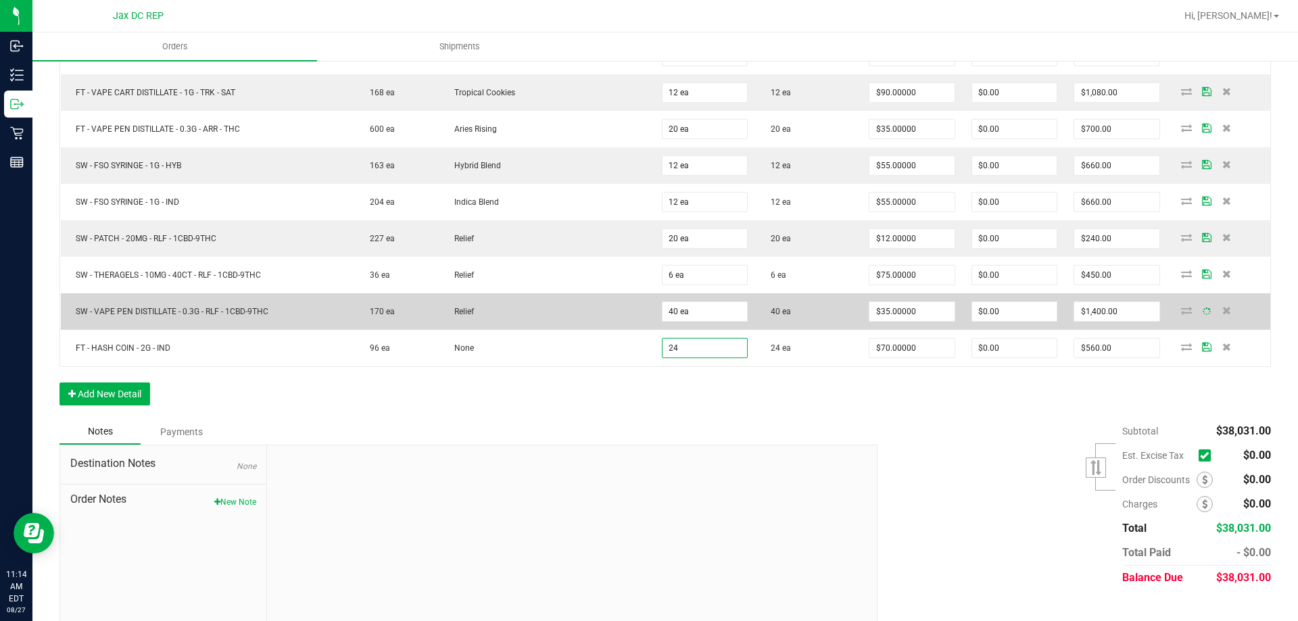
type input "24 ea"
type input "$1,680.00"
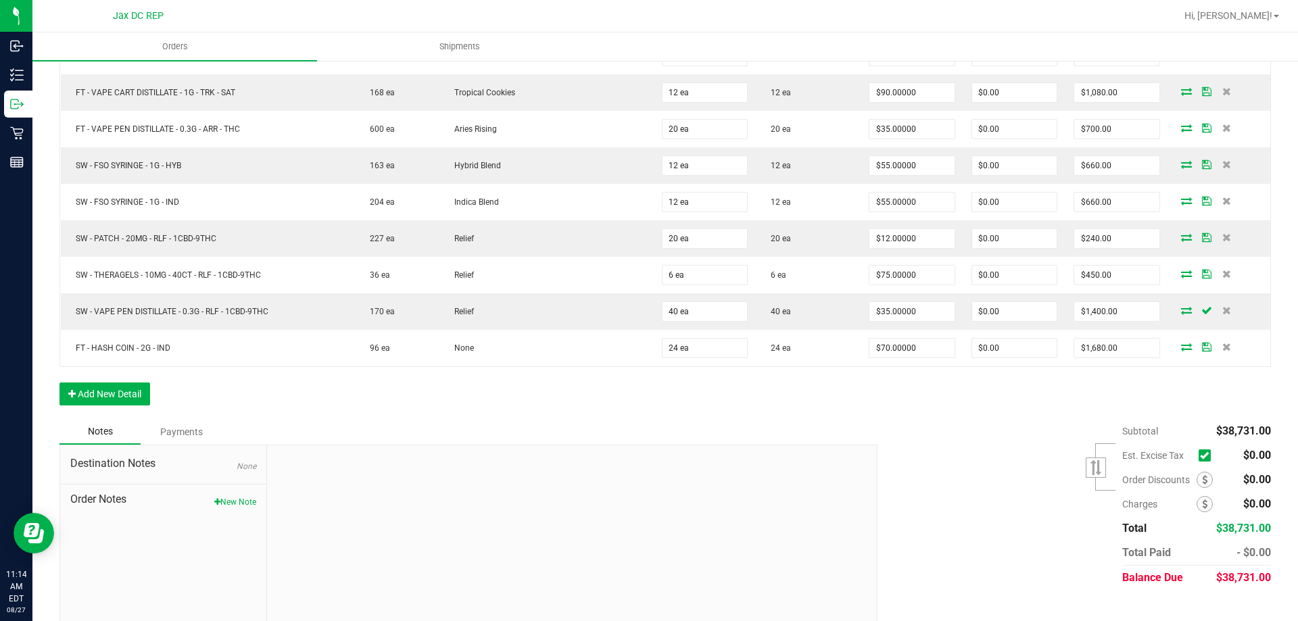
click at [574, 312] on td "Relief" at bounding box center [546, 311] width 214 height 36
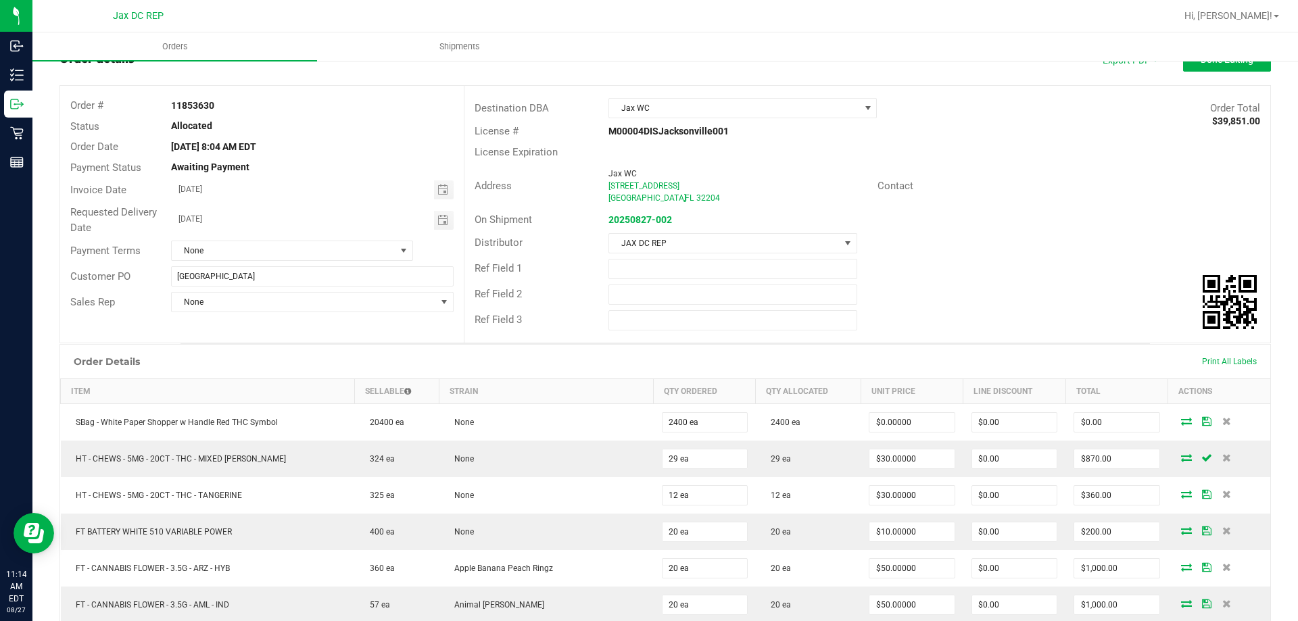
scroll to position [0, 0]
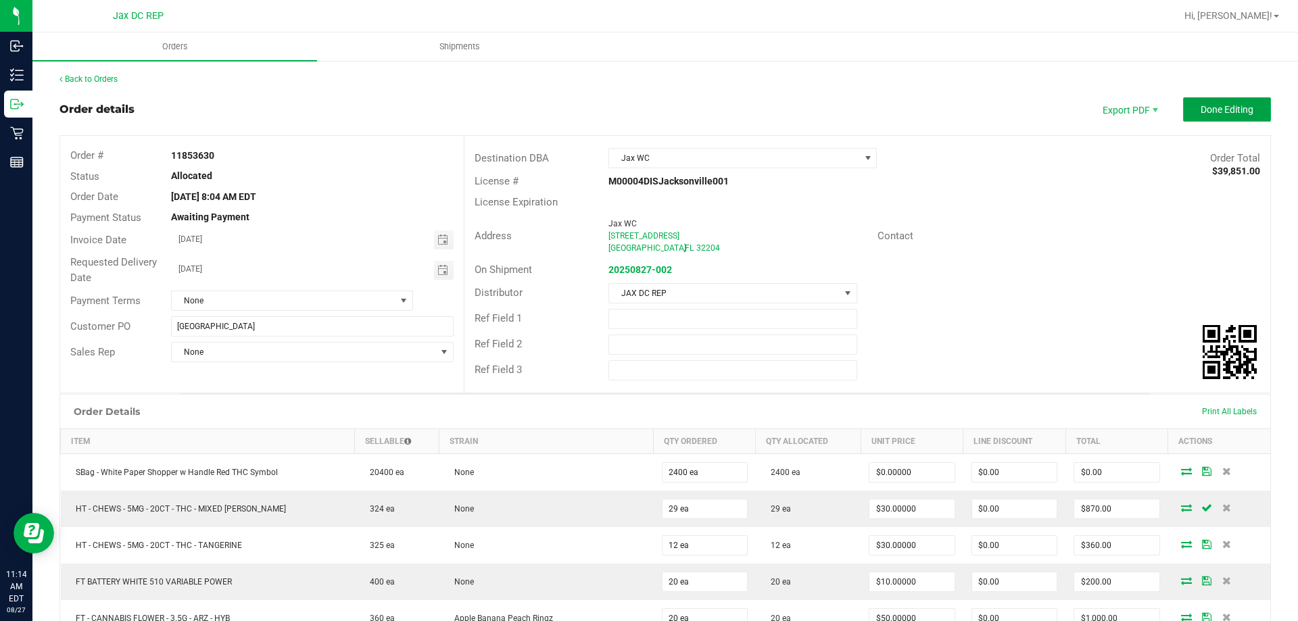
click at [1229, 118] on button "Done Editing" at bounding box center [1227, 109] width 88 height 24
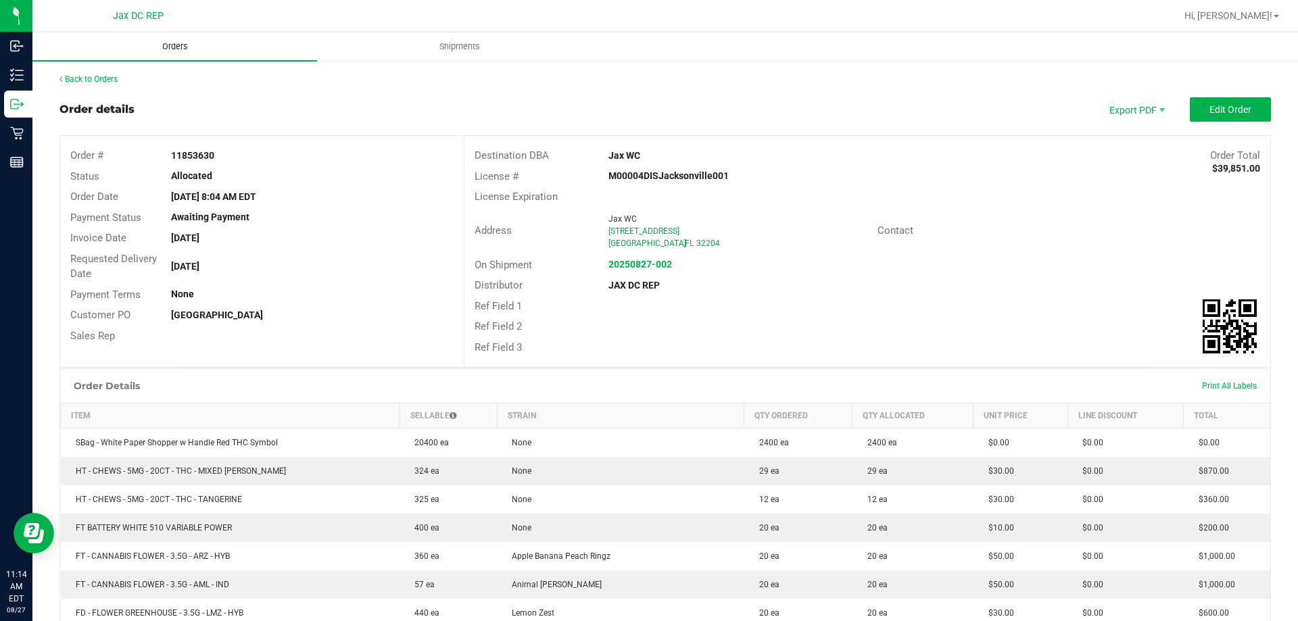
click at [153, 43] on span "Orders" at bounding box center [175, 47] width 62 height 12
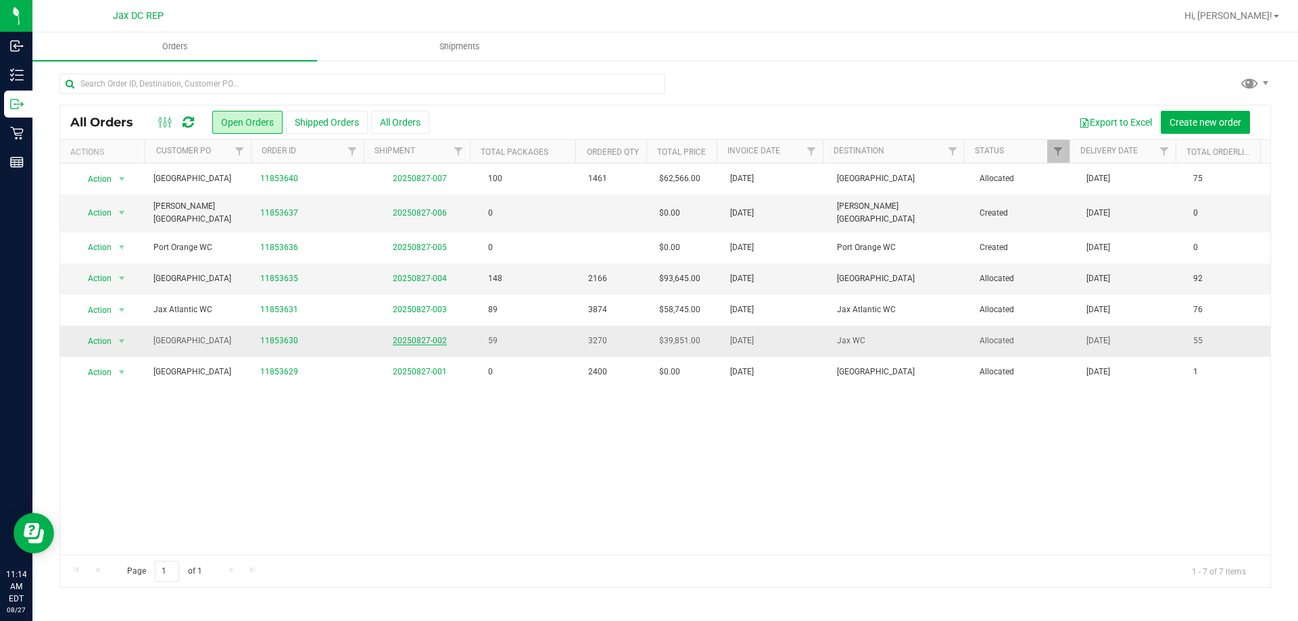
click at [426, 337] on link "20250827-002" at bounding box center [420, 340] width 54 height 9
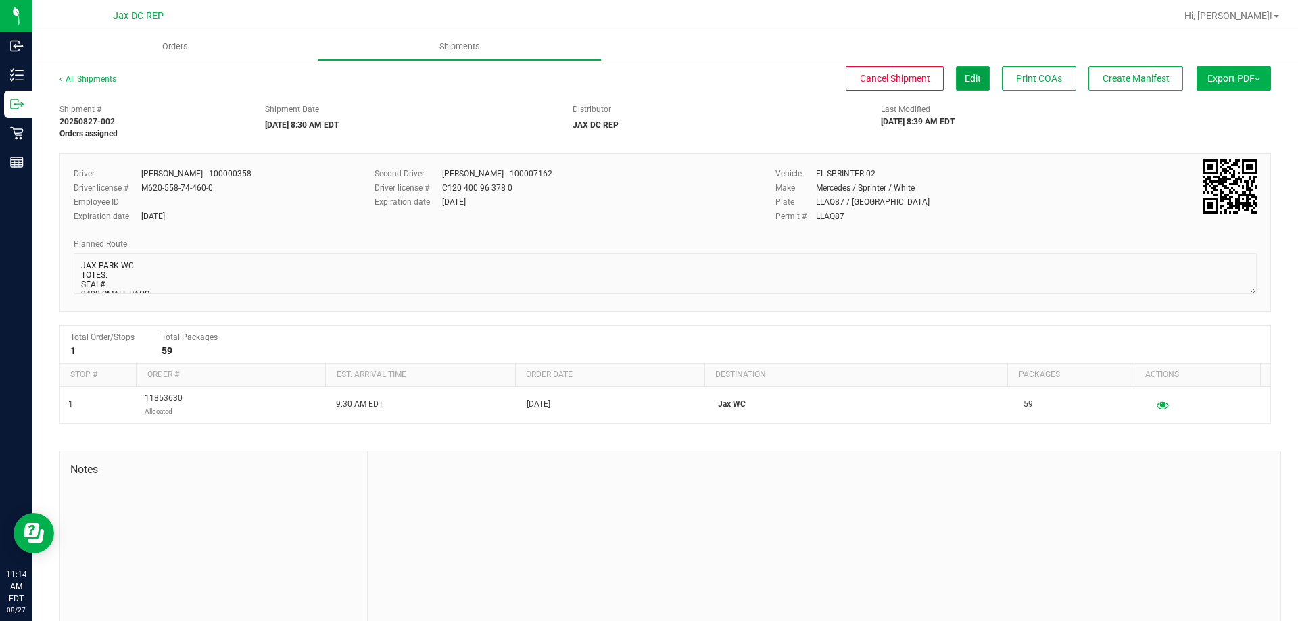
click at [970, 74] on button "Edit" at bounding box center [973, 78] width 34 height 24
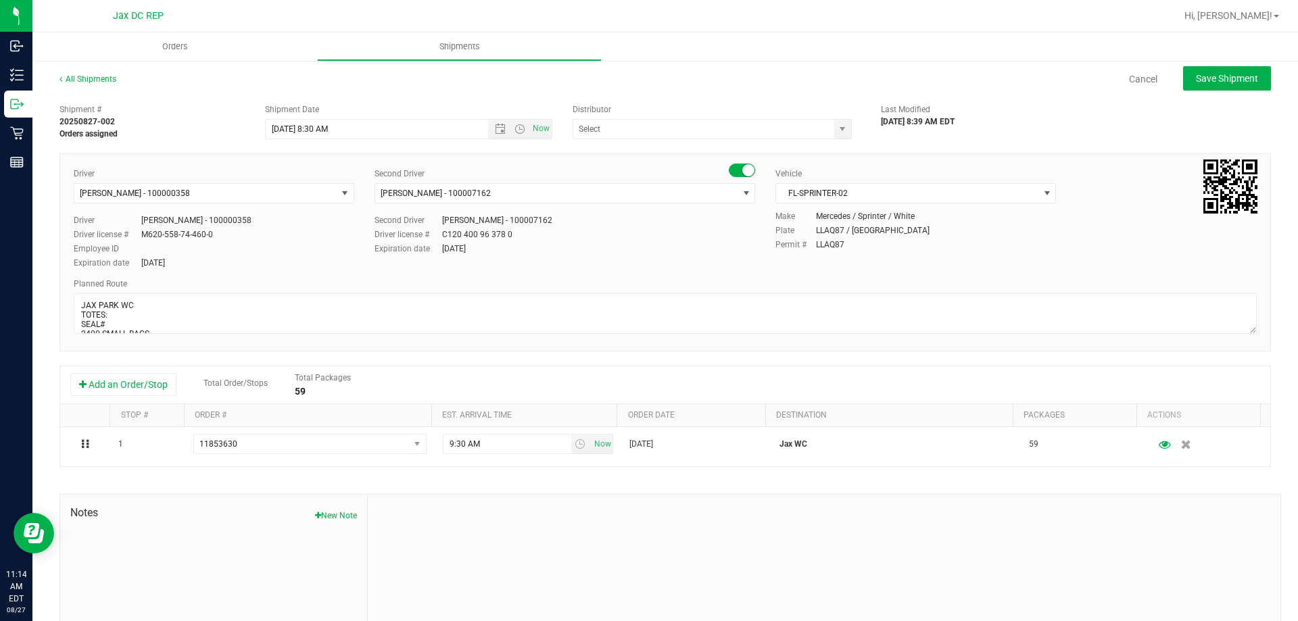
type input "JAX DC REP"
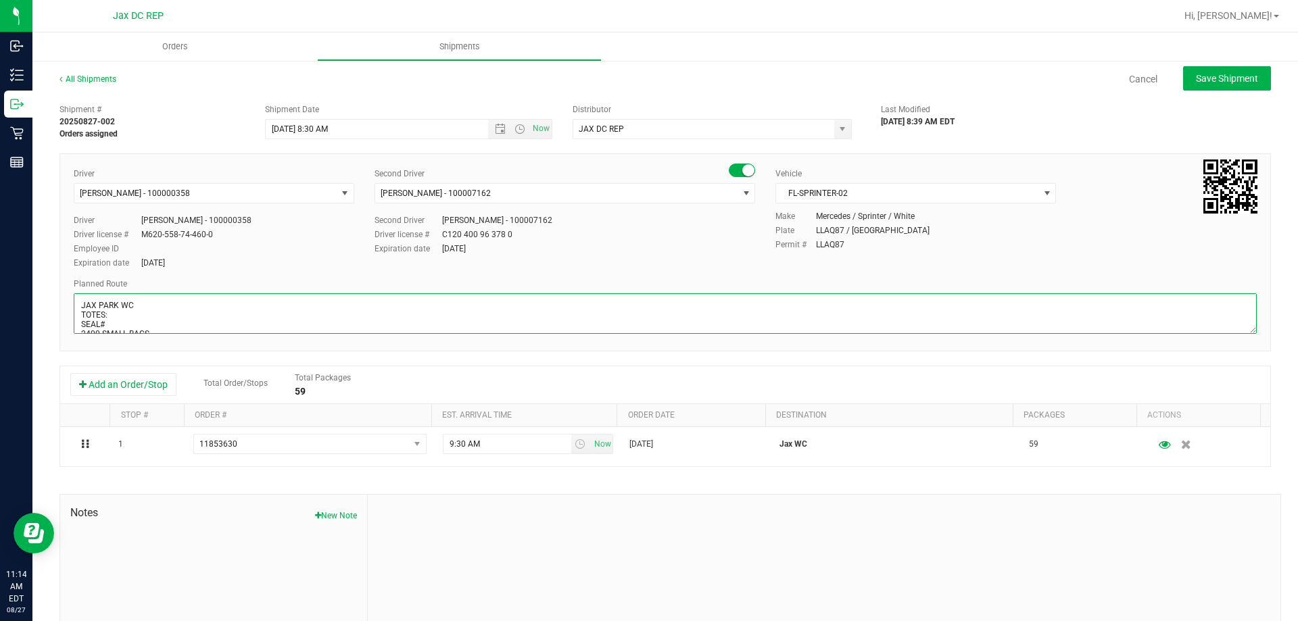
click at [113, 315] on textarea at bounding box center [665, 313] width 1183 height 41
click at [114, 325] on textarea at bounding box center [665, 313] width 1183 height 41
type textarea "JAX PARK WC TOTES: 4 SEAL# 021051-021058 2400 SMALL BAGS STORE ORDER: 1) JAX AT…"
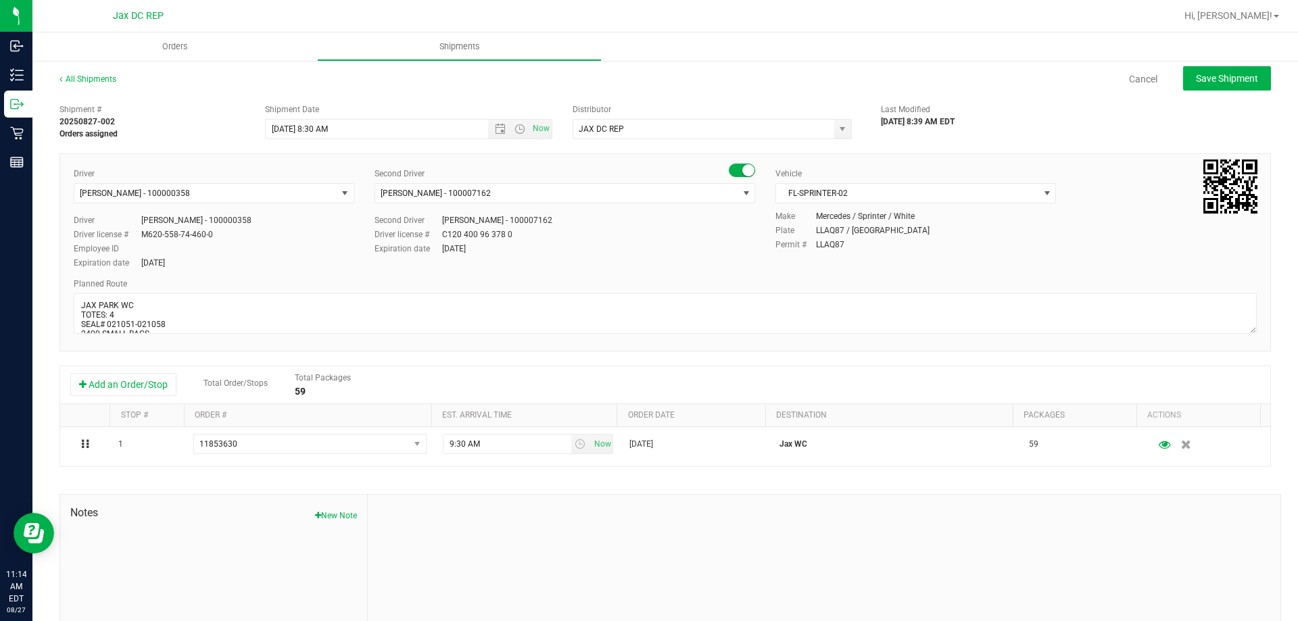
click at [282, 264] on div "Expiration date Dec 20, 2026" at bounding box center [214, 263] width 280 height 12
click at [1205, 78] on span "Save Shipment" at bounding box center [1227, 78] width 62 height 11
type input "[DATE] 12:30 PM"
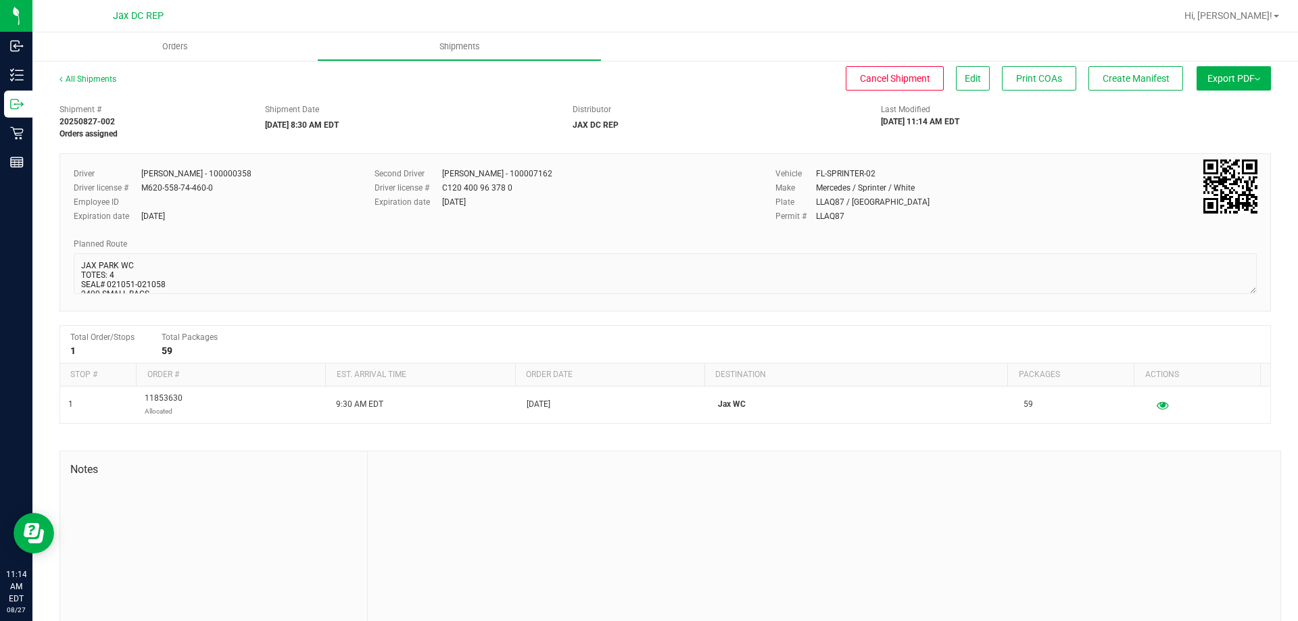
click at [1235, 81] on span "Export PDF" at bounding box center [1233, 78] width 53 height 11
click at [1227, 113] on span "Manifest by Package ID" at bounding box center [1213, 107] width 86 height 9
click at [176, 47] on span "Orders" at bounding box center [175, 47] width 62 height 12
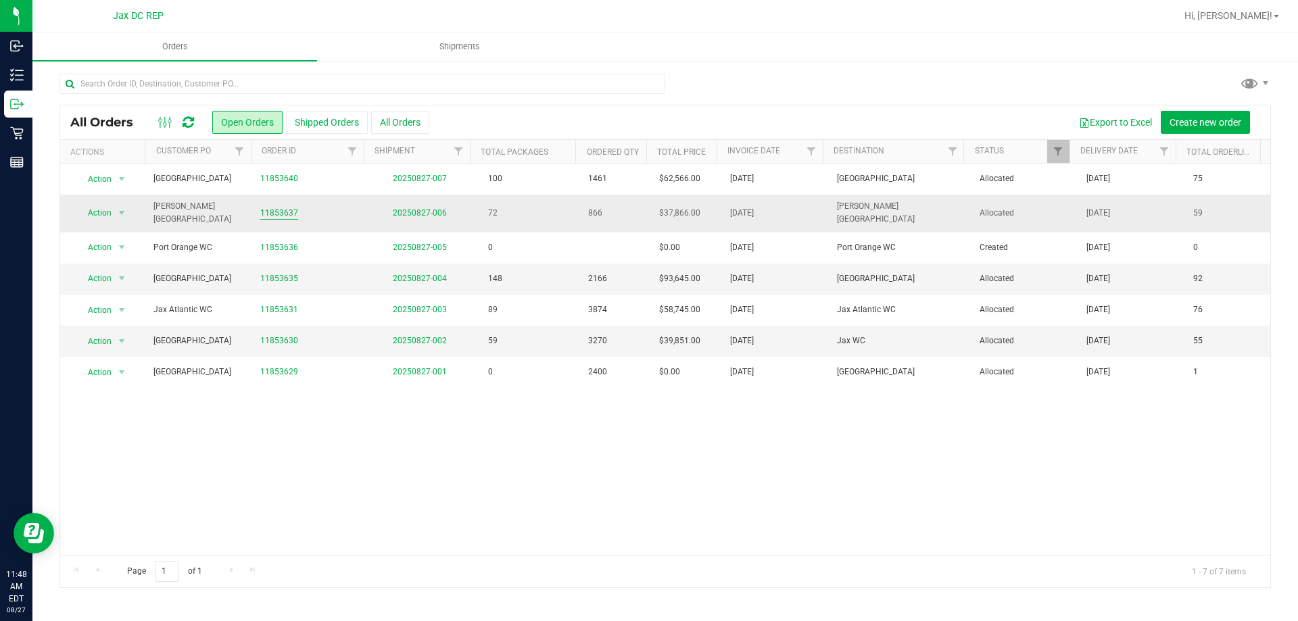
click at [268, 216] on link "11853637" at bounding box center [279, 213] width 38 height 13
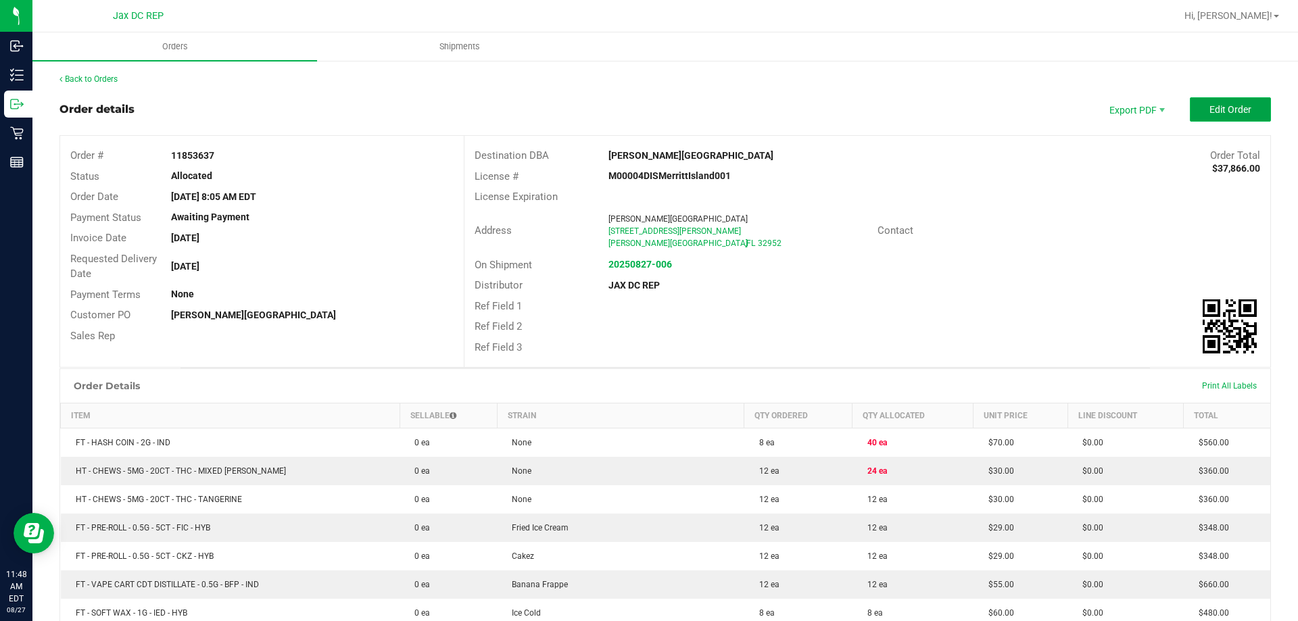
click at [1205, 103] on button "Edit Order" at bounding box center [1229, 109] width 81 height 24
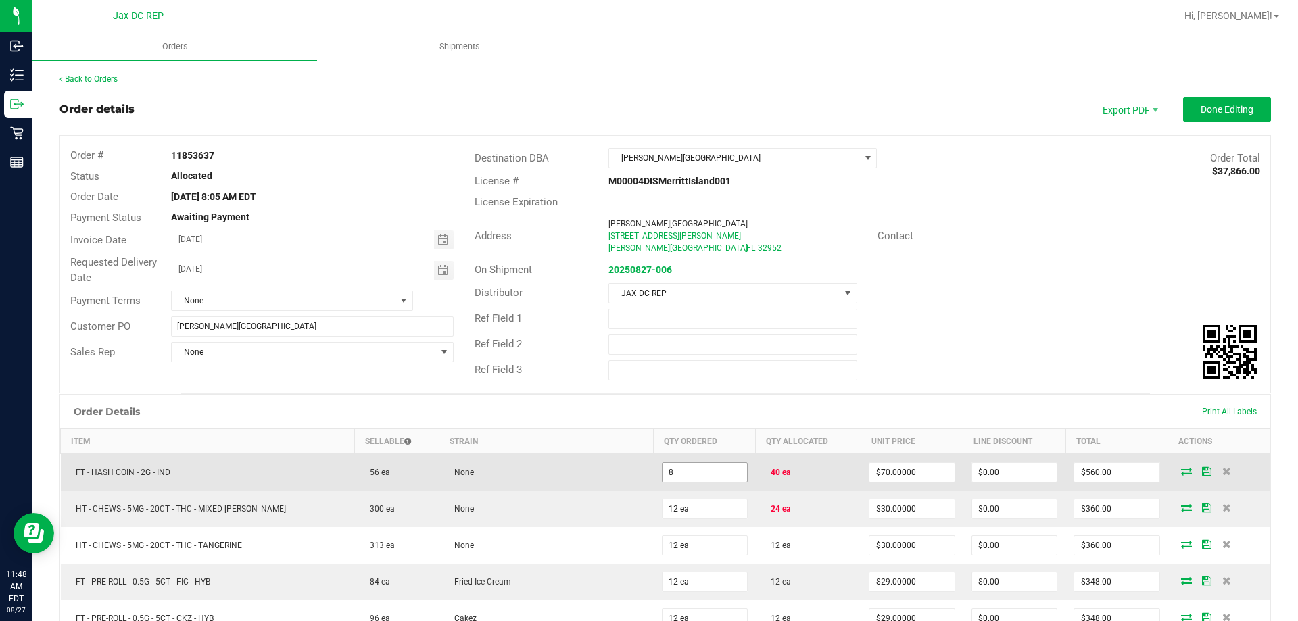
click at [714, 473] on input "8" at bounding box center [704, 472] width 84 height 19
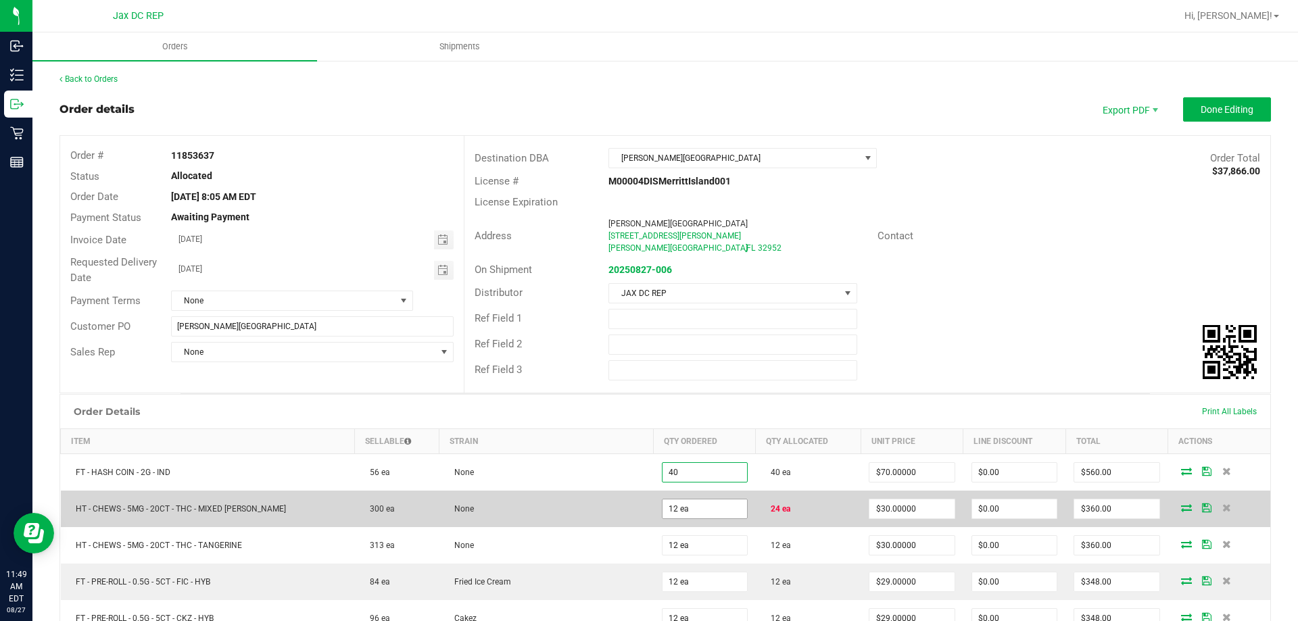
type input "40 ea"
type input "$2,800.00"
click at [711, 503] on input "12" at bounding box center [704, 508] width 84 height 19
type input "24 ea"
type input "$720.00"
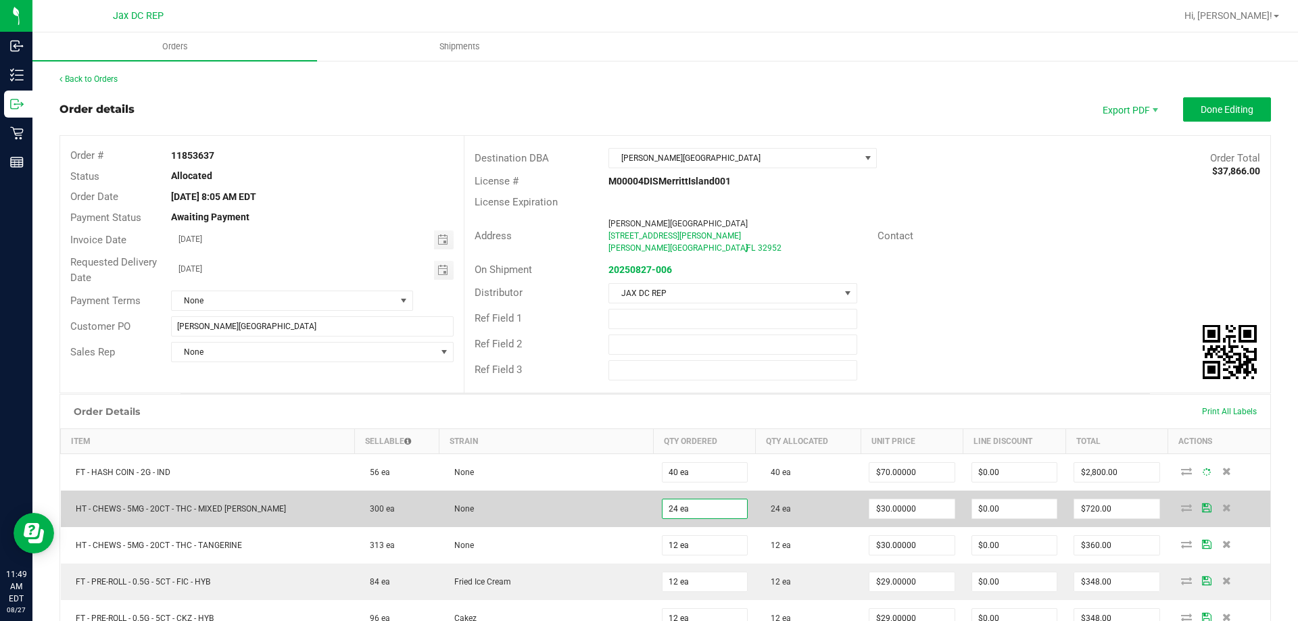
click at [621, 499] on td "None" at bounding box center [546, 509] width 214 height 36
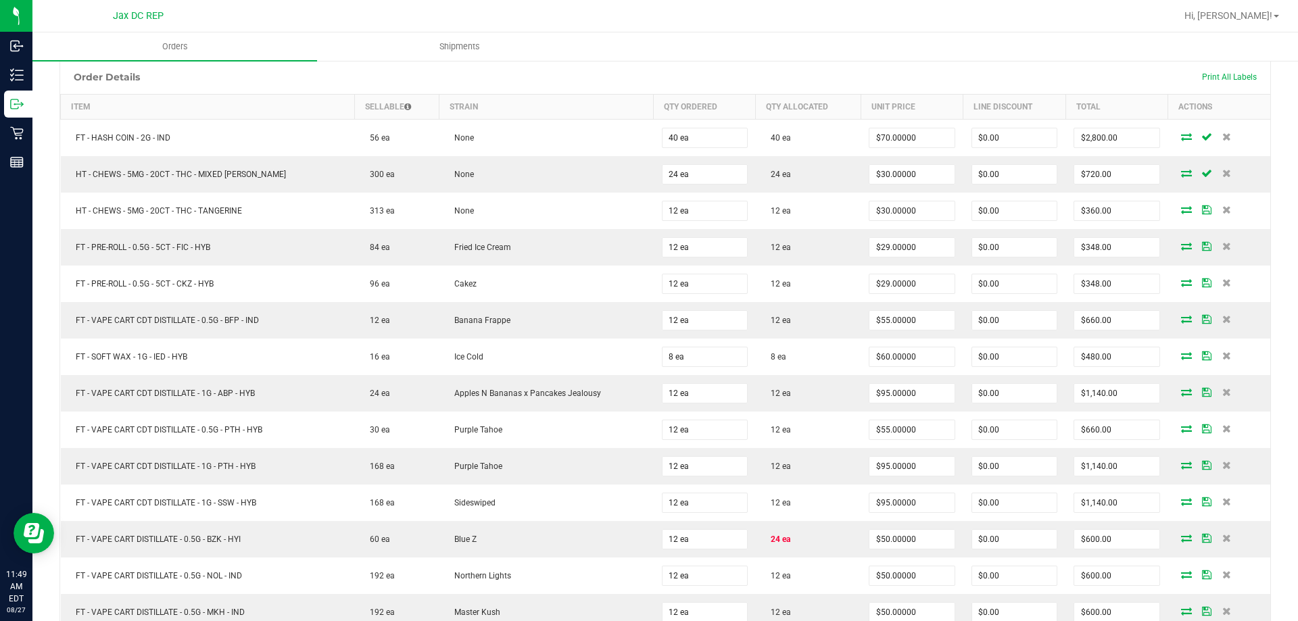
scroll to position [338, 0]
click at [621, 499] on td "Sideswiped" at bounding box center [546, 499] width 214 height 36
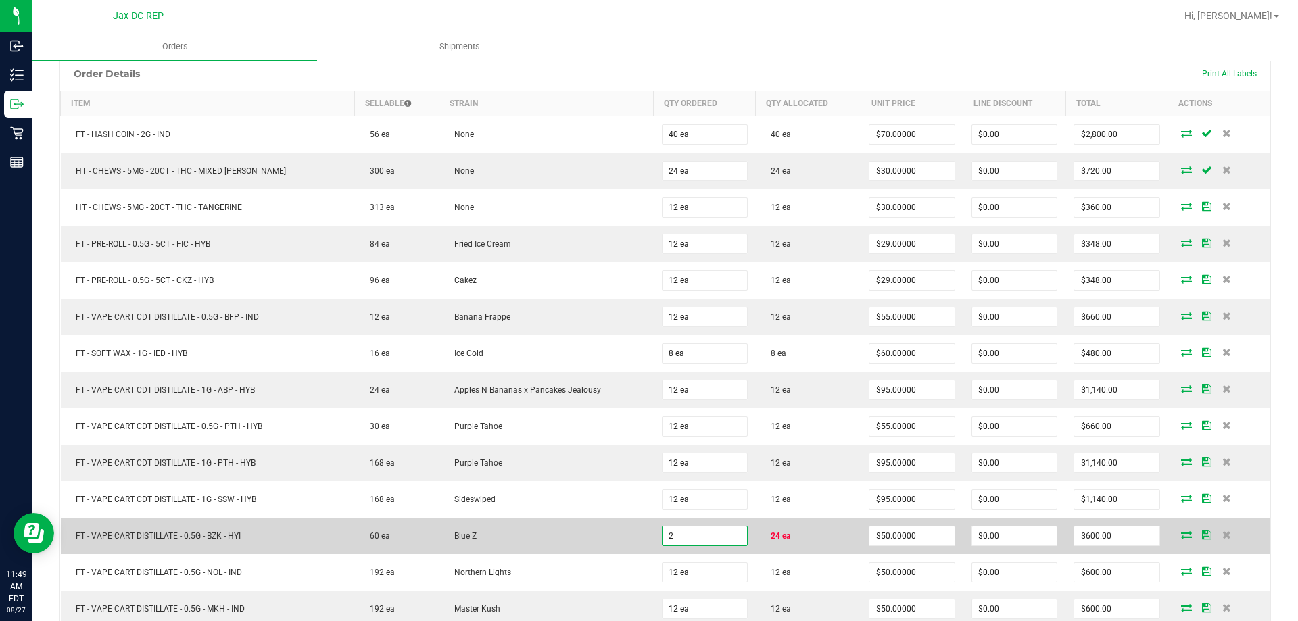
click at [700, 541] on input "2" at bounding box center [704, 535] width 84 height 19
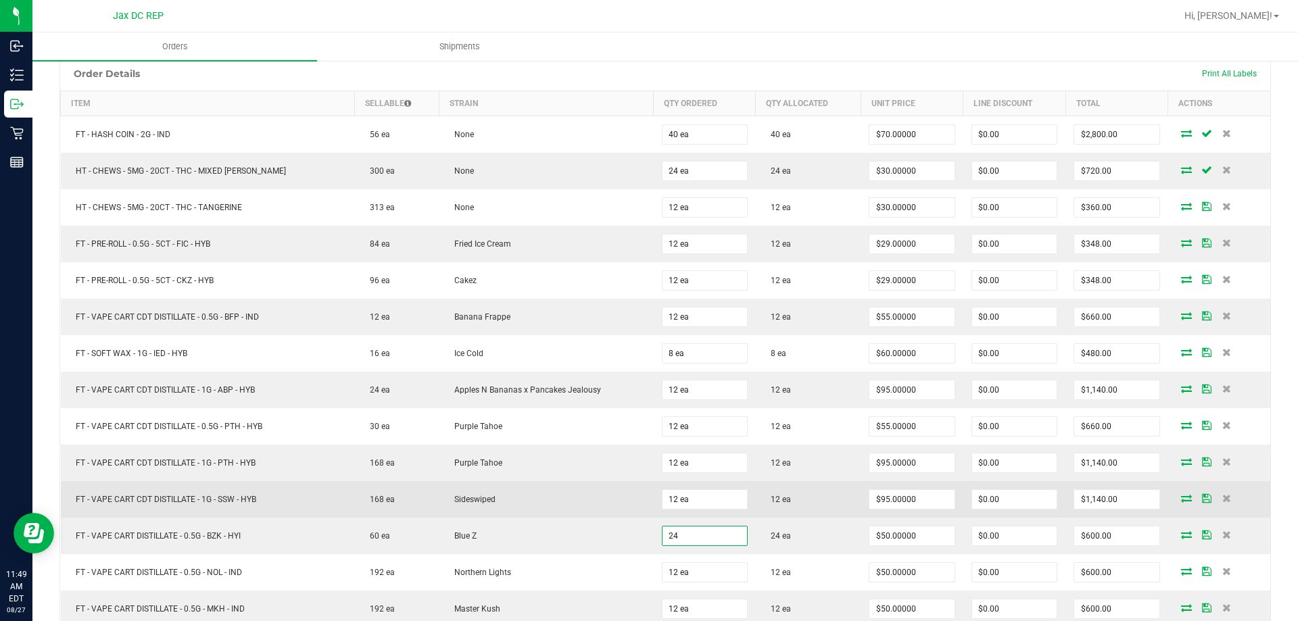
type input "24 ea"
type input "$1,200.00"
click at [558, 500] on td "Sideswiped" at bounding box center [546, 499] width 214 height 36
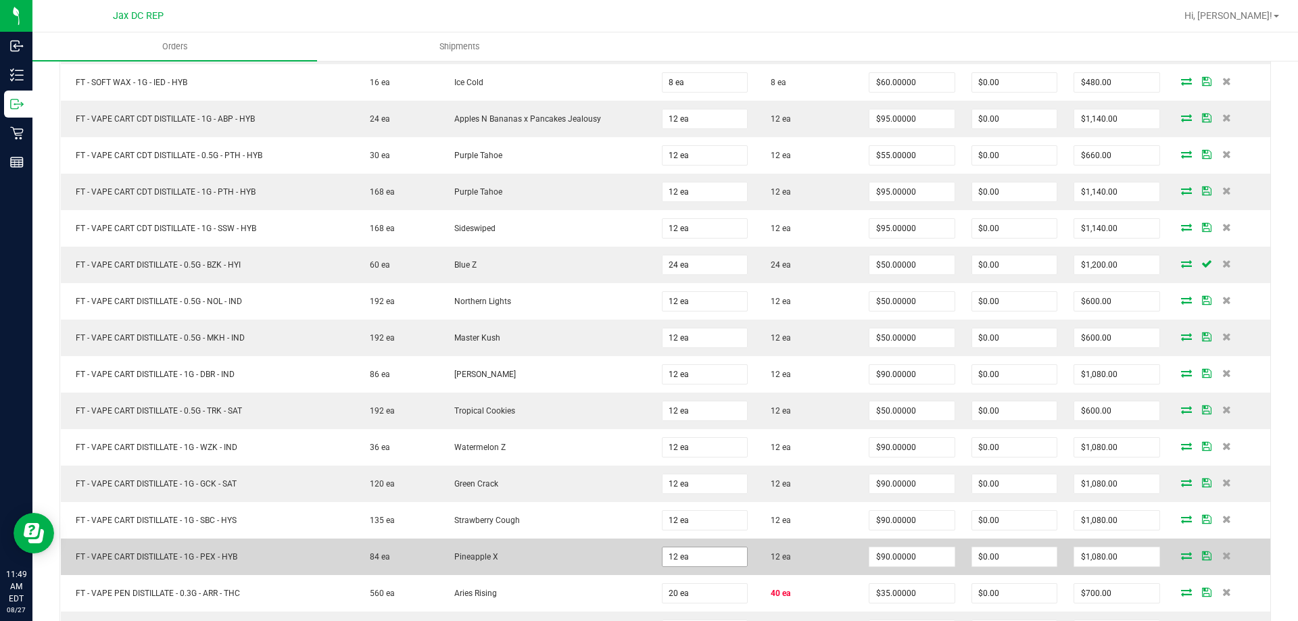
scroll to position [676, 0]
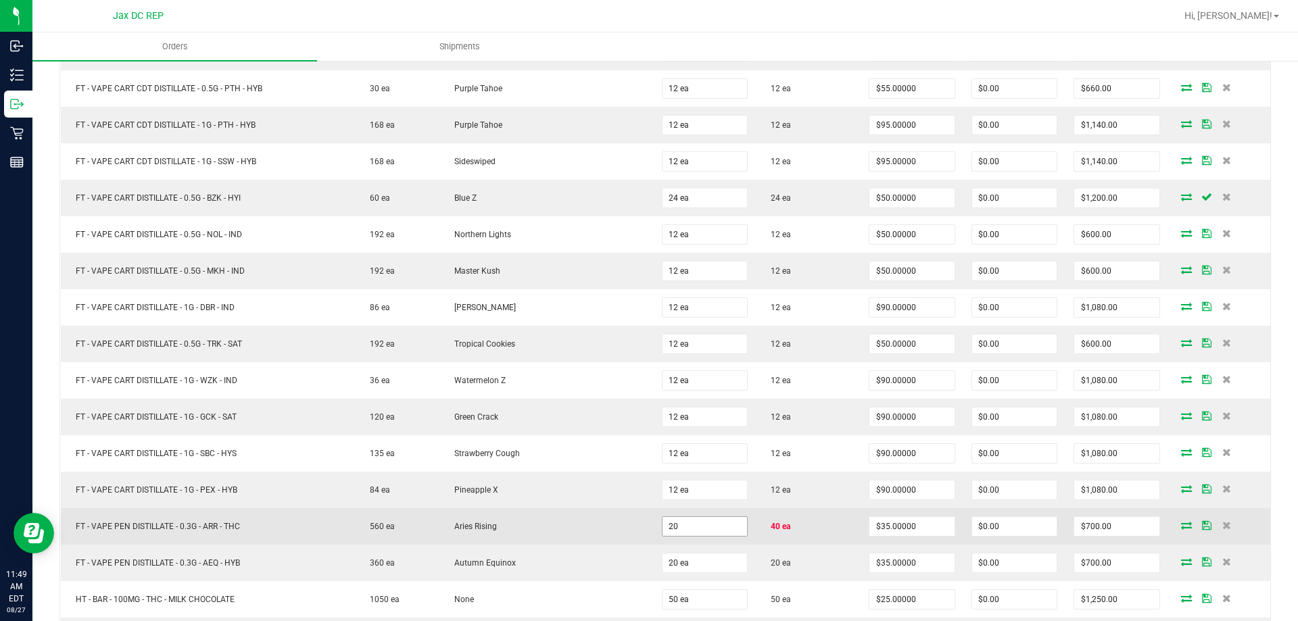
click at [671, 524] on input "20" at bounding box center [704, 526] width 84 height 19
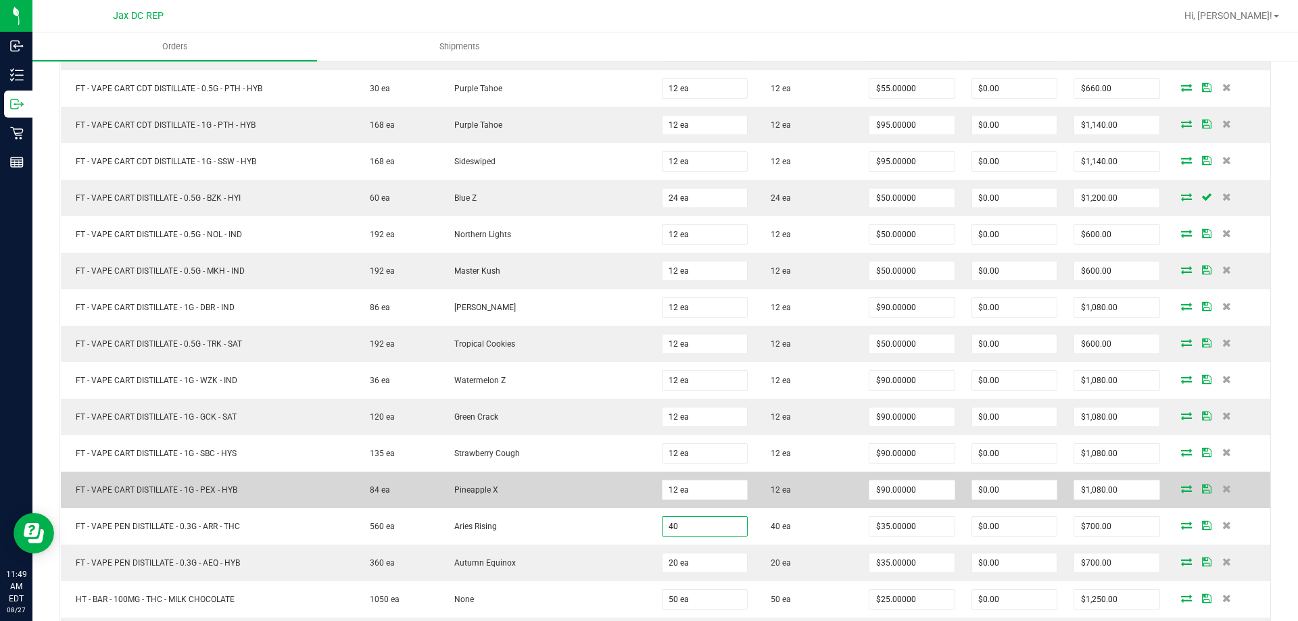
type input "40 ea"
type input "$1,400.00"
click at [595, 485] on td "Pineapple X" at bounding box center [546, 490] width 214 height 36
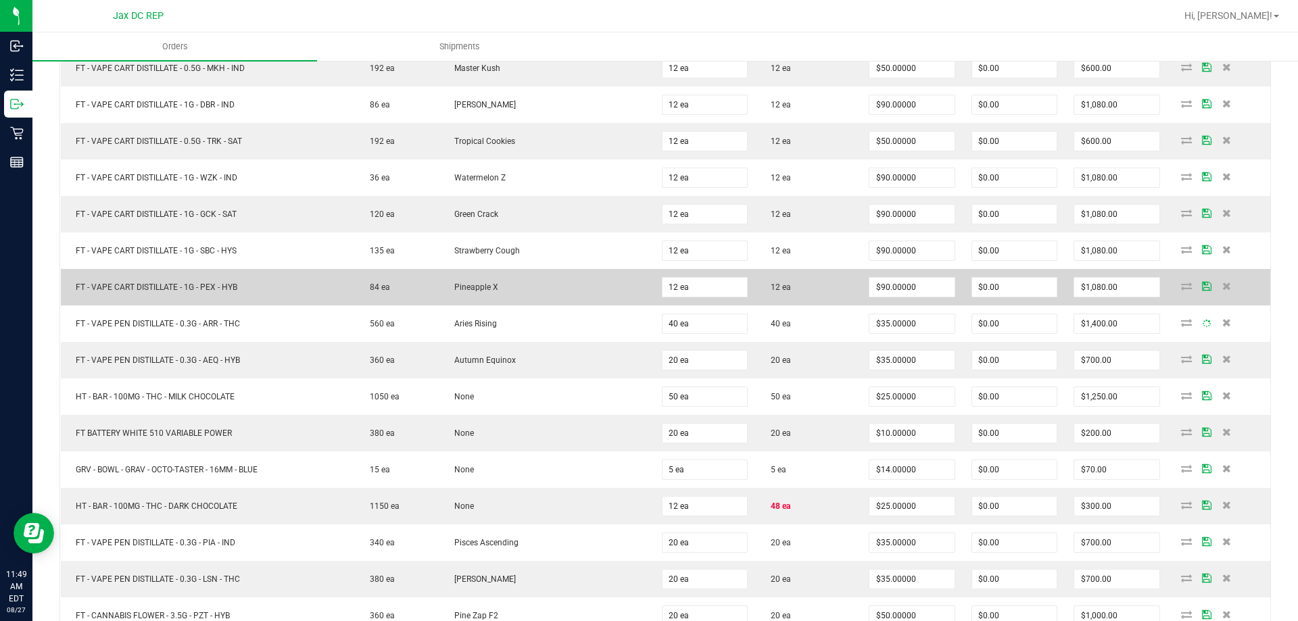
click at [595, 485] on td "None" at bounding box center [546, 469] width 214 height 36
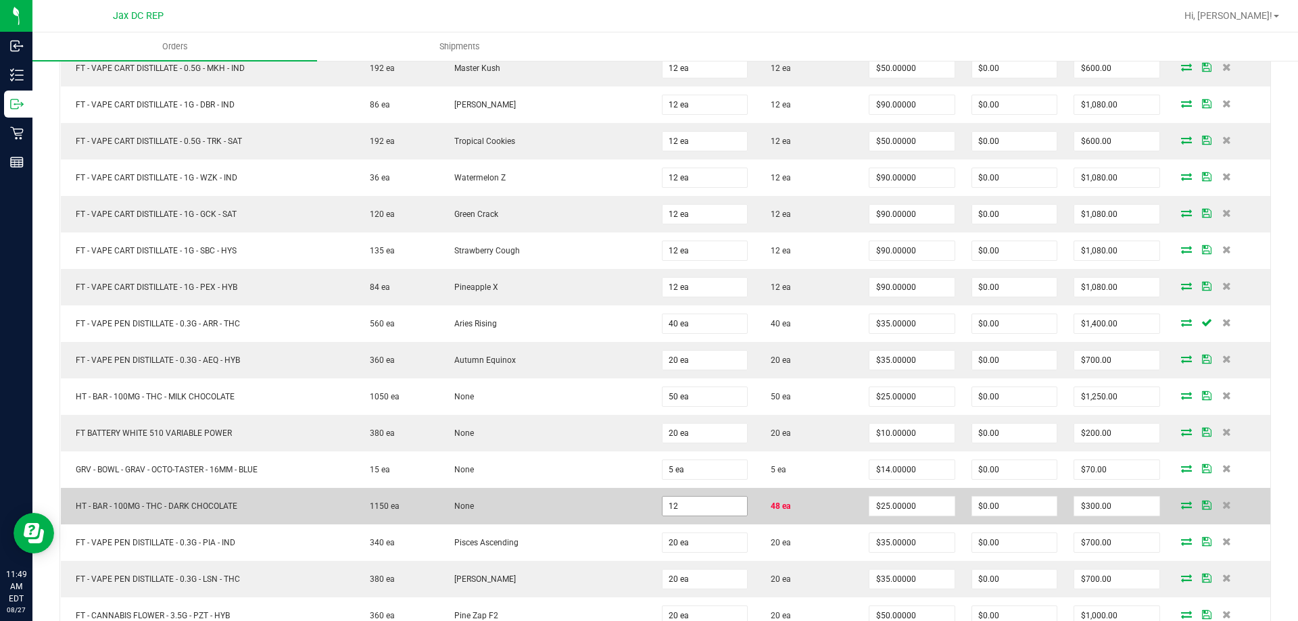
click at [706, 510] on input "12" at bounding box center [704, 506] width 84 height 19
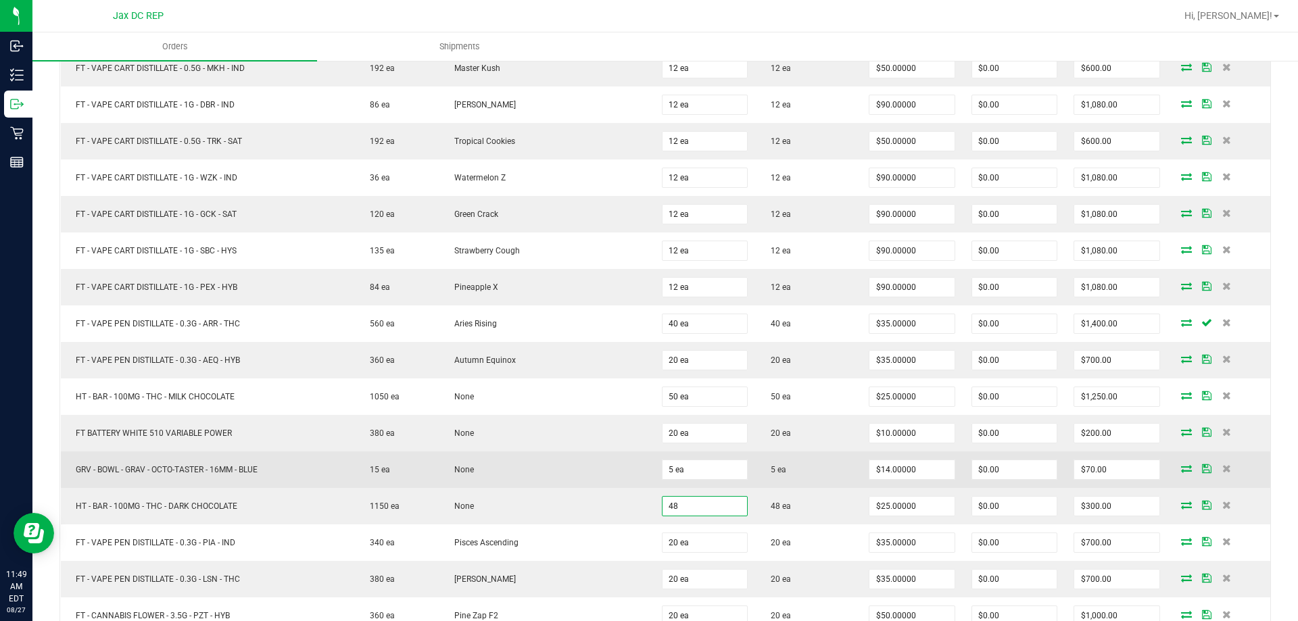
type input "48 ea"
type input "$1,200.00"
click at [584, 476] on td "None" at bounding box center [546, 469] width 214 height 36
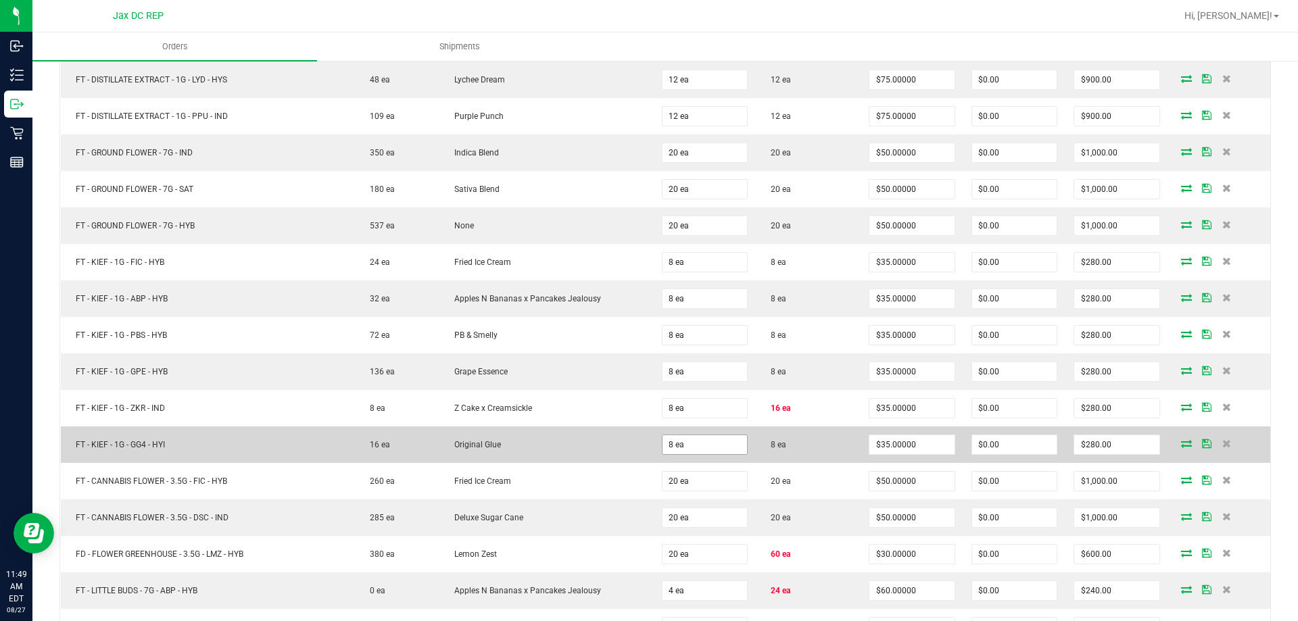
scroll to position [1757, 0]
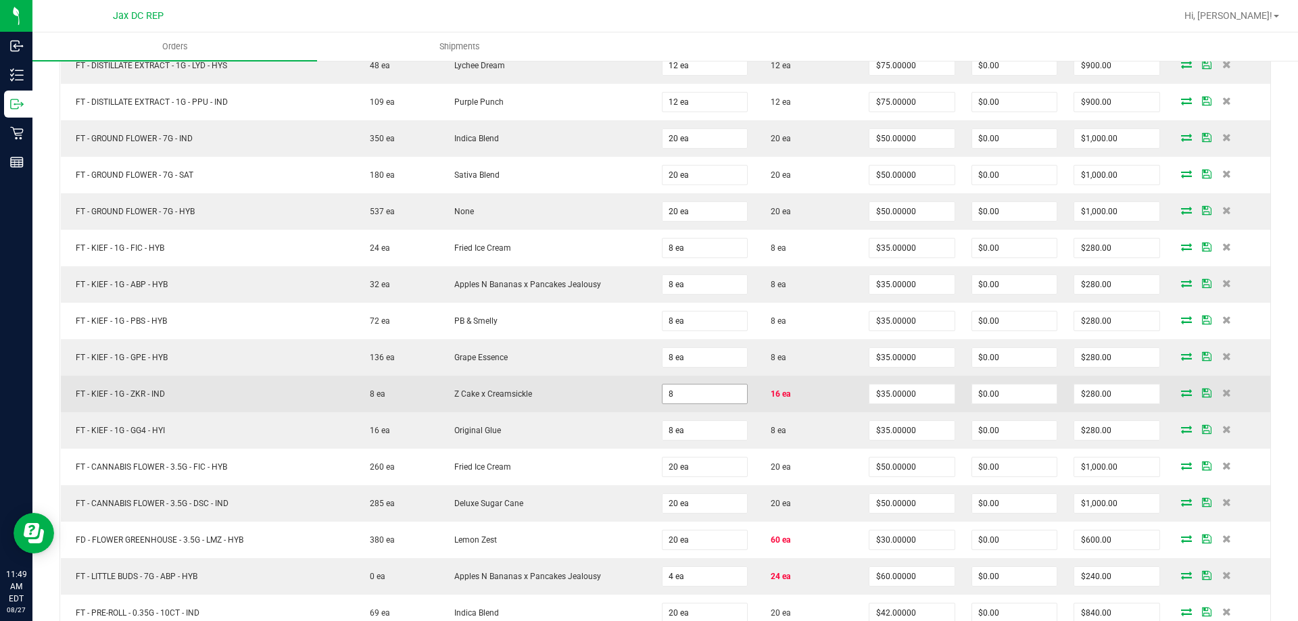
click at [669, 399] on input "8" at bounding box center [704, 394] width 84 height 19
type input "16 ea"
type input "$560.00"
click at [587, 380] on td "Z Cake x Creamsickle" at bounding box center [546, 394] width 214 height 36
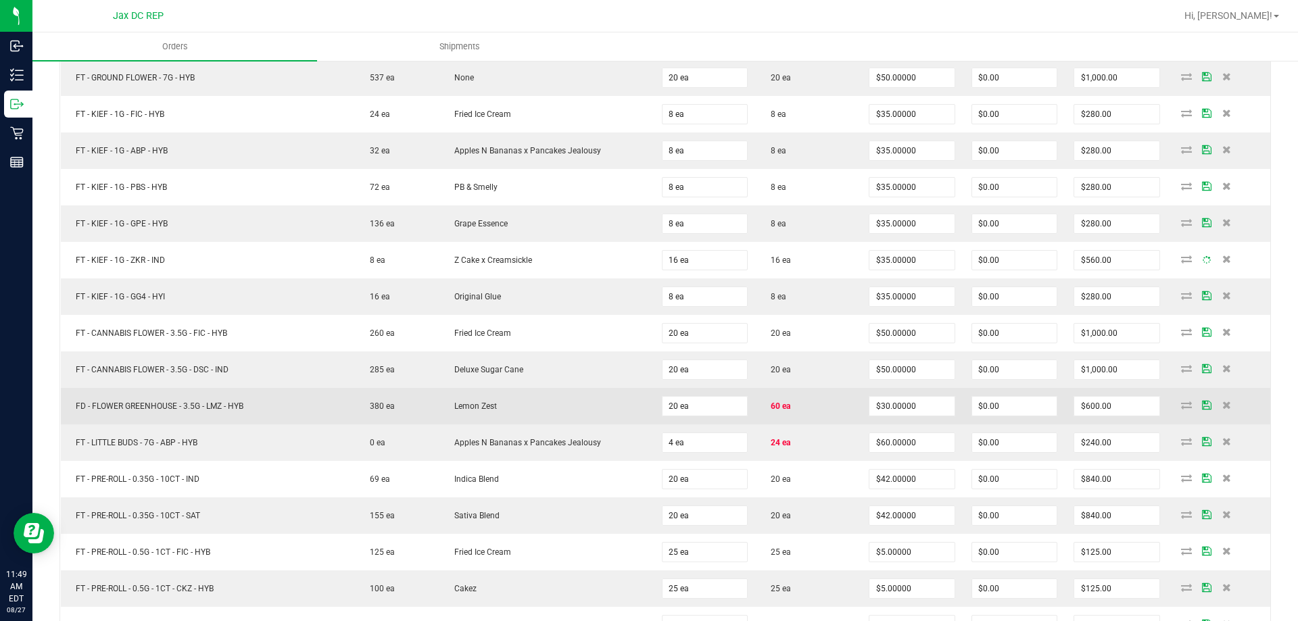
scroll to position [1892, 0]
click at [677, 413] on input "20" at bounding box center [704, 404] width 84 height 19
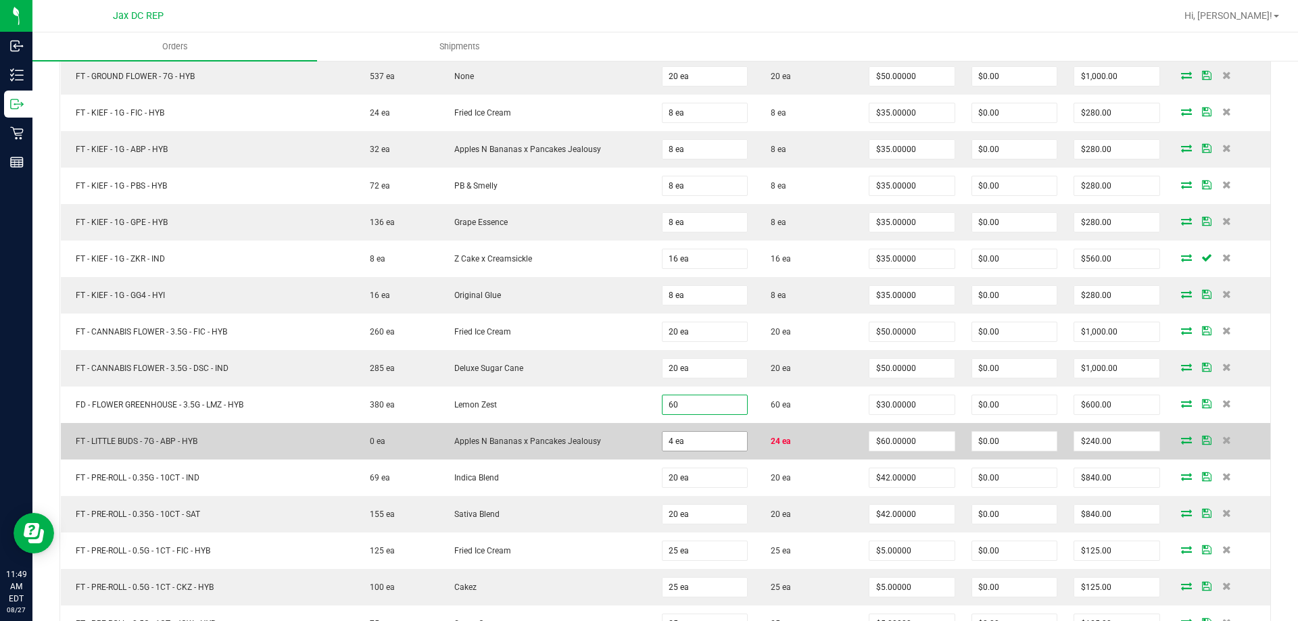
type input "60 ea"
type input "$1,800.00"
click at [677, 439] on input "4" at bounding box center [704, 441] width 84 height 19
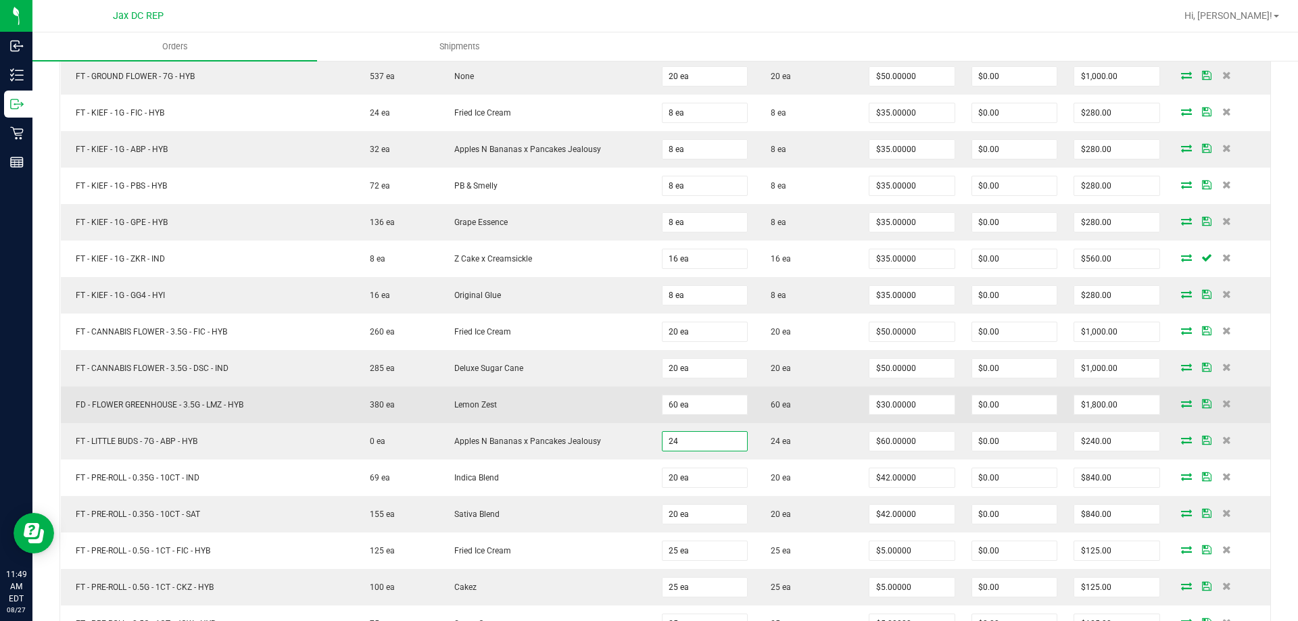
type input "24 ea"
type input "$1,440.00"
click at [612, 410] on td "Lemon Zest" at bounding box center [546, 405] width 214 height 36
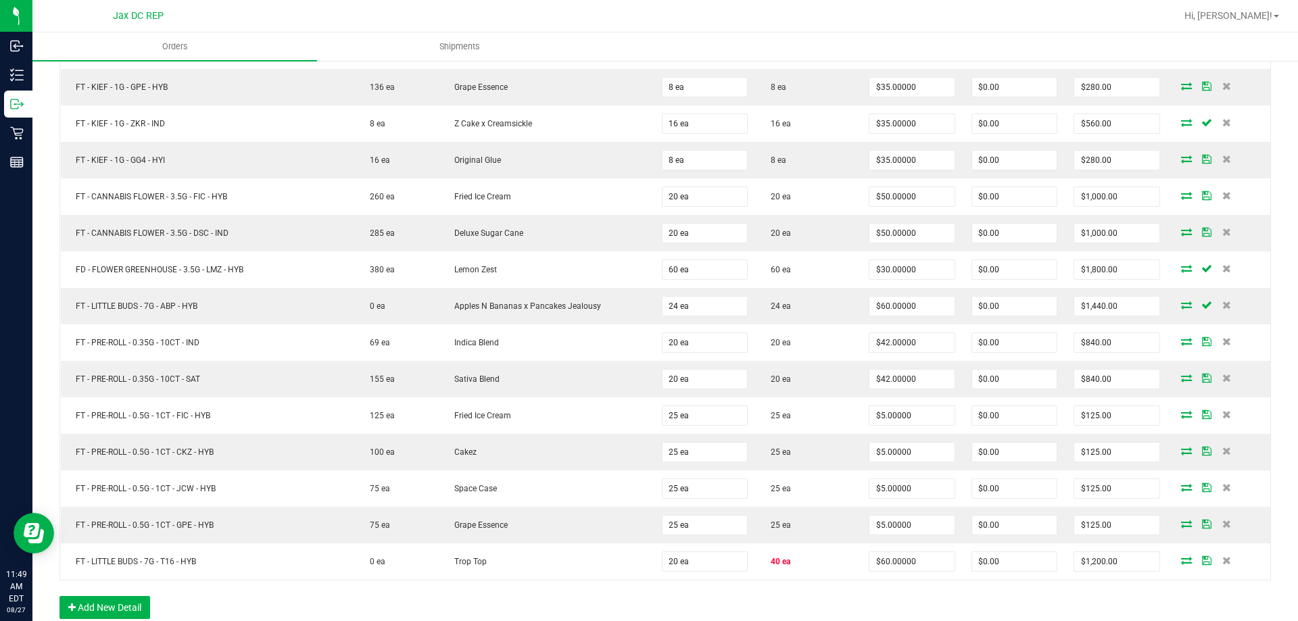
click at [612, 410] on td "Fried Ice Cream" at bounding box center [546, 415] width 214 height 36
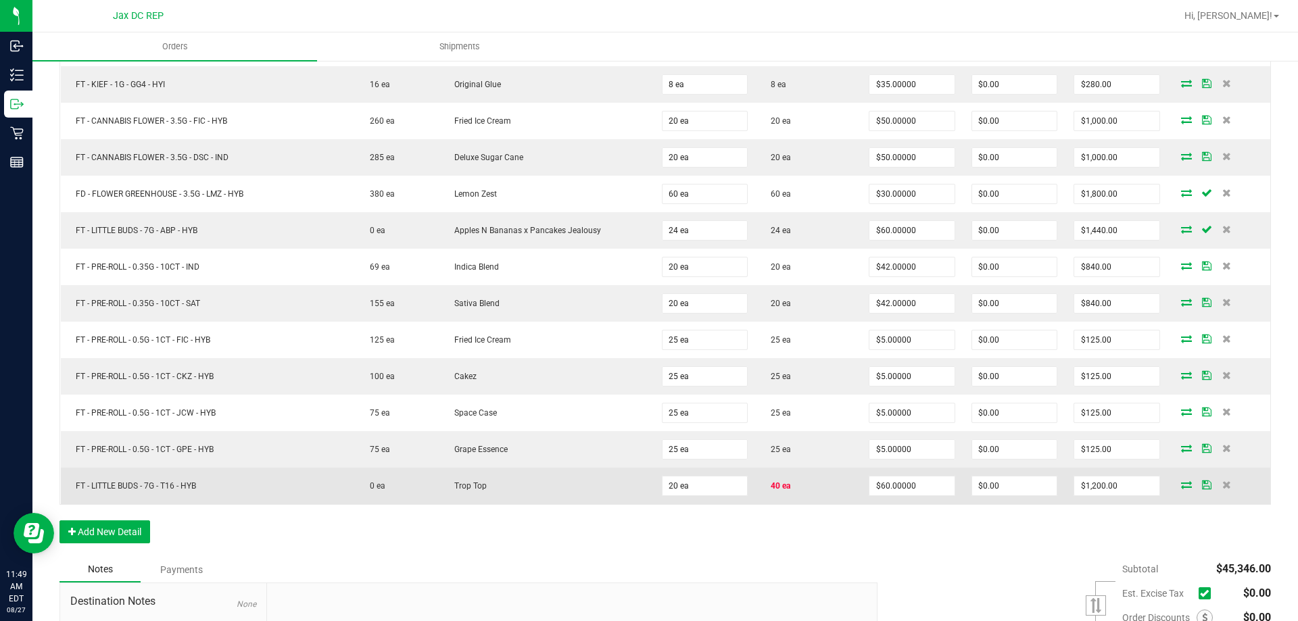
scroll to position [2163, 0]
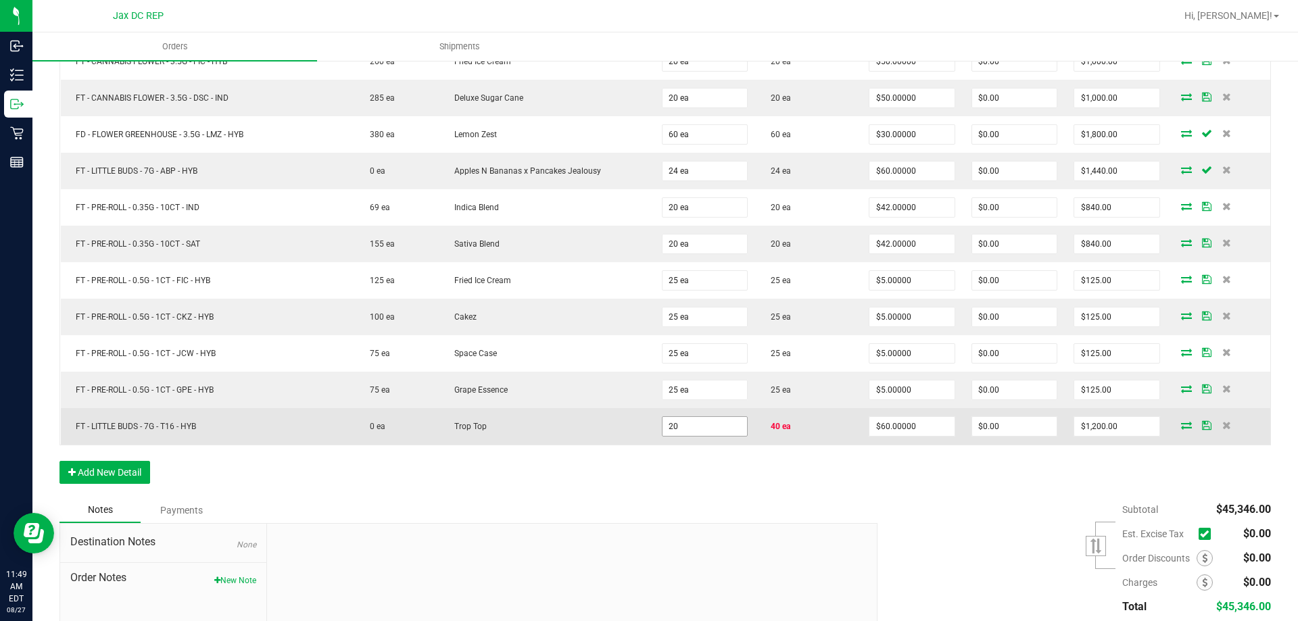
click at [674, 430] on input "20" at bounding box center [704, 426] width 84 height 19
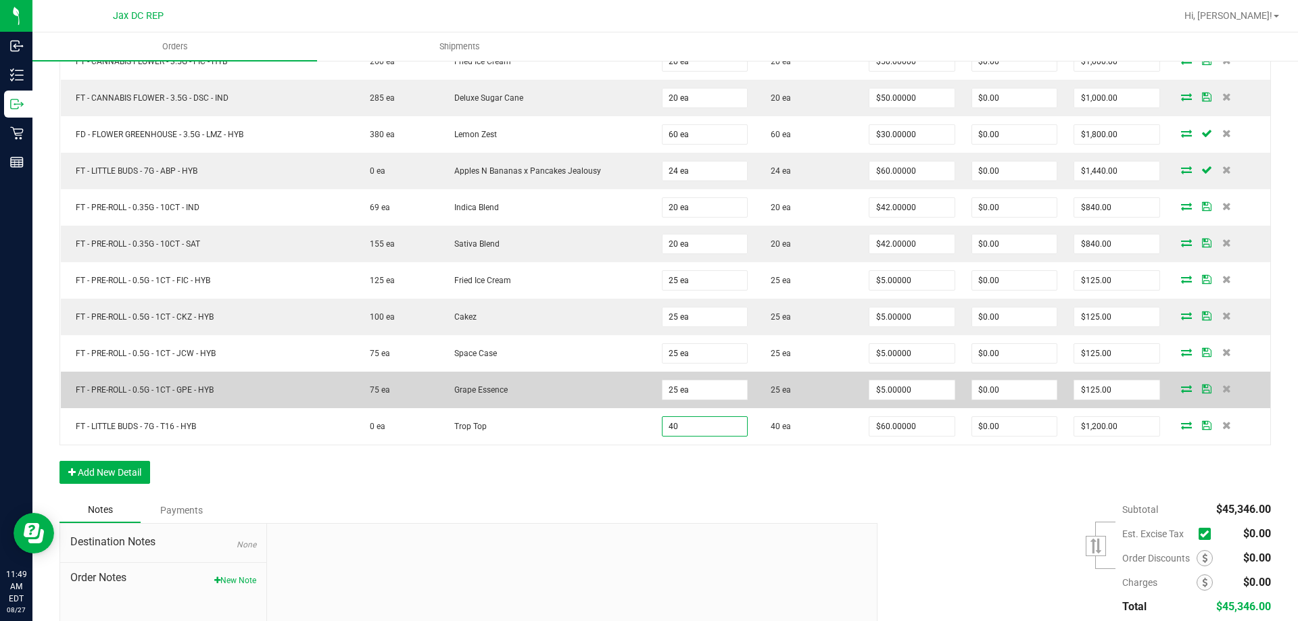
type input "40 ea"
type input "$2,400.00"
click at [579, 405] on td "Grape Essence" at bounding box center [546, 390] width 214 height 36
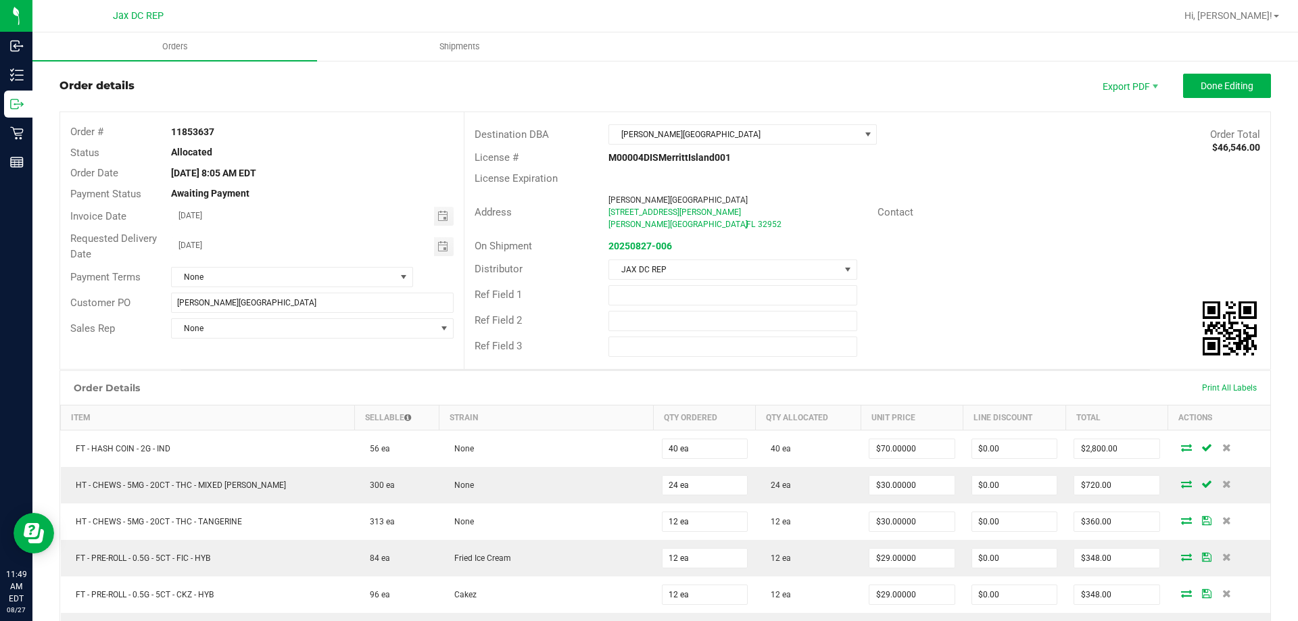
scroll to position [0, 0]
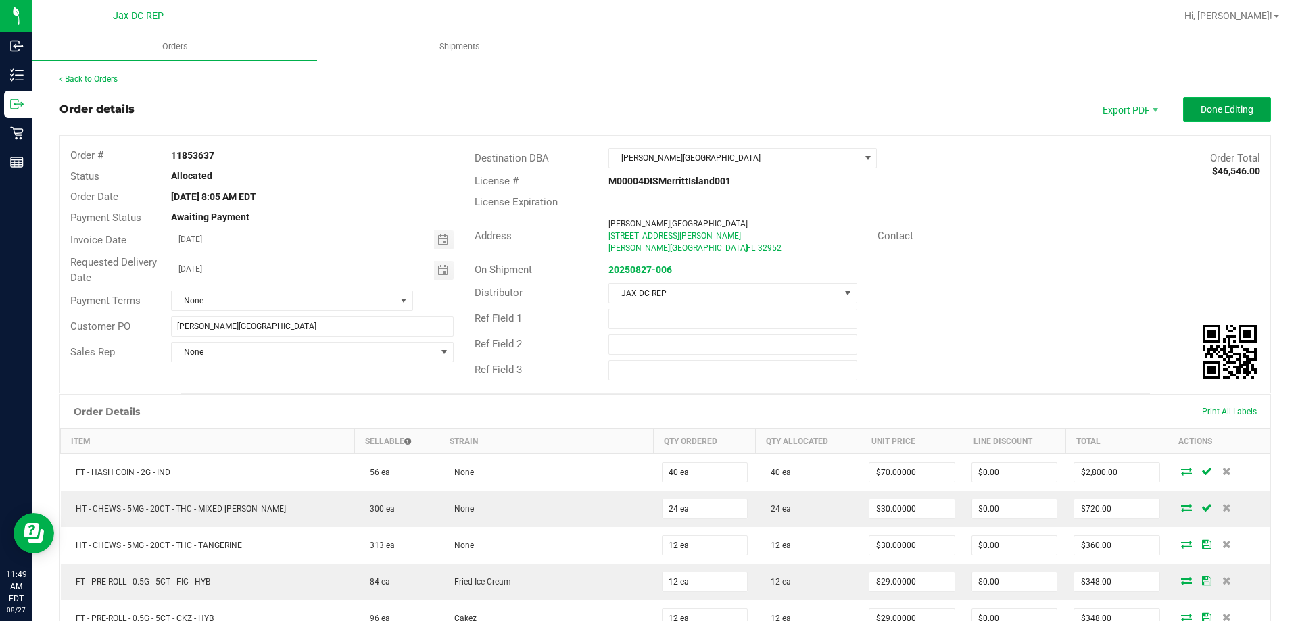
click at [1200, 107] on span "Done Editing" at bounding box center [1226, 109] width 53 height 11
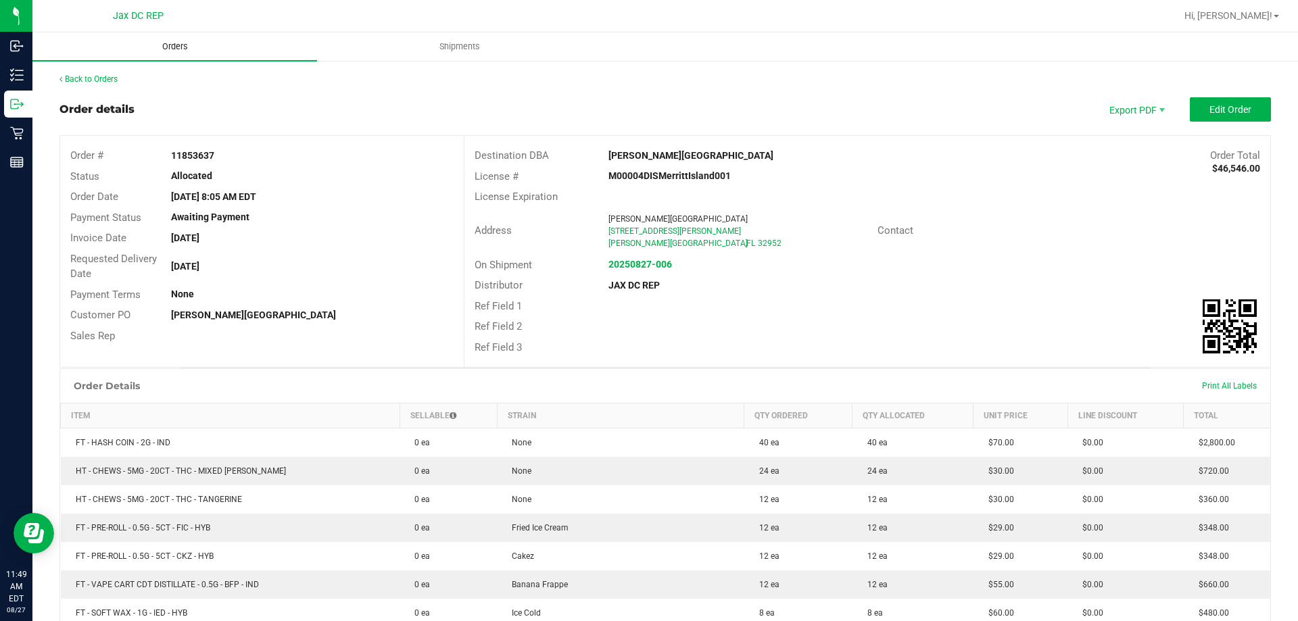
click at [162, 46] on span "Orders" at bounding box center [175, 47] width 62 height 12
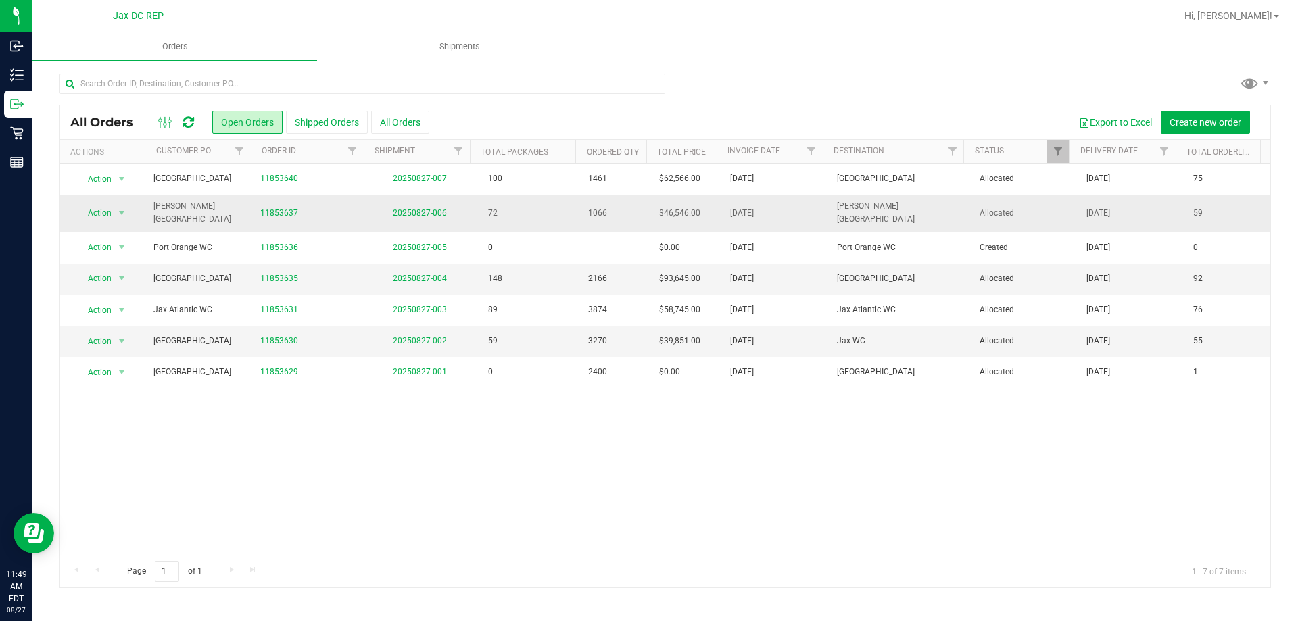
click at [435, 216] on td "20250827-006" at bounding box center [419, 213] width 107 height 37
click at [431, 211] on link "20250827-006" at bounding box center [420, 212] width 54 height 9
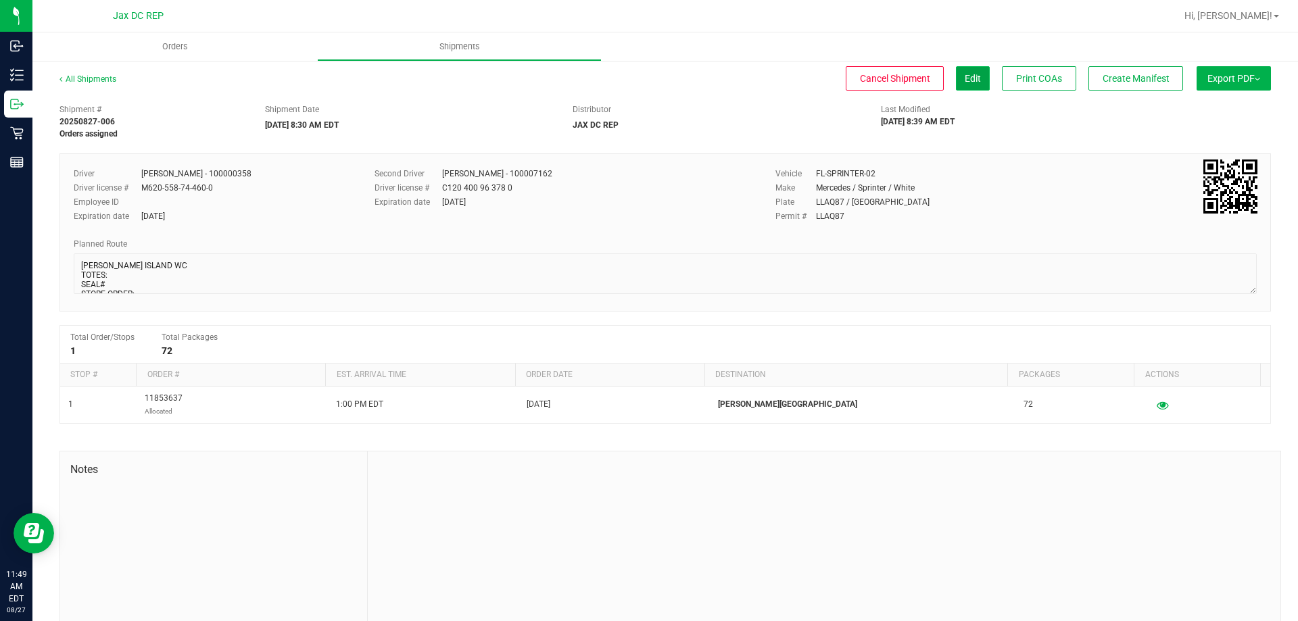
click at [964, 73] on span "Edit" at bounding box center [972, 78] width 16 height 11
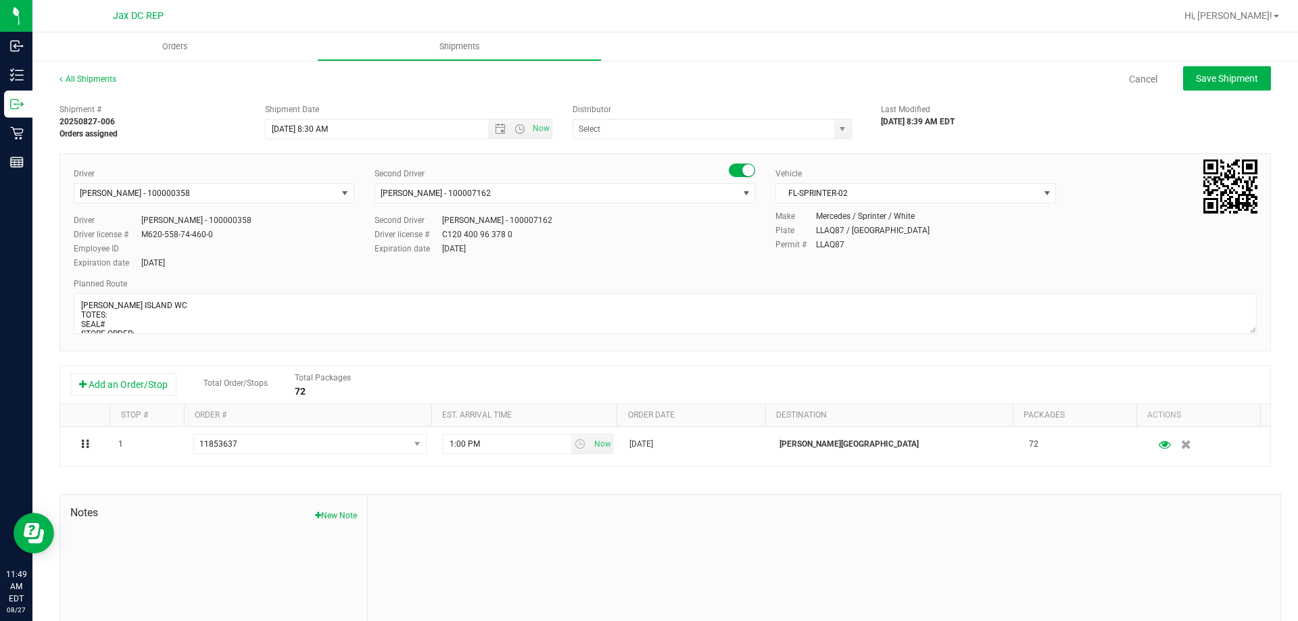
type input "JAX DC REP"
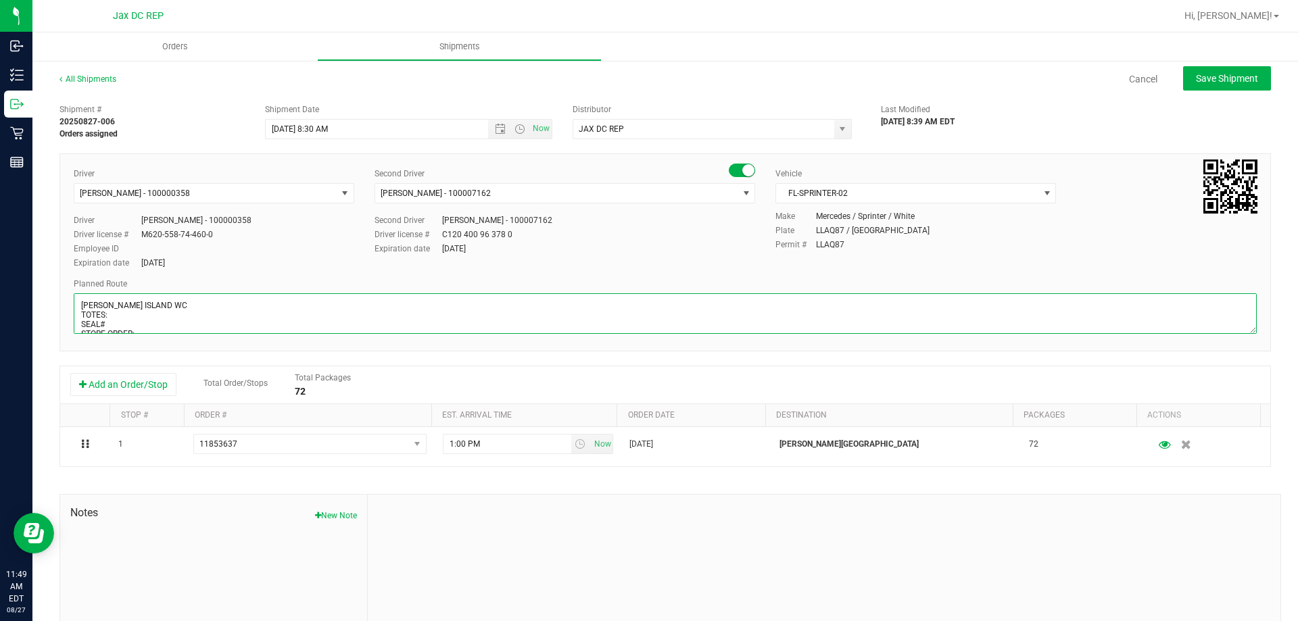
click at [162, 318] on textarea at bounding box center [665, 313] width 1183 height 41
click at [120, 328] on textarea at bounding box center [665, 313] width 1183 height 41
type textarea "MERRITT ISLAND WC TOTES: 5 SEAL# 021059-021068 STORE ORDER: 1) JAX ATLANTIC WC …"
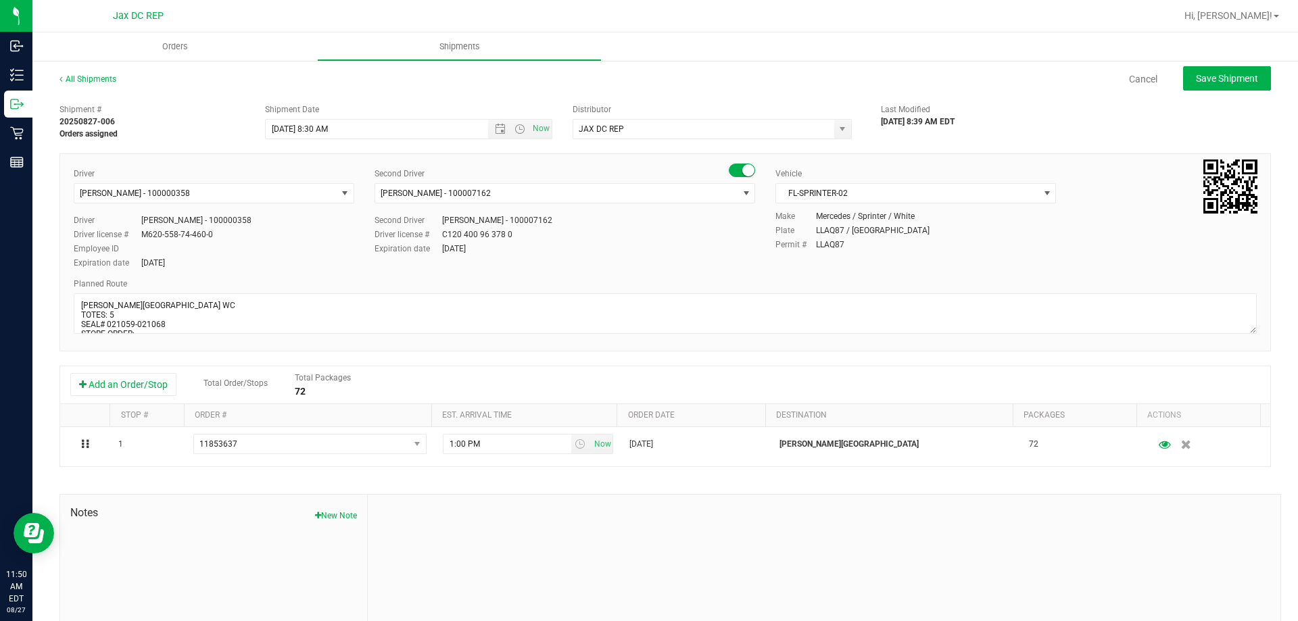
click at [337, 268] on div "Expiration date Dec 20, 2026" at bounding box center [214, 263] width 280 height 12
click at [1231, 80] on span "Save Shipment" at bounding box center [1227, 78] width 62 height 11
type input "[DATE] 12:30 PM"
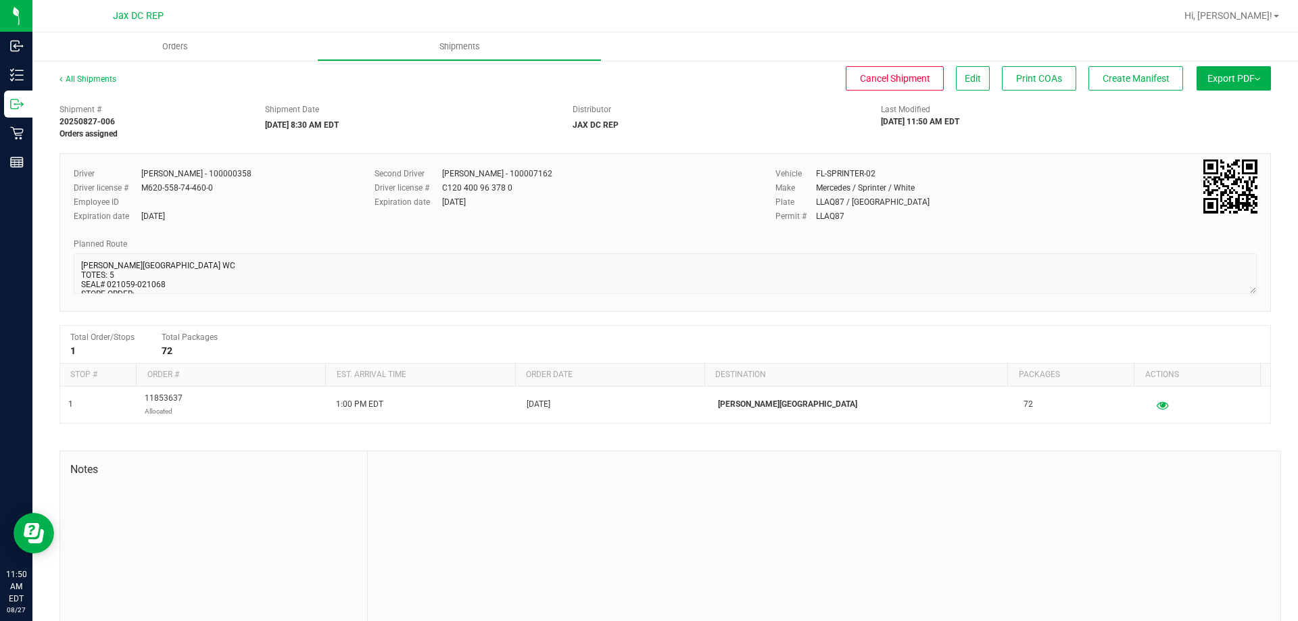
click at [1231, 80] on span "Export PDF" at bounding box center [1233, 78] width 53 height 11
click at [1233, 99] on li "Manifest by Package ID" at bounding box center [1229, 108] width 137 height 20
click at [438, 145] on div "Shipment # 20250827-006 Manifest printed Shipment Date 08/28/2025 8:30 AM EDT D…" at bounding box center [664, 365] width 1211 height 536
click at [191, 46] on span "Orders" at bounding box center [175, 47] width 62 height 12
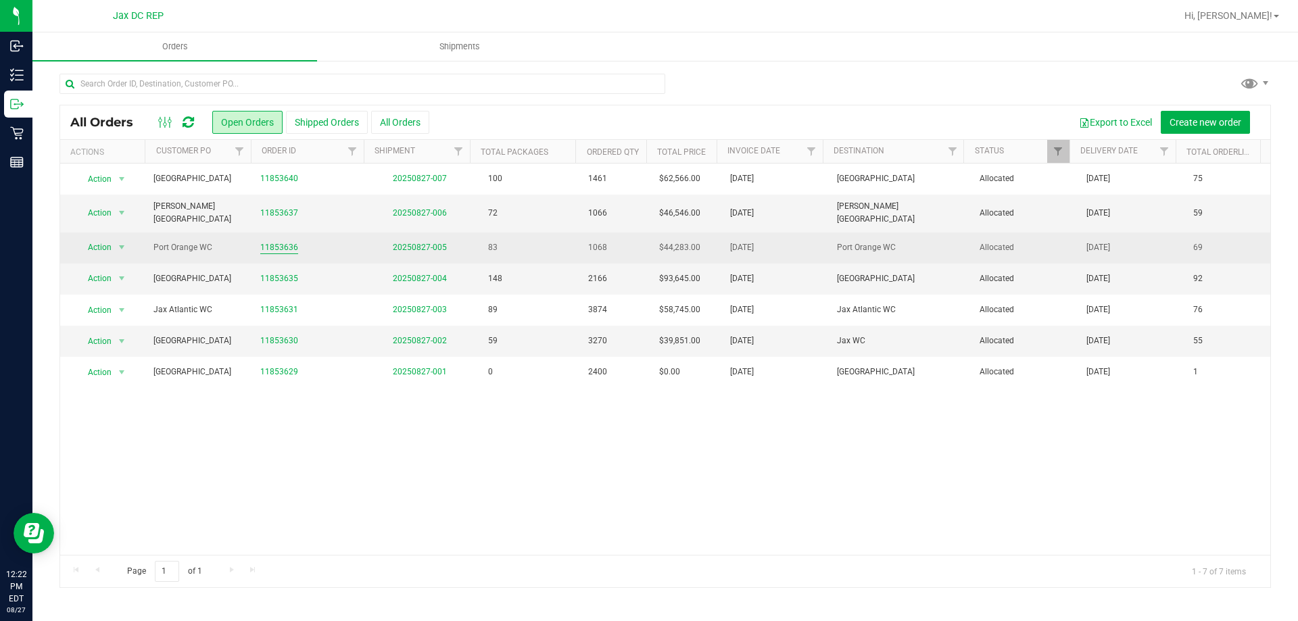
click at [272, 241] on link "11853636" at bounding box center [279, 247] width 38 height 13
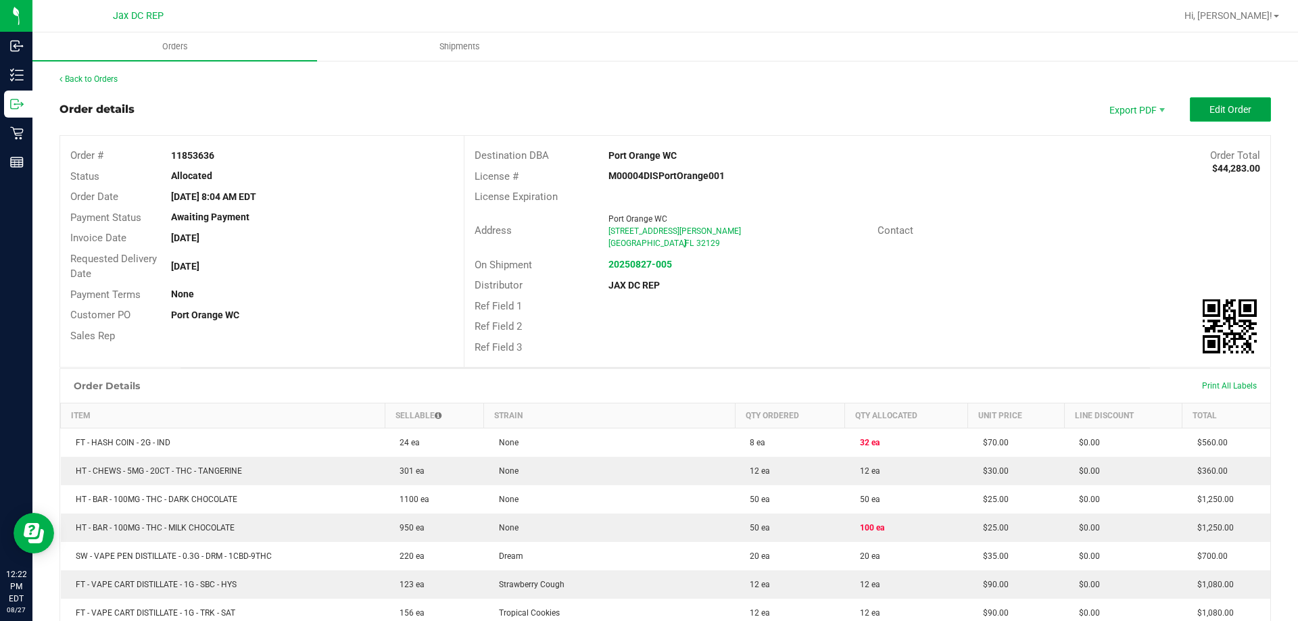
click at [1194, 103] on button "Edit Order" at bounding box center [1229, 109] width 81 height 24
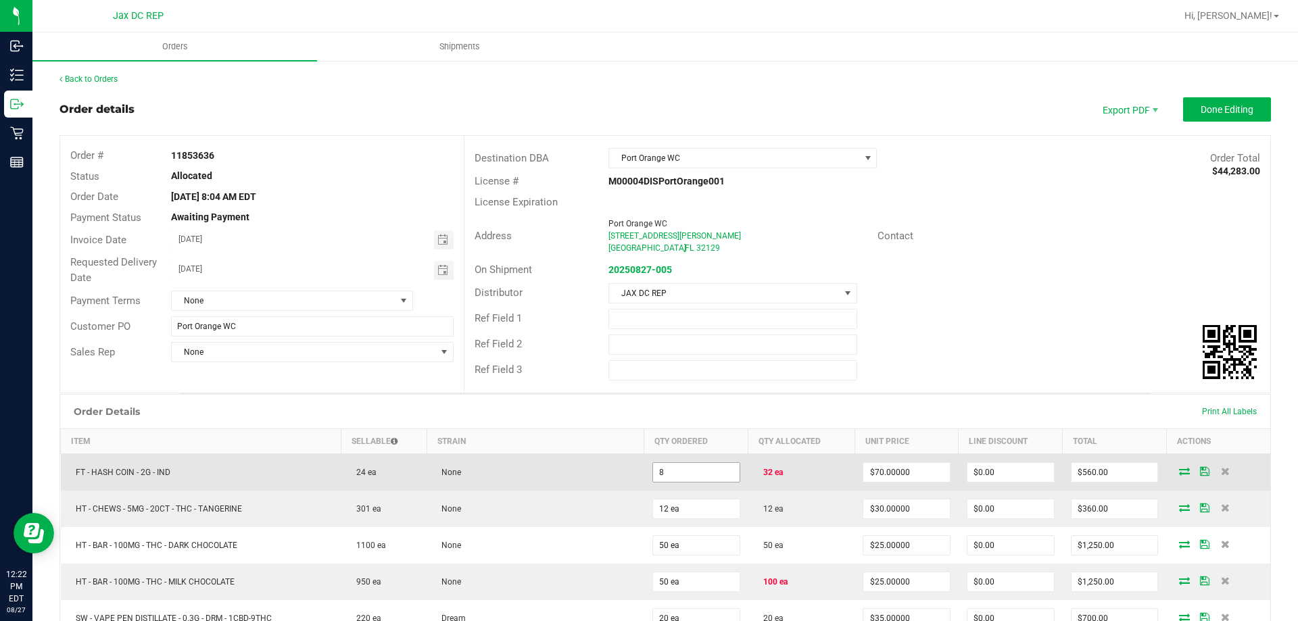
click at [701, 476] on input "8" at bounding box center [696, 472] width 87 height 19
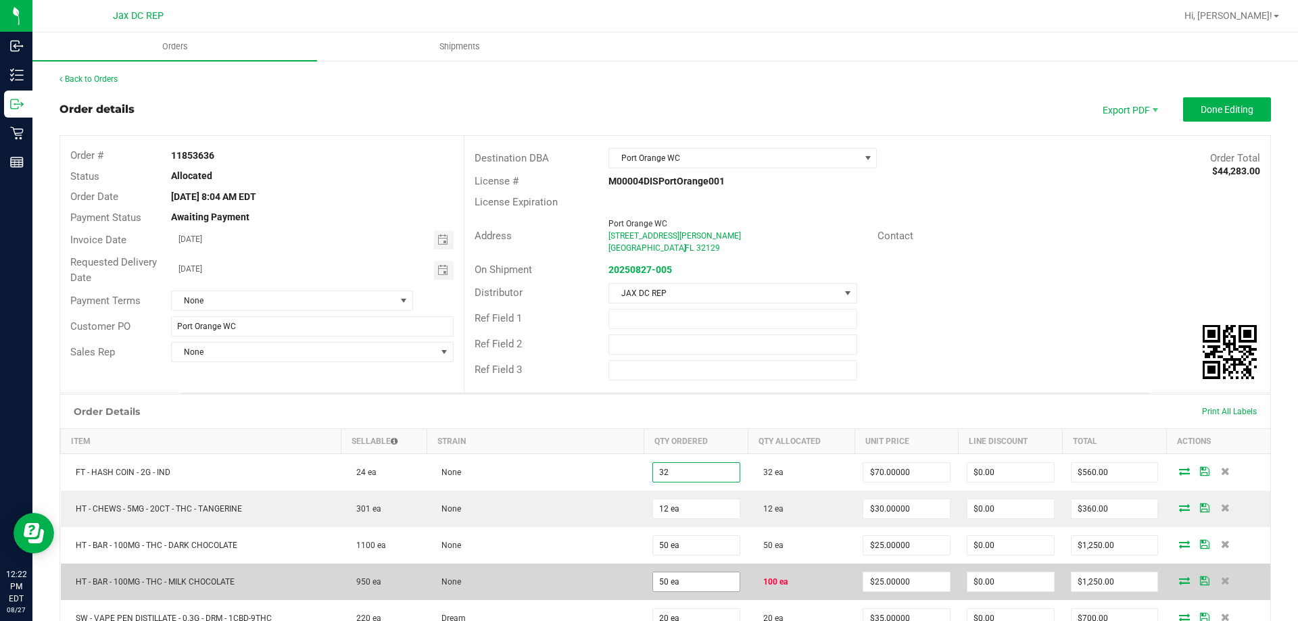
type input "32 ea"
type input "$2,240.00"
click at [693, 483] on span "50 ea" at bounding box center [696, 472] width 88 height 20
click at [693, 575] on input "50" at bounding box center [696, 581] width 87 height 19
type input "100 ea"
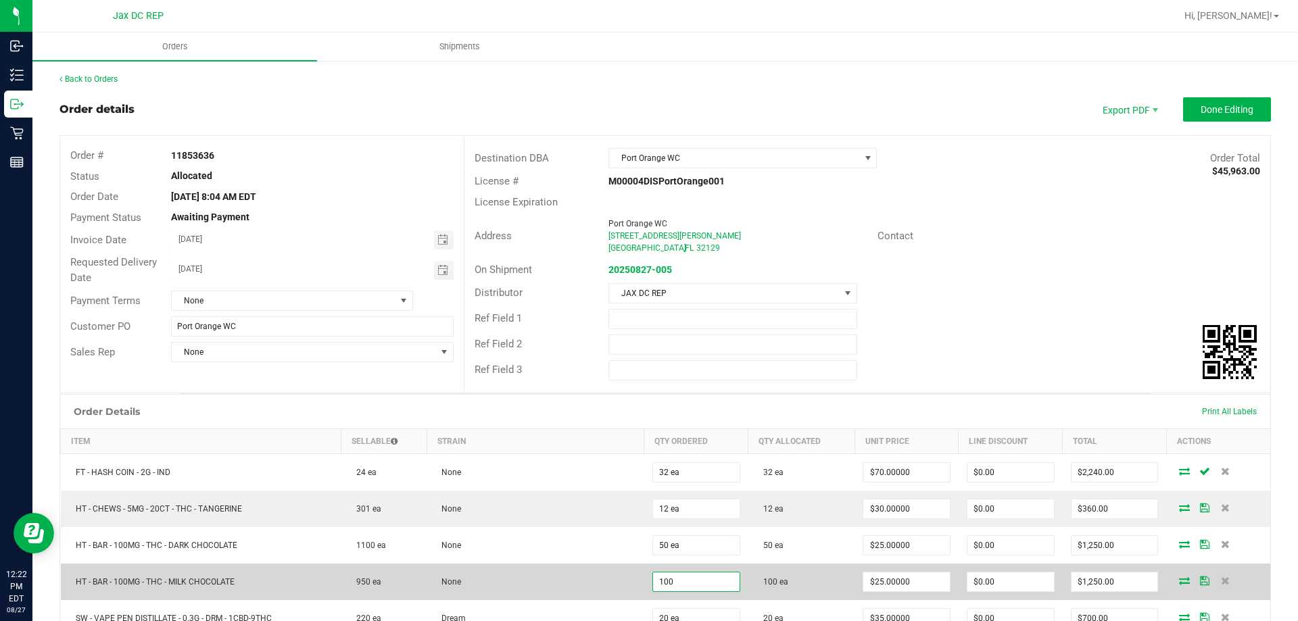
type input "$2,500.00"
click at [631, 564] on td "None" at bounding box center [535, 582] width 218 height 36
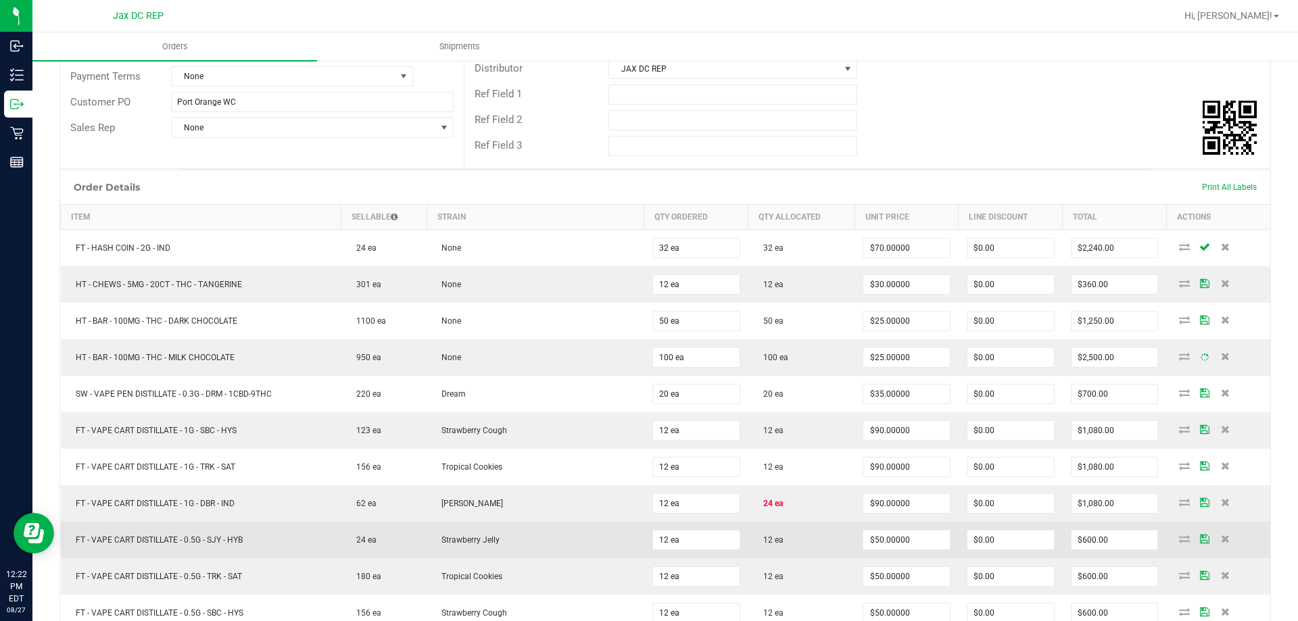
scroll to position [270, 0]
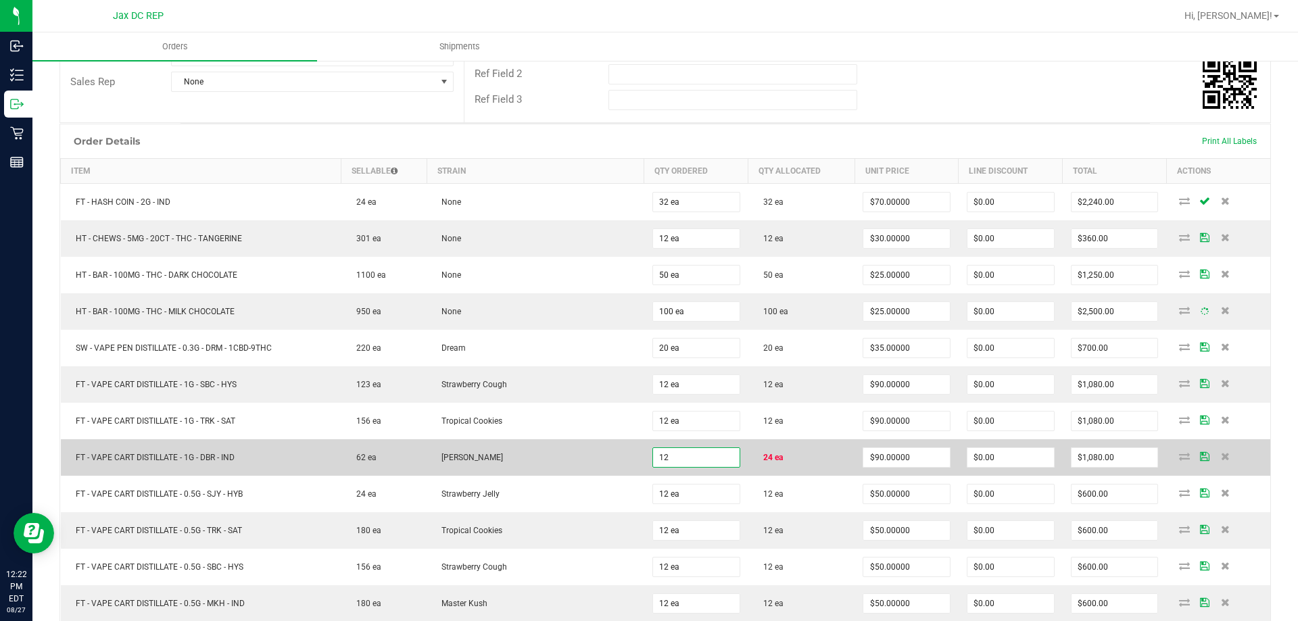
click at [727, 459] on input "12" at bounding box center [696, 457] width 87 height 19
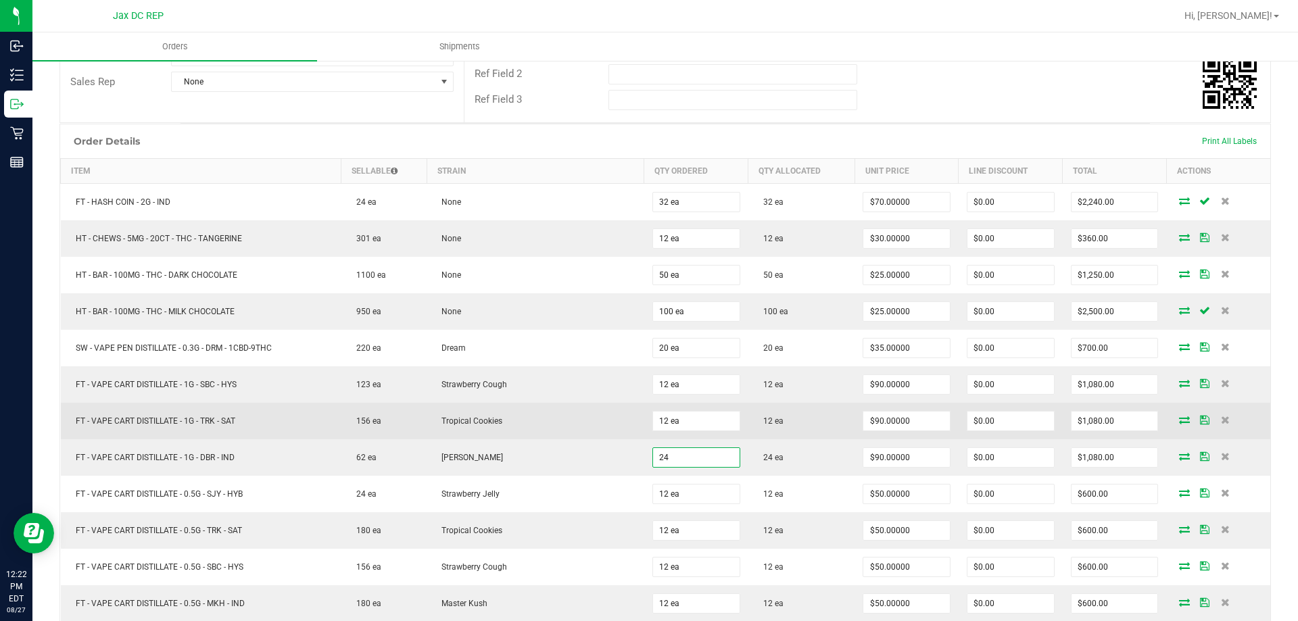
type input "24 ea"
type input "$2,160.00"
click at [634, 432] on td "Tropical Cookies" at bounding box center [535, 421] width 218 height 36
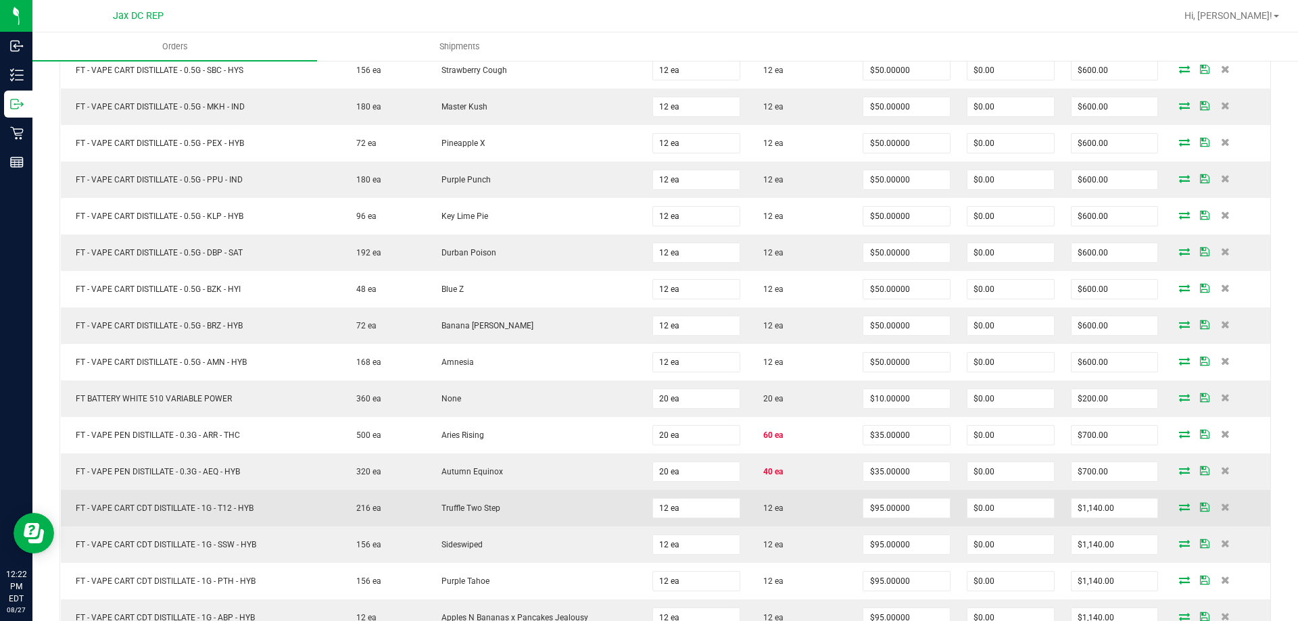
scroll to position [879, 0]
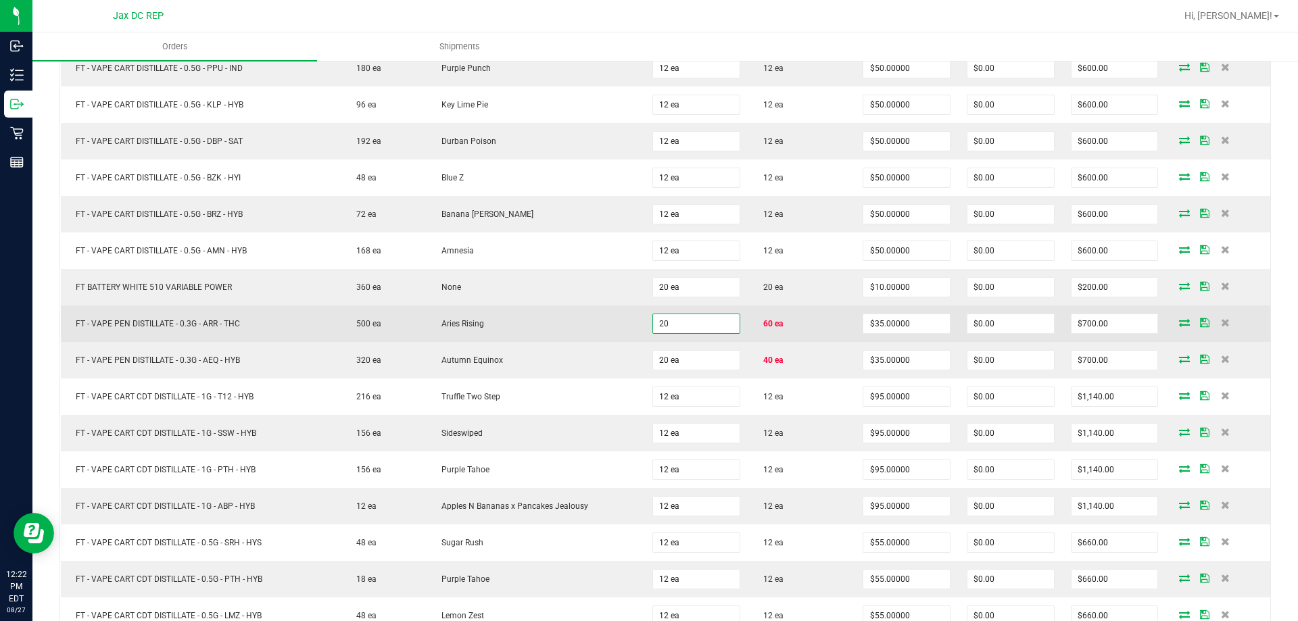
click at [683, 329] on input "20" at bounding box center [696, 323] width 87 height 19
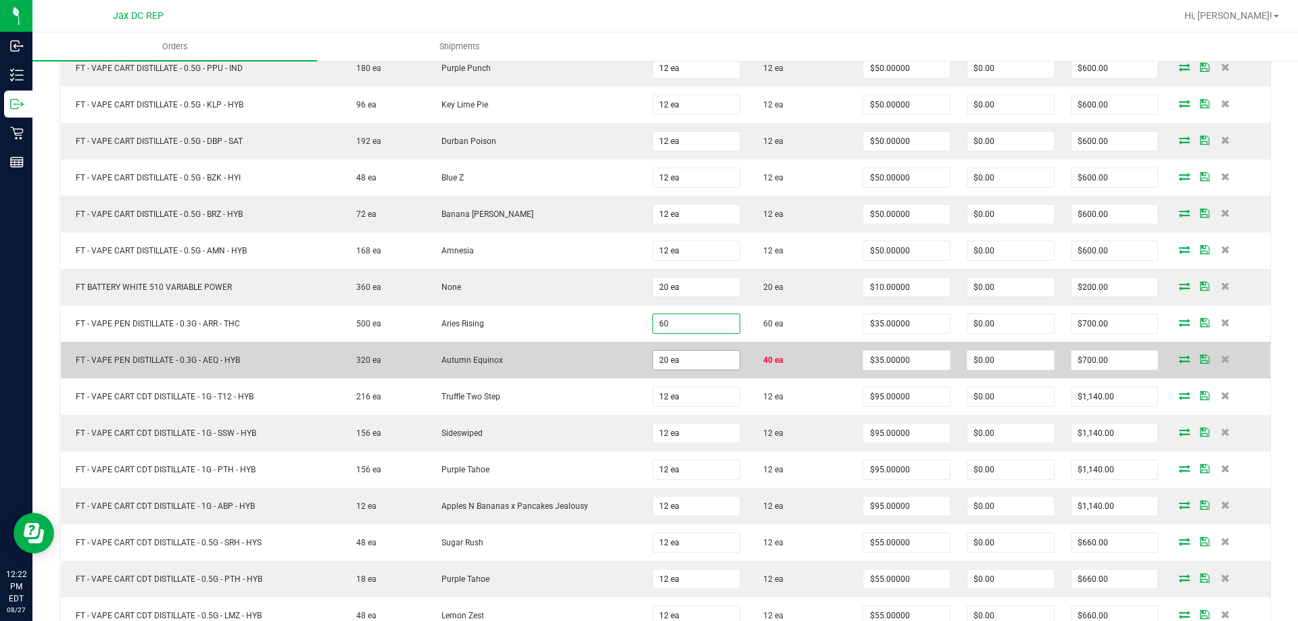
type input "60 ea"
type input "$2,100.00"
click at [682, 367] on input "20" at bounding box center [696, 360] width 87 height 19
type input "40 ea"
type input "$1,400.00"
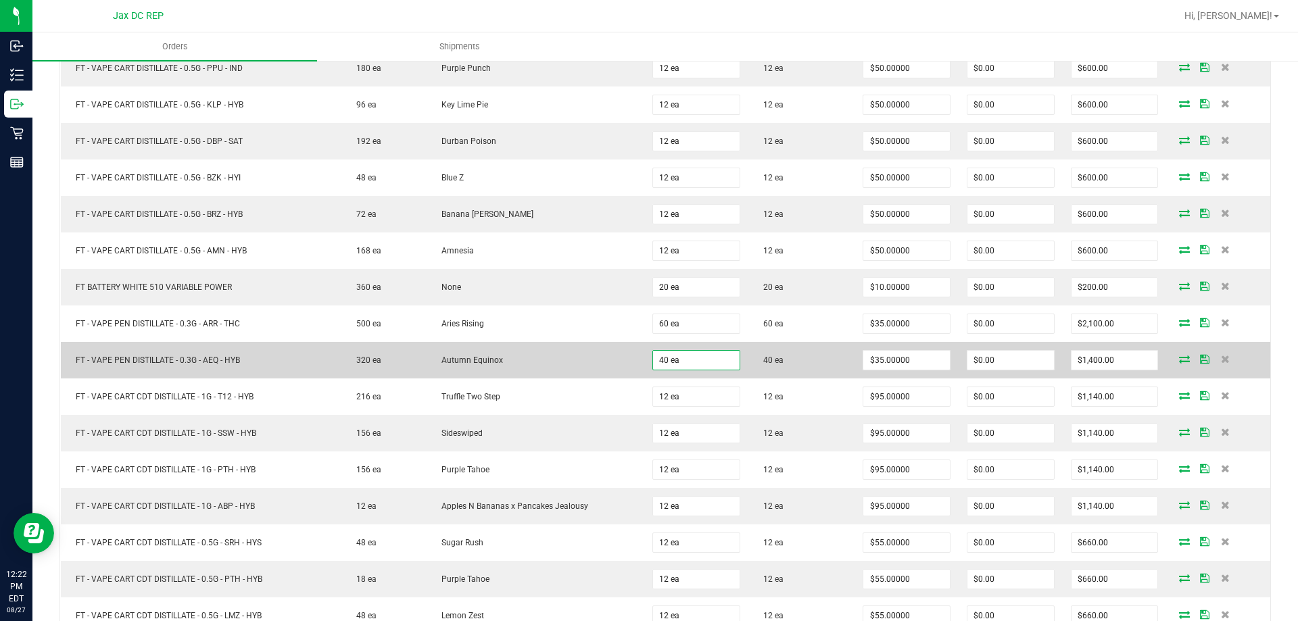
click at [487, 349] on td "Autumn Equinox" at bounding box center [535, 360] width 218 height 36
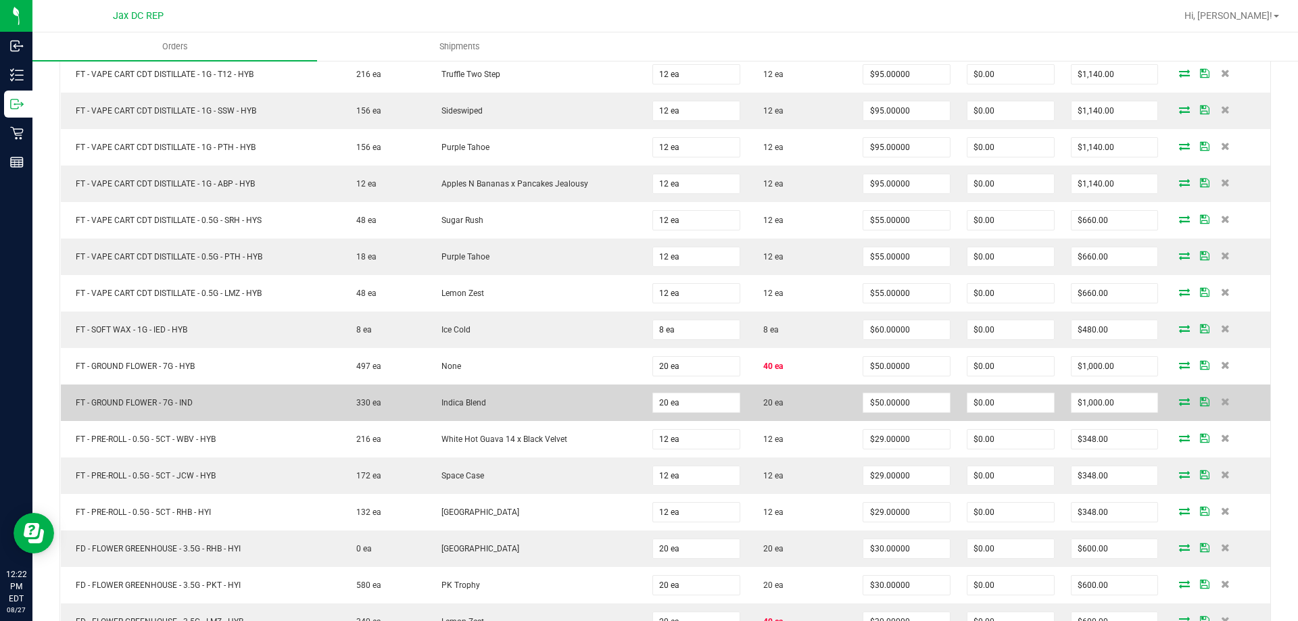
scroll to position [1216, 0]
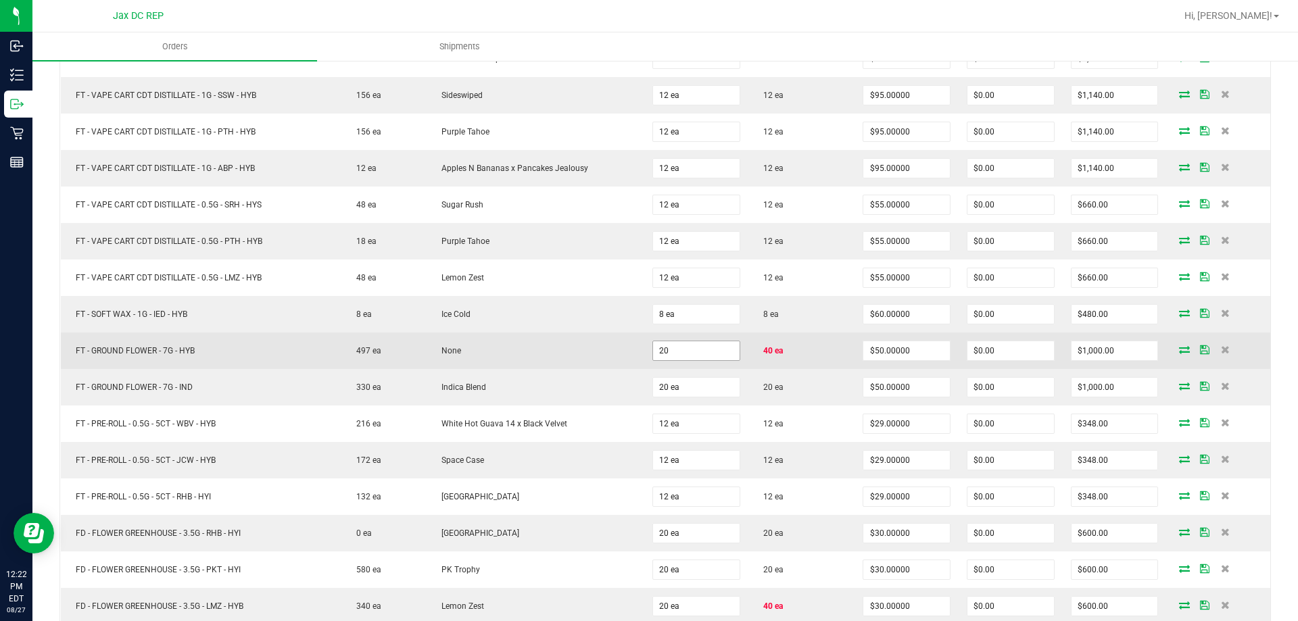
click at [692, 343] on input "20" at bounding box center [696, 350] width 87 height 19
type input "40 ea"
type input "$2,000.00"
click at [606, 347] on td "None" at bounding box center [535, 350] width 218 height 36
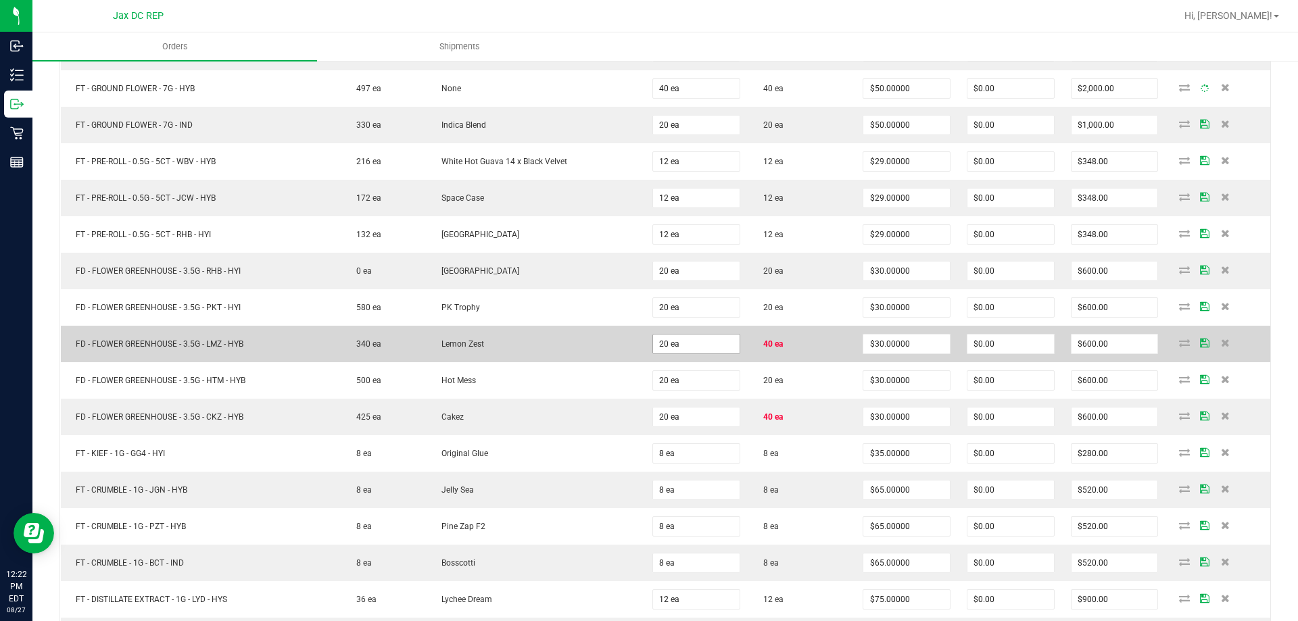
scroll to position [1487, 0]
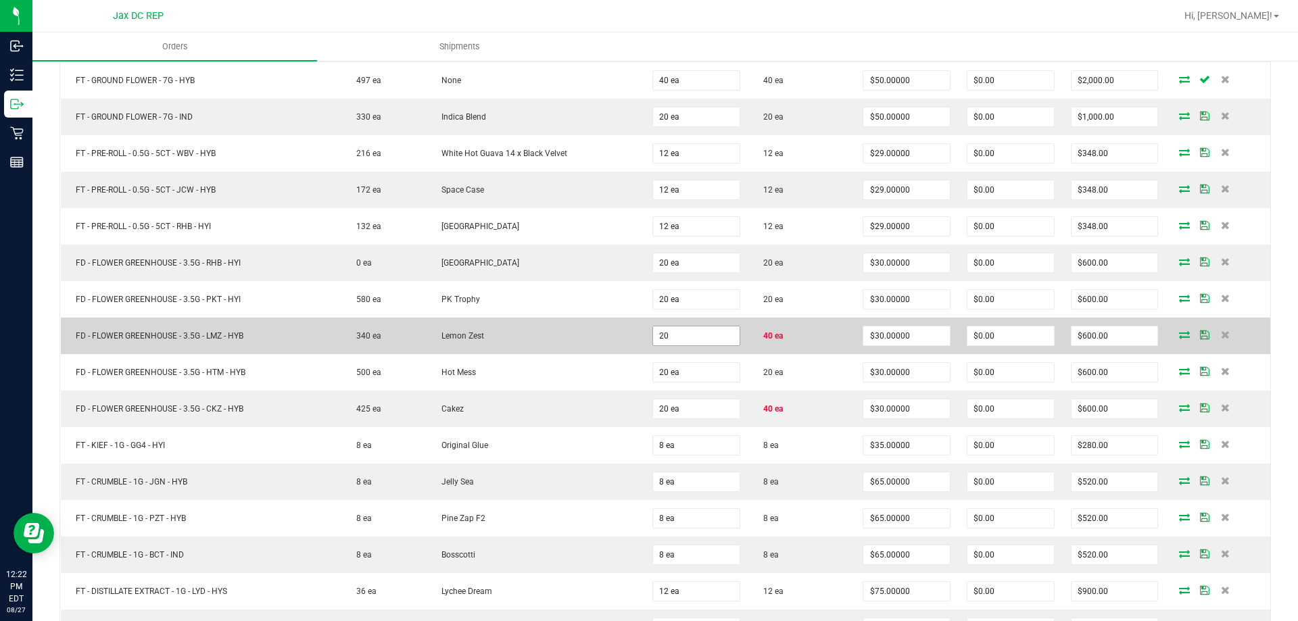
click at [672, 335] on input "20" at bounding box center [696, 335] width 87 height 19
type input "40 ea"
type input "$1,200.00"
click at [597, 341] on td "Lemon Zest" at bounding box center [535, 336] width 218 height 36
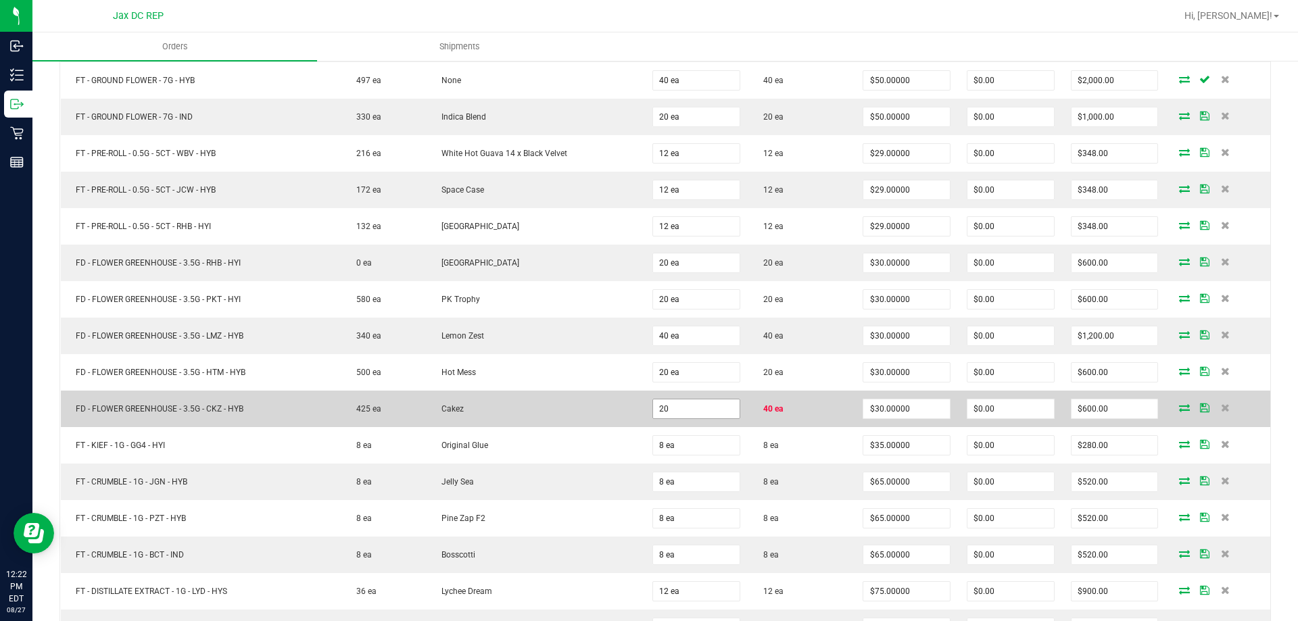
click at [685, 410] on input "20" at bounding box center [696, 408] width 87 height 19
type input "40 ea"
type input "$1,200.00"
click at [612, 411] on td "Cakez" at bounding box center [535, 409] width 218 height 36
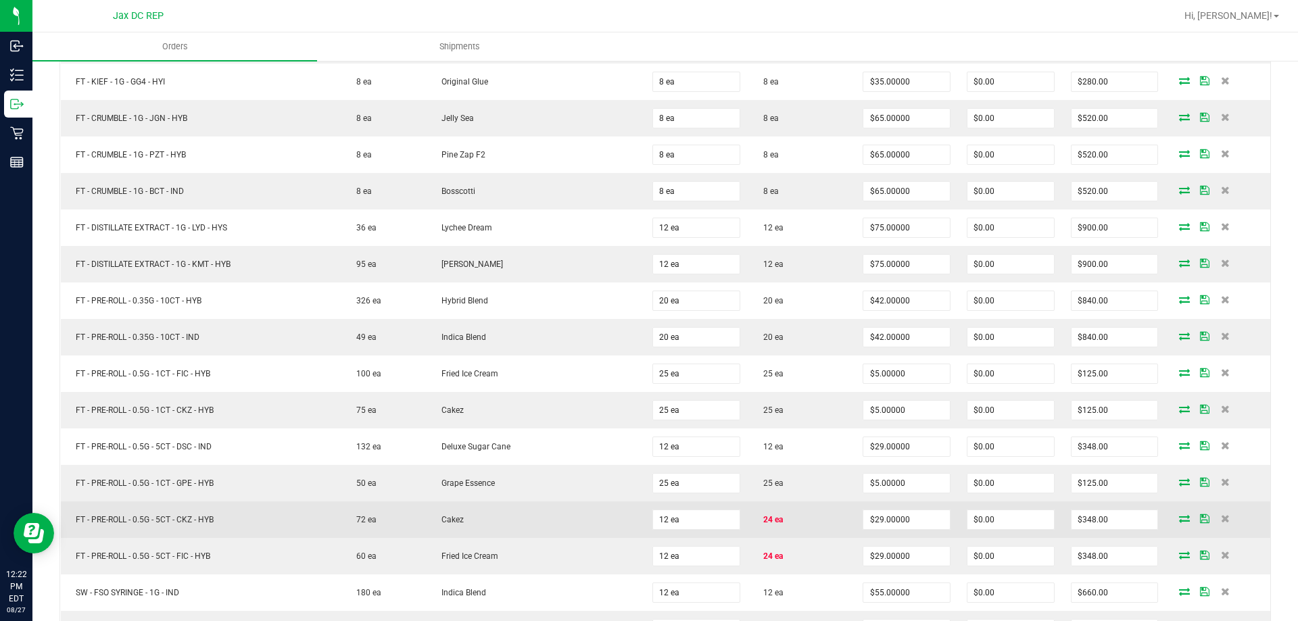
scroll to position [1960, 0]
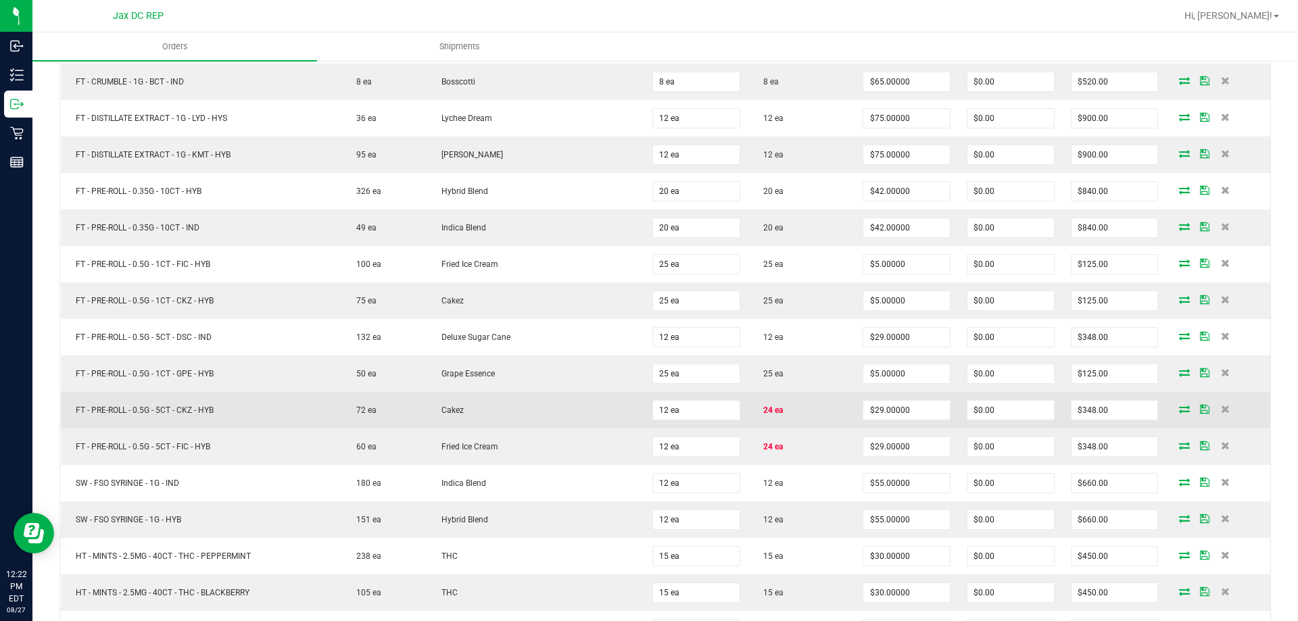
click at [616, 405] on td "Cakez" at bounding box center [535, 410] width 218 height 36
click at [691, 403] on input "12" at bounding box center [696, 410] width 87 height 19
type input "24 ea"
type input "$696.00"
click at [645, 413] on td "24 ea" at bounding box center [696, 410] width 104 height 36
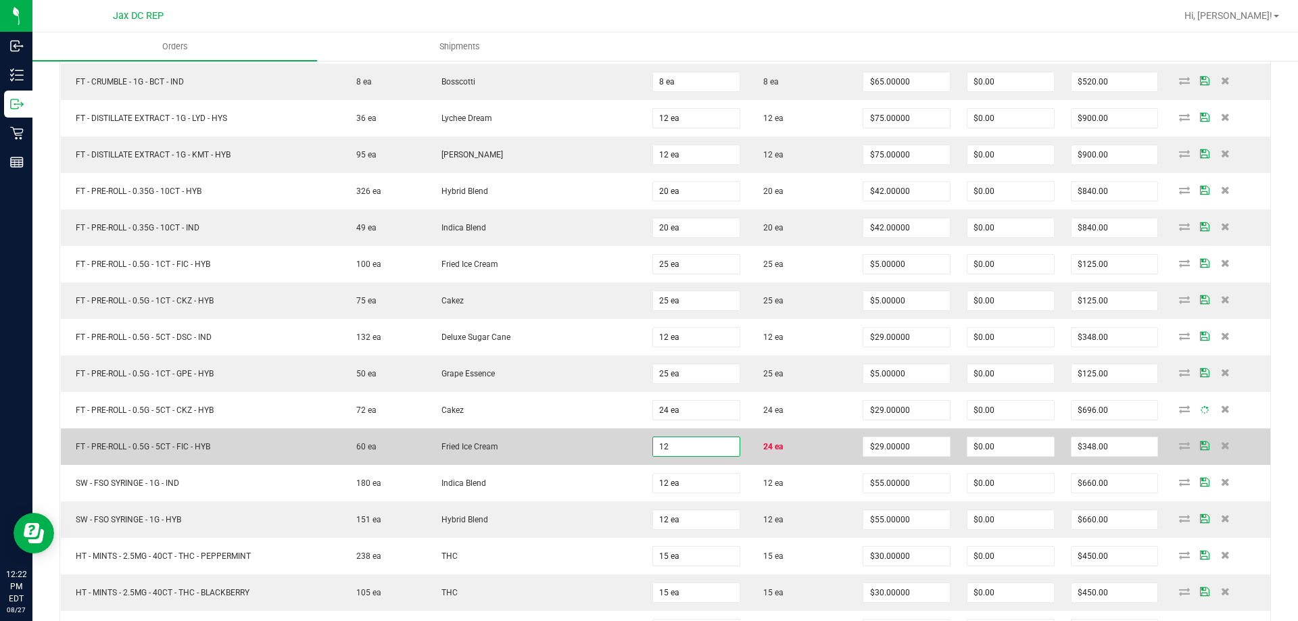
click at [660, 449] on input "12" at bounding box center [696, 446] width 87 height 19
type input "24 ea"
type input "$696.00"
click at [644, 447] on td "24 ea" at bounding box center [696, 446] width 104 height 36
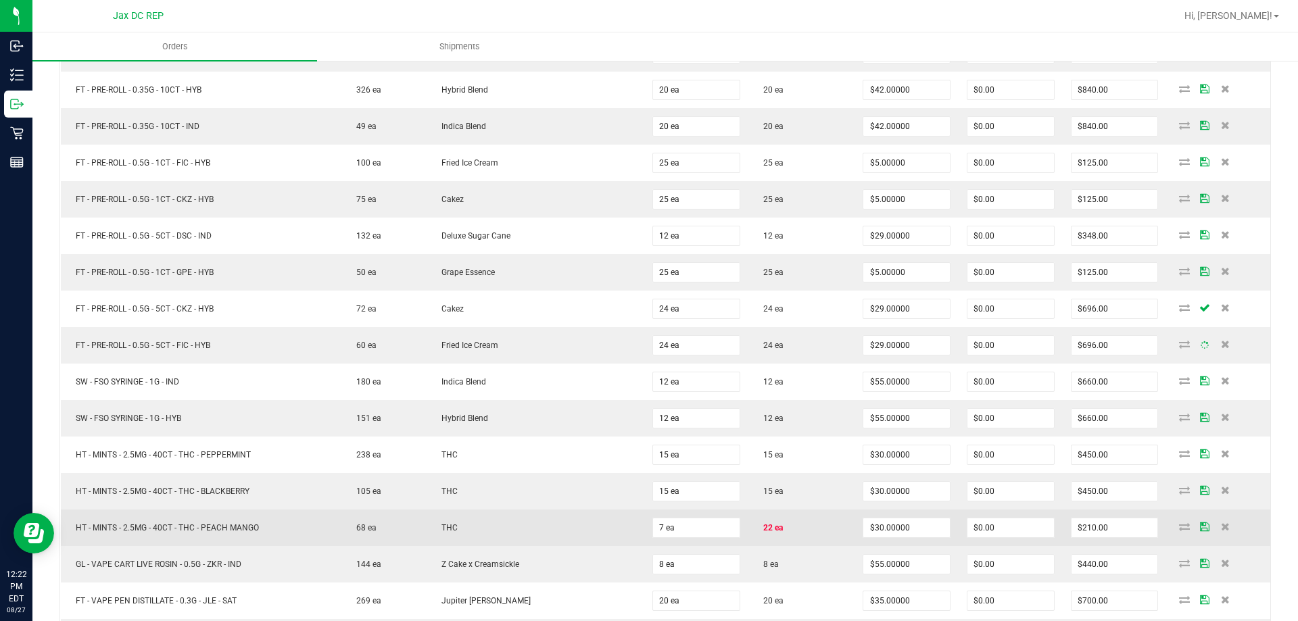
scroll to position [2163, 0]
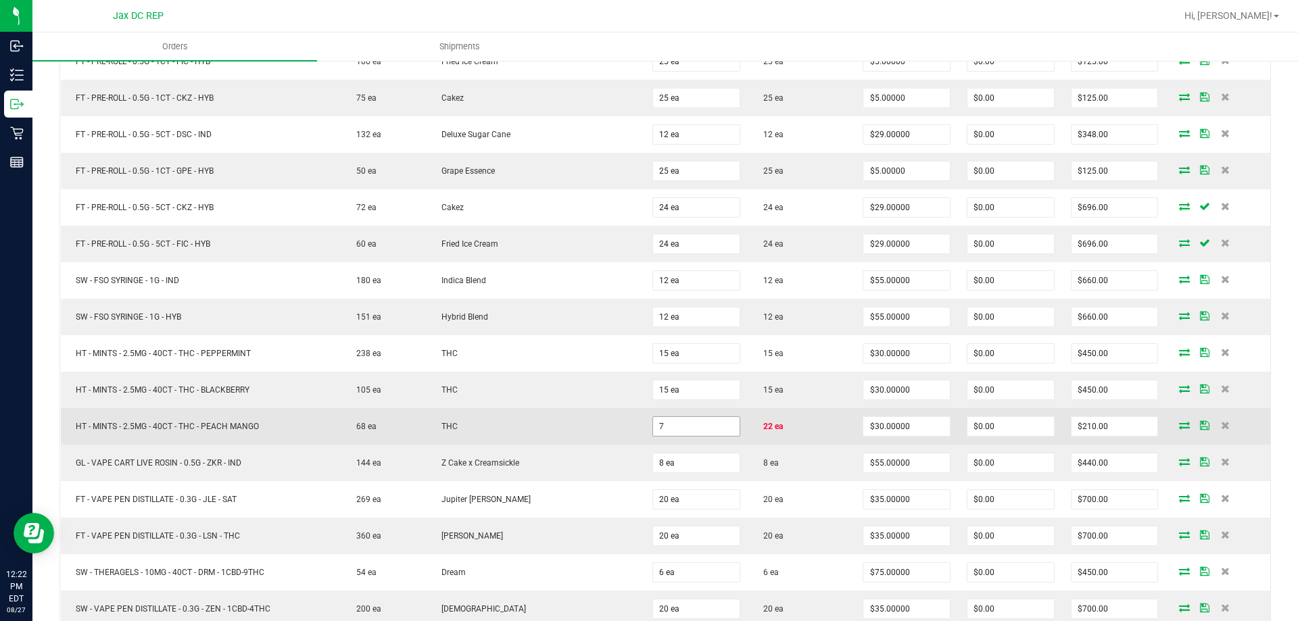
click at [709, 424] on input "7" at bounding box center [696, 426] width 87 height 19
type input "22 ea"
type input "$660.00"
click at [507, 414] on td "THC" at bounding box center [535, 426] width 218 height 36
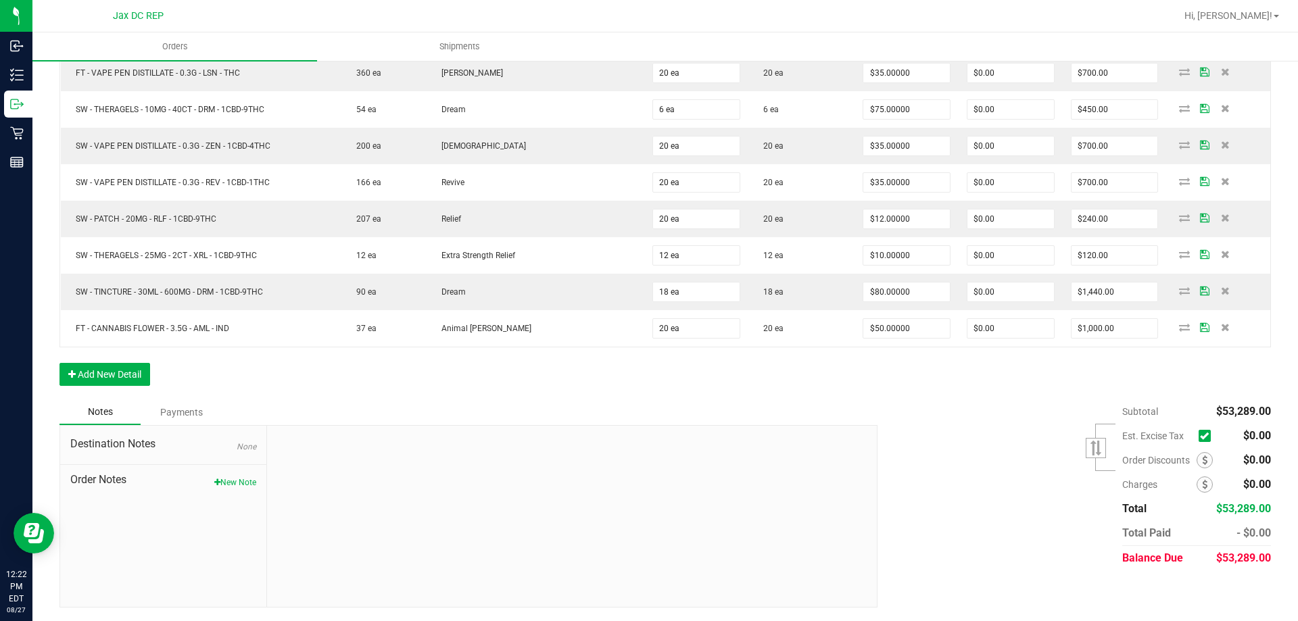
click at [576, 418] on div "Notes Payments" at bounding box center [463, 412] width 808 height 26
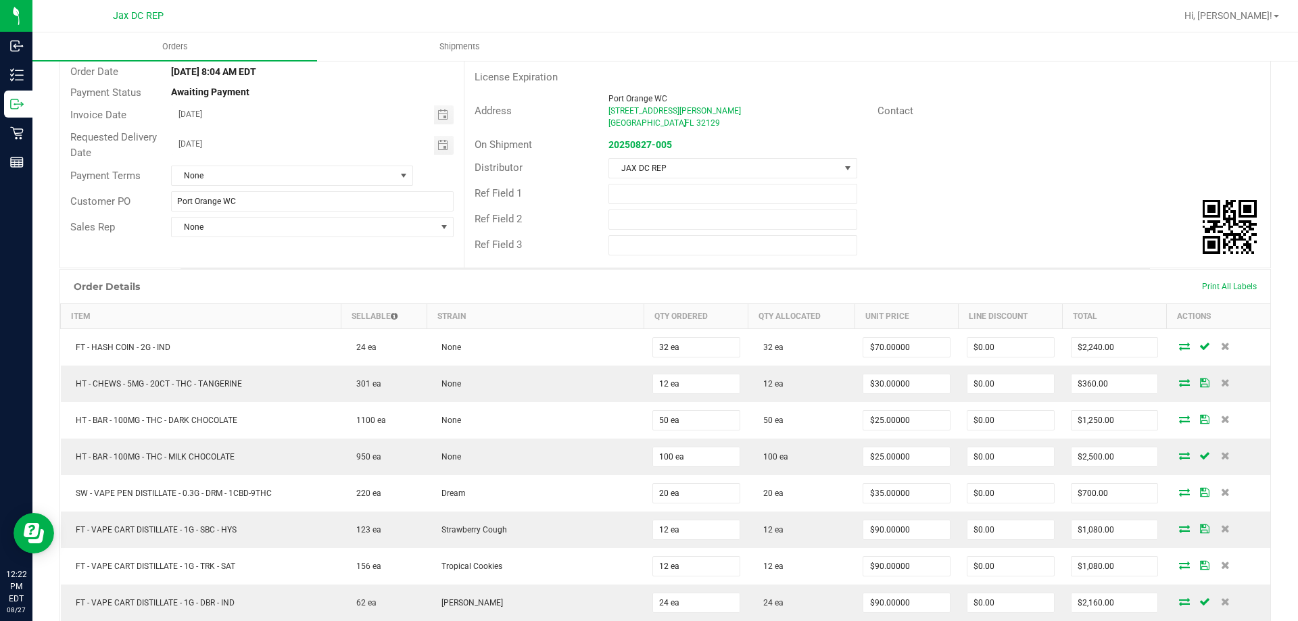
scroll to position [0, 0]
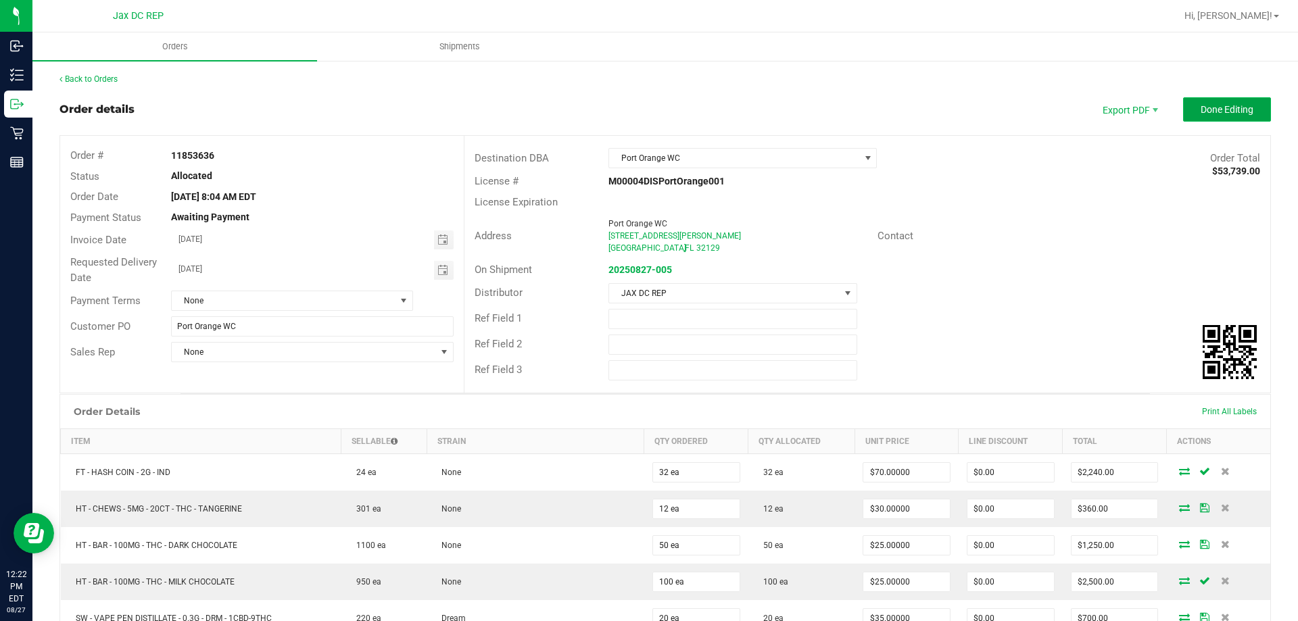
click at [1186, 120] on button "Done Editing" at bounding box center [1227, 109] width 88 height 24
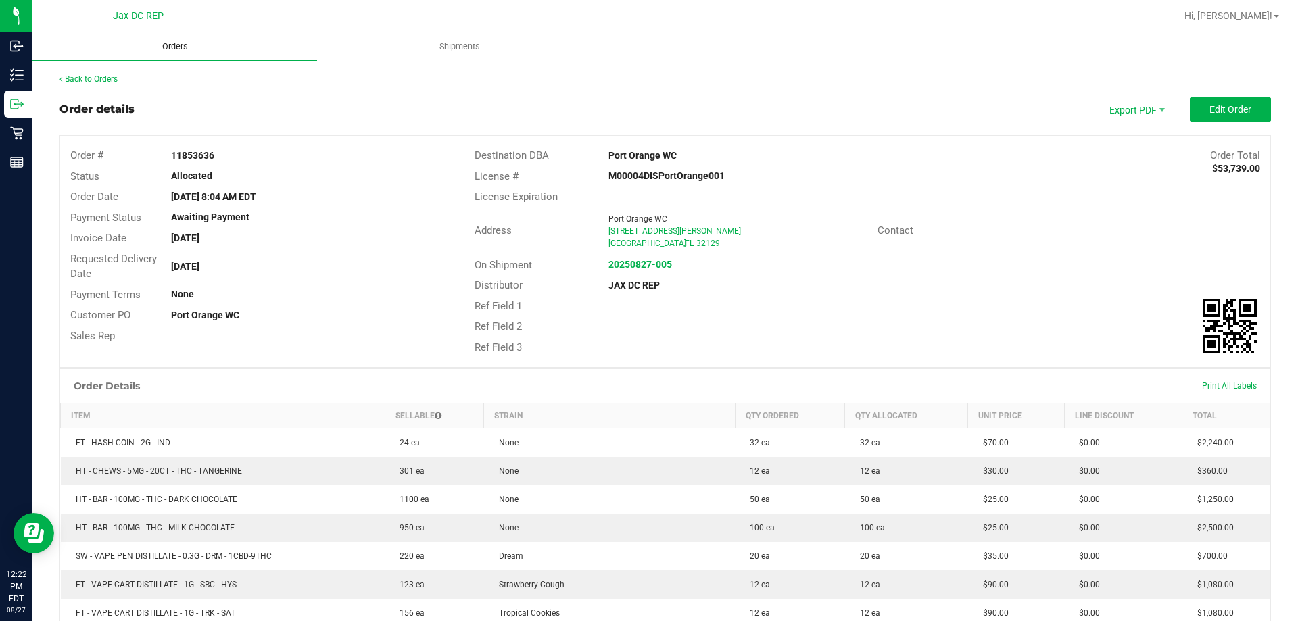
click at [192, 48] on span "Orders" at bounding box center [175, 47] width 62 height 12
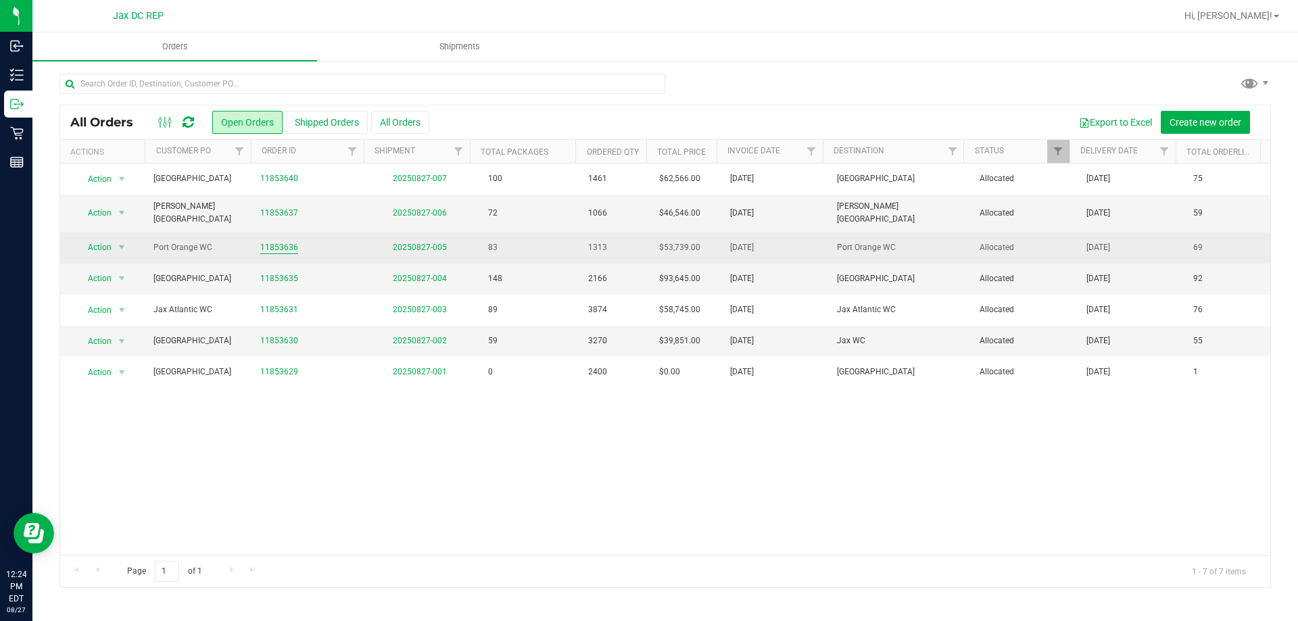
click at [274, 241] on link "11853636" at bounding box center [279, 247] width 38 height 13
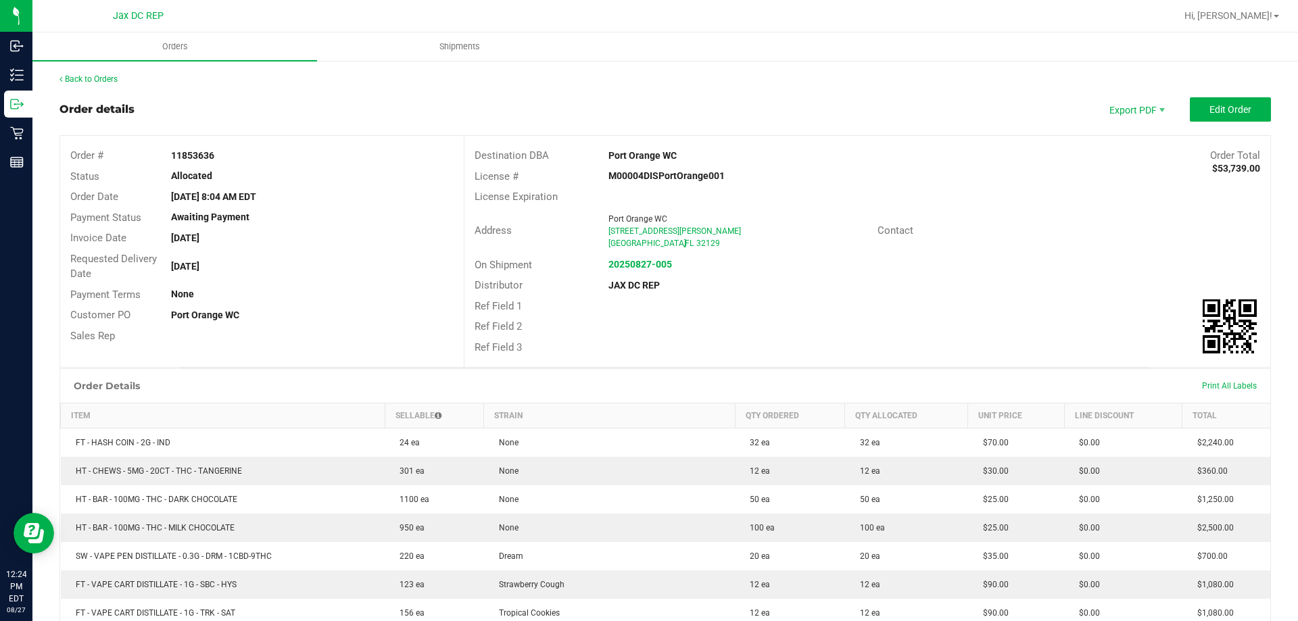
drag, startPoint x: 647, startPoint y: 257, endPoint x: 679, endPoint y: 104, distance: 156.7
click at [646, 263] on strong "20250827-005" at bounding box center [640, 264] width 64 height 11
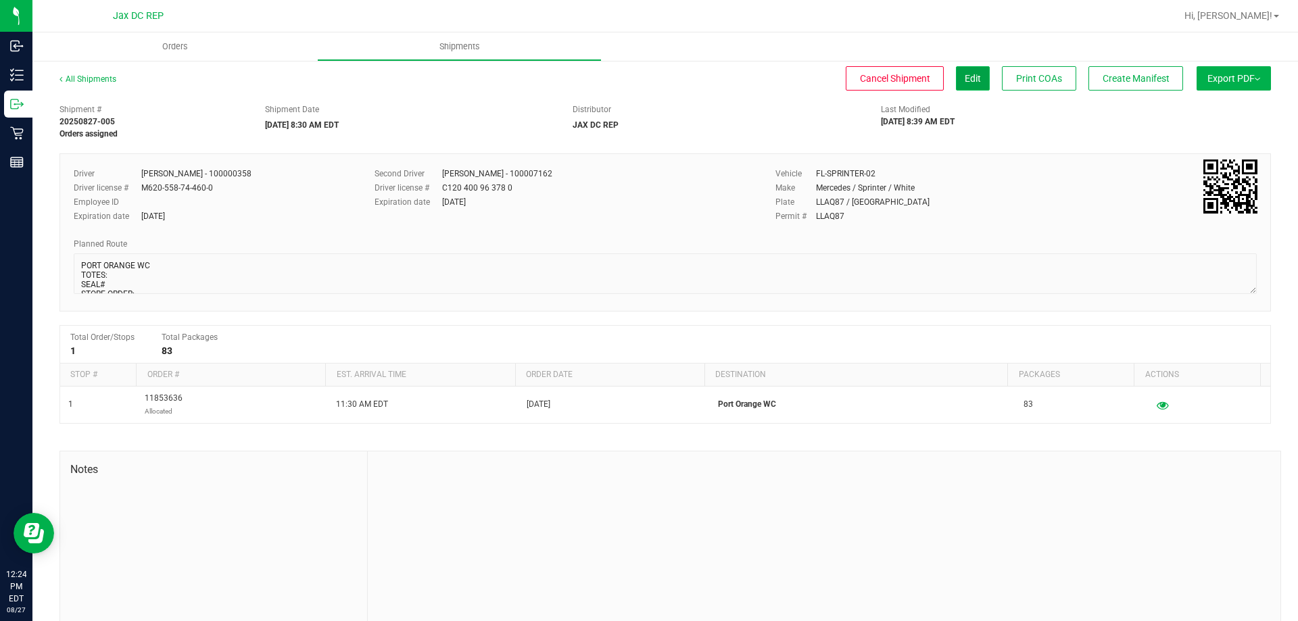
click at [965, 74] on span "Edit" at bounding box center [972, 78] width 16 height 11
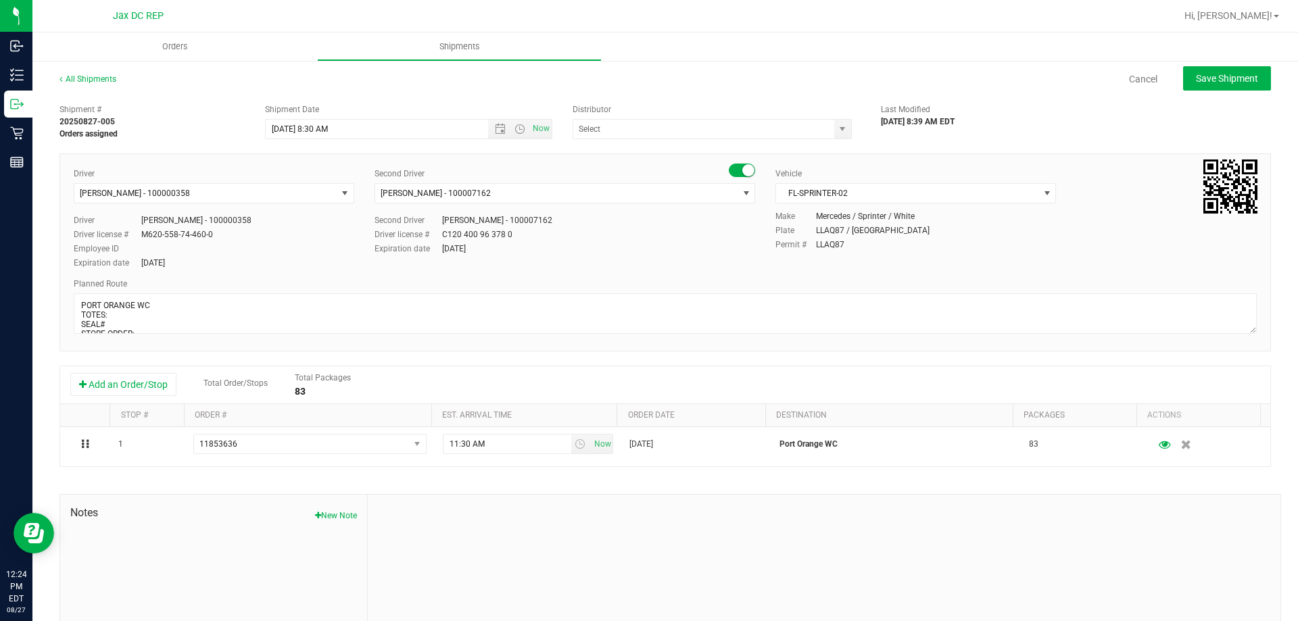
type input "JAX DC REP"
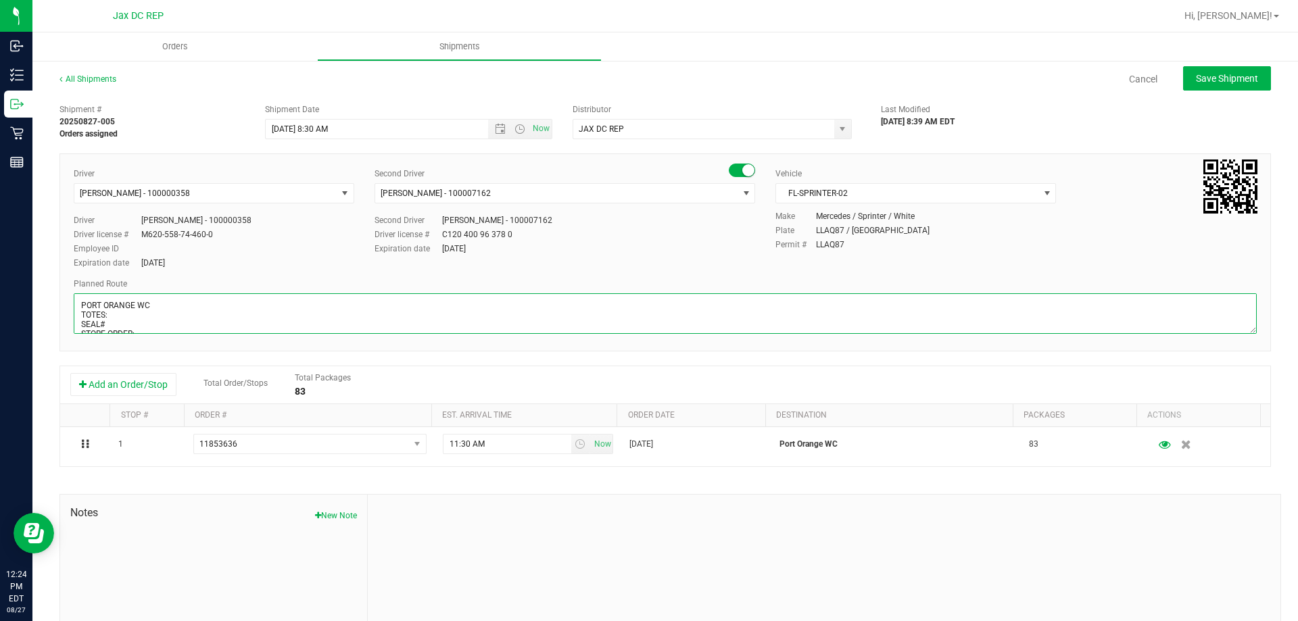
click at [151, 314] on textarea at bounding box center [665, 313] width 1183 height 41
type textarea "PORT ORANGE WC TOTES: 4 SEAL# 021069 - 021076 STORE ORDER: 1) JAX ATLANTIC WC 2…"
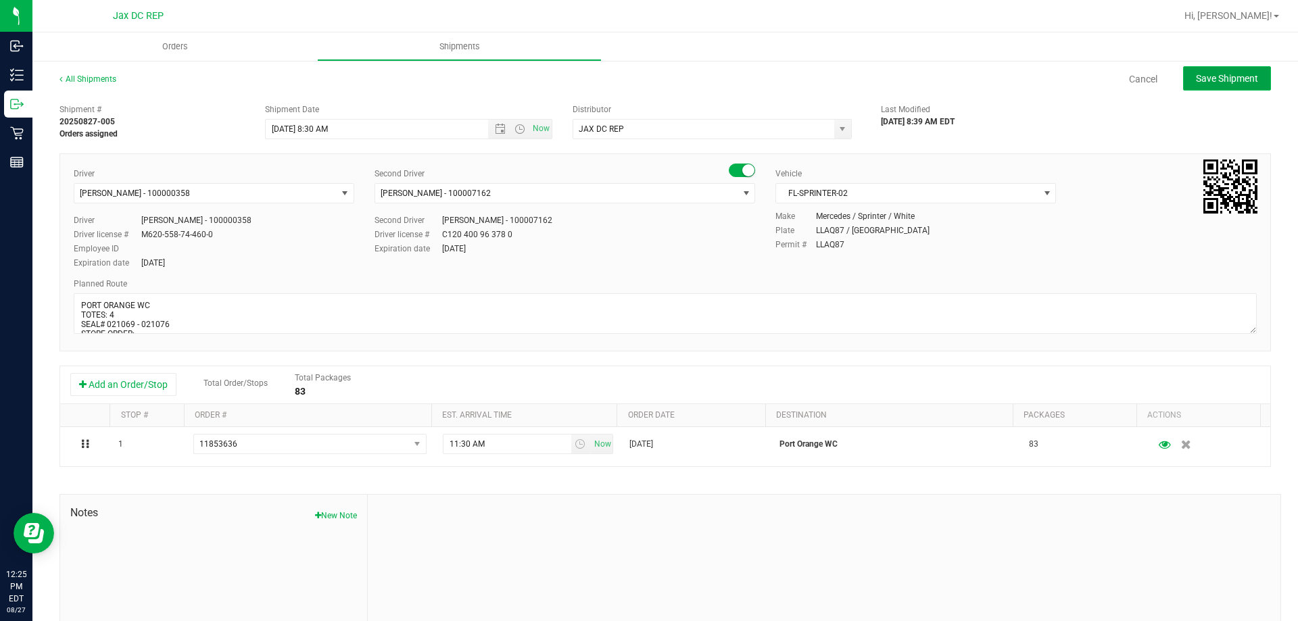
click at [1229, 81] on span "Save Shipment" at bounding box center [1227, 78] width 62 height 11
type input "[DATE] 12:30 PM"
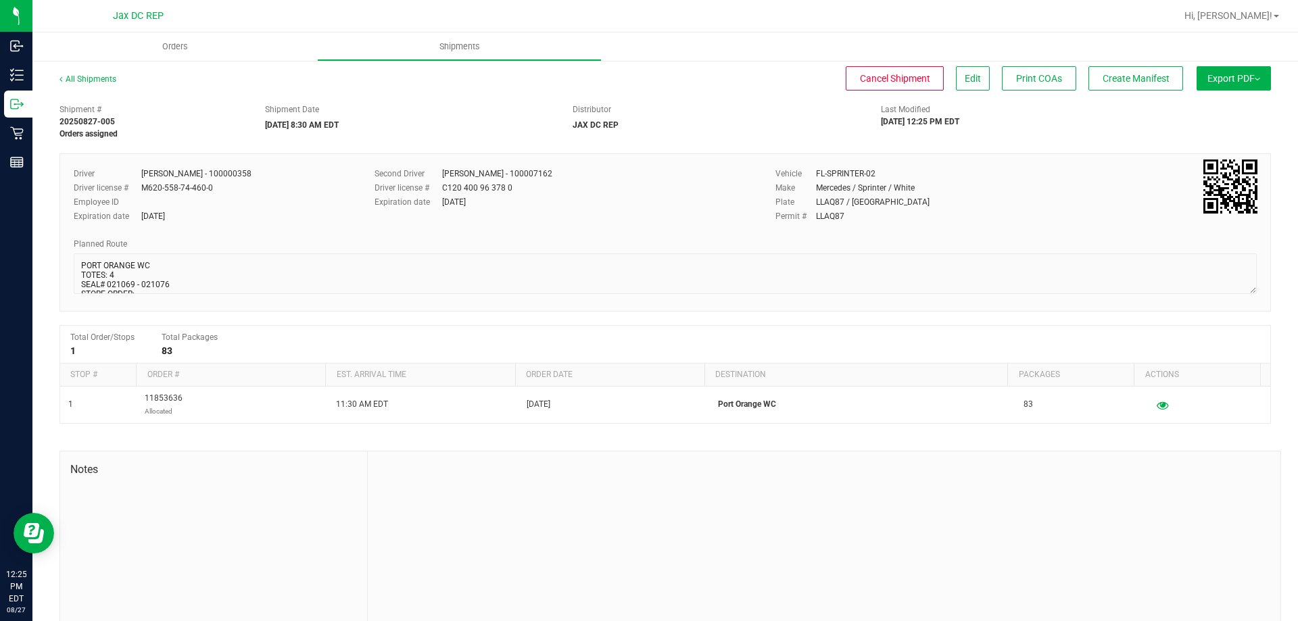
click at [1221, 76] on span "Export PDF" at bounding box center [1233, 78] width 53 height 11
click at [1233, 105] on span "Manifest by Package ID" at bounding box center [1213, 107] width 86 height 9
click at [185, 41] on span "Orders" at bounding box center [175, 47] width 62 height 12
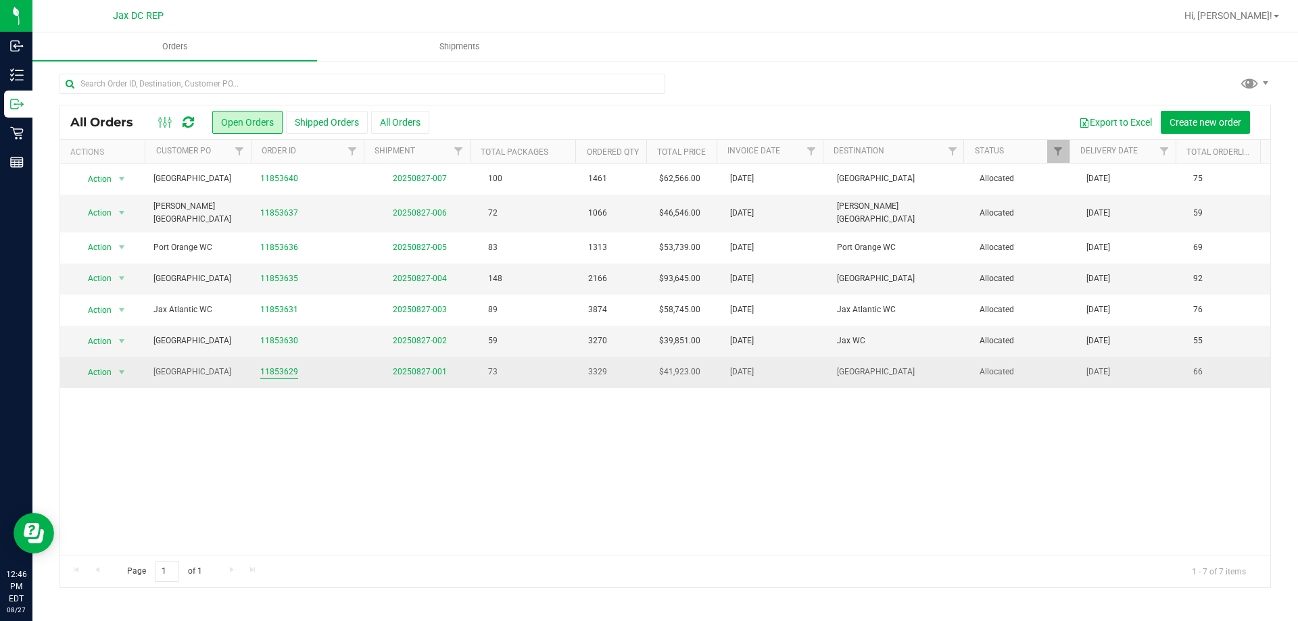
click at [269, 372] on link "11853629" at bounding box center [279, 372] width 38 height 13
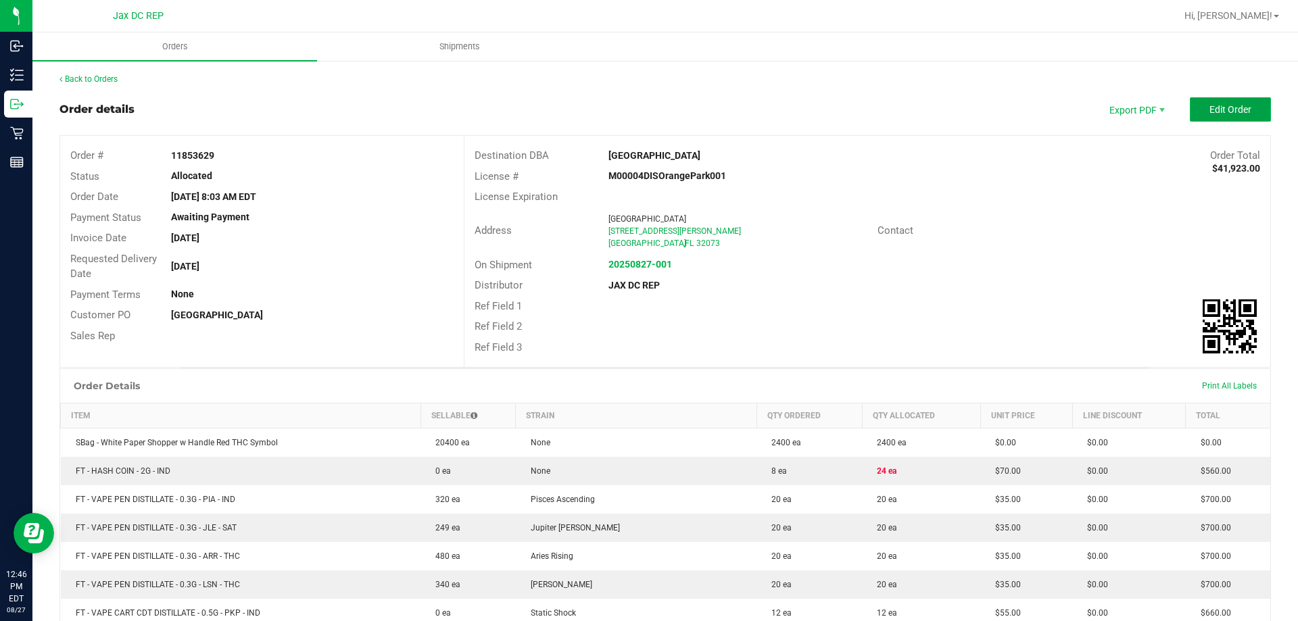
click at [1189, 113] on button "Edit Order" at bounding box center [1229, 109] width 81 height 24
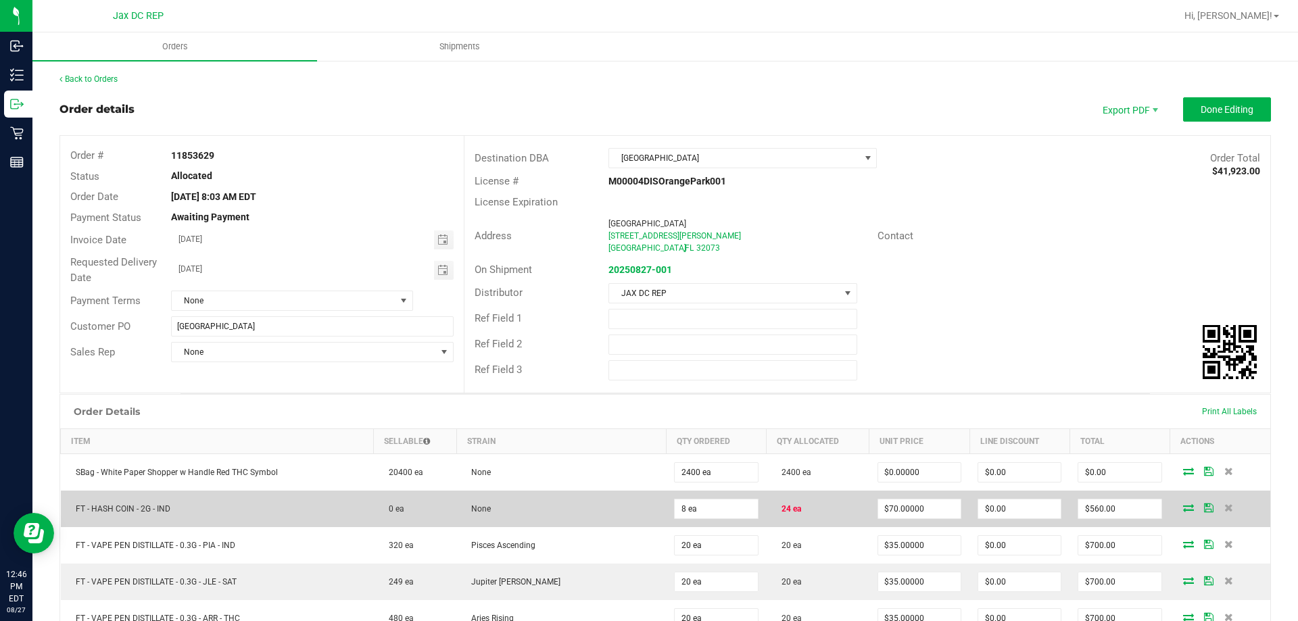
click at [729, 519] on td "8 ea" at bounding box center [716, 509] width 100 height 36
click at [723, 510] on input "8" at bounding box center [715, 508] width 82 height 19
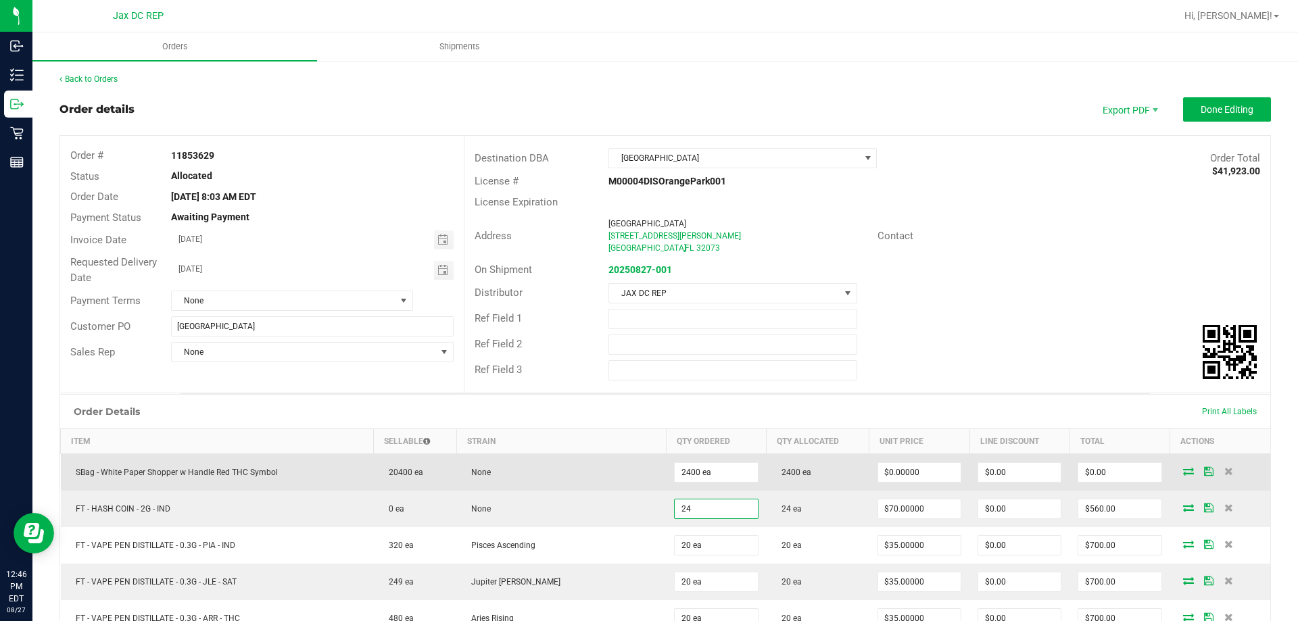
type input "24 ea"
type input "$1,680.00"
click at [639, 483] on td "None" at bounding box center [561, 471] width 210 height 37
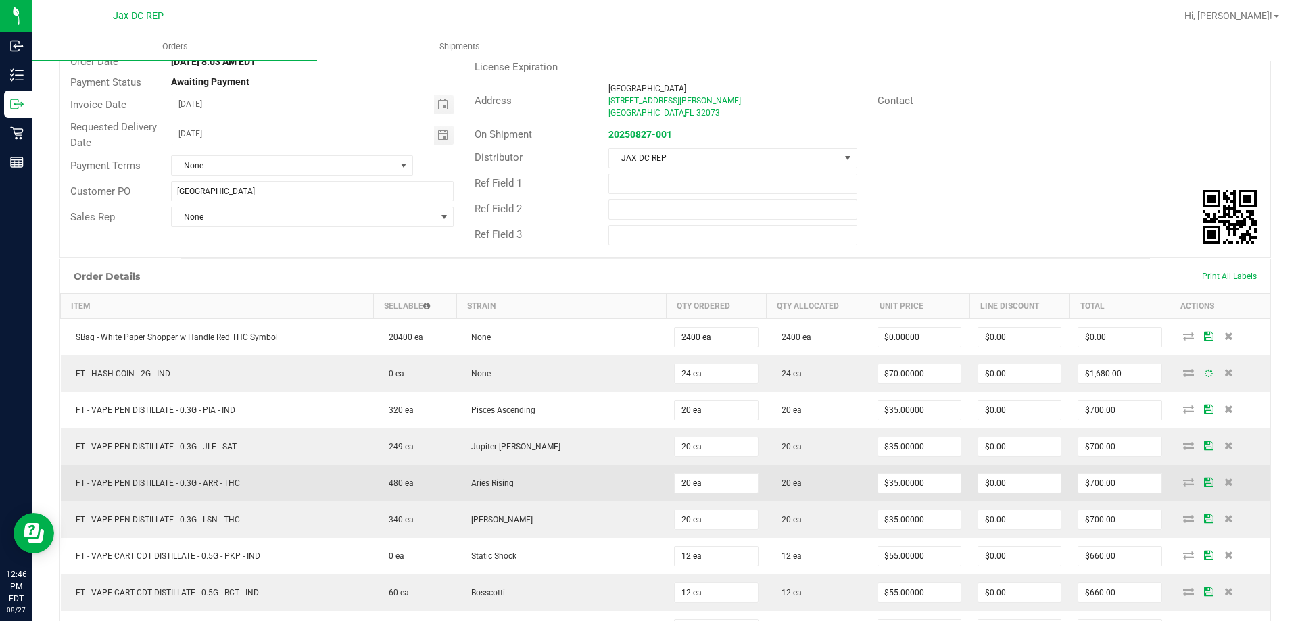
click at [641, 483] on td "Aries Rising" at bounding box center [561, 483] width 210 height 36
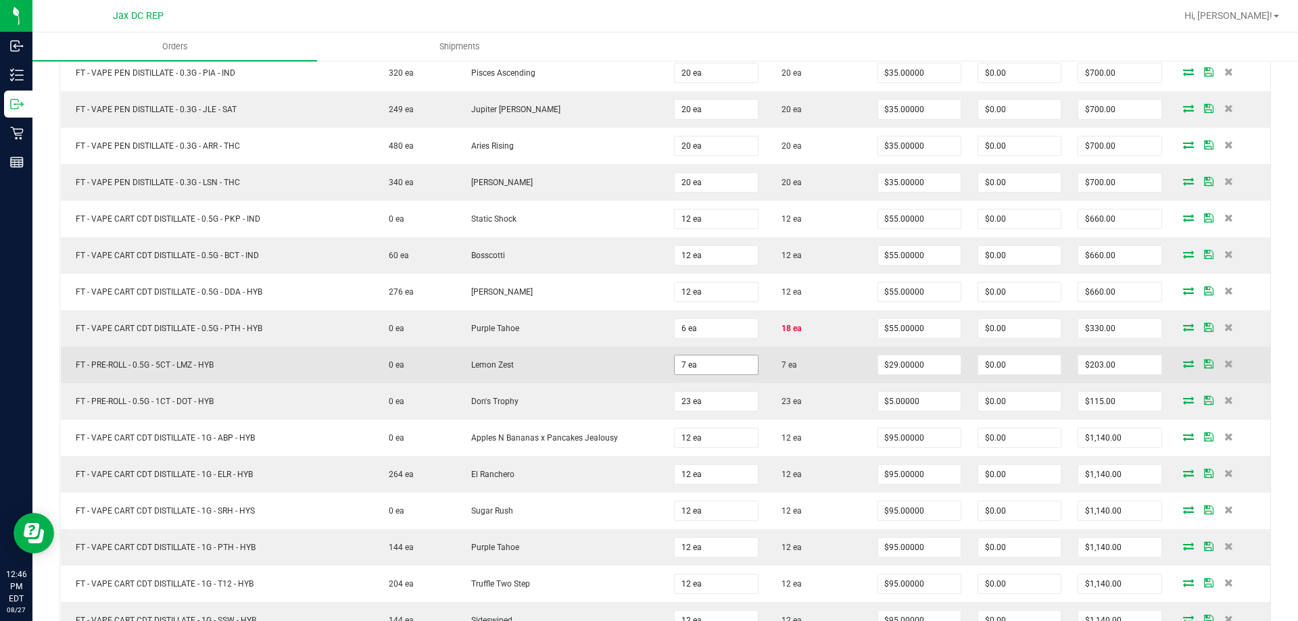
scroll to position [473, 0]
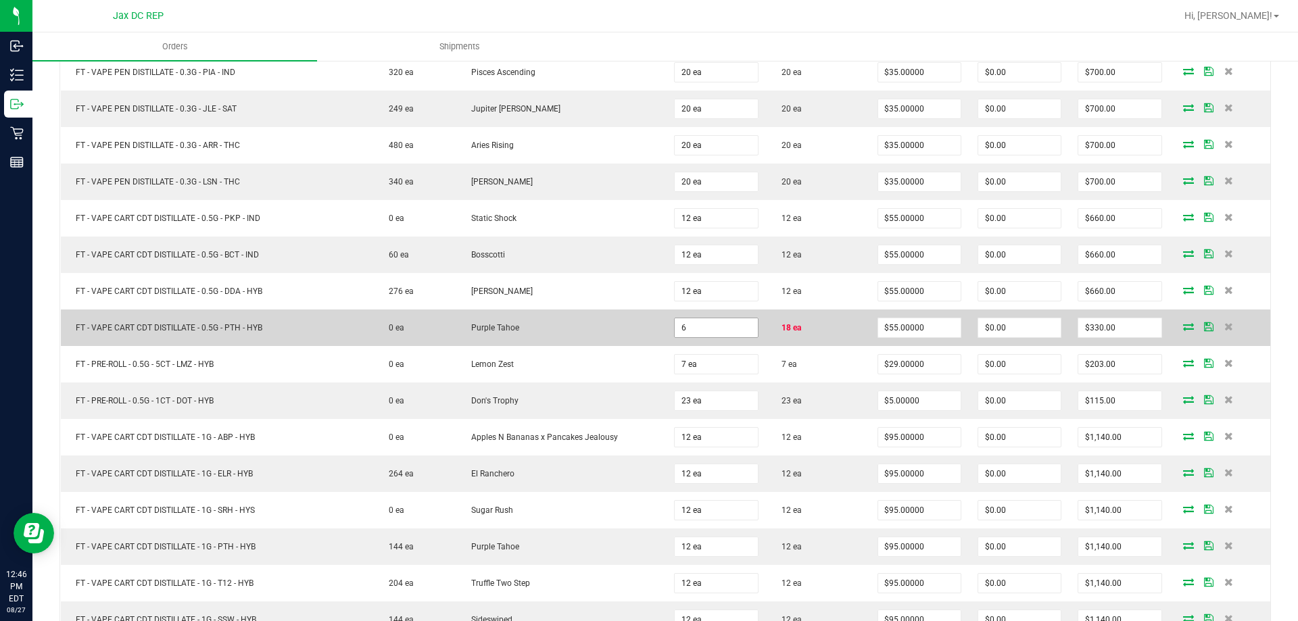
click at [731, 330] on input "6" at bounding box center [715, 327] width 82 height 19
type input "18 ea"
type input "$990.00"
click at [631, 345] on td "Purple Tahoe" at bounding box center [561, 328] width 210 height 36
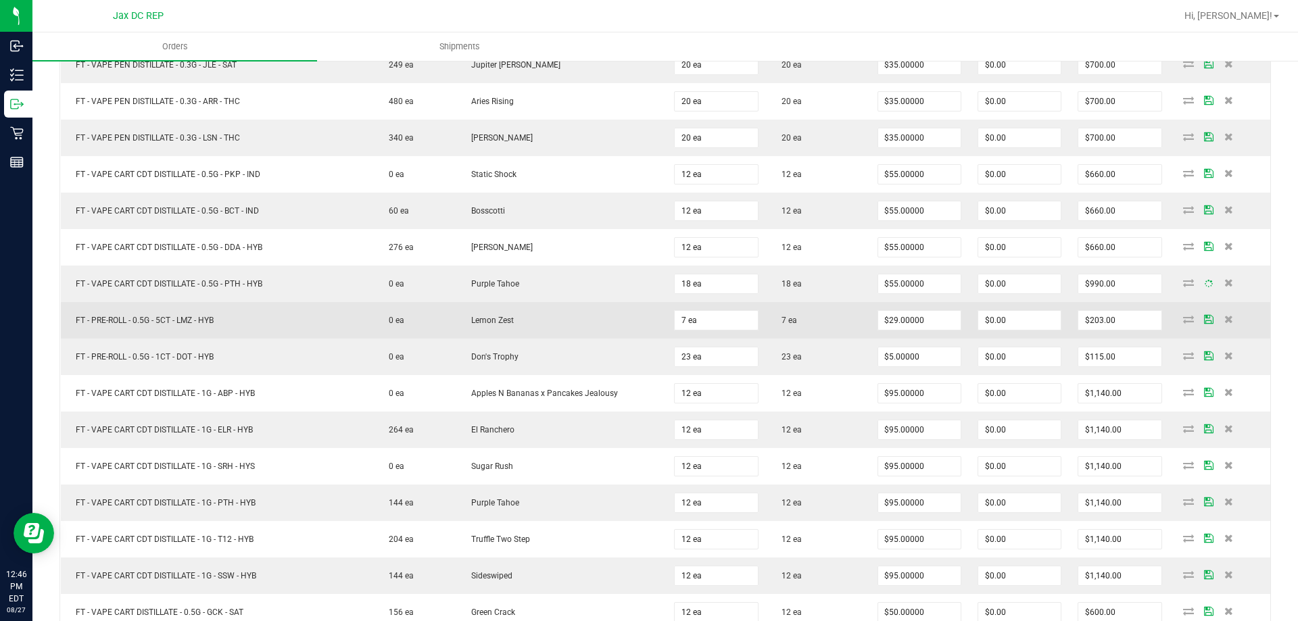
scroll to position [541, 0]
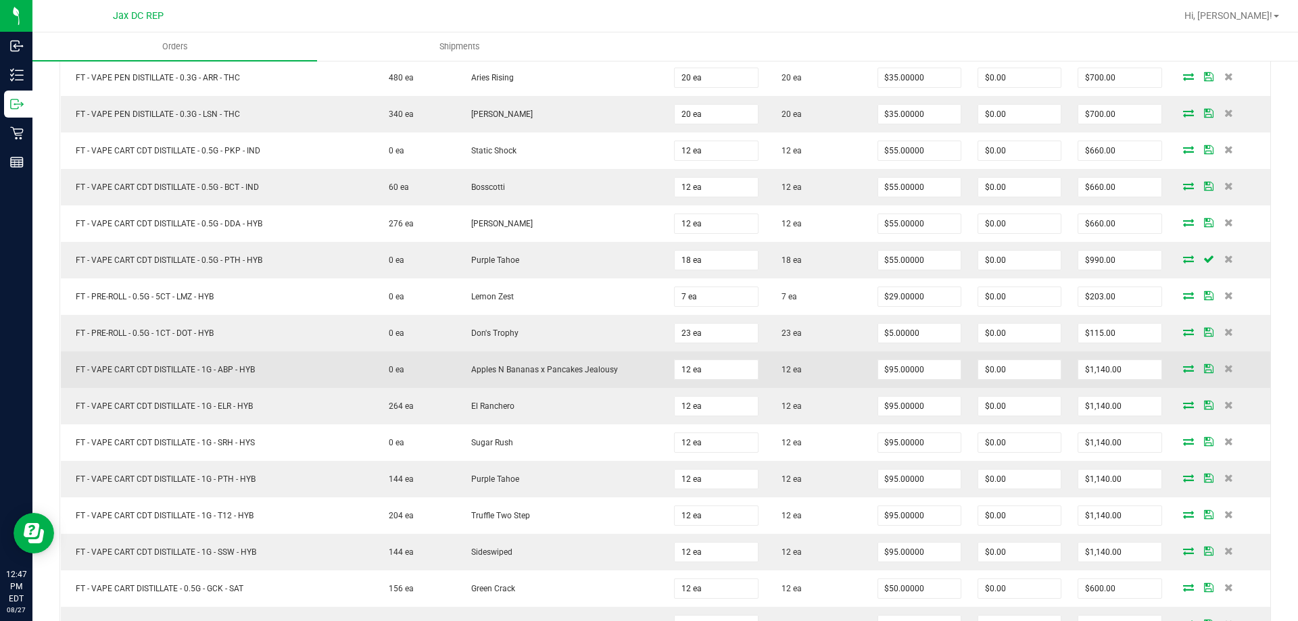
click at [635, 351] on td "Apples N Bananas x Pancakes Jealousy" at bounding box center [561, 369] width 210 height 36
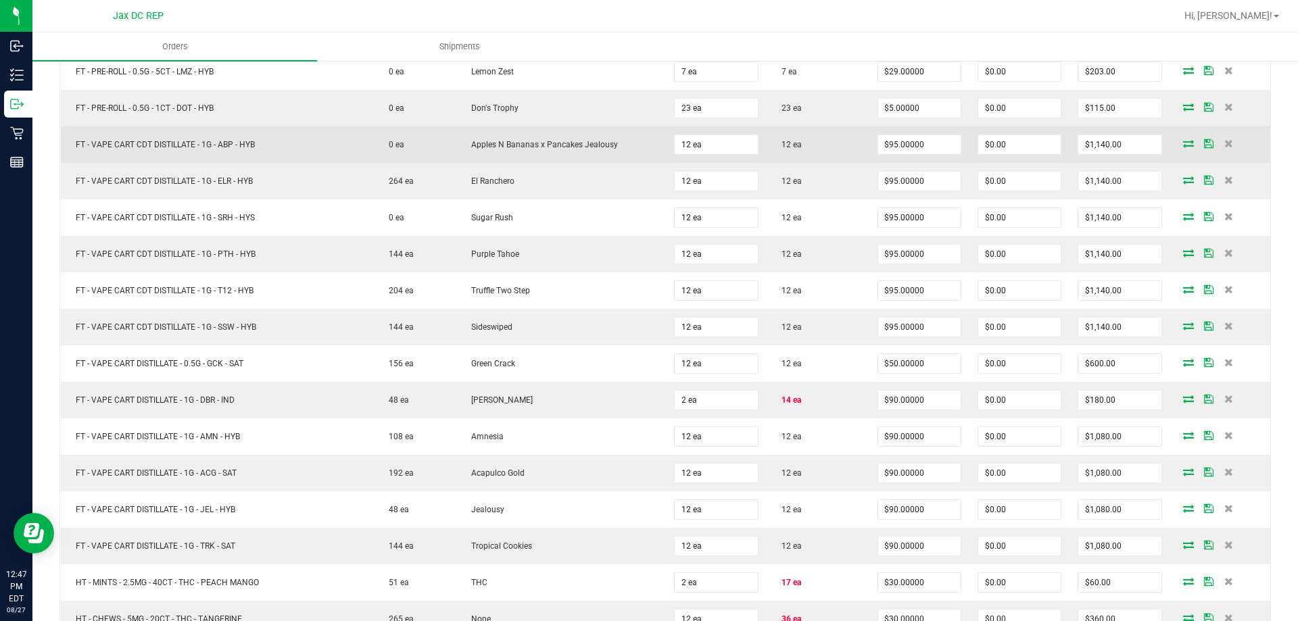
scroll to position [879, 0]
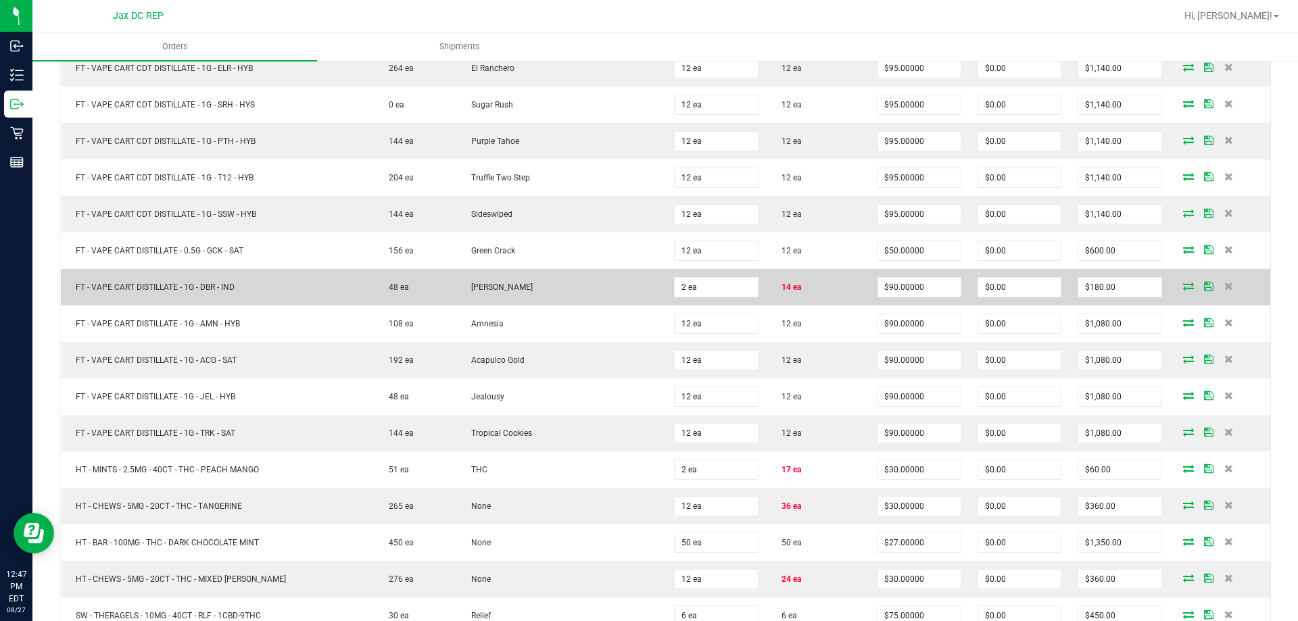
click at [690, 297] on td "2 ea" at bounding box center [716, 287] width 100 height 36
click at [694, 282] on input "2" at bounding box center [715, 287] width 82 height 19
type input "14 ea"
type input "$1,260.00"
click at [632, 284] on td "[PERSON_NAME]" at bounding box center [561, 287] width 210 height 36
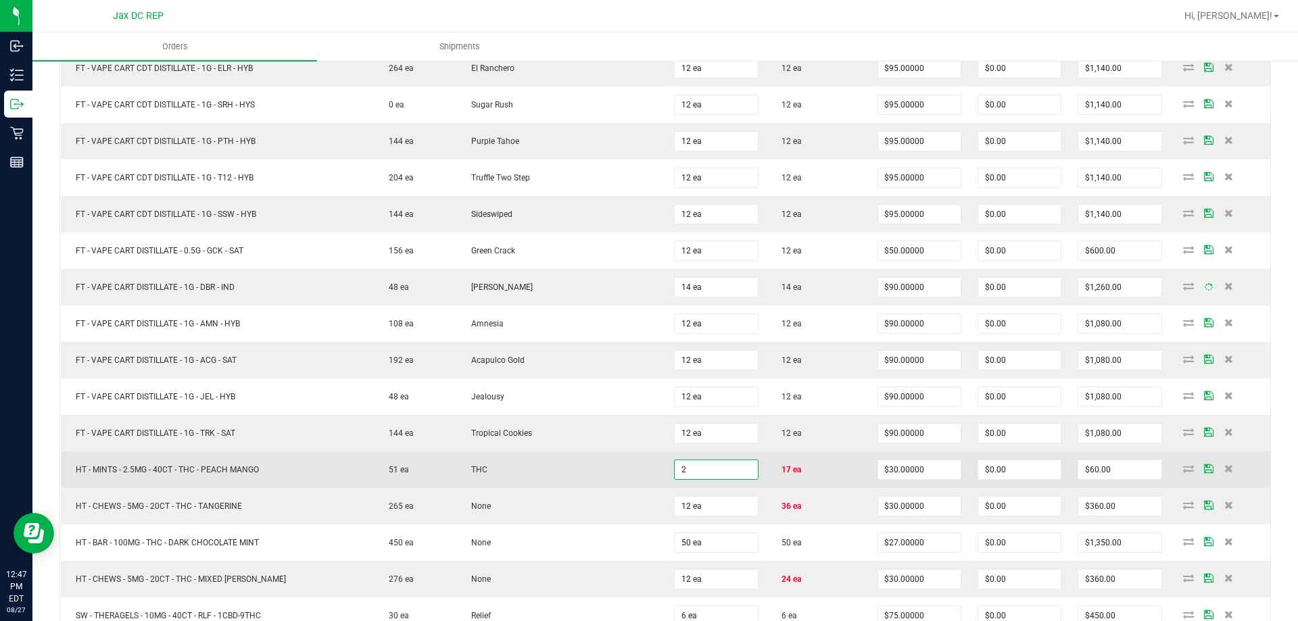
click at [685, 468] on input "2" at bounding box center [715, 469] width 82 height 19
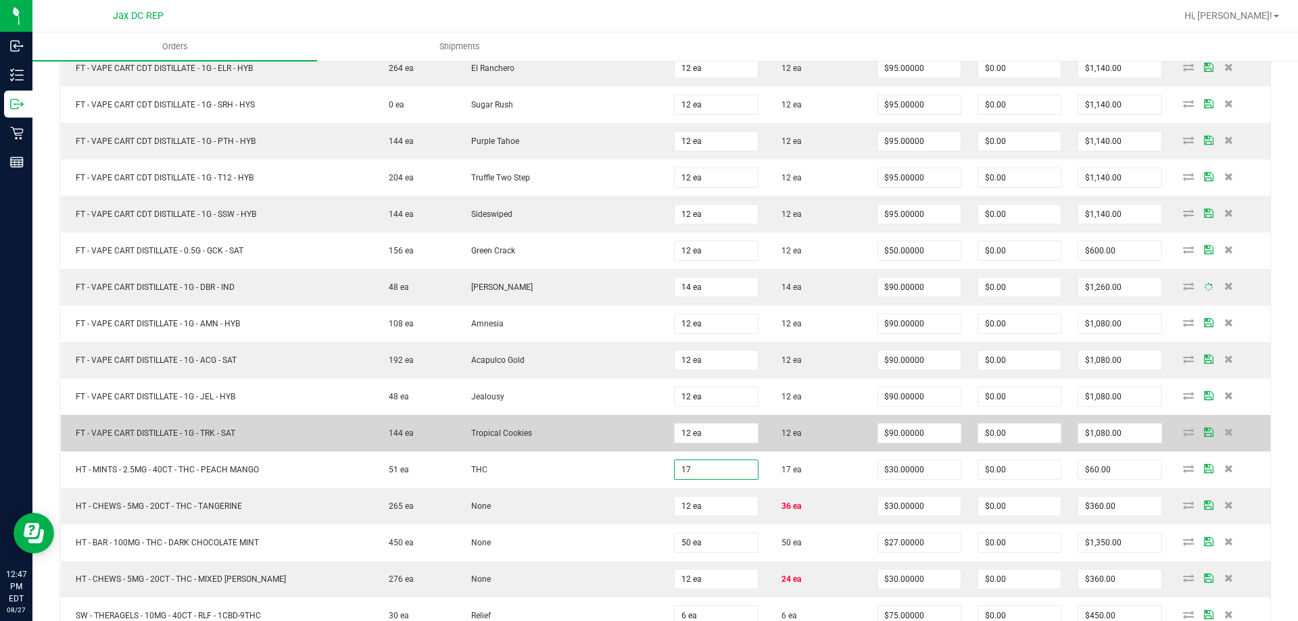
type input "17 ea"
type input "$510.00"
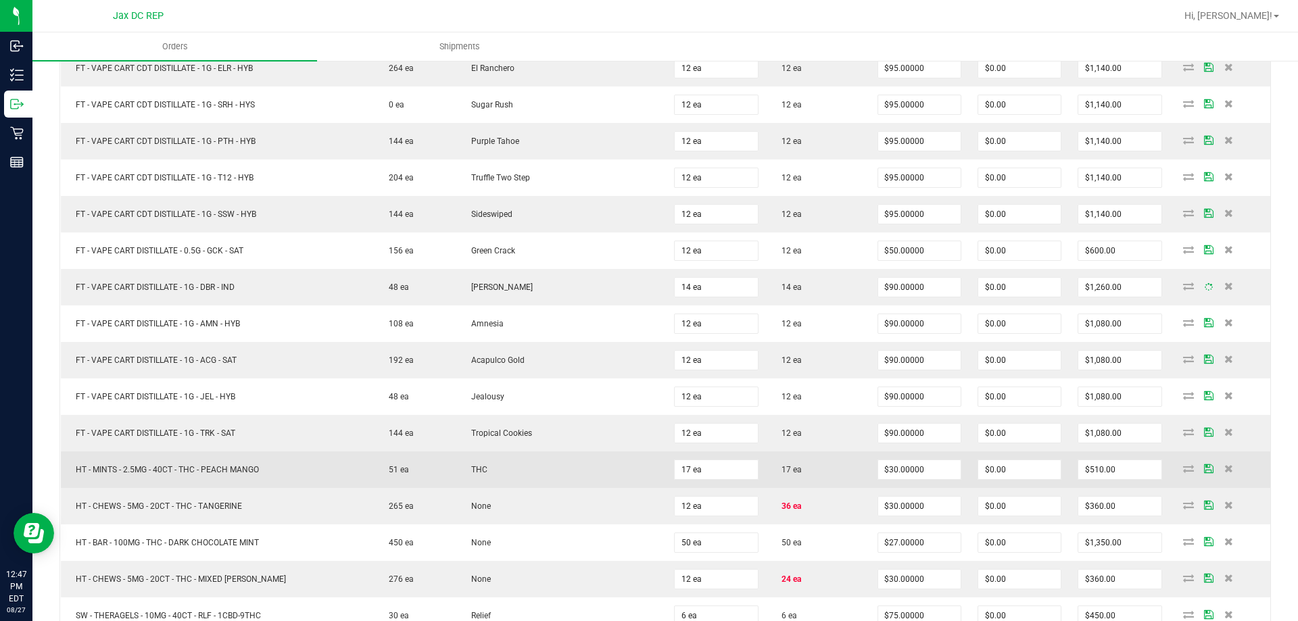
drag, startPoint x: 615, startPoint y: 447, endPoint x: 662, endPoint y: 467, distance: 51.2
click at [615, 447] on td "Tropical Cookies" at bounding box center [561, 433] width 210 height 36
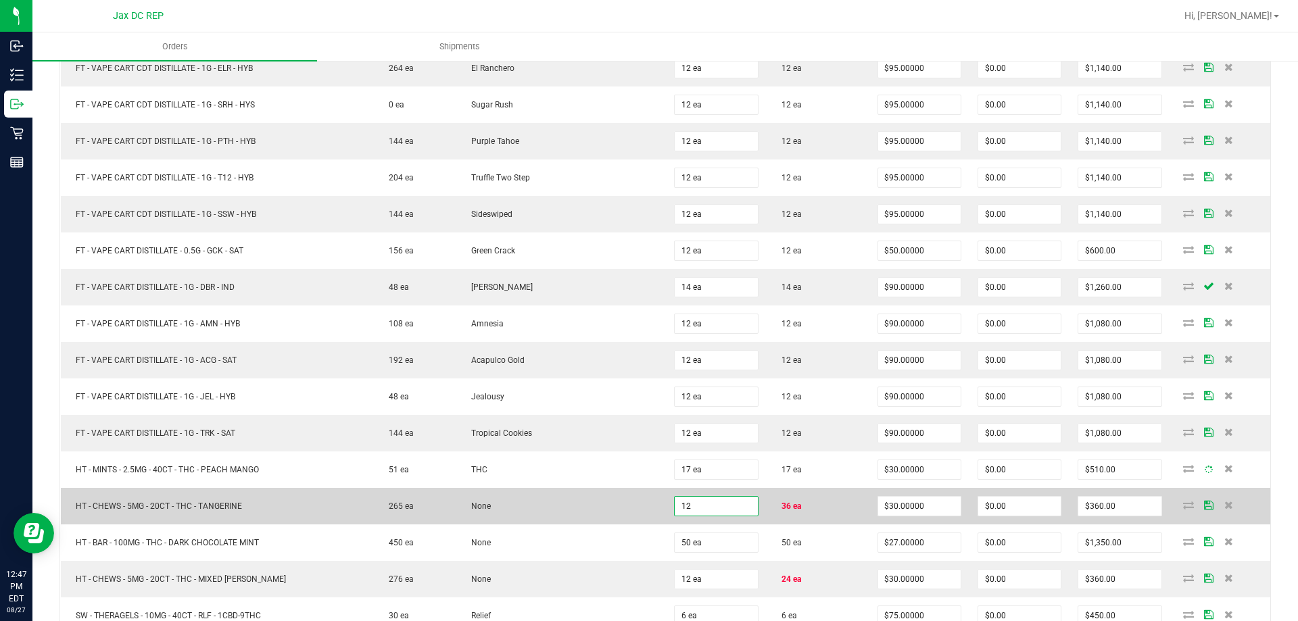
click at [720, 506] on input "12" at bounding box center [715, 506] width 82 height 19
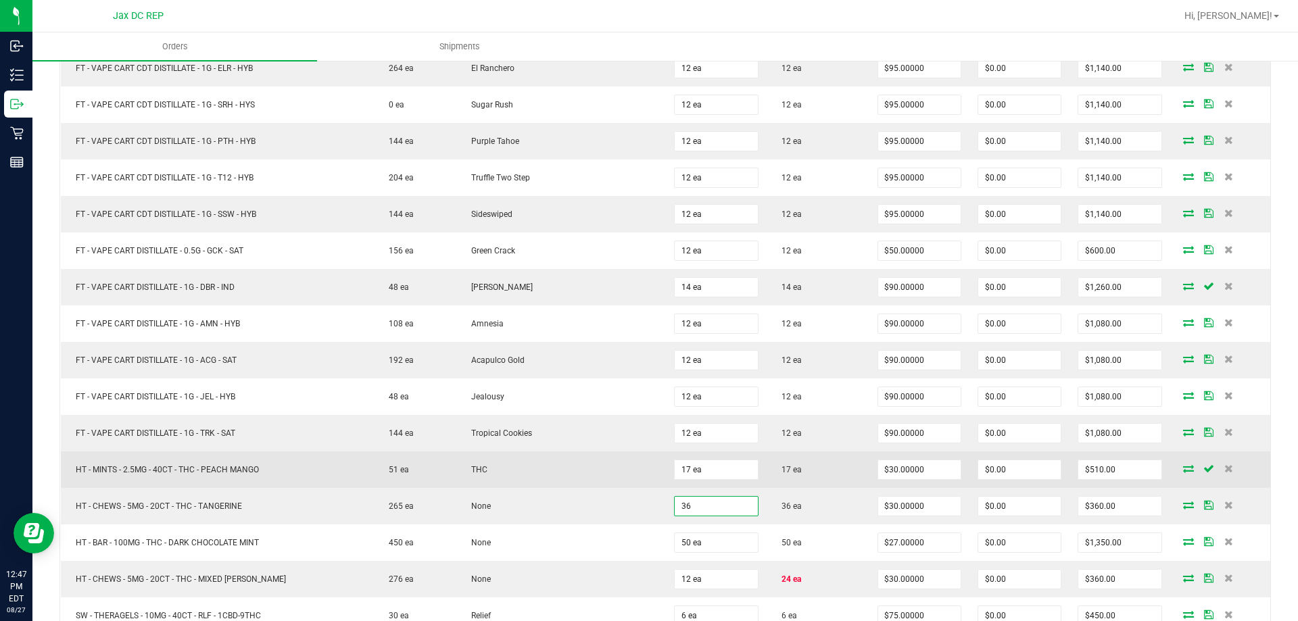
type input "36 ea"
type input "$1,080.00"
click at [629, 472] on td "THC" at bounding box center [561, 469] width 210 height 36
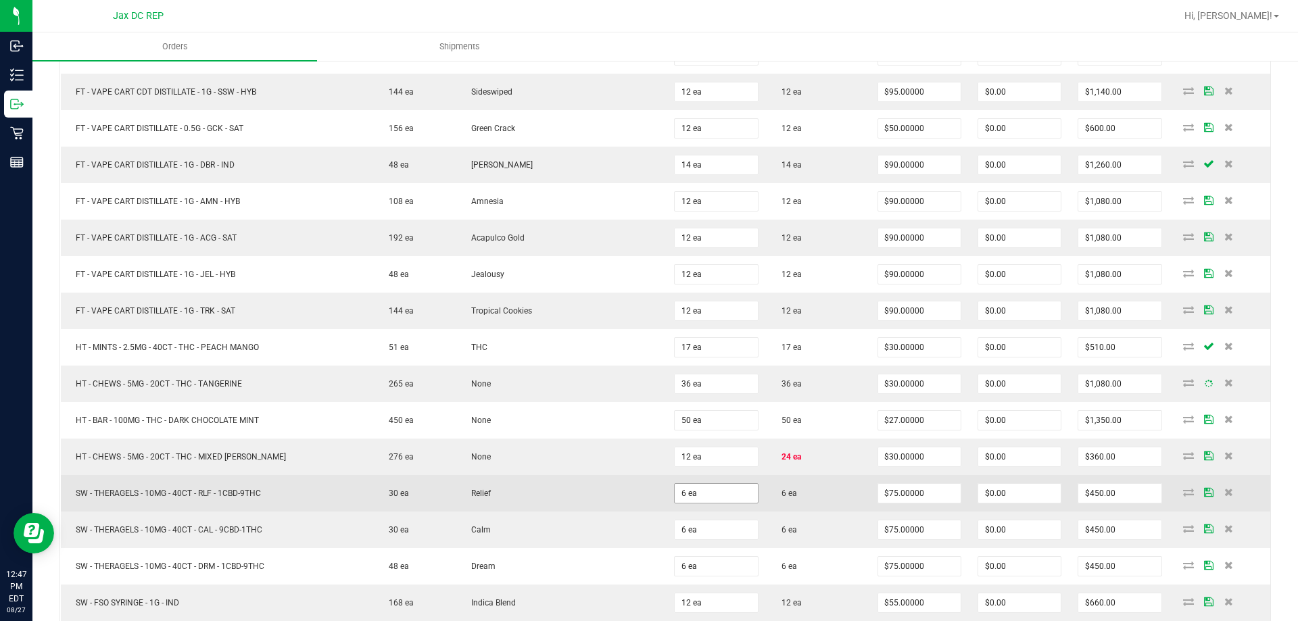
scroll to position [1014, 0]
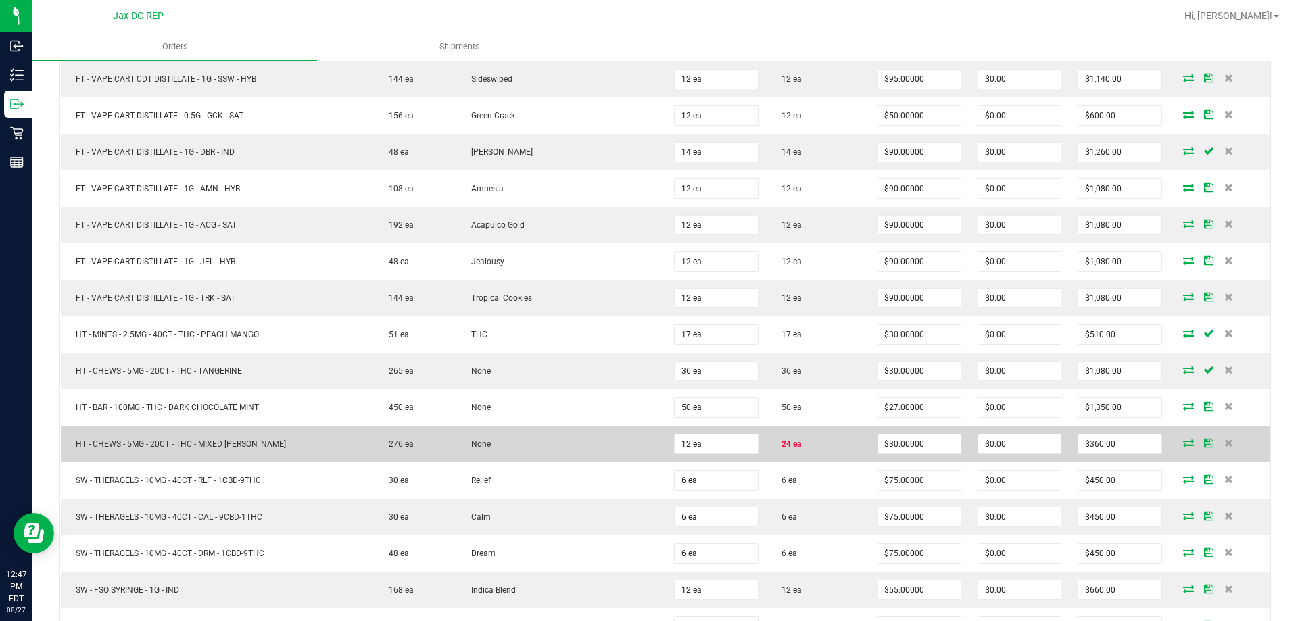
click at [704, 455] on td "12 ea" at bounding box center [716, 444] width 100 height 36
click at [704, 447] on input "12" at bounding box center [715, 444] width 82 height 19
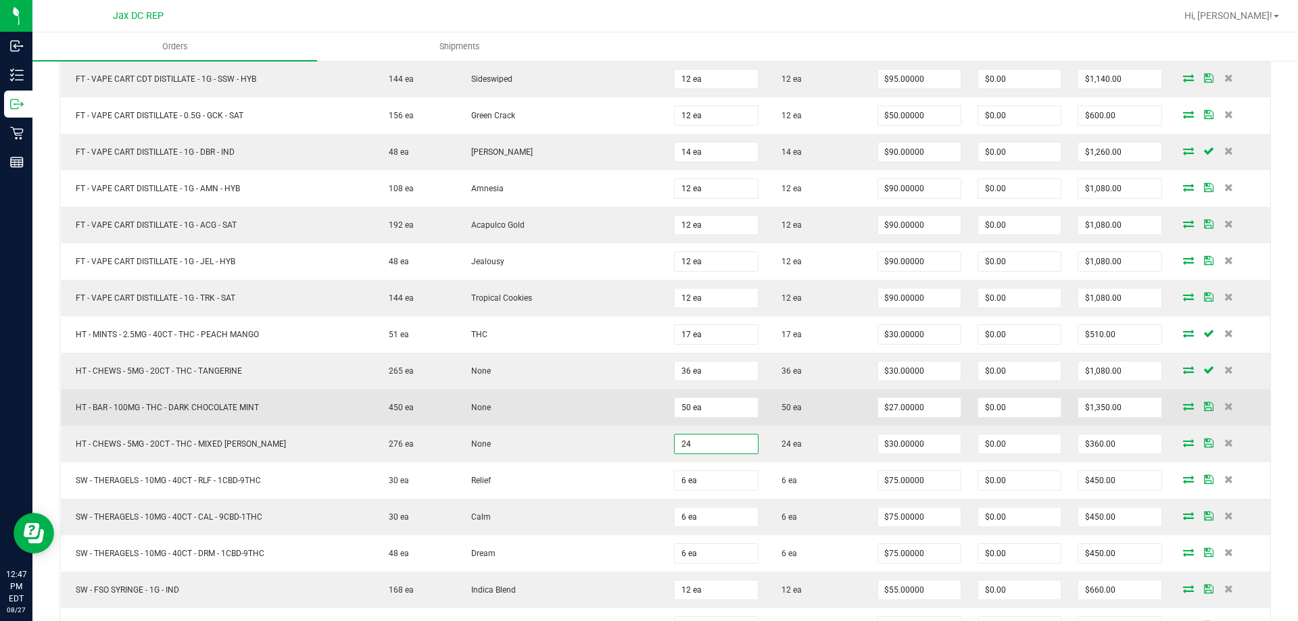
type input "24 ea"
type input "$720.00"
click at [585, 408] on td "None" at bounding box center [561, 407] width 210 height 36
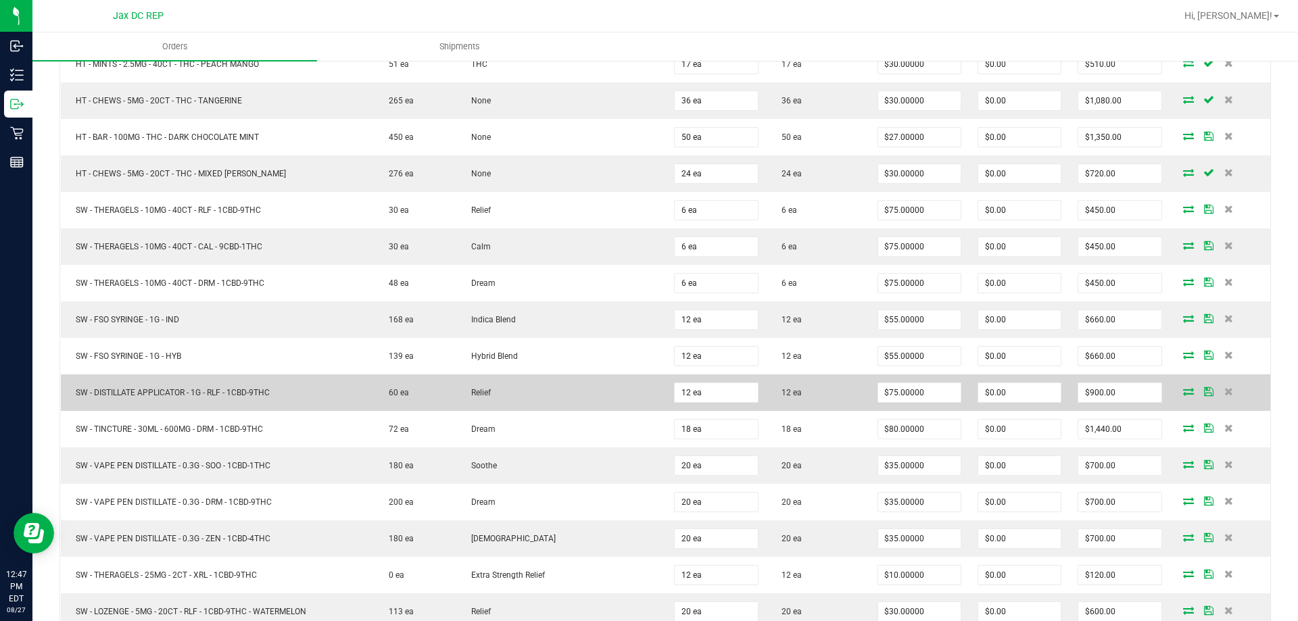
click at [595, 408] on td "Relief" at bounding box center [561, 392] width 210 height 36
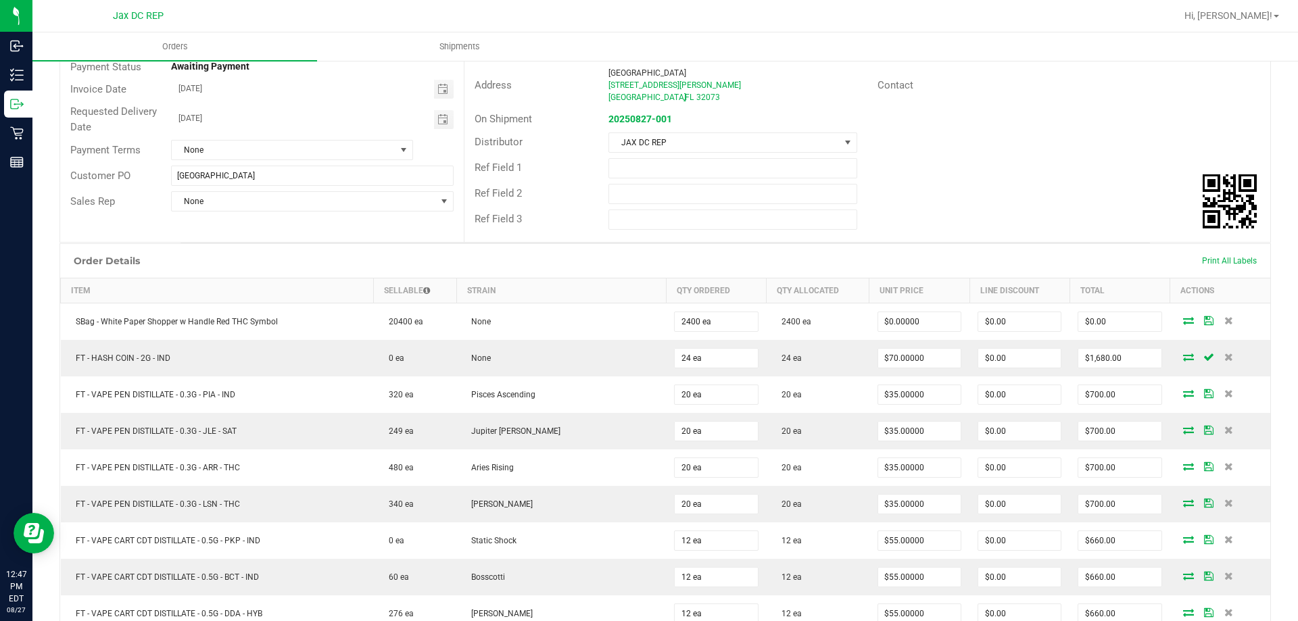
scroll to position [0, 0]
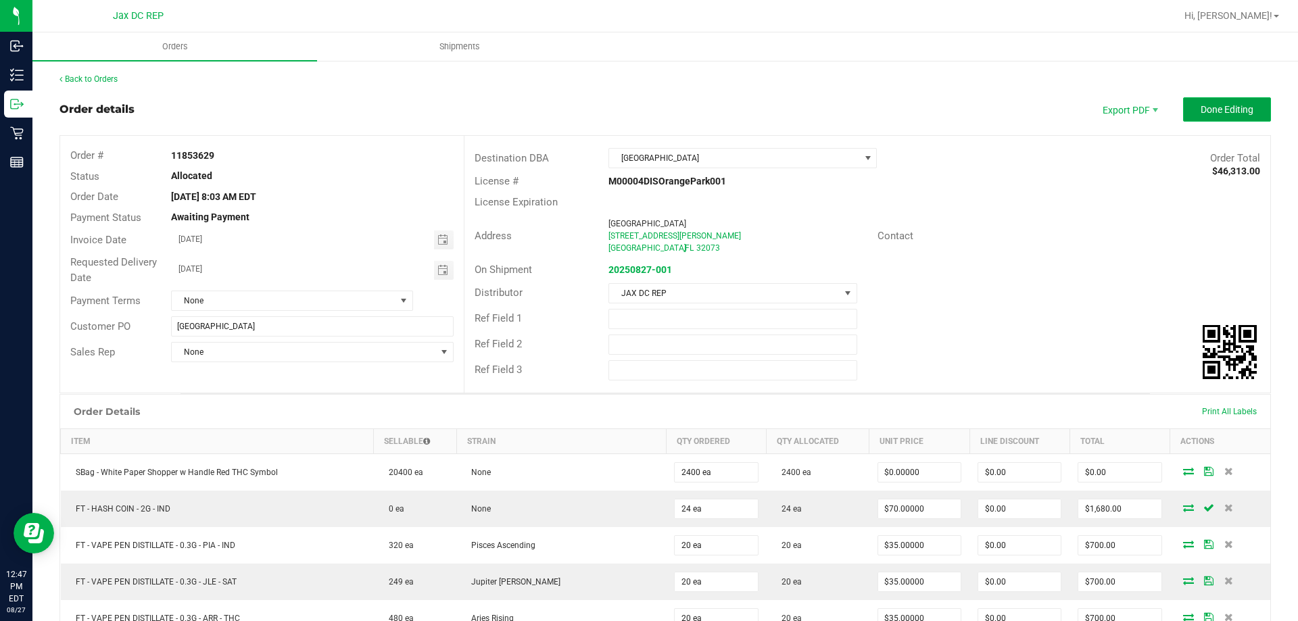
click at [1200, 118] on button "Done Editing" at bounding box center [1227, 109] width 88 height 24
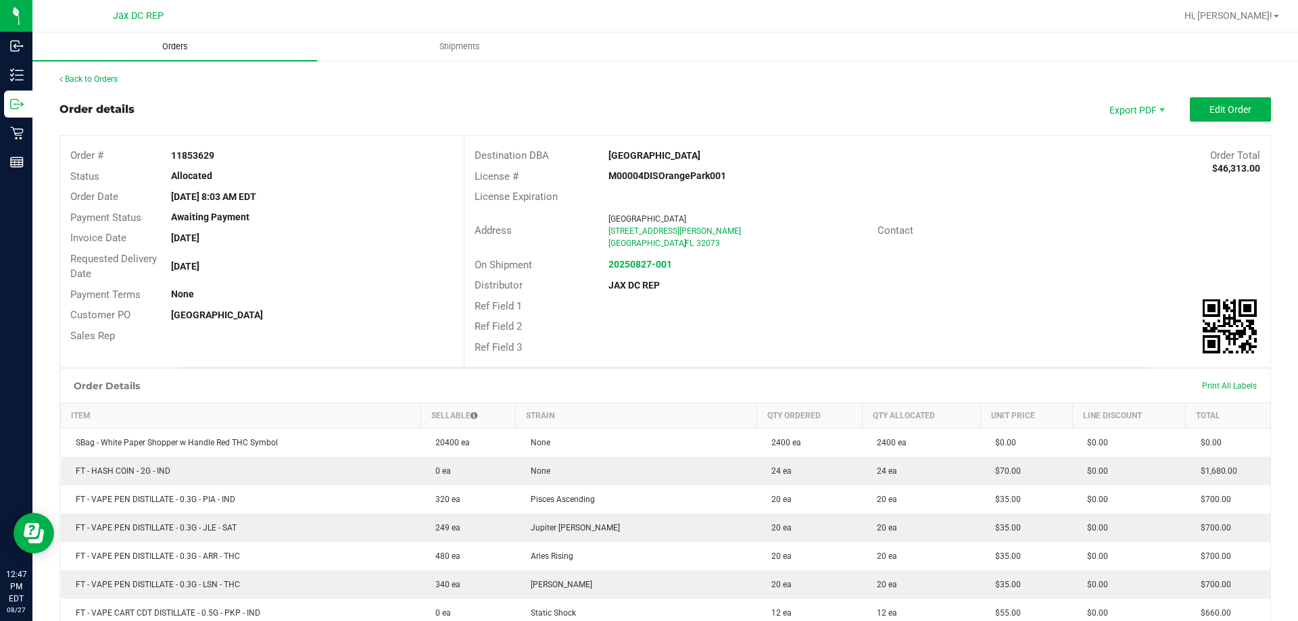
click at [187, 53] on uib-tab-heading "Orders" at bounding box center [174, 46] width 285 height 28
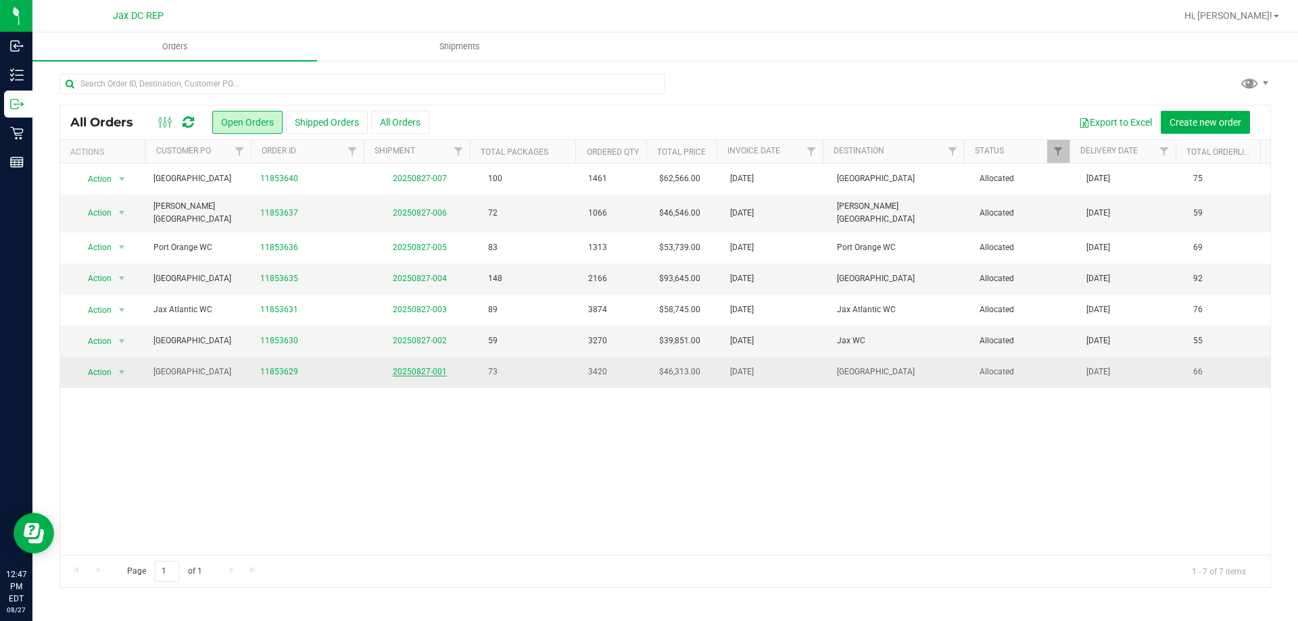
click at [406, 367] on link "20250827-001" at bounding box center [420, 371] width 54 height 9
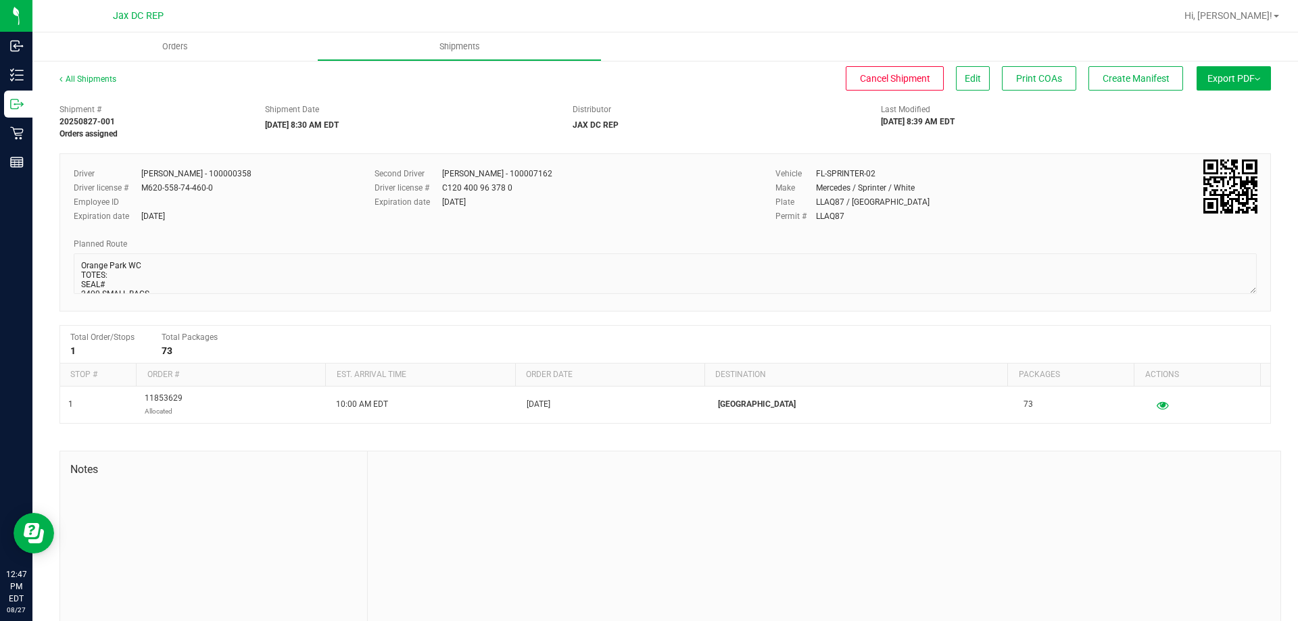
click at [1223, 70] on button "Export PDF" at bounding box center [1233, 78] width 74 height 24
click at [1179, 101] on li "Manifest by Package ID" at bounding box center [1229, 108] width 137 height 20
click at [949, 95] on div "All Shipments Cancel Shipment Edit Print COAs Create Manifest Export PDF Manife…" at bounding box center [664, 85] width 1211 height 24
click at [964, 78] on span "Edit" at bounding box center [972, 78] width 16 height 11
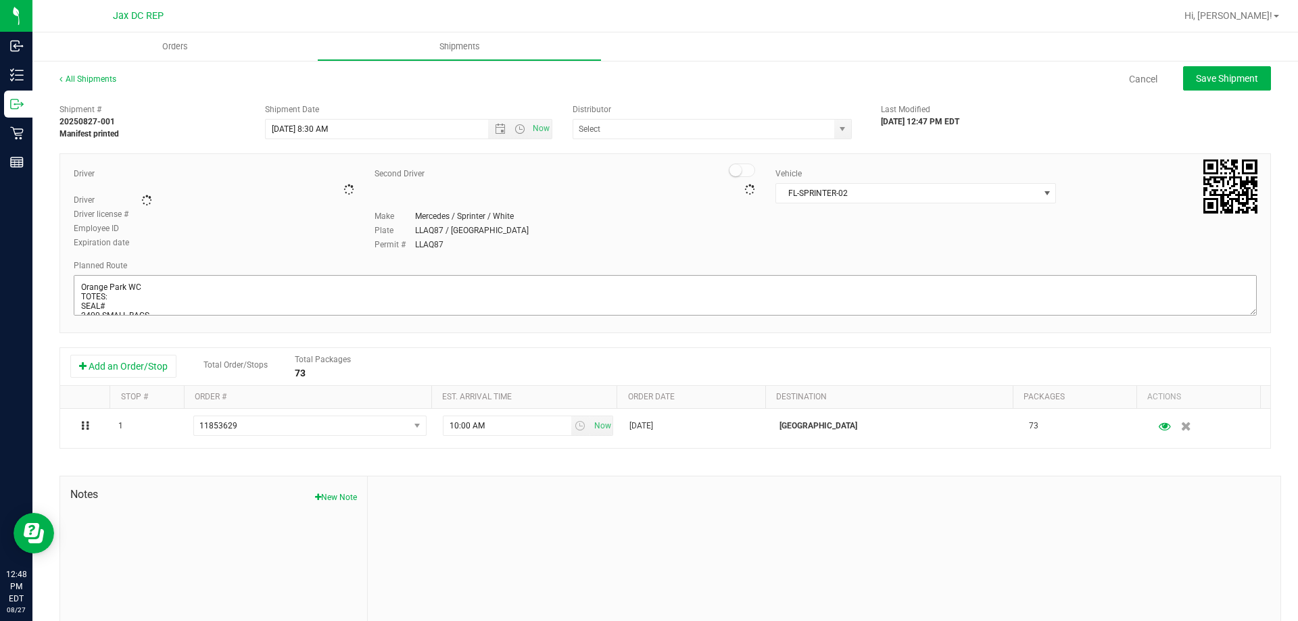
type input "JAX DC REP"
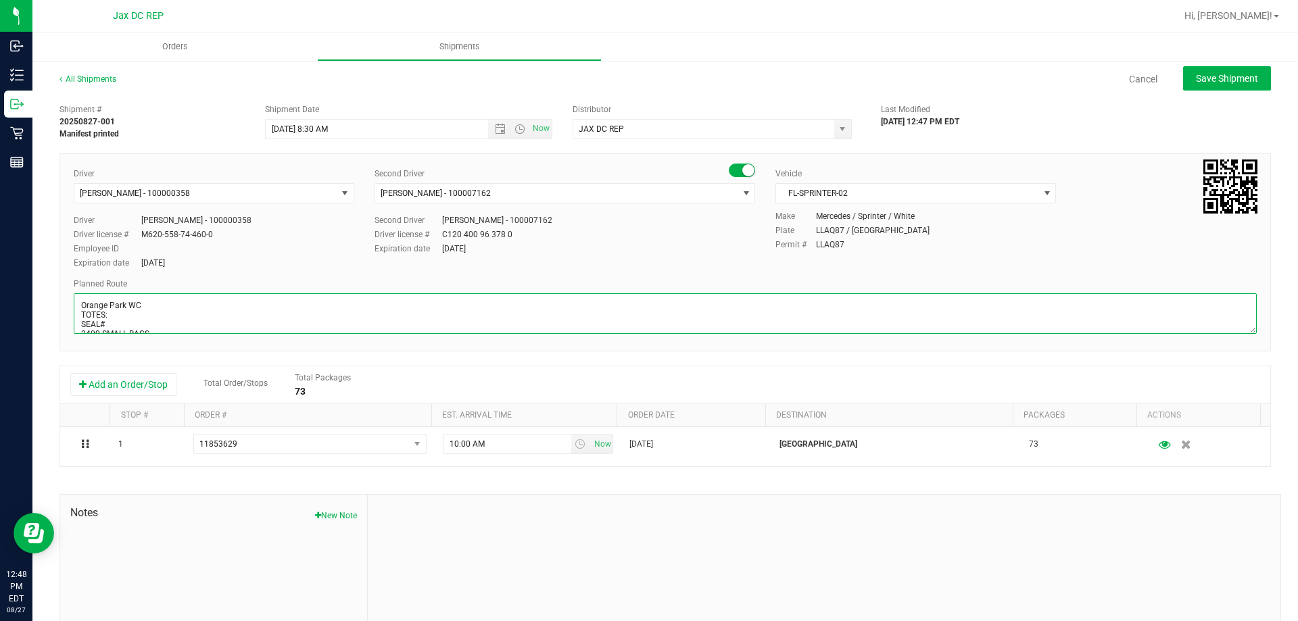
click at [117, 311] on textarea at bounding box center [665, 313] width 1183 height 41
click at [187, 326] on textarea at bounding box center [665, 313] width 1183 height 41
type textarea "[GEOGRAPHIC_DATA] WC TOTES: 5 SEAL# 021077-021085 // 021007 2400 SMALL BAGS STO…"
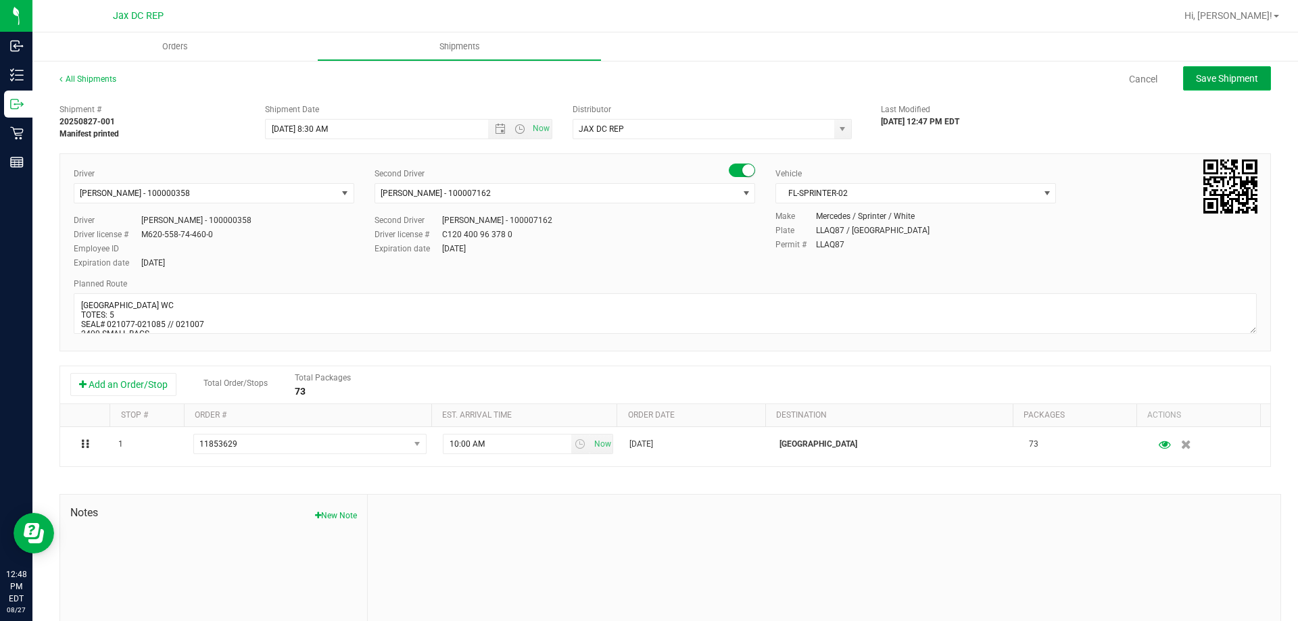
click at [1218, 67] on button "Save Shipment" at bounding box center [1227, 78] width 88 height 24
type input "[DATE] 12:30 PM"
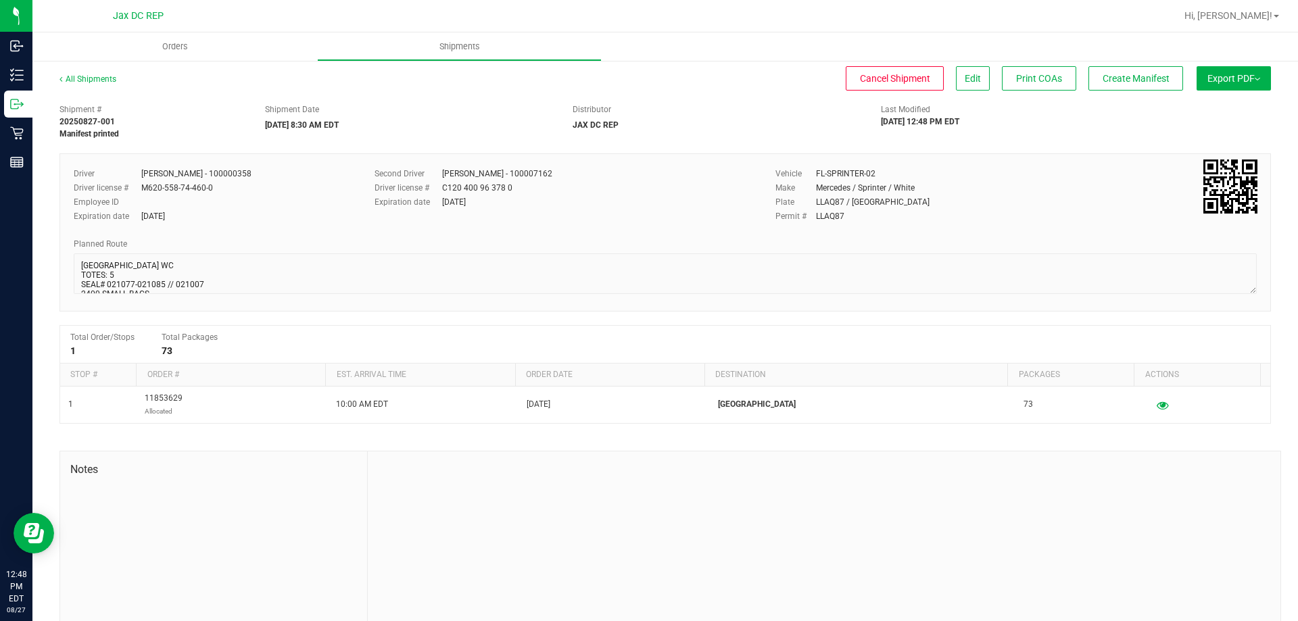
click at [1218, 77] on span "Export PDF" at bounding box center [1233, 78] width 53 height 11
click at [1208, 104] on span "Manifest by Package ID" at bounding box center [1213, 107] width 86 height 9
